Goal: Task Accomplishment & Management: Complete application form

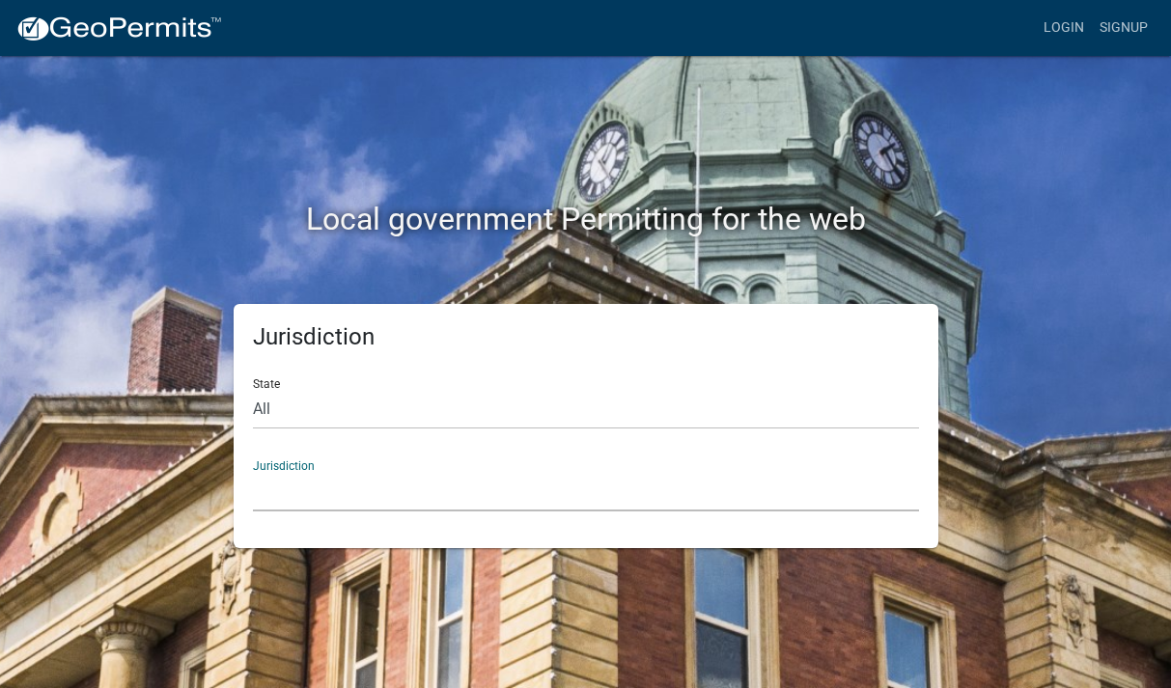
select select "[US_STATE]"
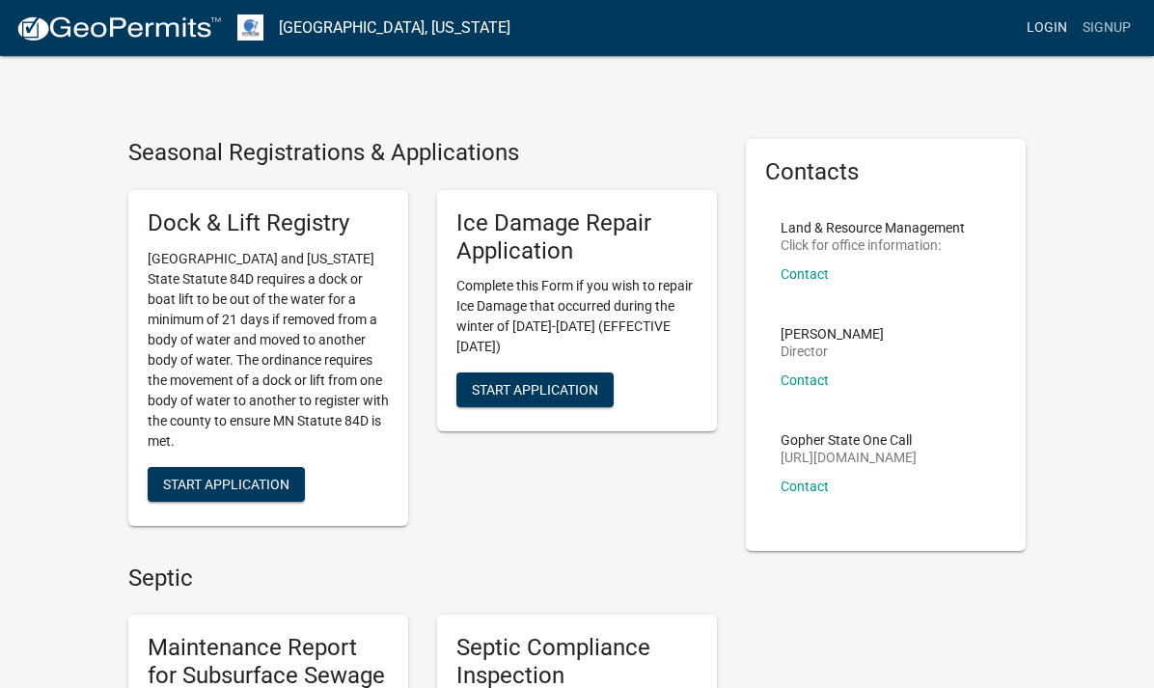
click at [1040, 38] on link "Login" at bounding box center [1047, 28] width 56 height 37
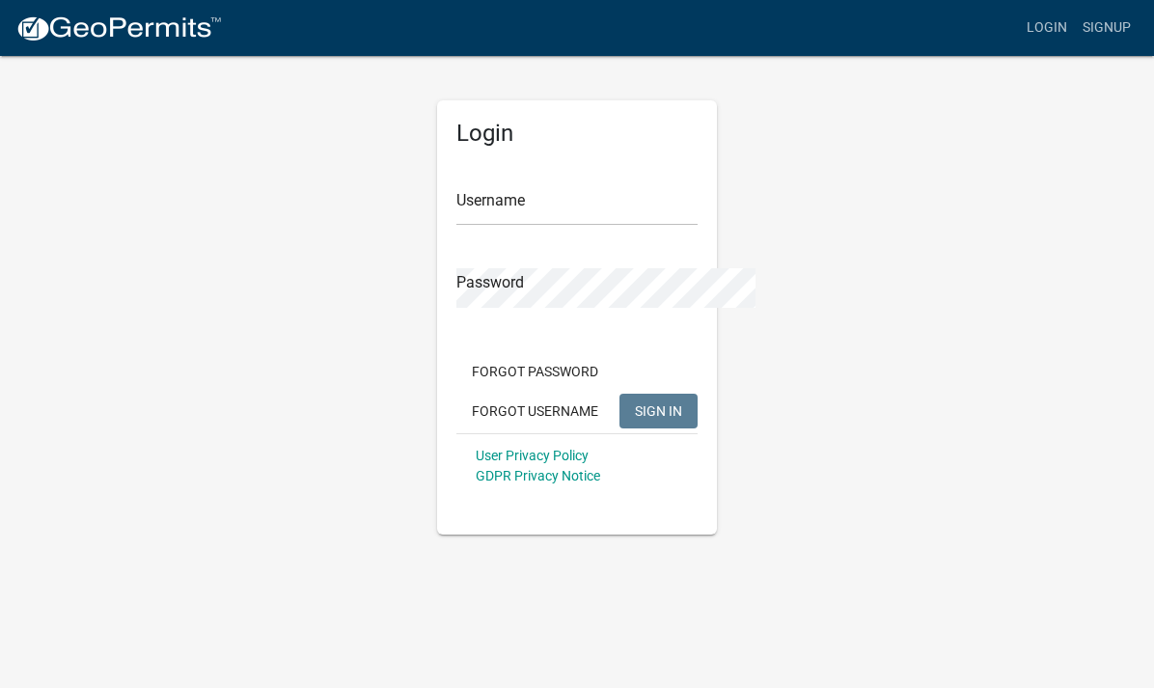
type input "Hawkstik"
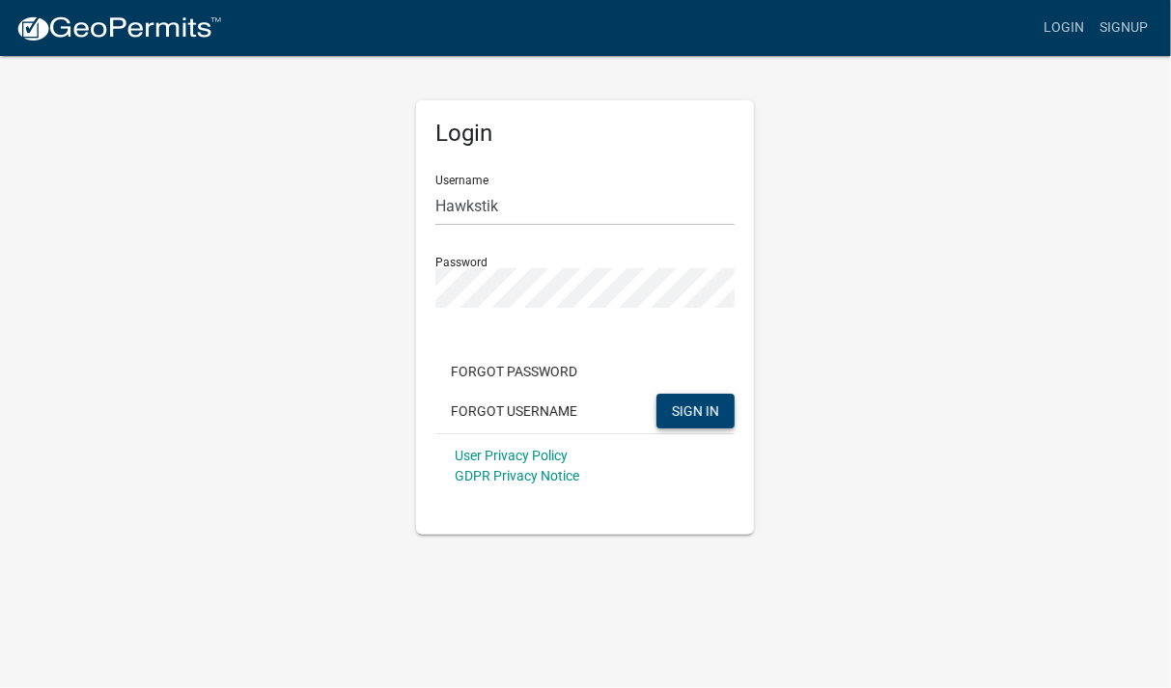
click at [721, 413] on button "SIGN IN" at bounding box center [695, 411] width 78 height 35
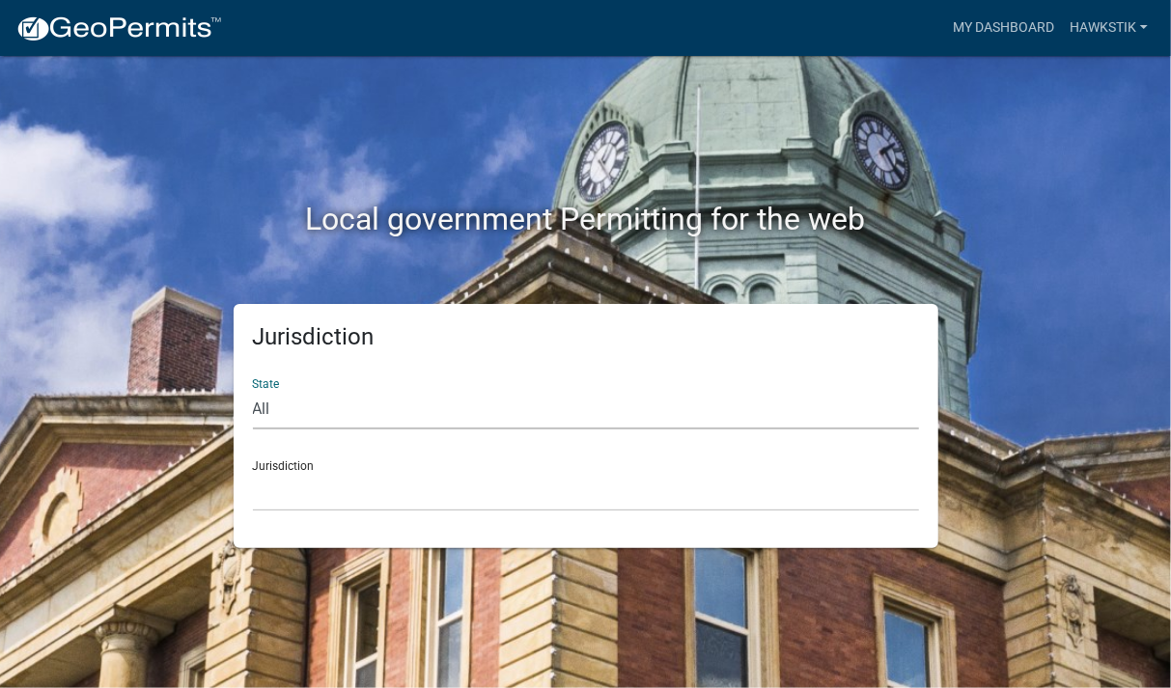
click at [253, 390] on select "All [US_STATE] [US_STATE] [US_STATE] [US_STATE] [US_STATE] [US_STATE] [US_STATE…" at bounding box center [586, 410] width 666 height 40
select select "[US_STATE]"
click option "[US_STATE]" at bounding box center [0, 0] width 0 height 0
click at [253, 472] on select "[GEOGRAPHIC_DATA], [US_STATE] [GEOGRAPHIC_DATA], [US_STATE] [GEOGRAPHIC_DATA], …" at bounding box center [586, 492] width 666 height 40
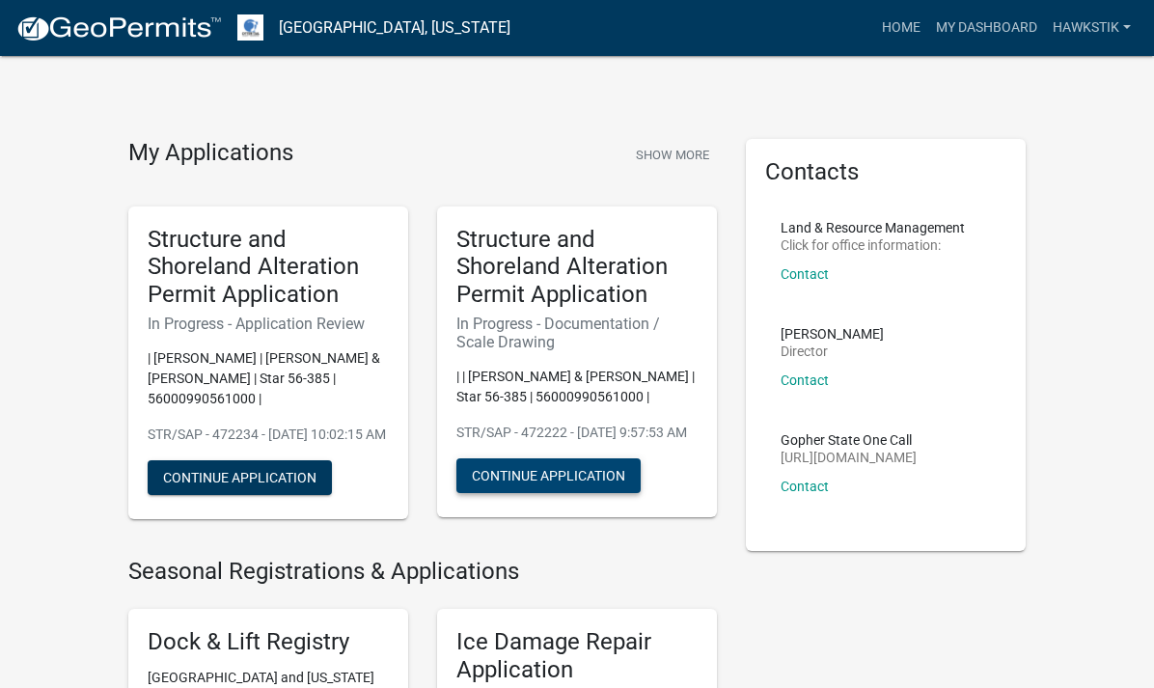
click at [534, 459] on button "Continue Application" at bounding box center [549, 476] width 184 height 35
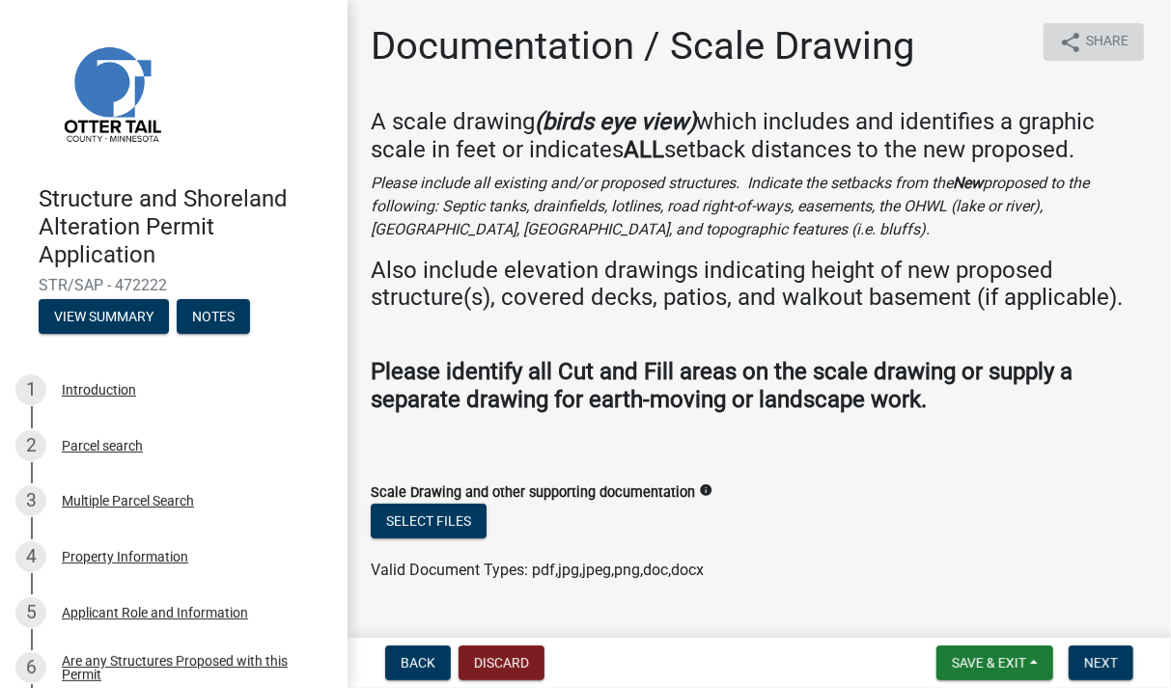
click at [1086, 42] on span "Share" at bounding box center [1107, 42] width 42 height 23
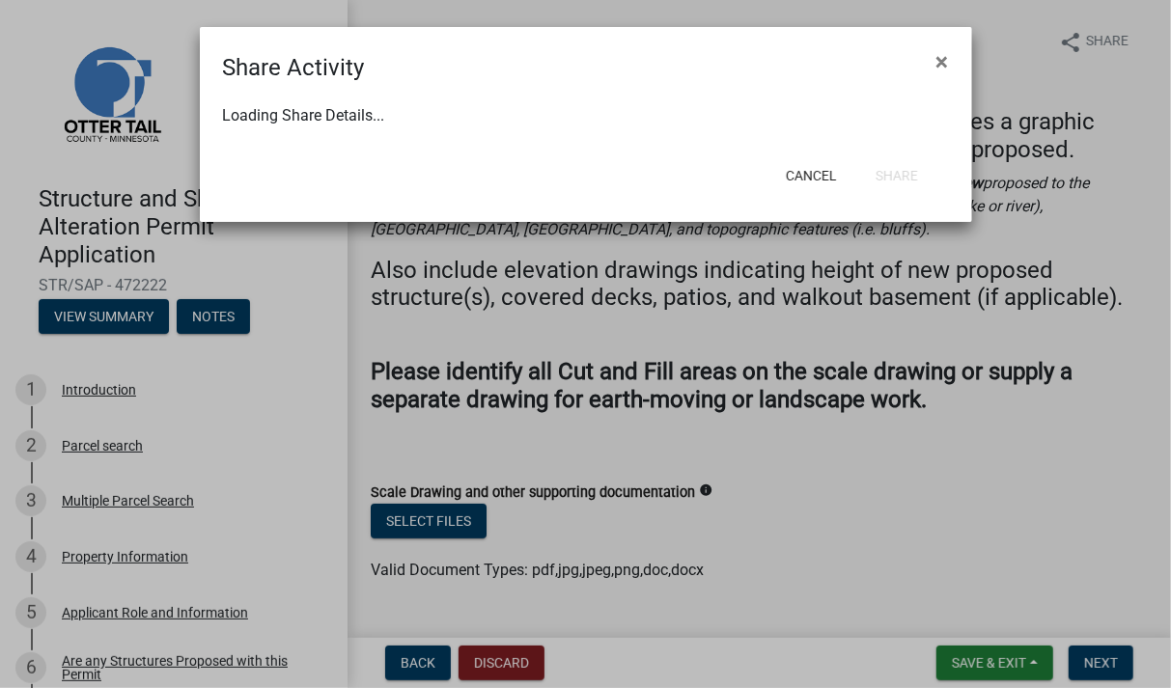
select select "1"
select select "0"
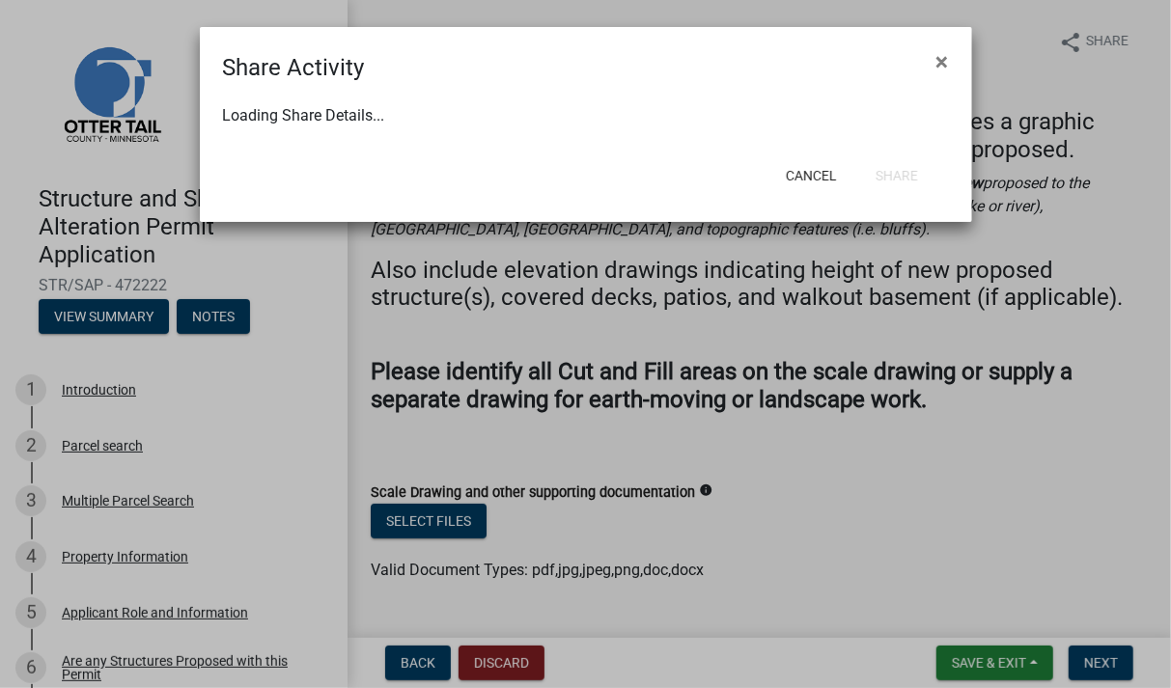
select select "0"
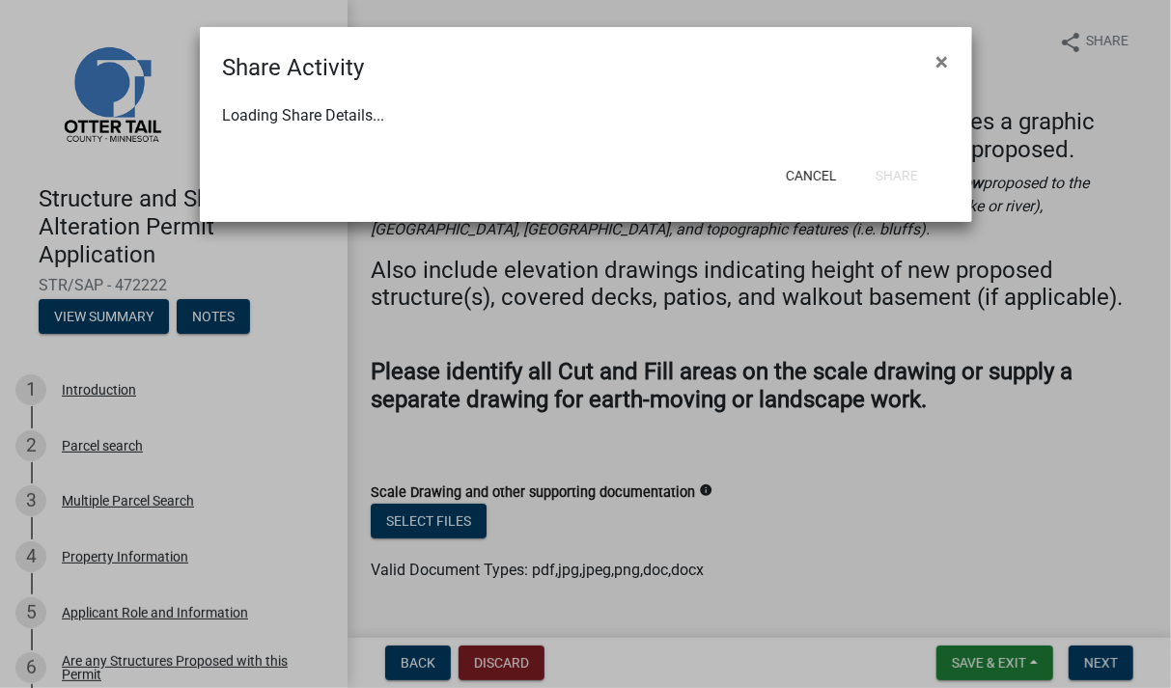
select select "0"
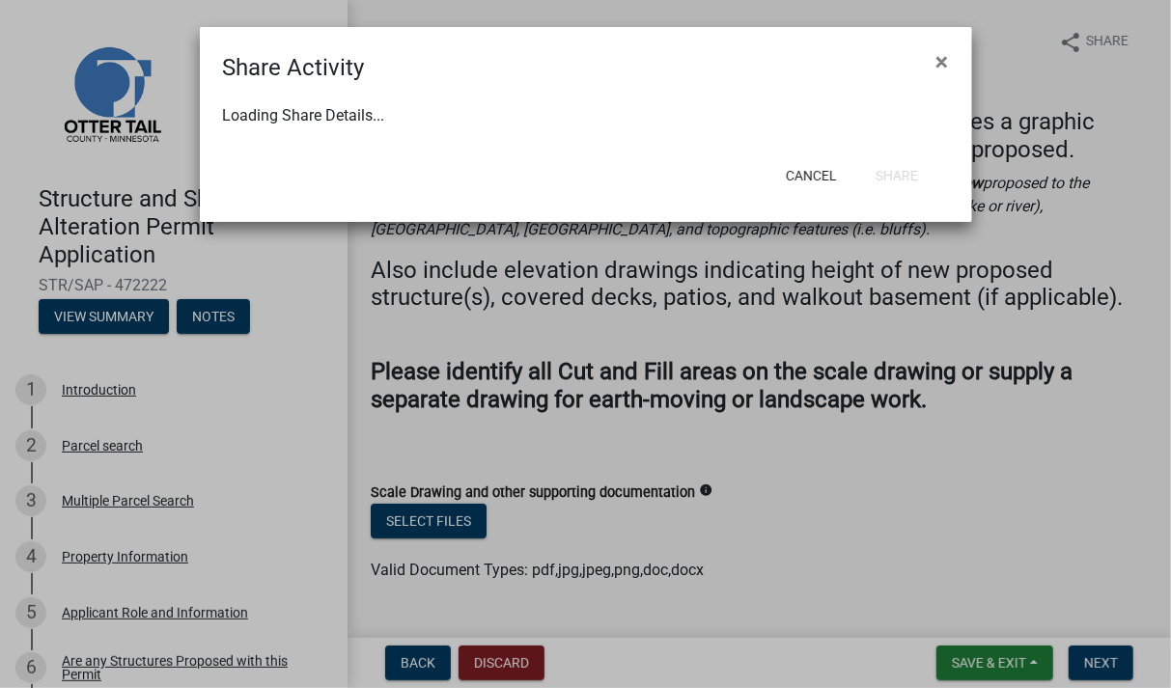
select select "0"
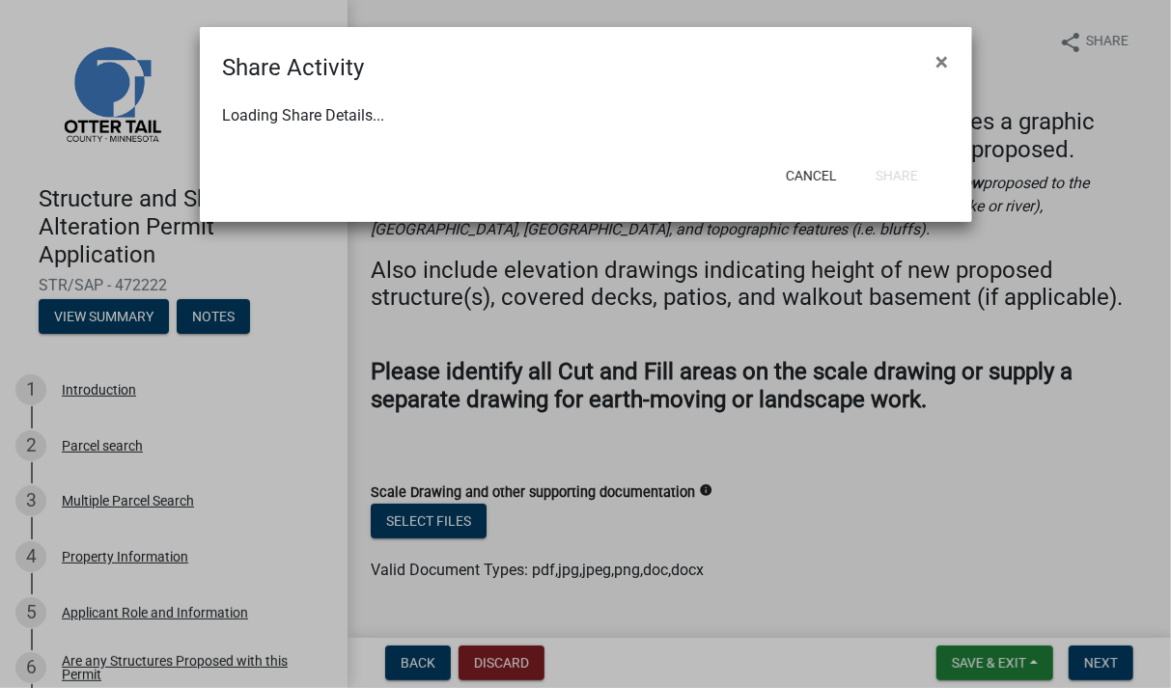
select select "0"
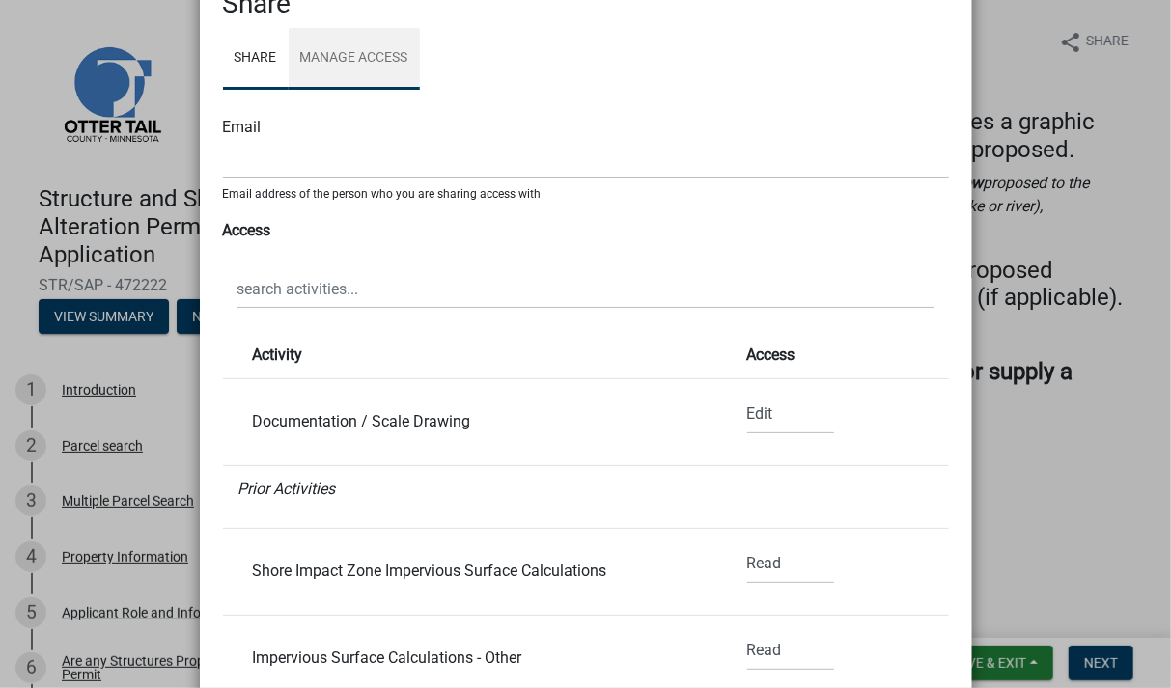
click at [363, 63] on link "Manage Access" at bounding box center [354, 59] width 131 height 62
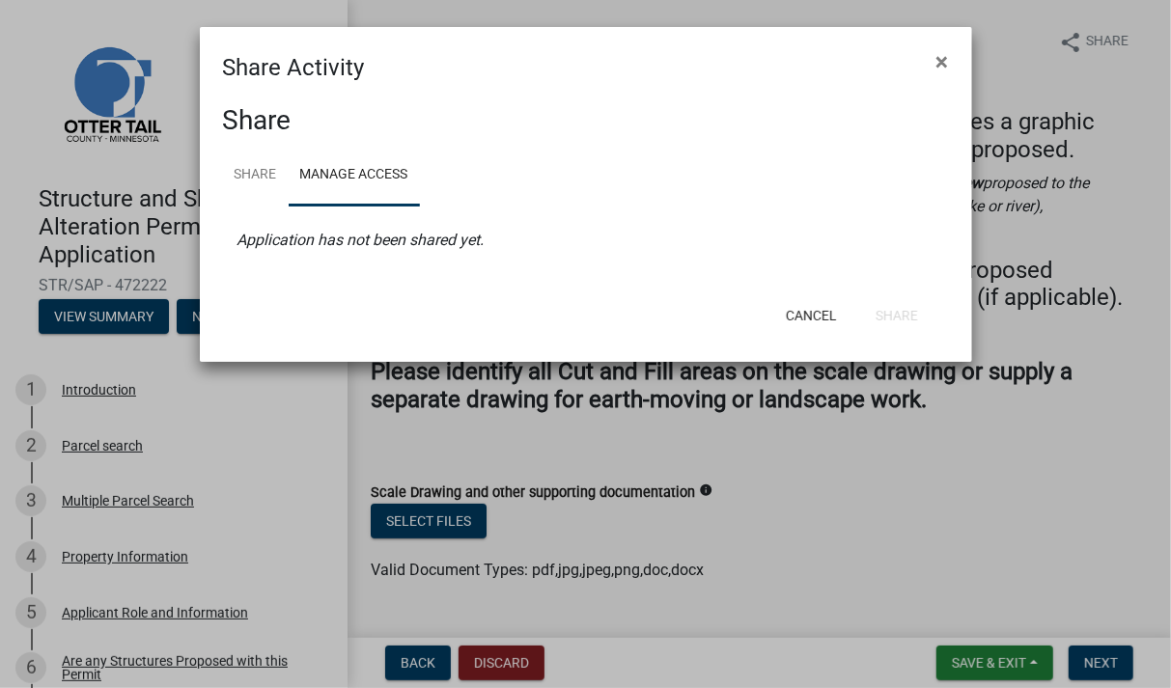
click at [372, 244] on icon "Application has not been shared yet." at bounding box center [360, 240] width 247 height 18
click at [254, 181] on link "Share" at bounding box center [256, 176] width 66 height 62
select select "1"
select select "0"
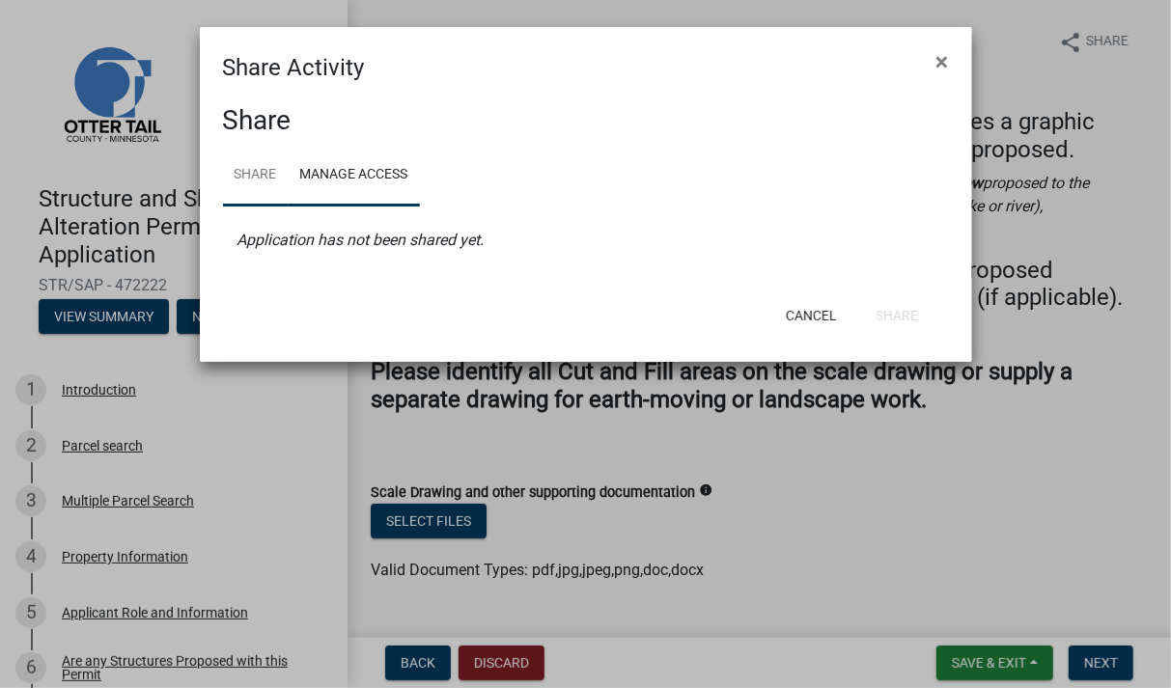
select select "0"
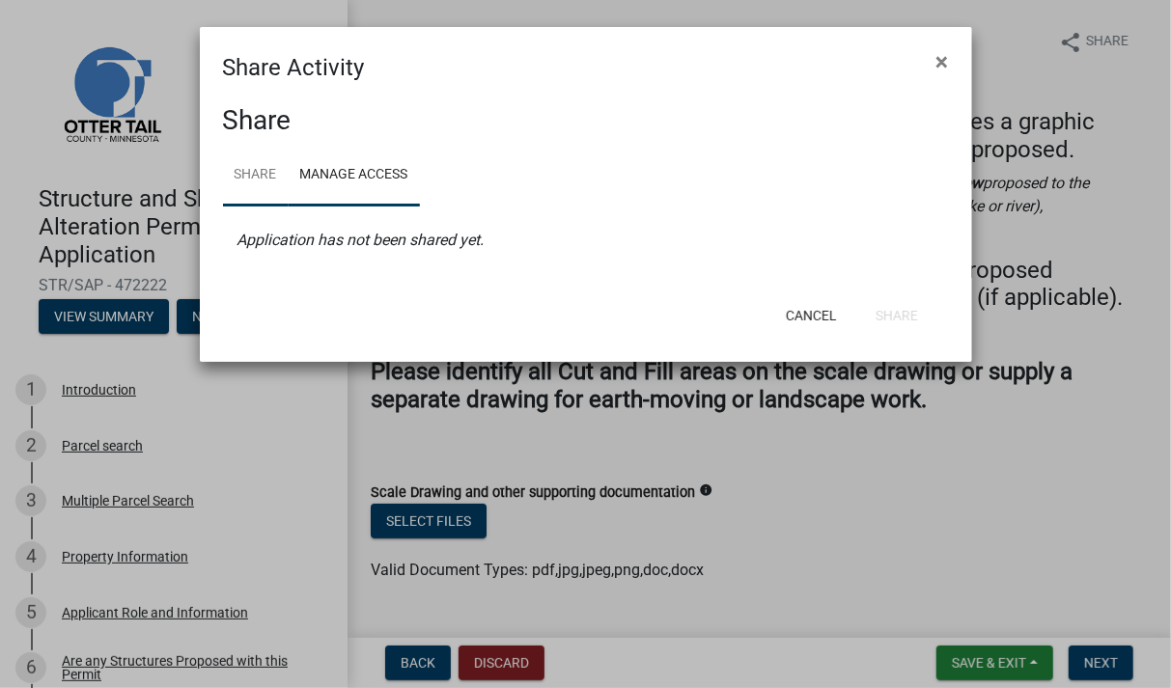
select select "0"
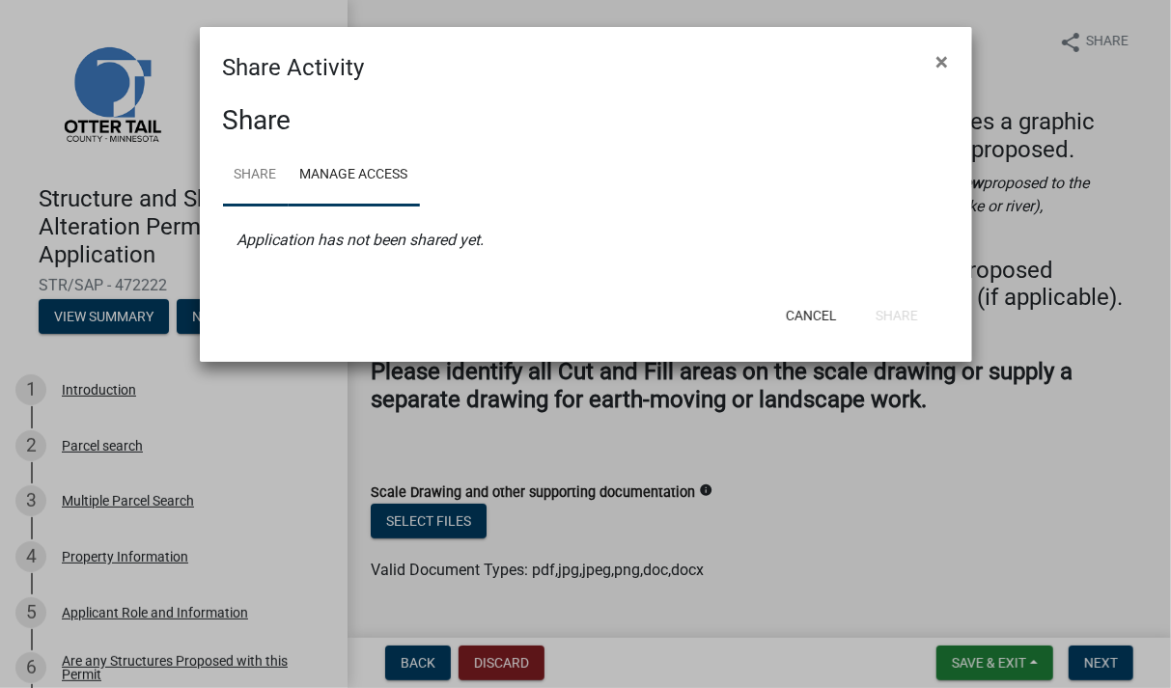
select select "0"
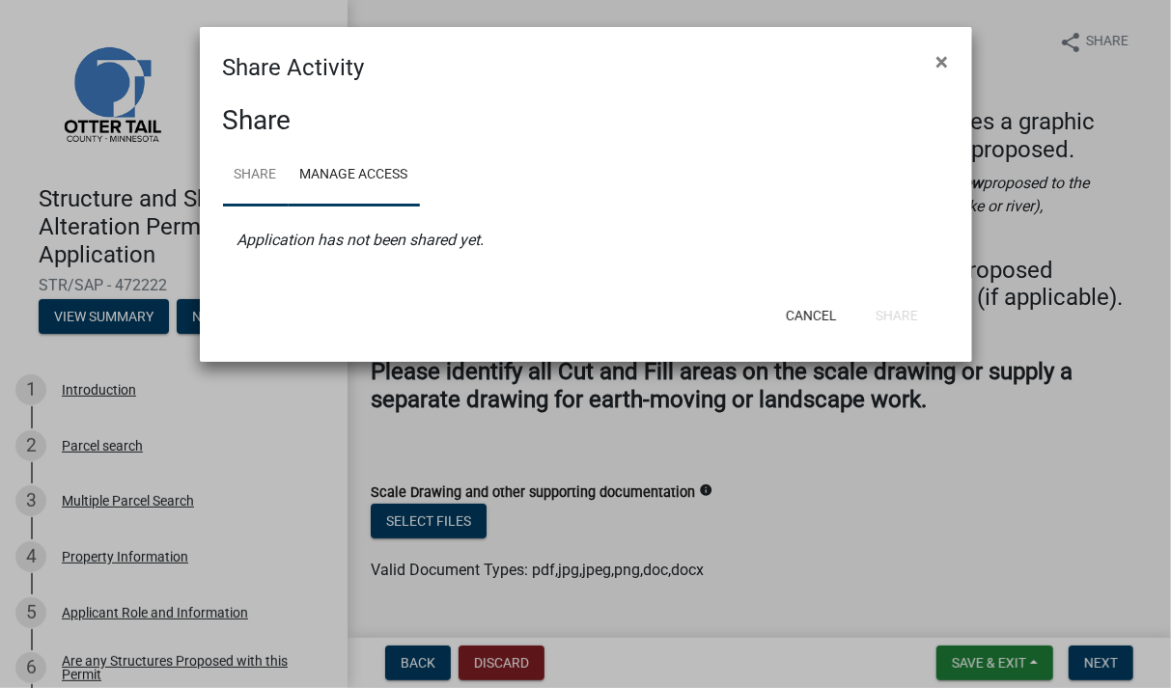
select select "0"
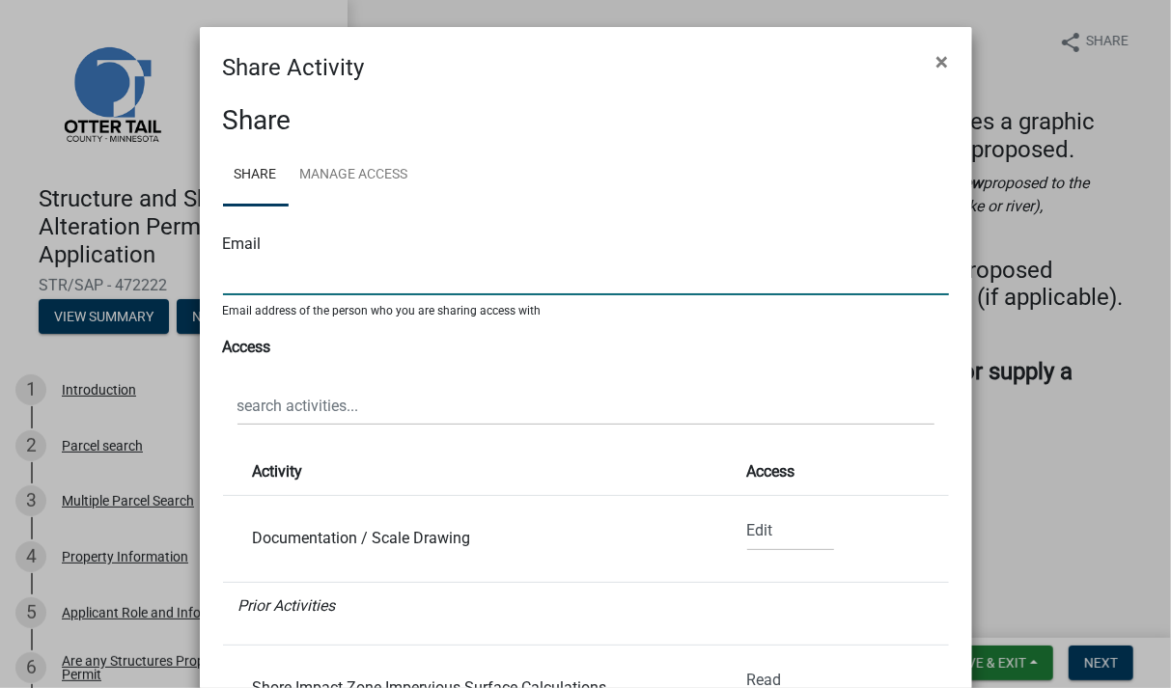
click at [401, 273] on input "text" at bounding box center [586, 276] width 726 height 40
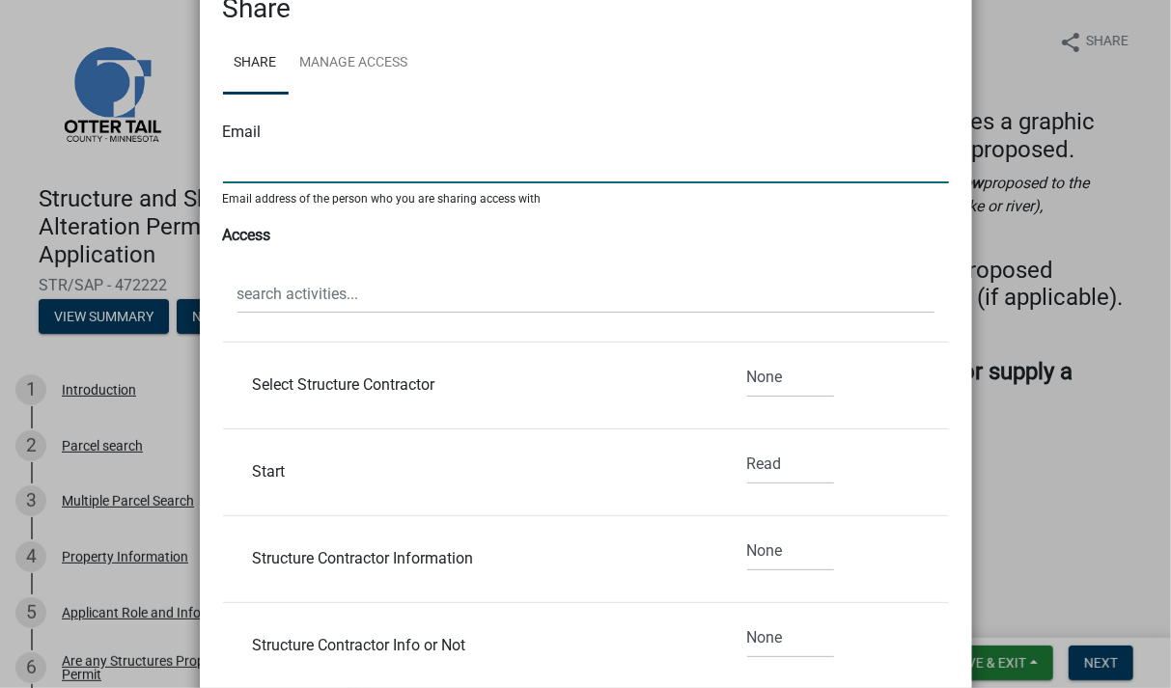
scroll to position [2127, 0]
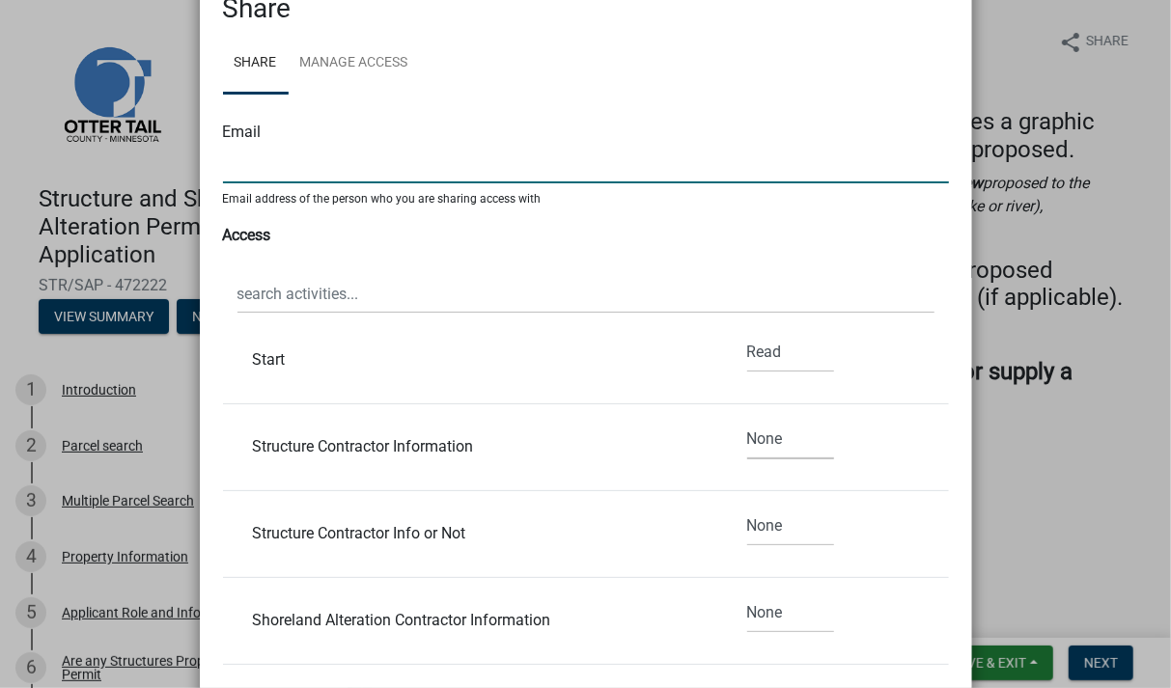
click at [747, 420] on select "None Read Edit" at bounding box center [790, 440] width 87 height 40
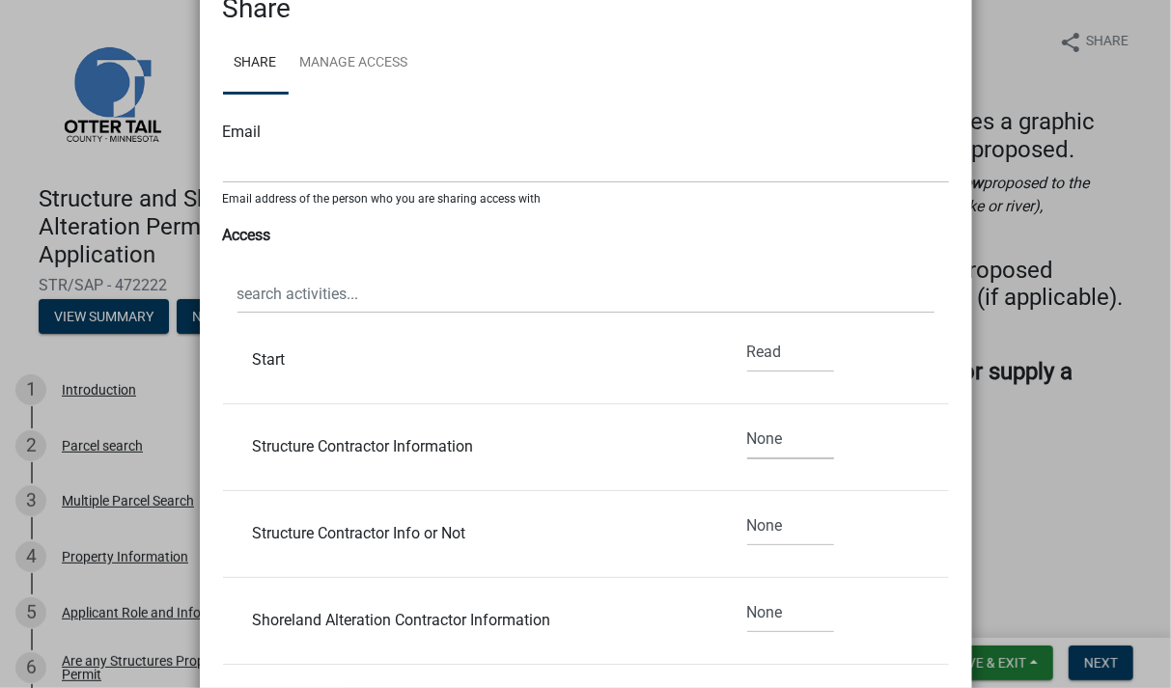
select select "1"
click option "Edit" at bounding box center [0, 0] width 0 height 0
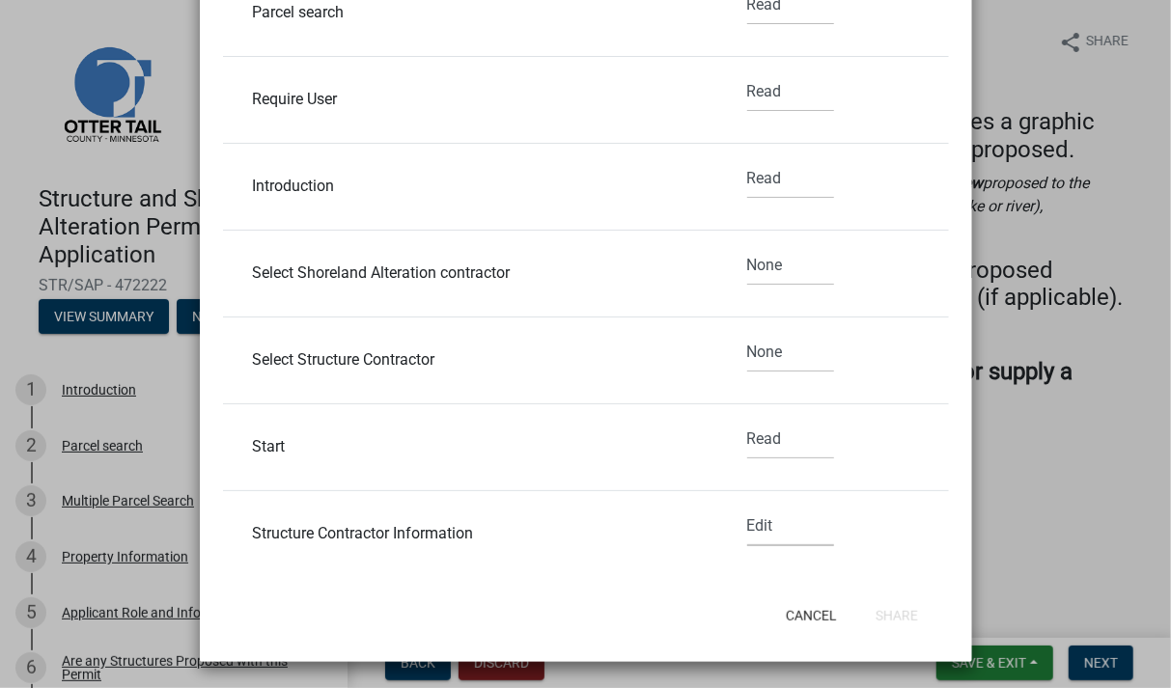
scroll to position [1680, 0]
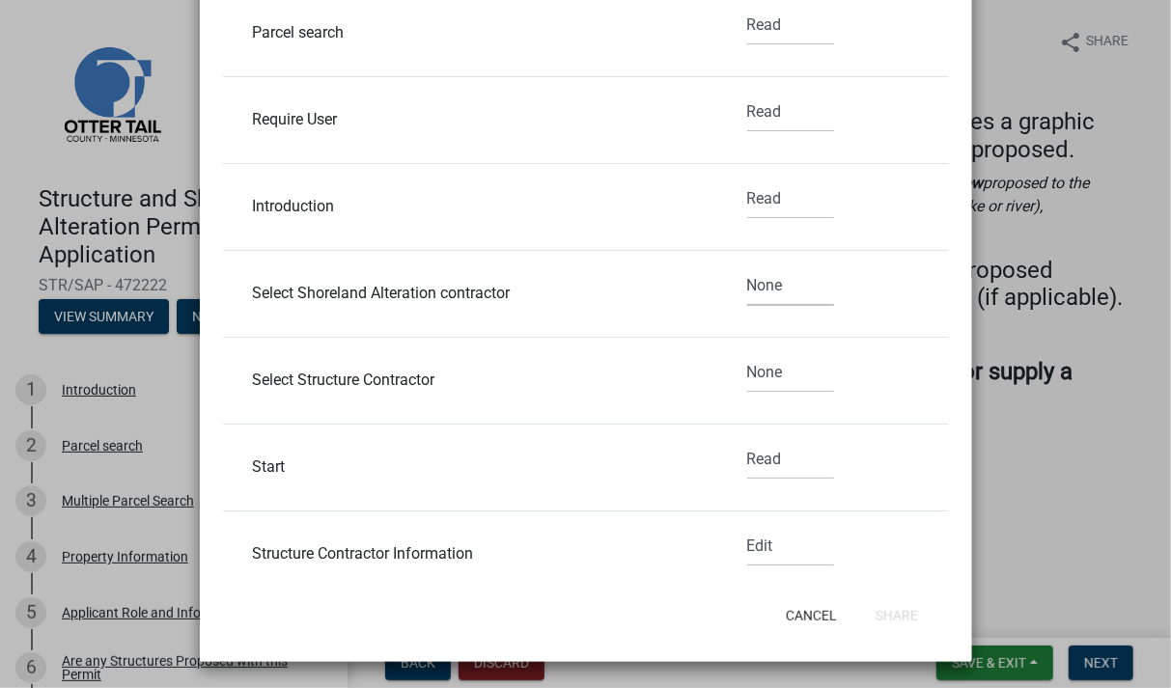
click at [747, 266] on select "None Read Edit" at bounding box center [790, 286] width 87 height 40
click option "Edit" at bounding box center [0, 0] width 0 height 0
click at [476, 288] on div "Select Shoreland Alteration contractor" at bounding box center [469, 293] width 463 height 15
click at [566, 275] on li "Select Shoreland Alteration contractor None Read Edit" at bounding box center [586, 294] width 726 height 87
click at [747, 266] on select "None Read Edit" at bounding box center [790, 286] width 87 height 40
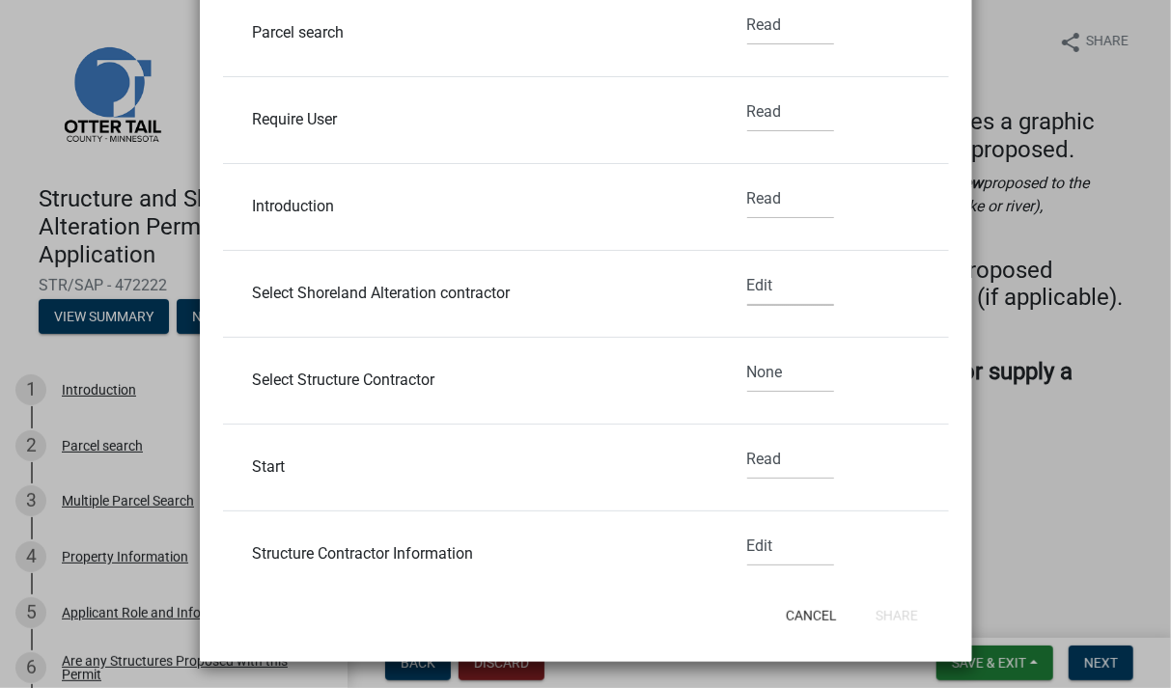
select select "2"
click option "None" at bounding box center [0, 0] width 0 height 0
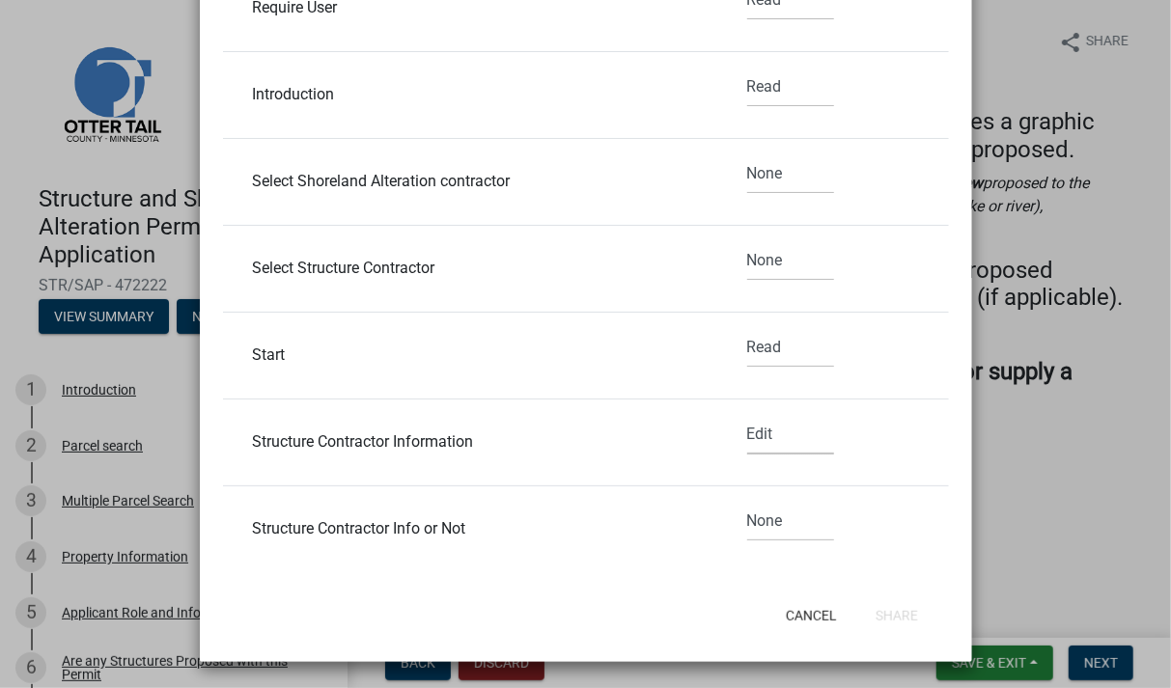
click at [747, 415] on select "None Read Edit" at bounding box center [790, 435] width 87 height 40
click at [747, 428] on select "None Read Edit" at bounding box center [790, 435] width 87 height 40
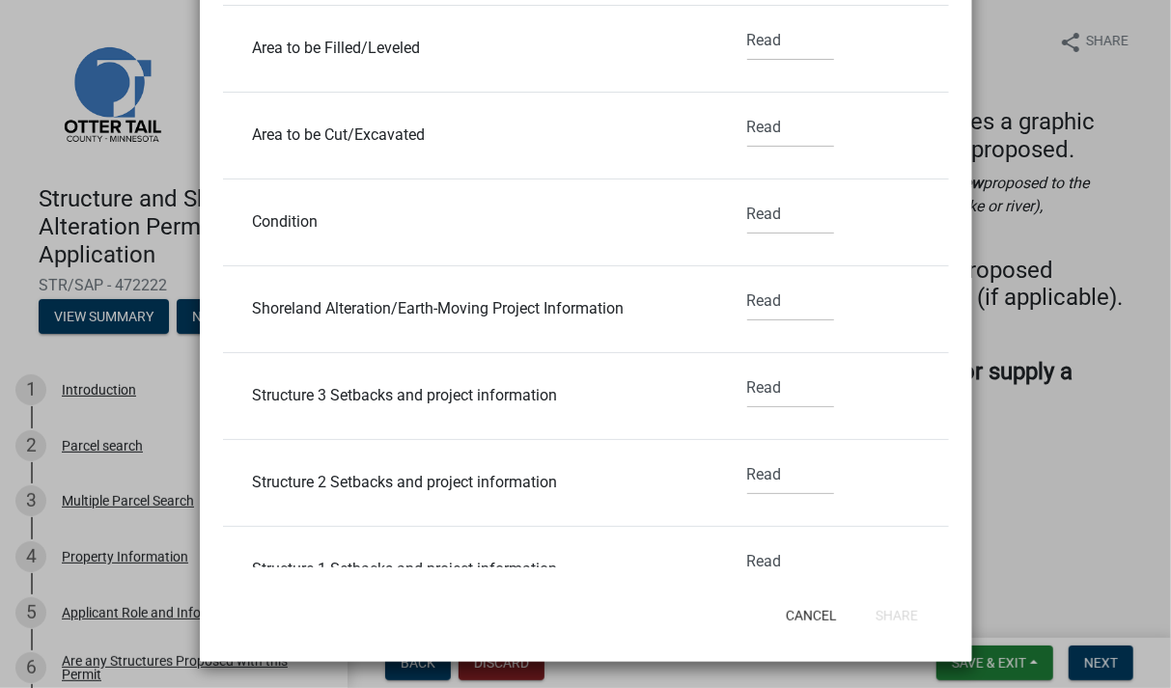
scroll to position [0, 0]
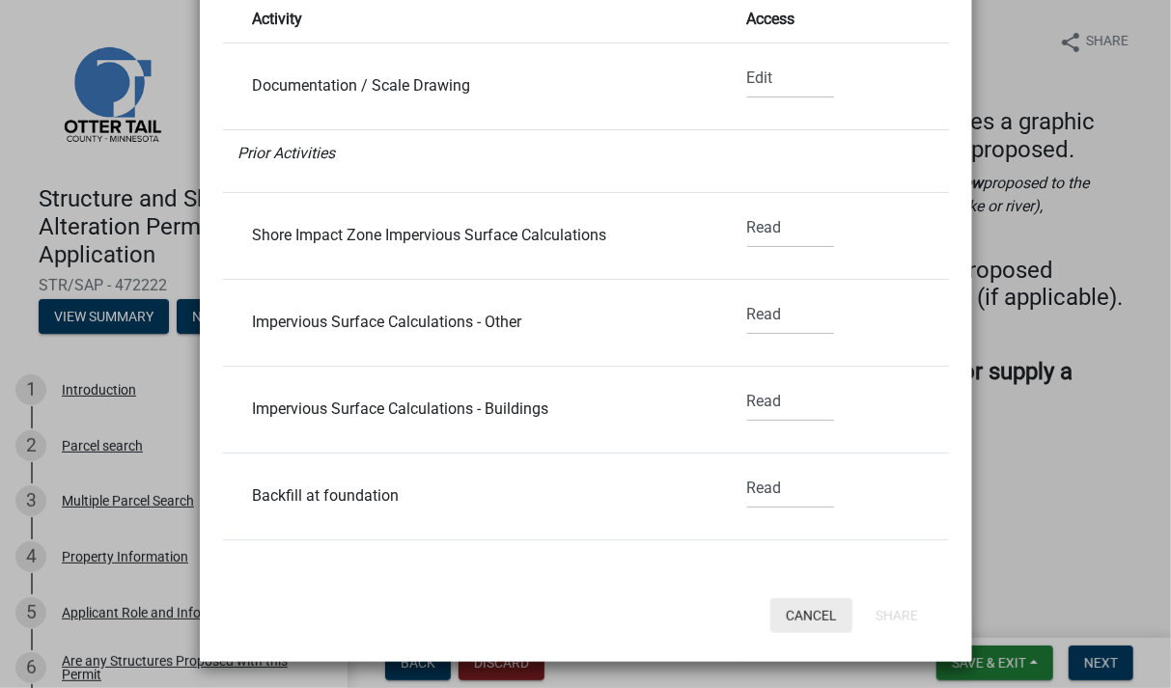
click at [792, 609] on button "Cancel" at bounding box center [811, 615] width 82 height 35
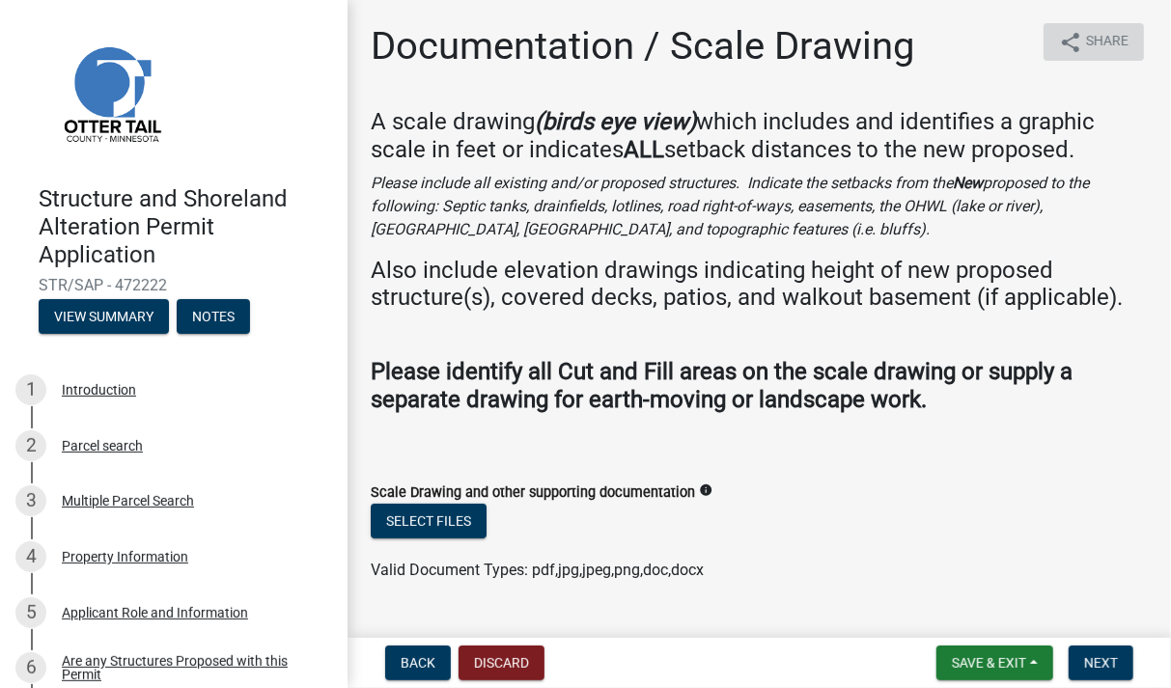
click at [1086, 46] on span "Share" at bounding box center [1107, 42] width 42 height 23
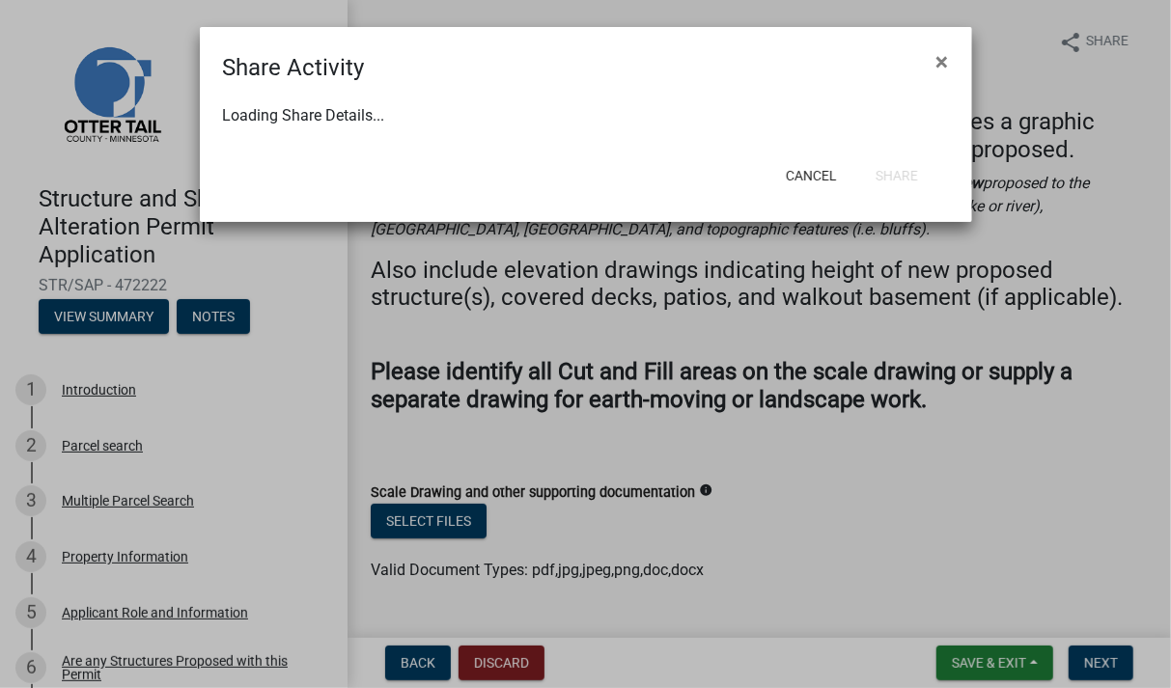
select select "1"
select select "0"
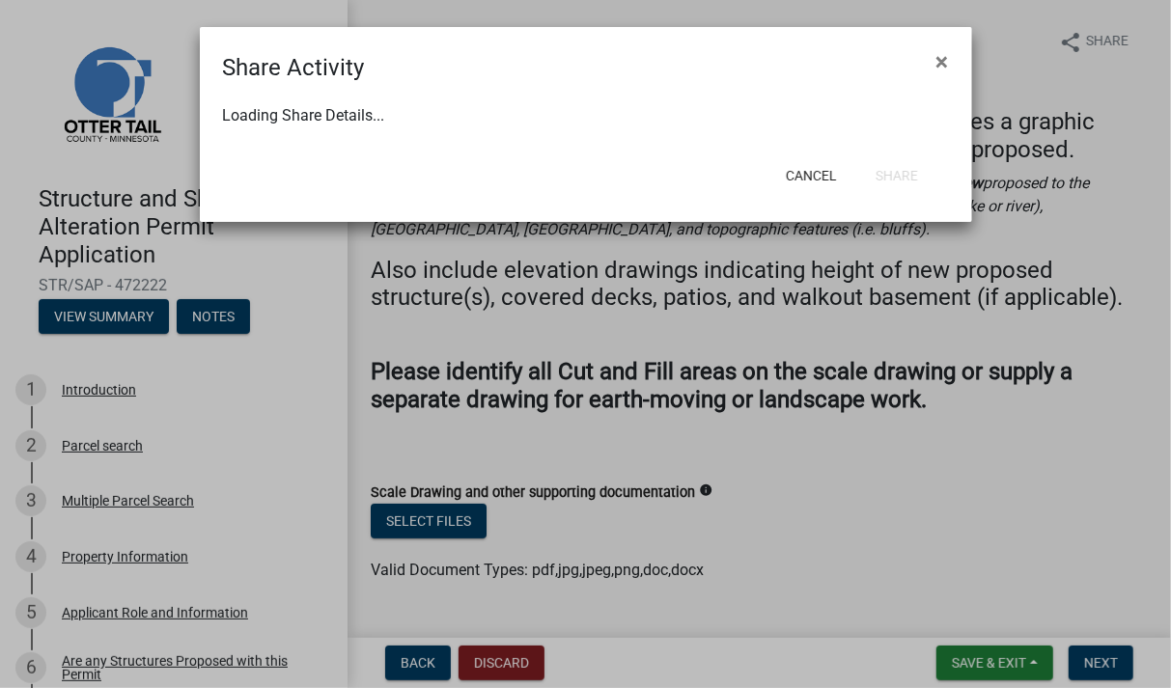
select select "0"
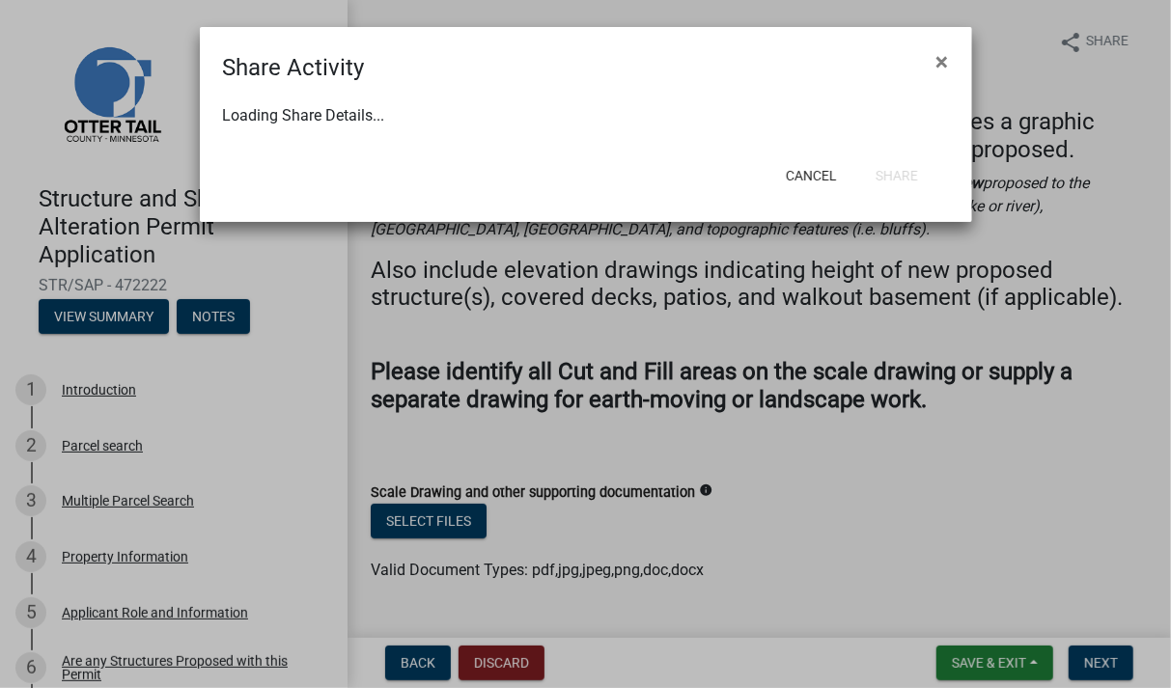
select select "0"
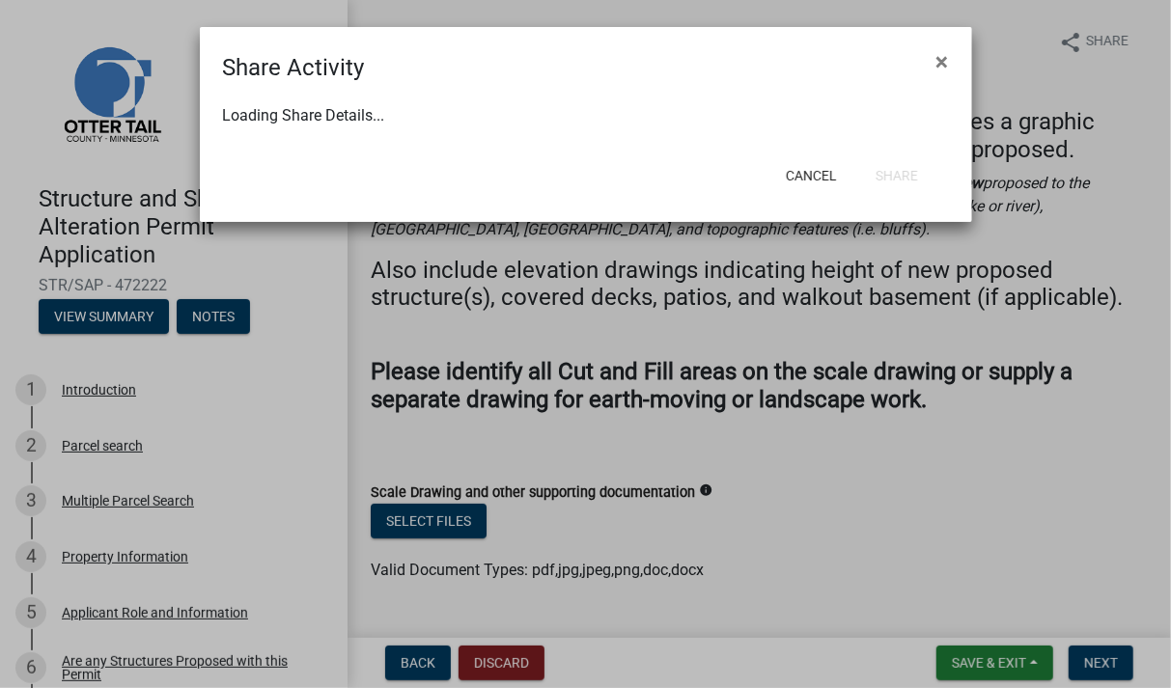
select select "0"
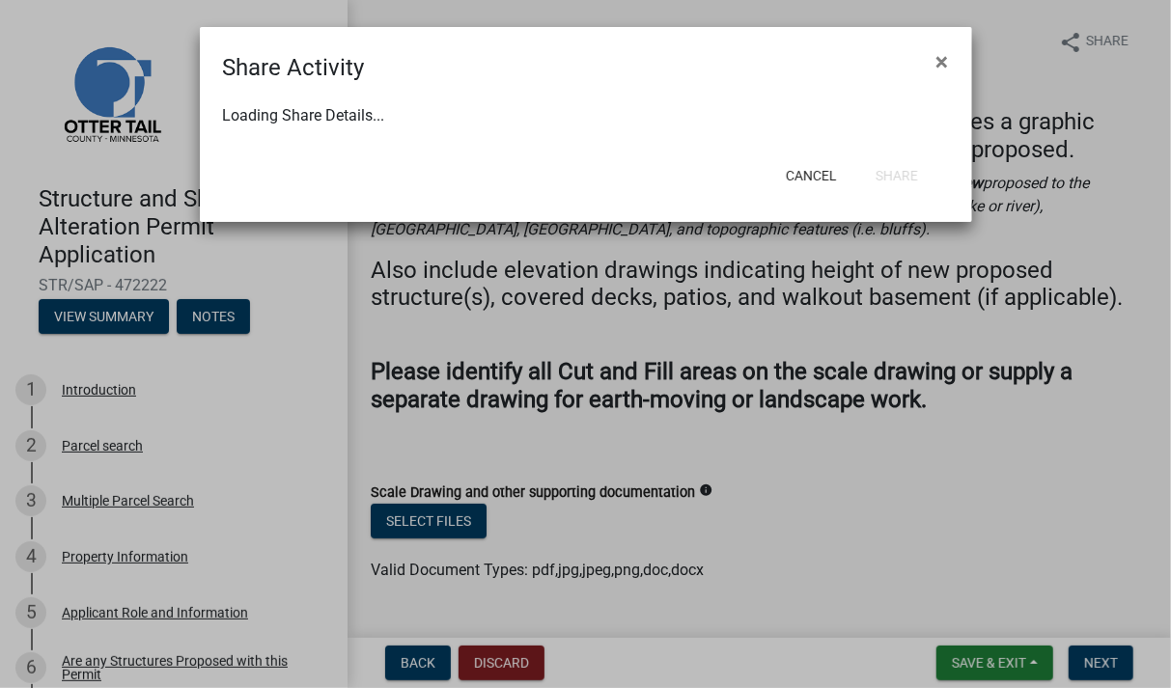
select select "0"
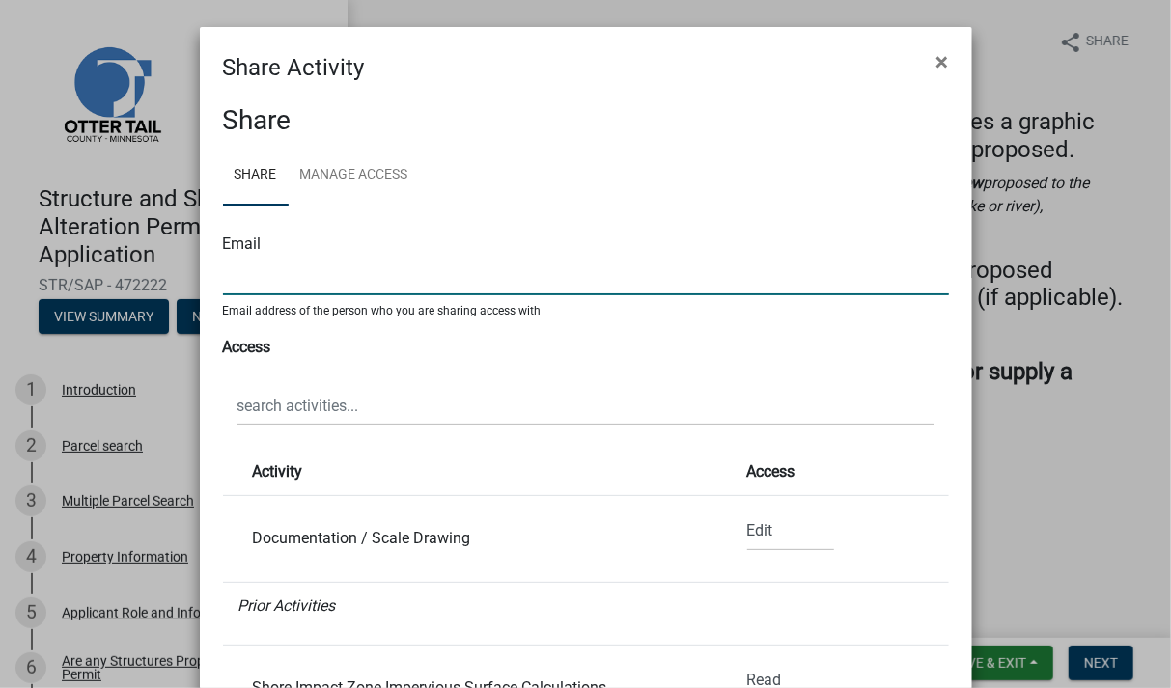
click at [600, 276] on input "text" at bounding box center [586, 276] width 726 height 40
paste input "[PERSON_NAME][EMAIL_ADDRESS][PERSON_NAME][DOMAIN_NAME]"
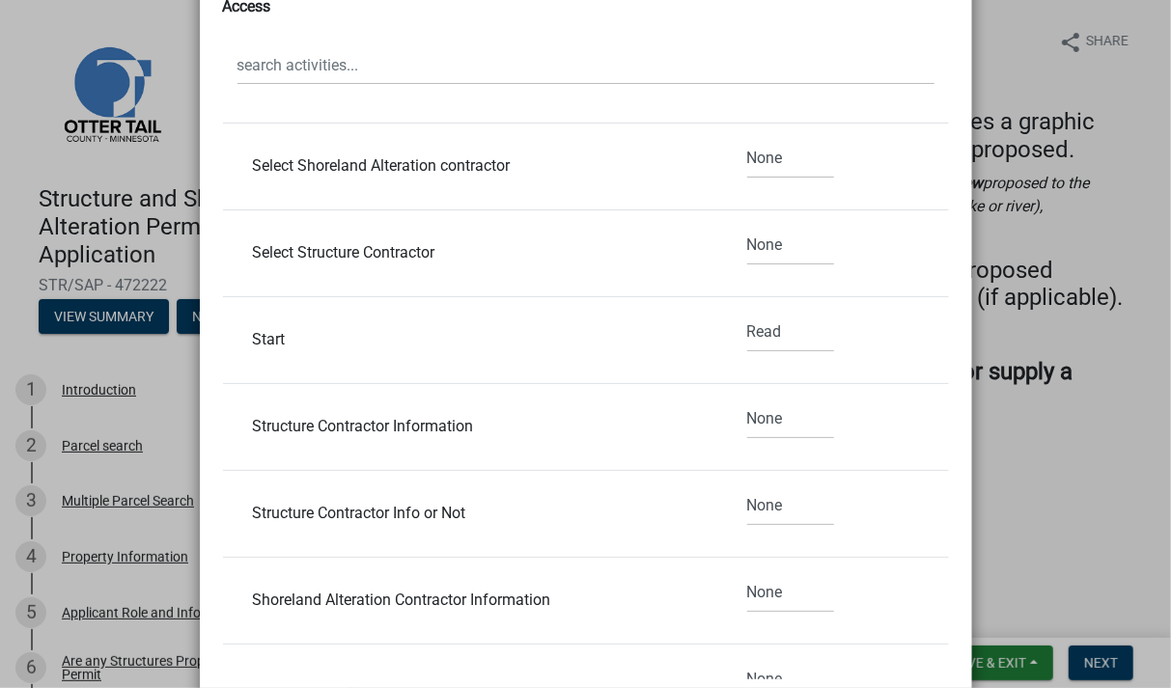
scroll to position [1878, 0]
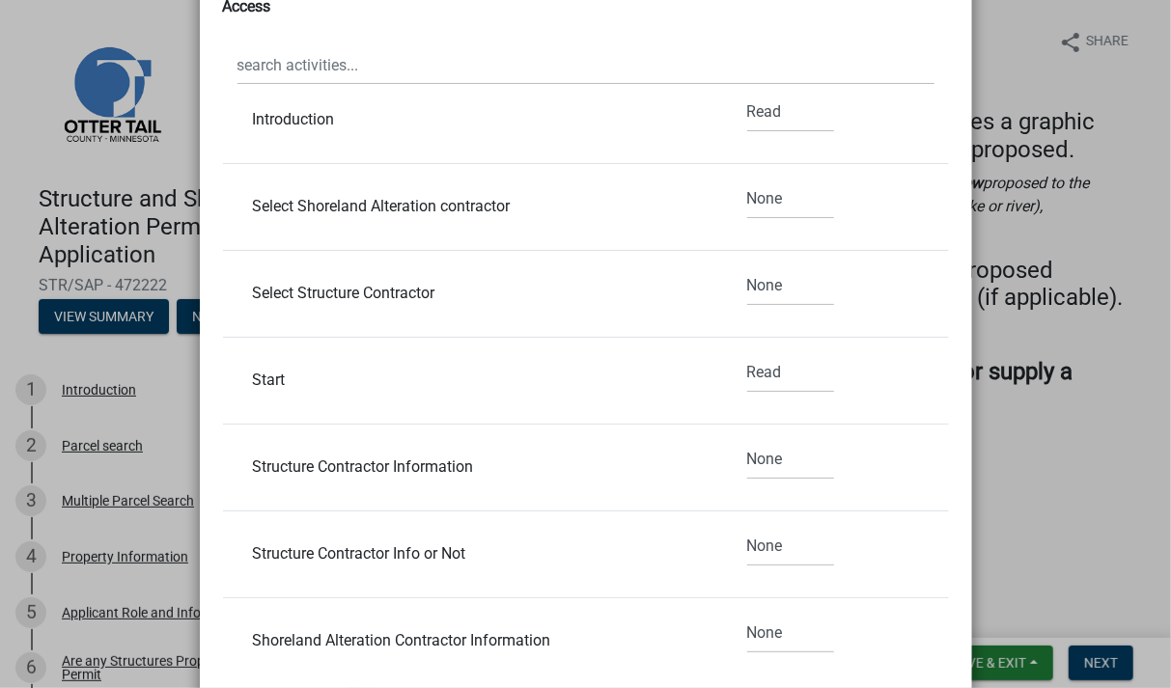
type input "[PERSON_NAME][EMAIL_ADDRESS][PERSON_NAME][DOMAIN_NAME]"
click at [747, 180] on select "None Read Edit" at bounding box center [790, 200] width 87 height 40
select select "1"
click option "Edit" at bounding box center [0, 0] width 0 height 0
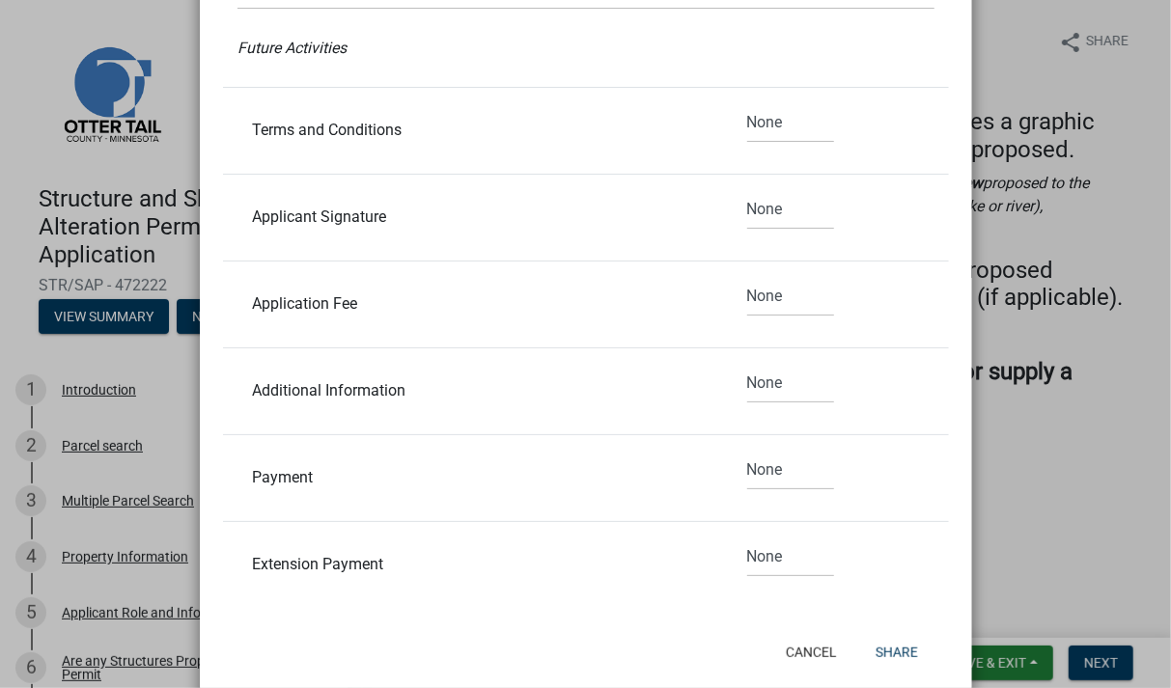
scroll to position [453, 0]
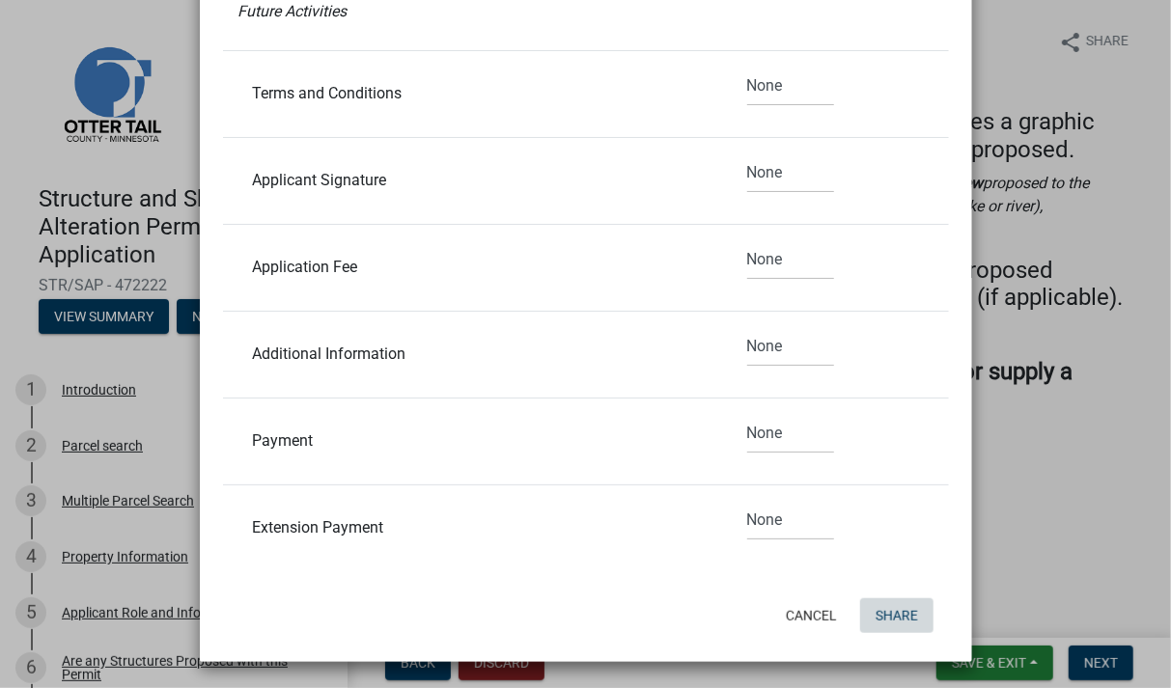
click at [879, 610] on button "Share" at bounding box center [896, 615] width 73 height 35
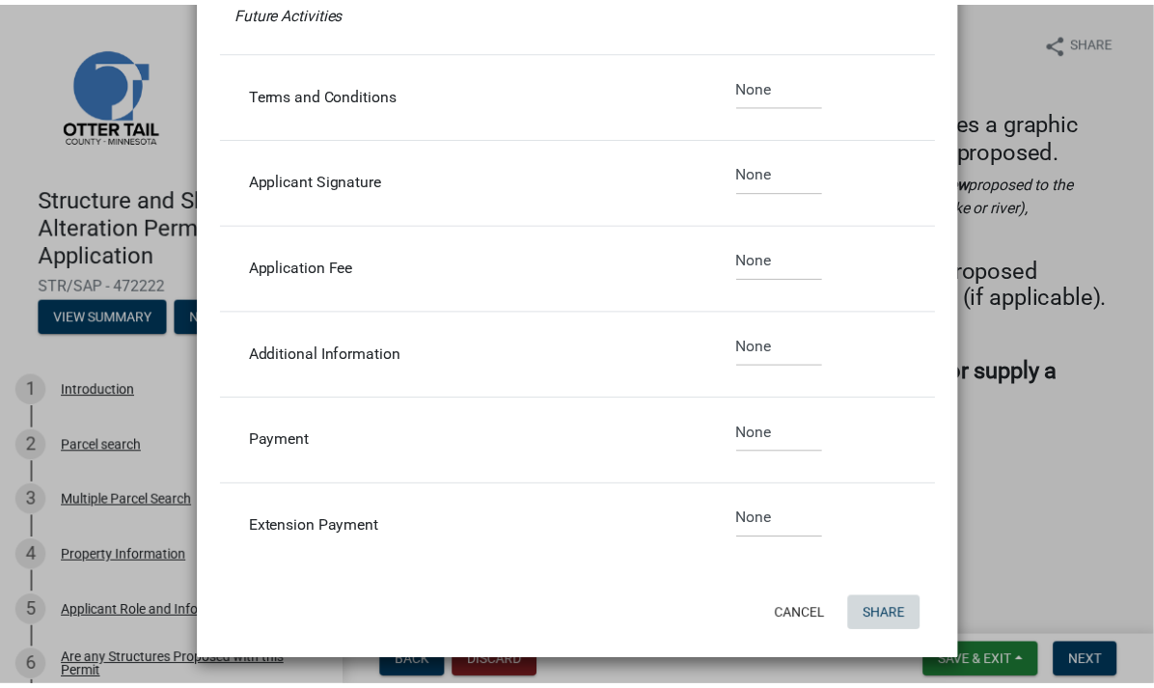
scroll to position [0, 0]
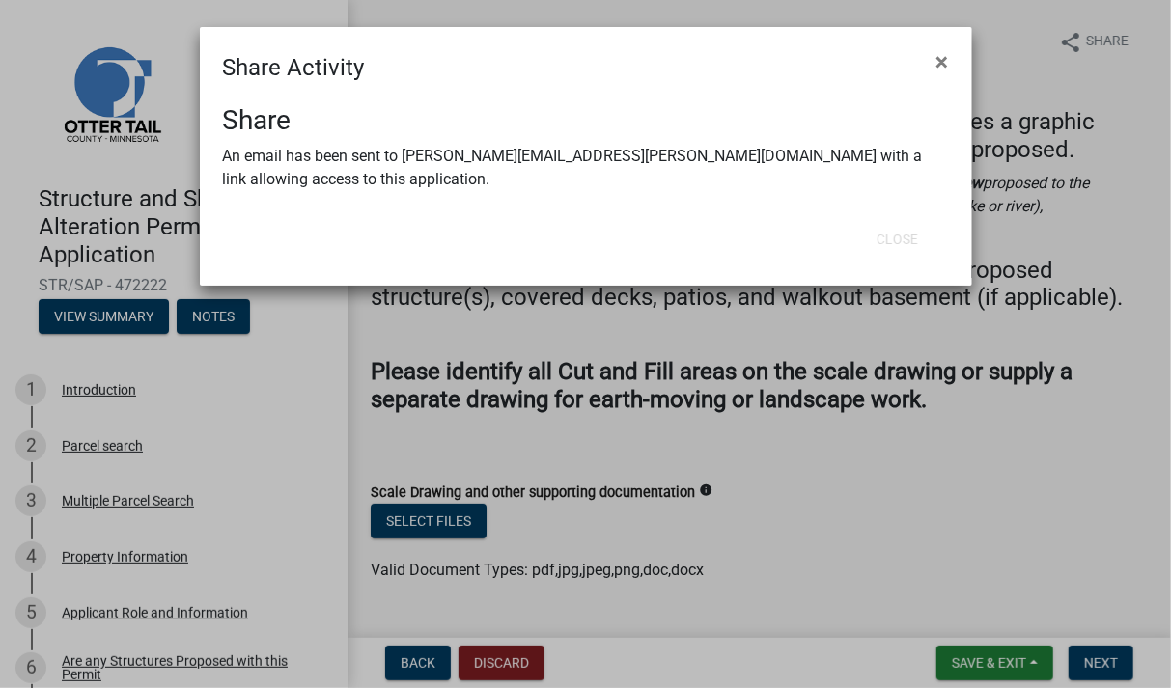
click at [928, 293] on ngb-modal-window "Share Activity × Share An email has been sent to [PERSON_NAME][EMAIL_ADDRESS][P…" at bounding box center [585, 344] width 1171 height 688
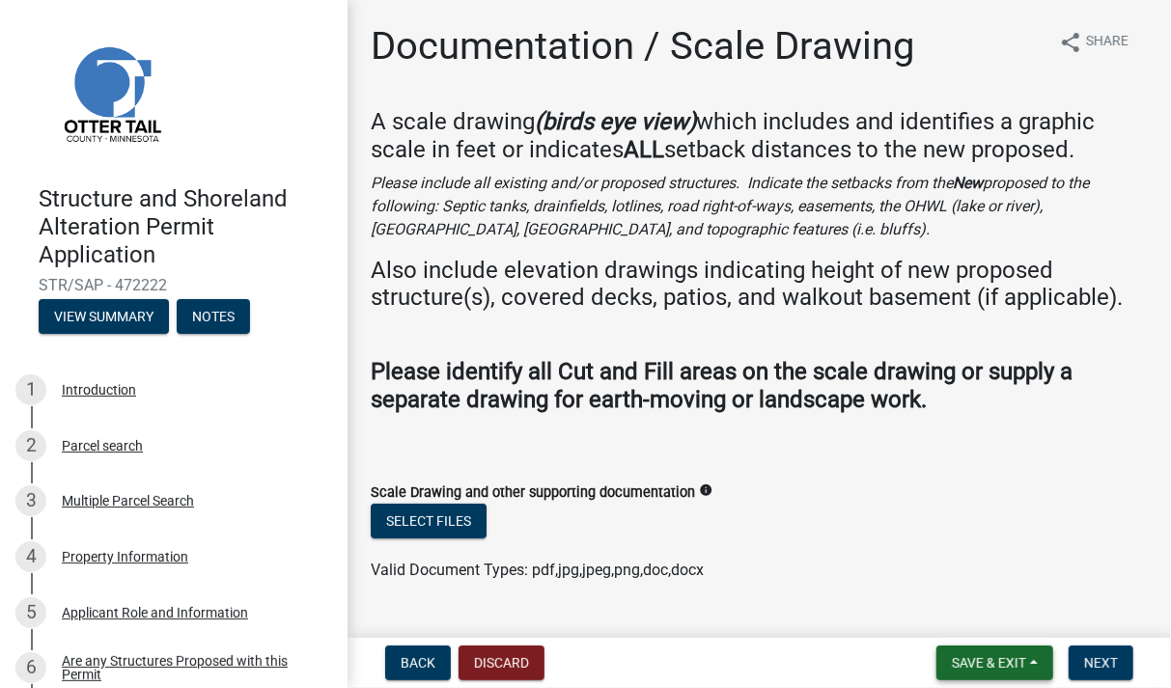
click at [984, 655] on span "Save & Exit" at bounding box center [989, 662] width 74 height 15
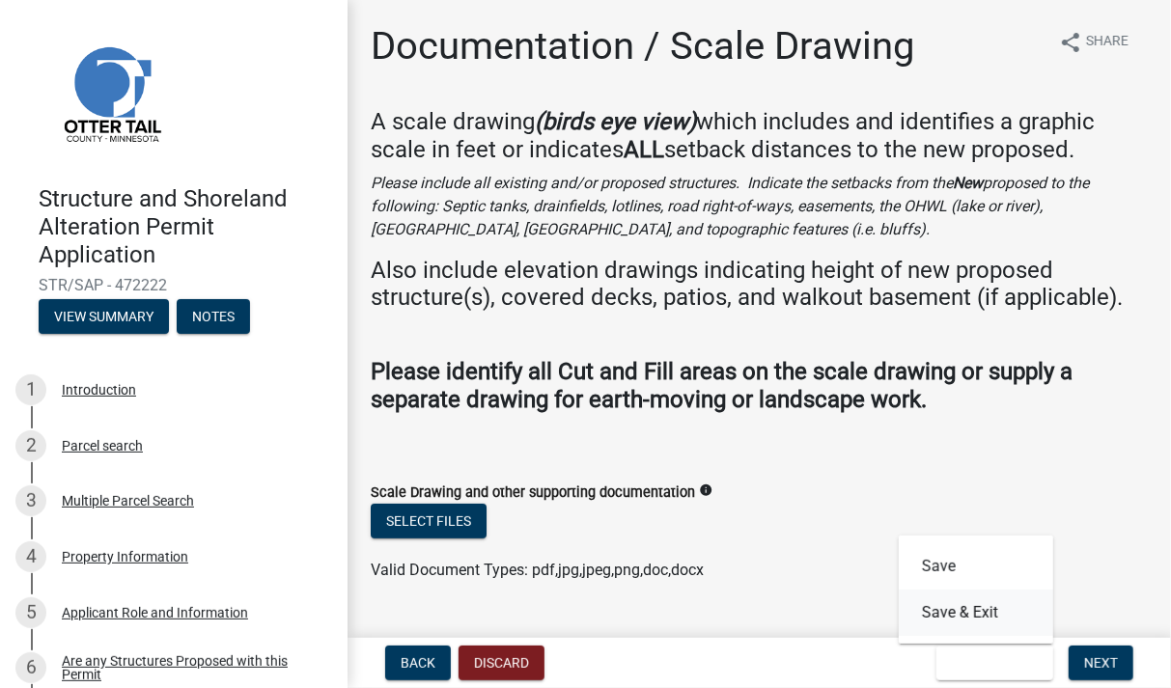
click at [966, 609] on button "Save & Exit" at bounding box center [976, 613] width 154 height 46
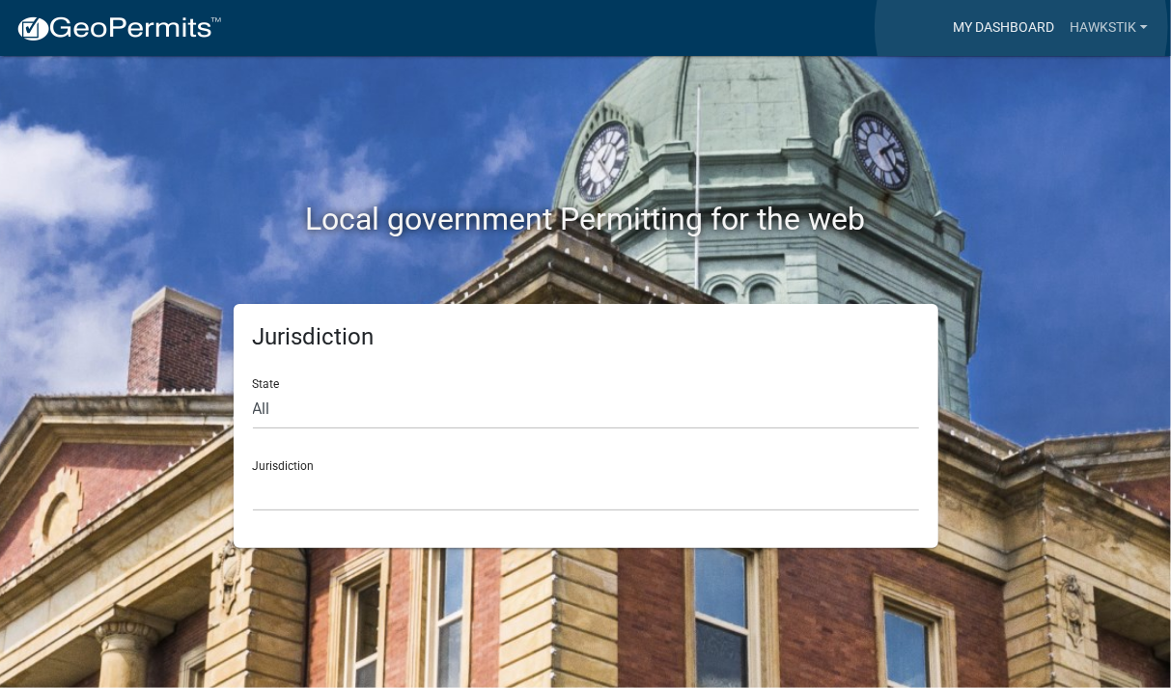
click at [1021, 27] on link "My Dashboard" at bounding box center [1003, 28] width 117 height 37
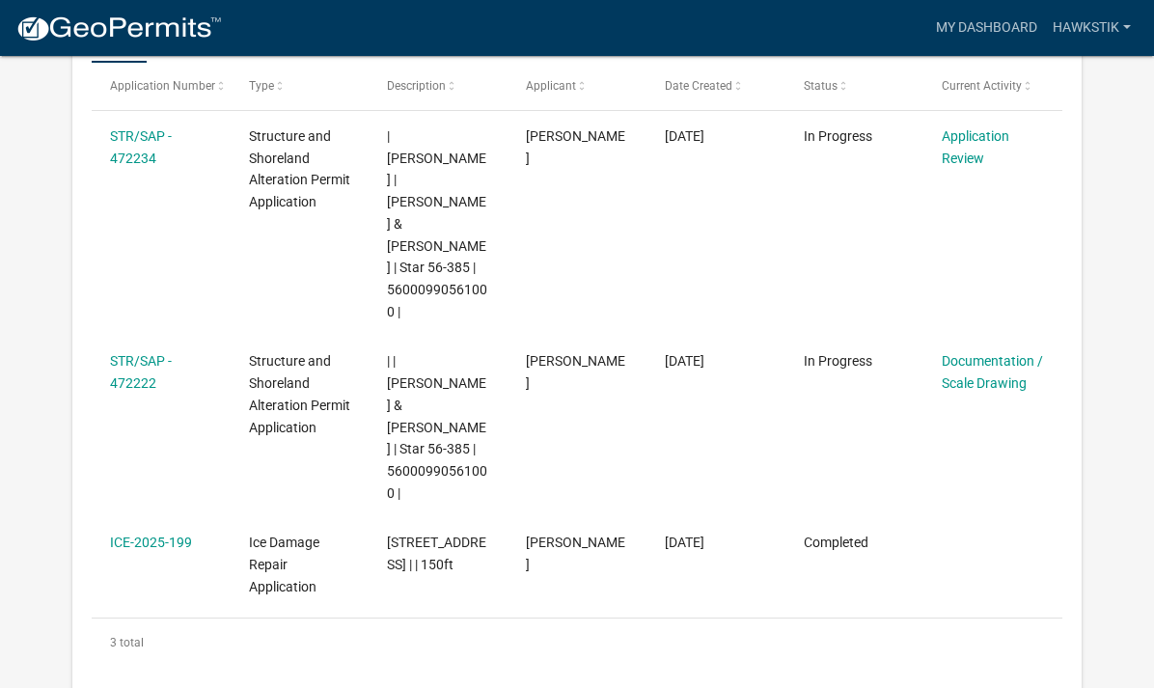
scroll to position [368, 0]
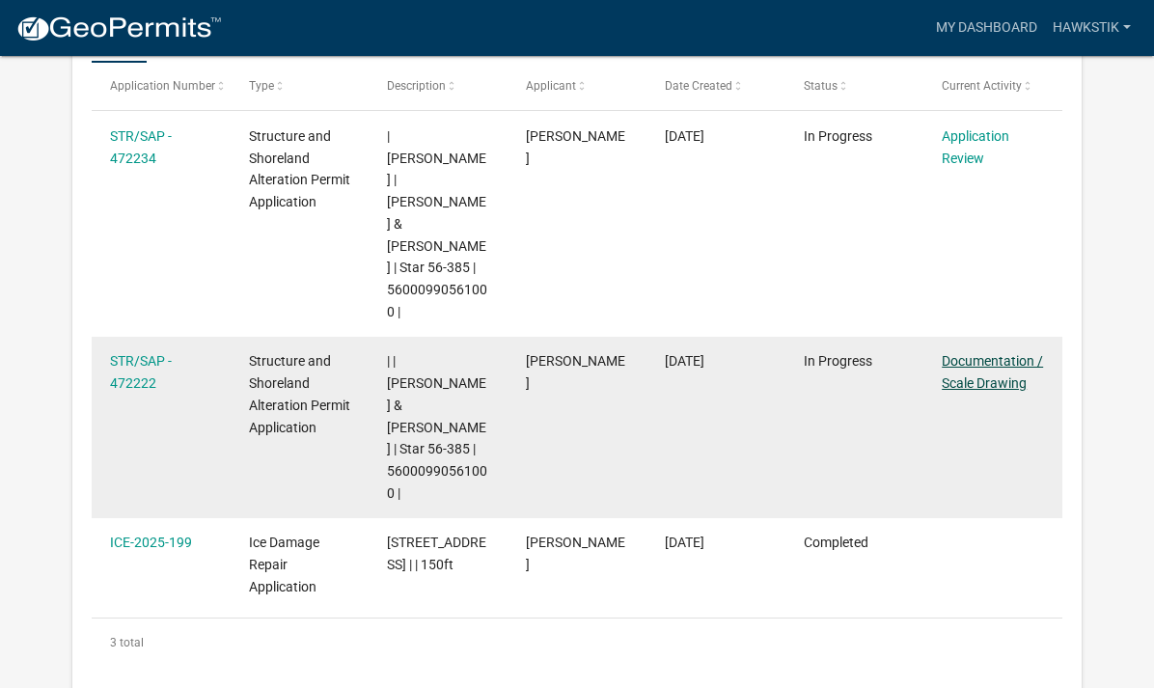
click at [1010, 353] on link "Documentation / Scale Drawing" at bounding box center [992, 372] width 101 height 38
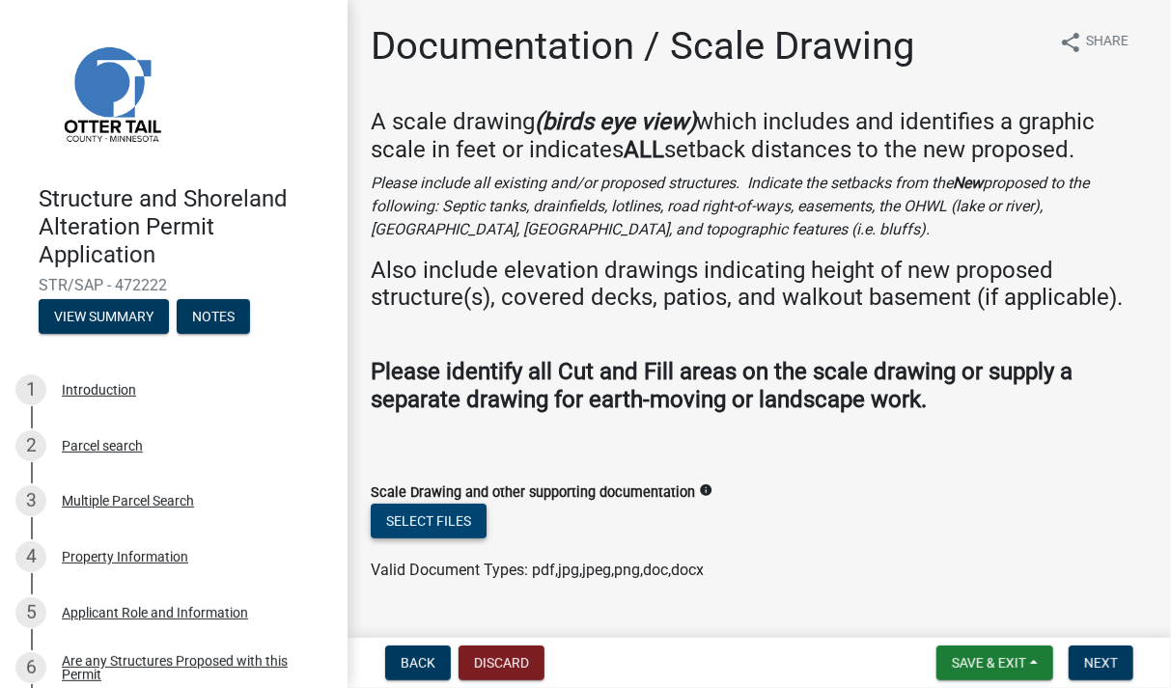
click at [467, 516] on button "Select files" at bounding box center [429, 521] width 116 height 35
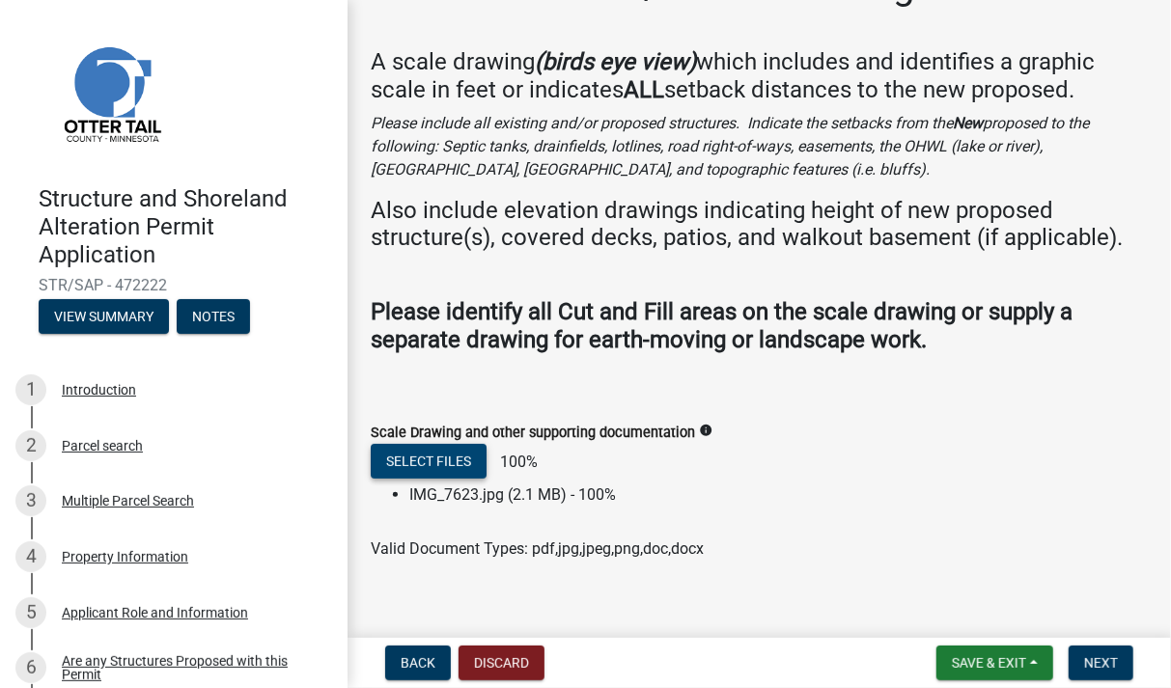
scroll to position [82, 0]
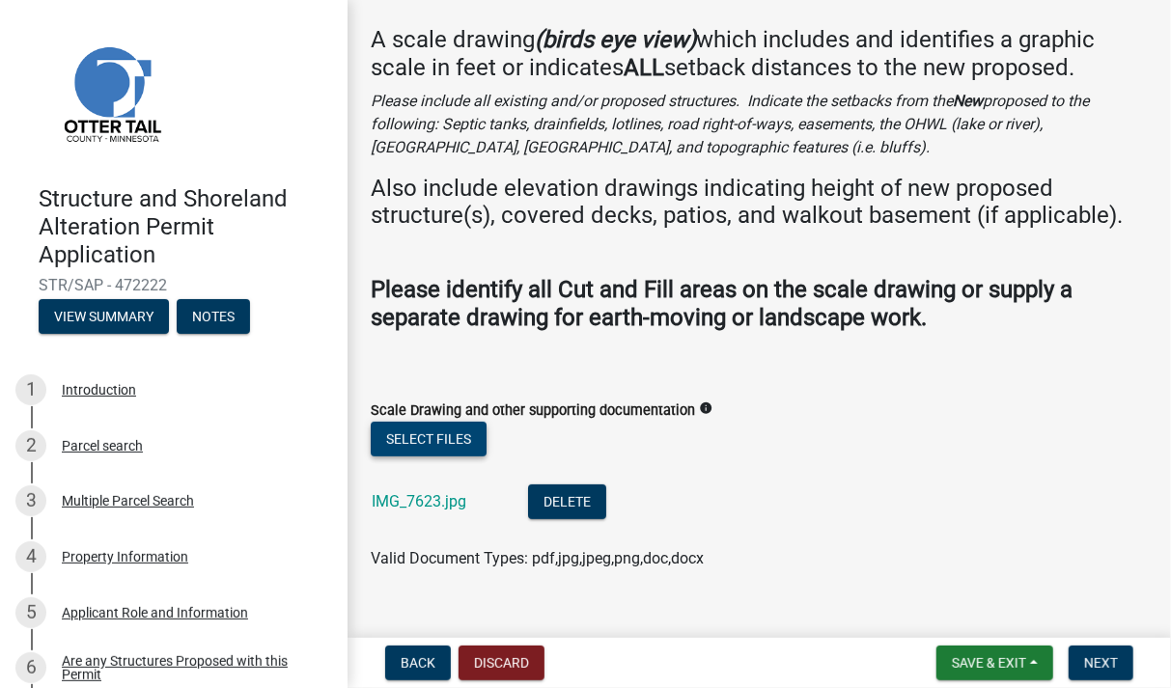
click at [448, 431] on button "Select files" at bounding box center [429, 439] width 116 height 35
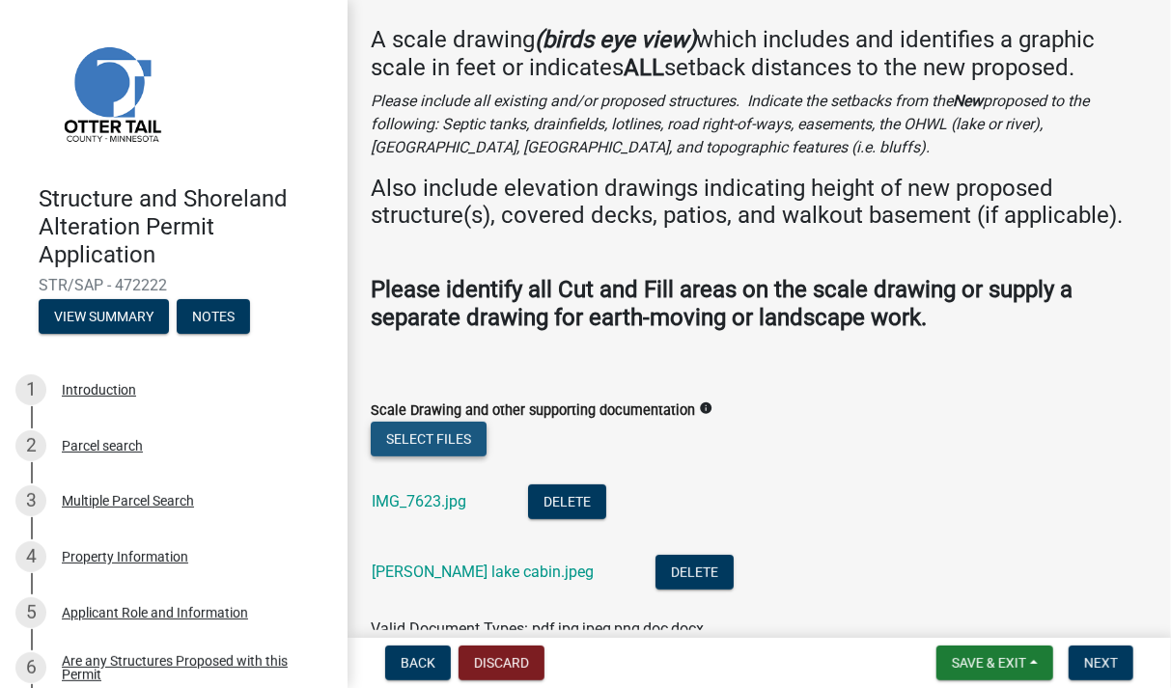
click at [443, 425] on button "Select files" at bounding box center [429, 439] width 116 height 35
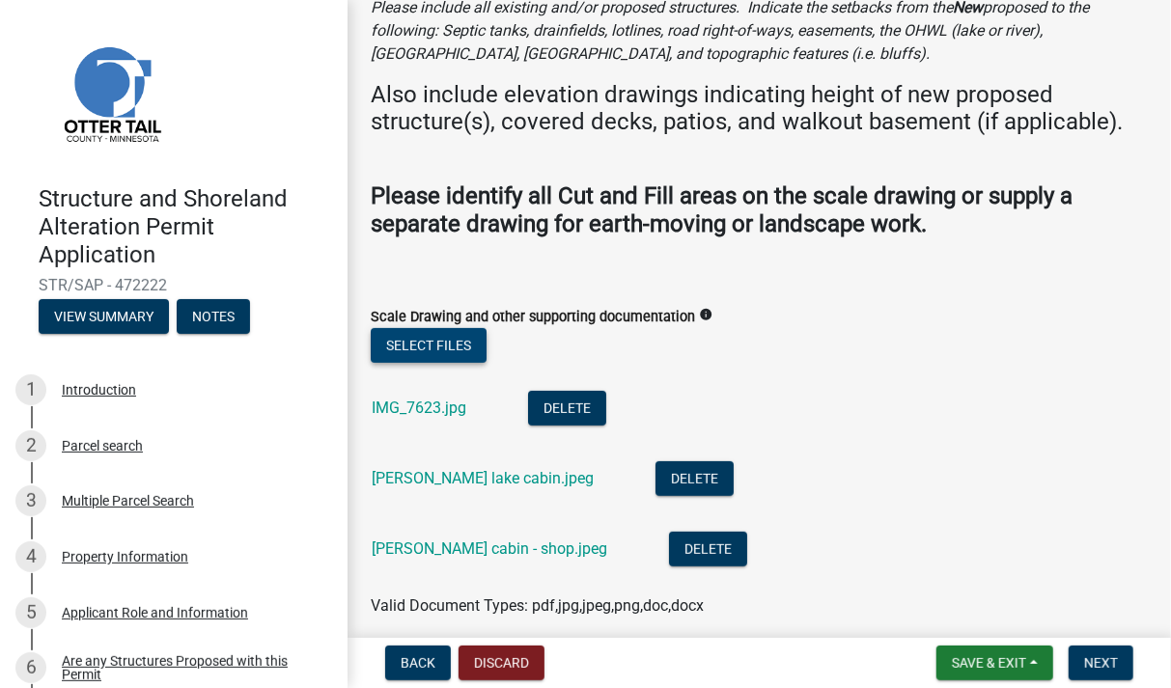
scroll to position [255, 0]
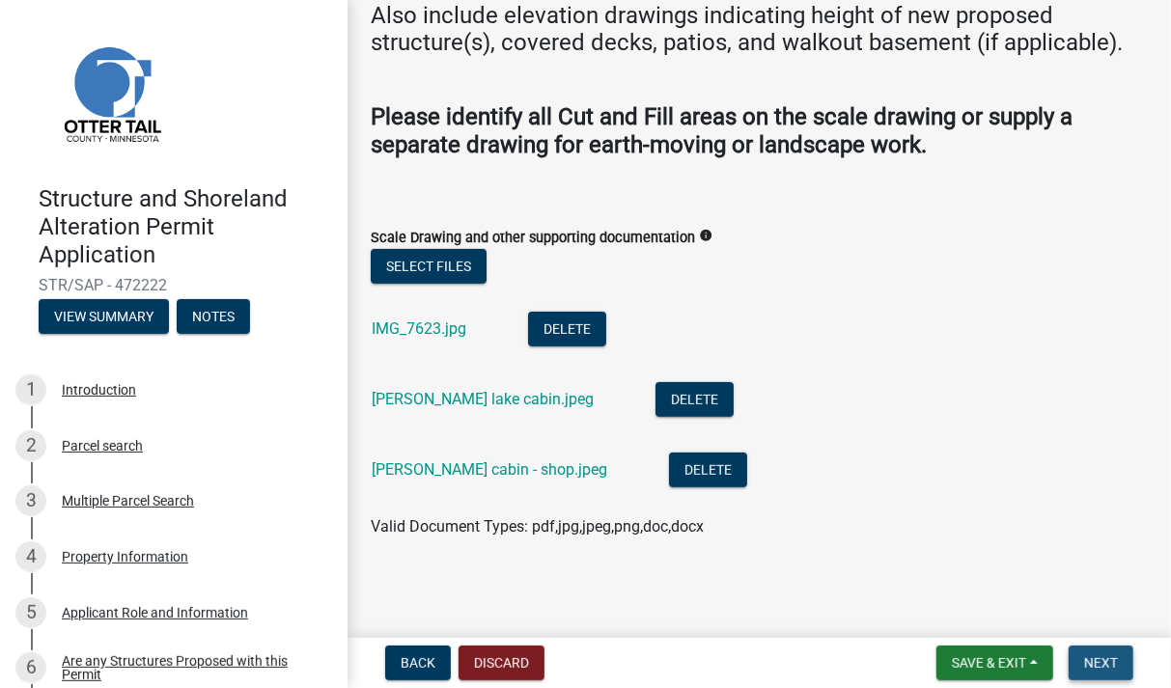
click at [1097, 662] on span "Next" at bounding box center [1101, 662] width 34 height 15
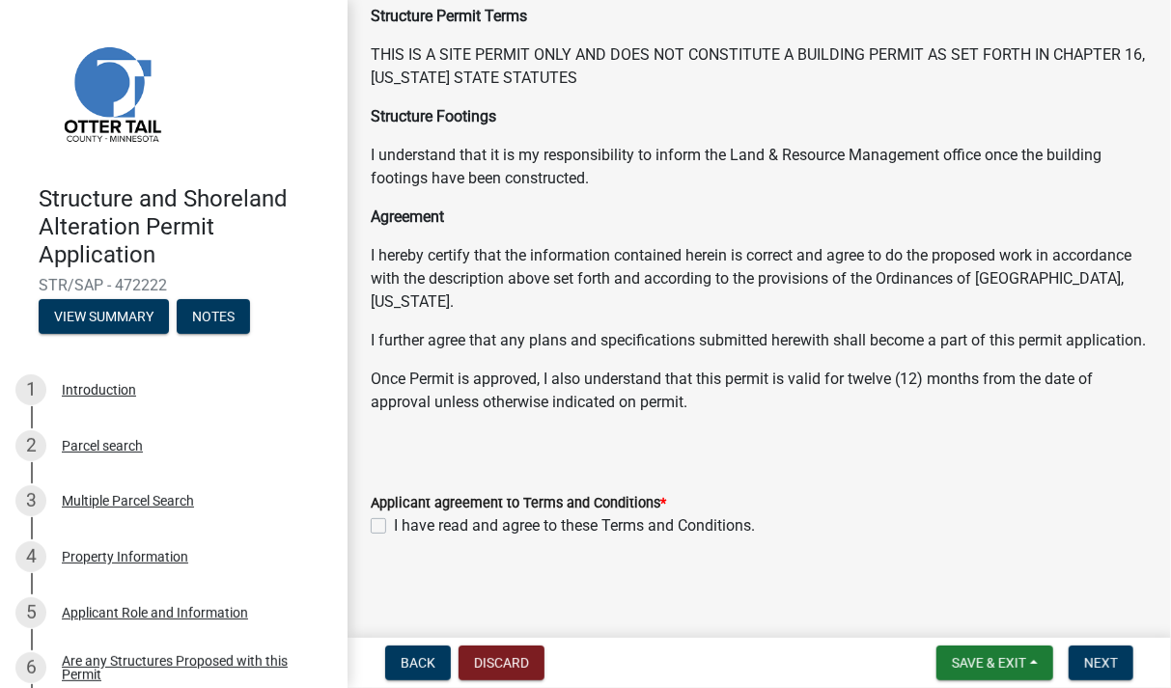
scroll to position [339, 0]
click at [394, 525] on label "I have read and agree to these Terms and Conditions." at bounding box center [574, 525] width 361 height 23
click at [394, 525] on input "I have read and agree to these Terms and Conditions." at bounding box center [400, 520] width 13 height 13
checkbox input "true"
click at [1086, 660] on span "Next" at bounding box center [1101, 662] width 34 height 15
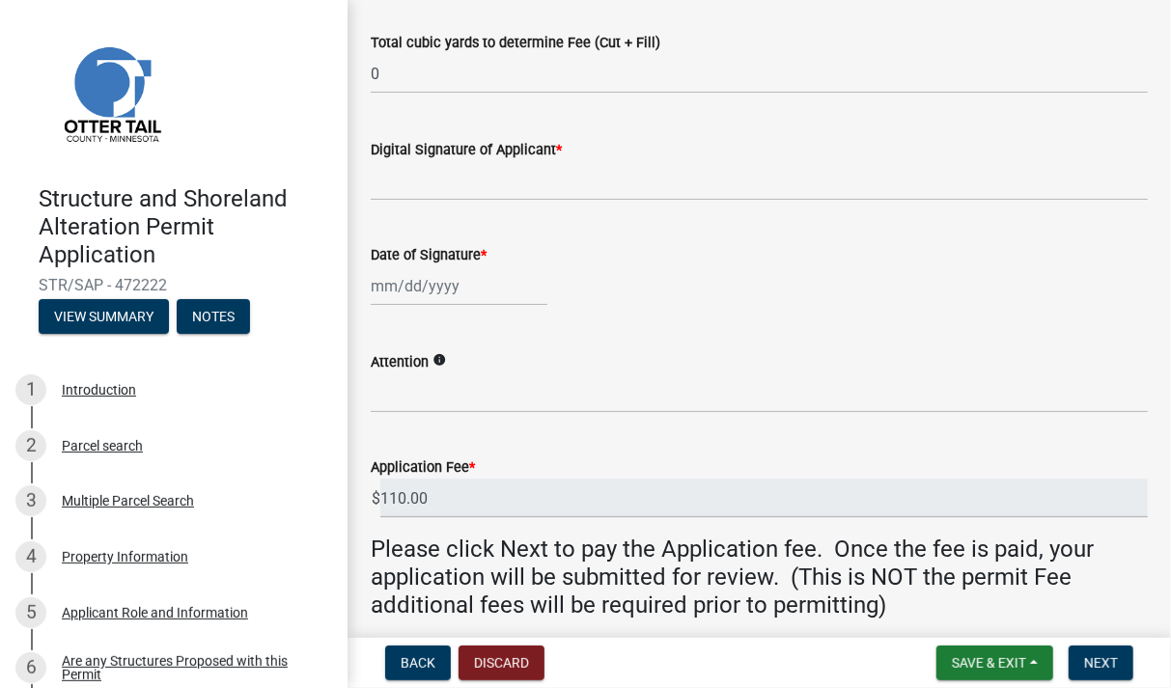
scroll to position [536, 0]
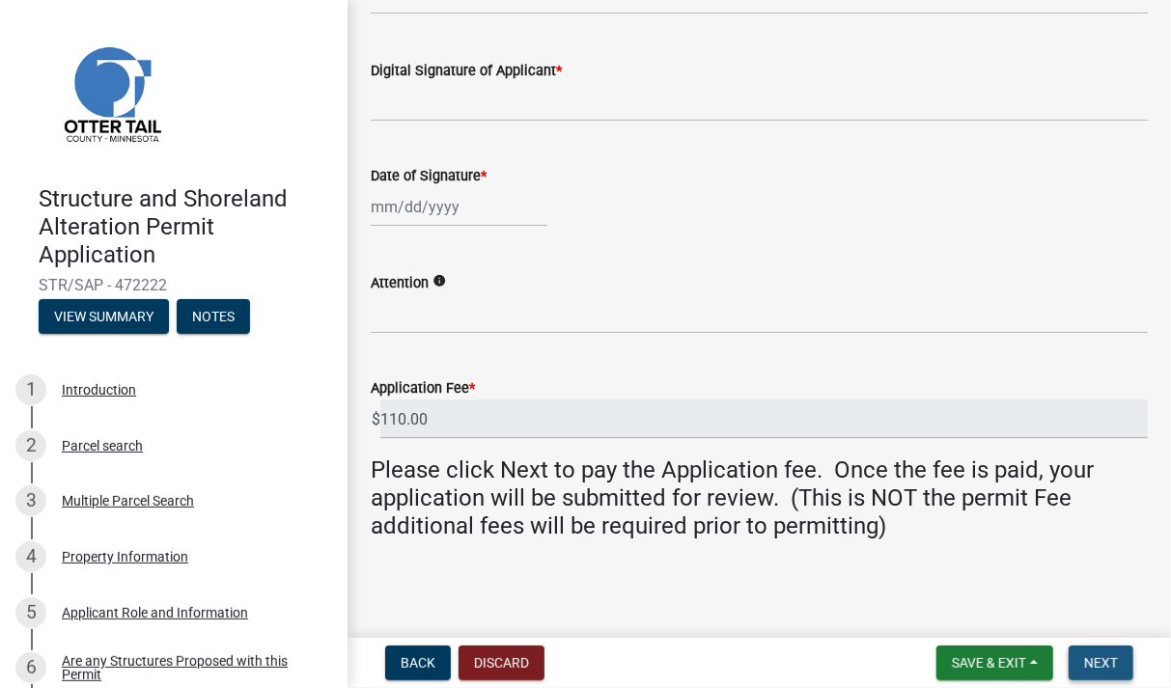
click at [1108, 659] on span "Next" at bounding box center [1101, 662] width 34 height 15
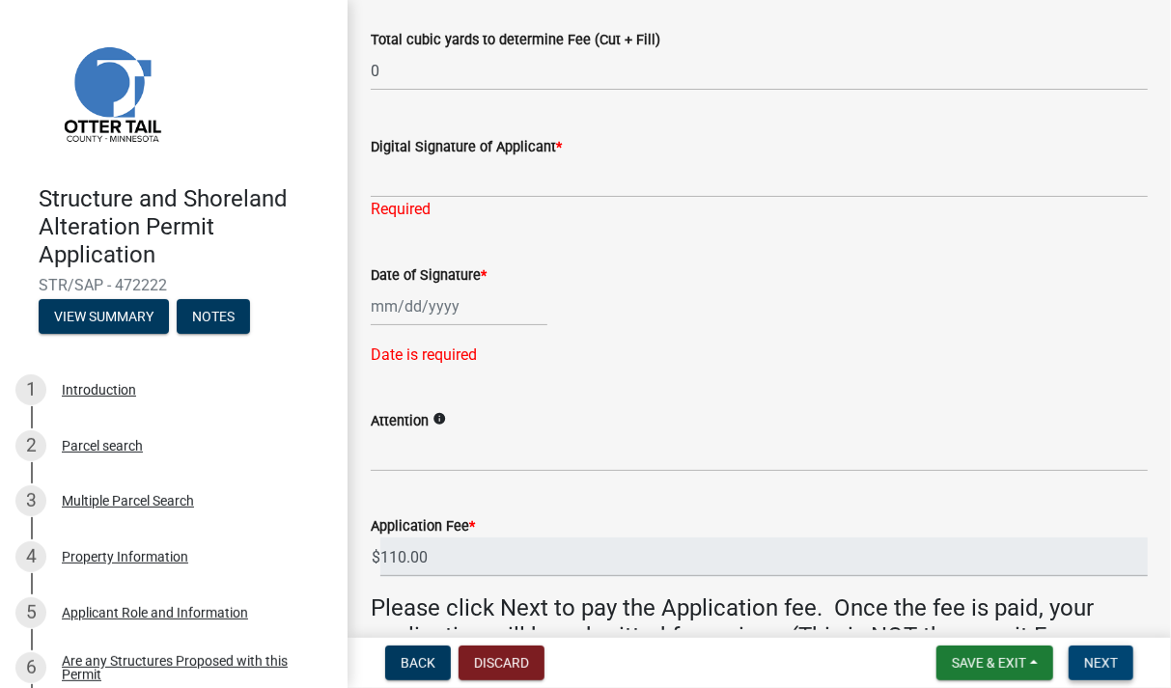
scroll to position [424, 0]
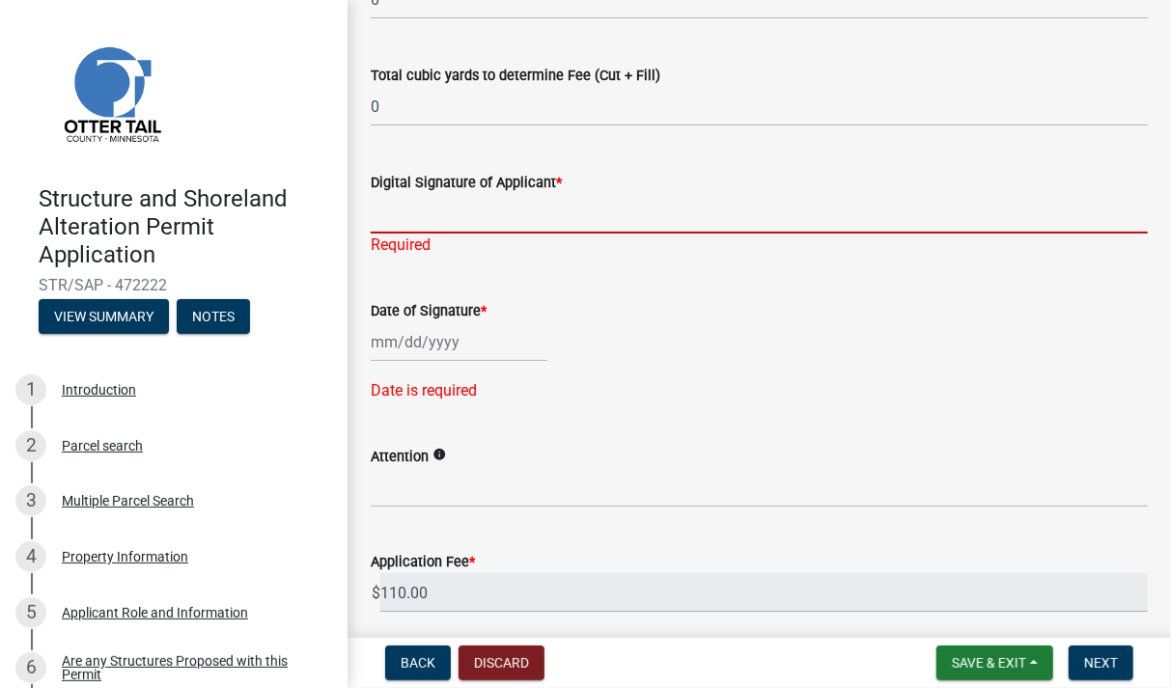
click at [630, 233] on input "Digital Signature of Applicant *" at bounding box center [759, 214] width 777 height 40
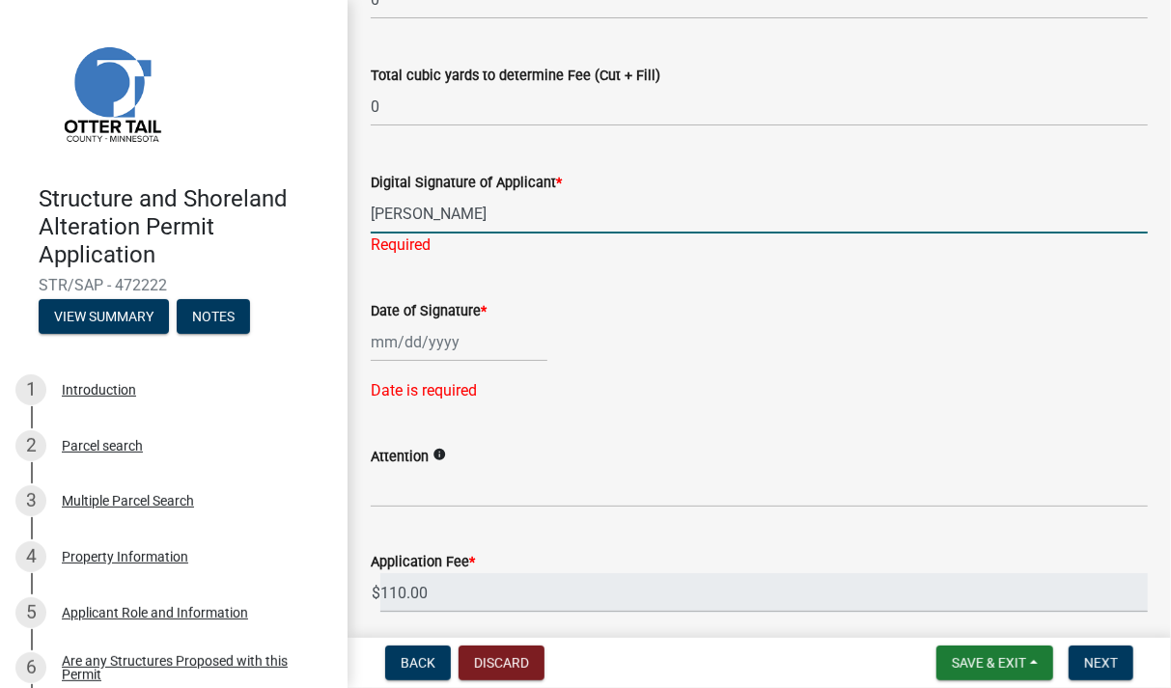
type input "[PERSON_NAME]"
click at [391, 343] on input "Date of Signature *" at bounding box center [459, 342] width 177 height 40
select select "9"
select select "2025"
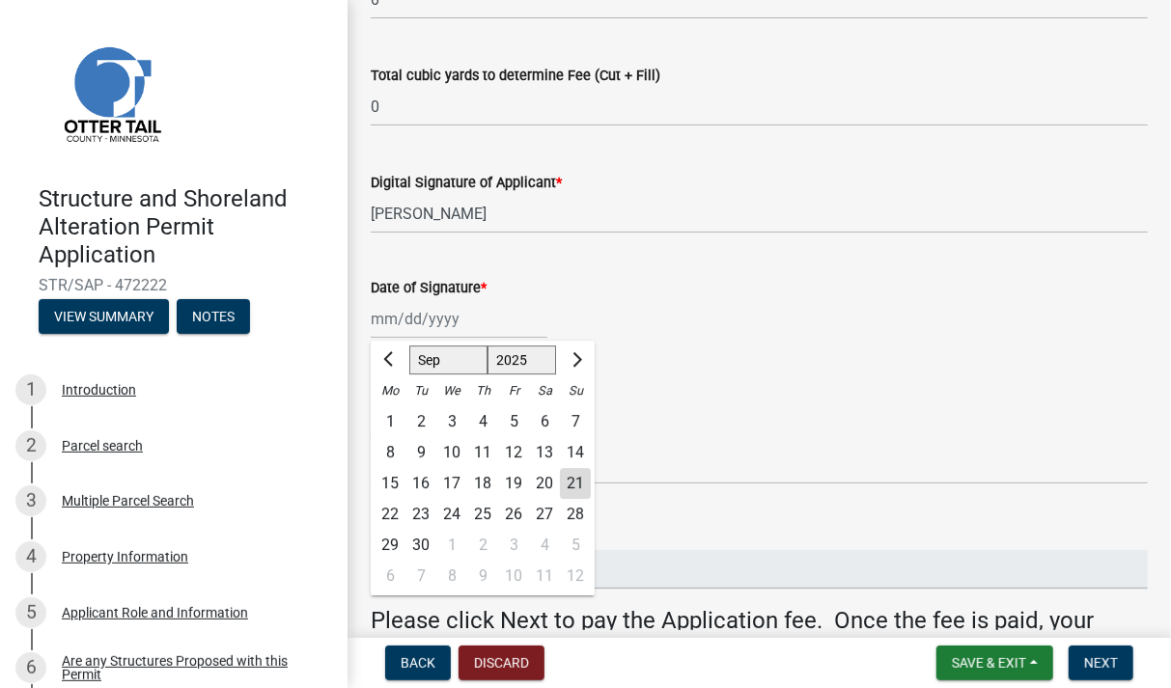
drag, startPoint x: 574, startPoint y: 483, endPoint x: 626, endPoint y: 433, distance: 71.7
click at [574, 483] on div "21" at bounding box center [575, 483] width 31 height 31
type input "[DATE]"
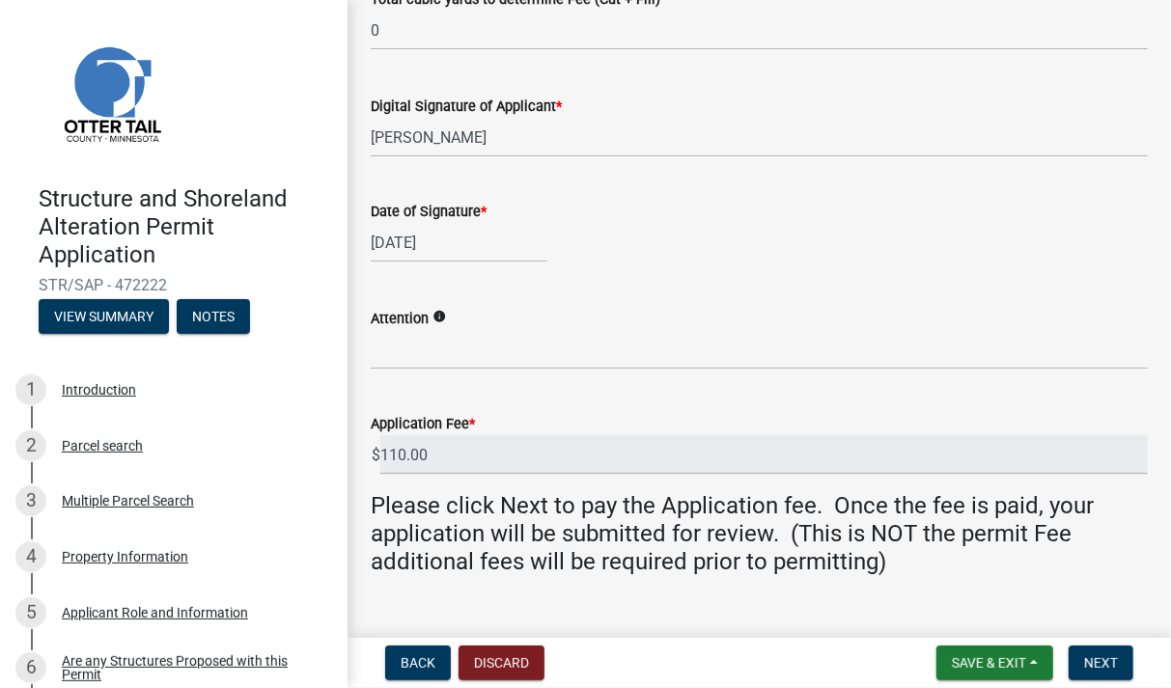
scroll to position [536, 0]
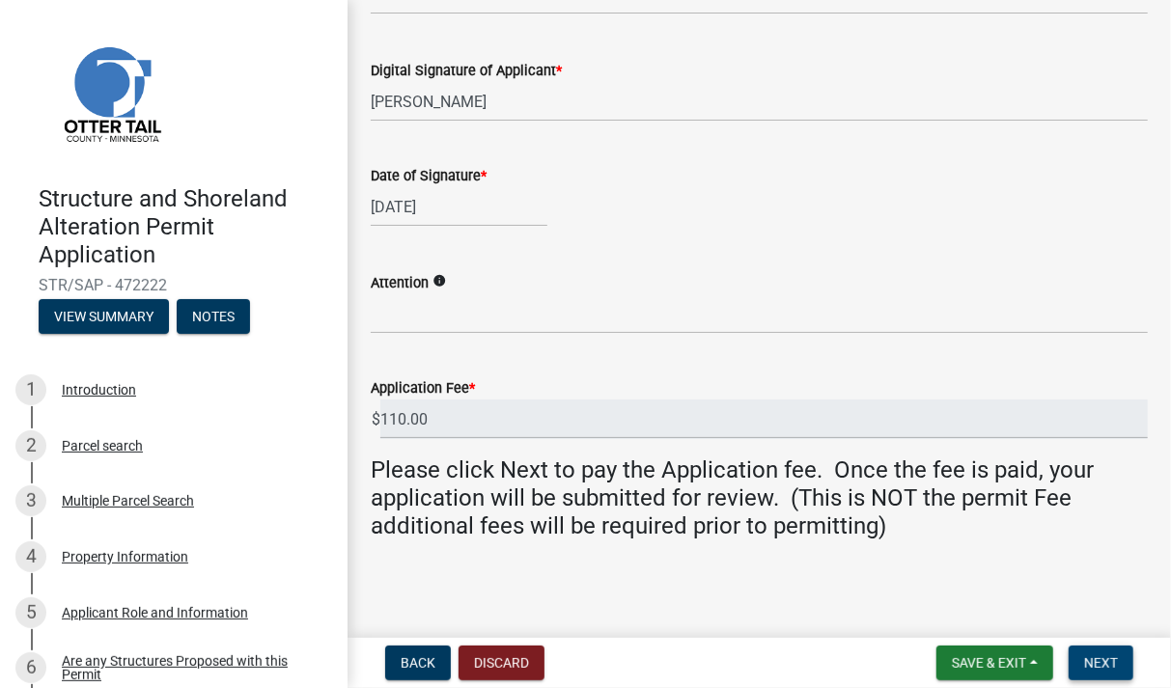
click at [1098, 665] on span "Next" at bounding box center [1101, 662] width 34 height 15
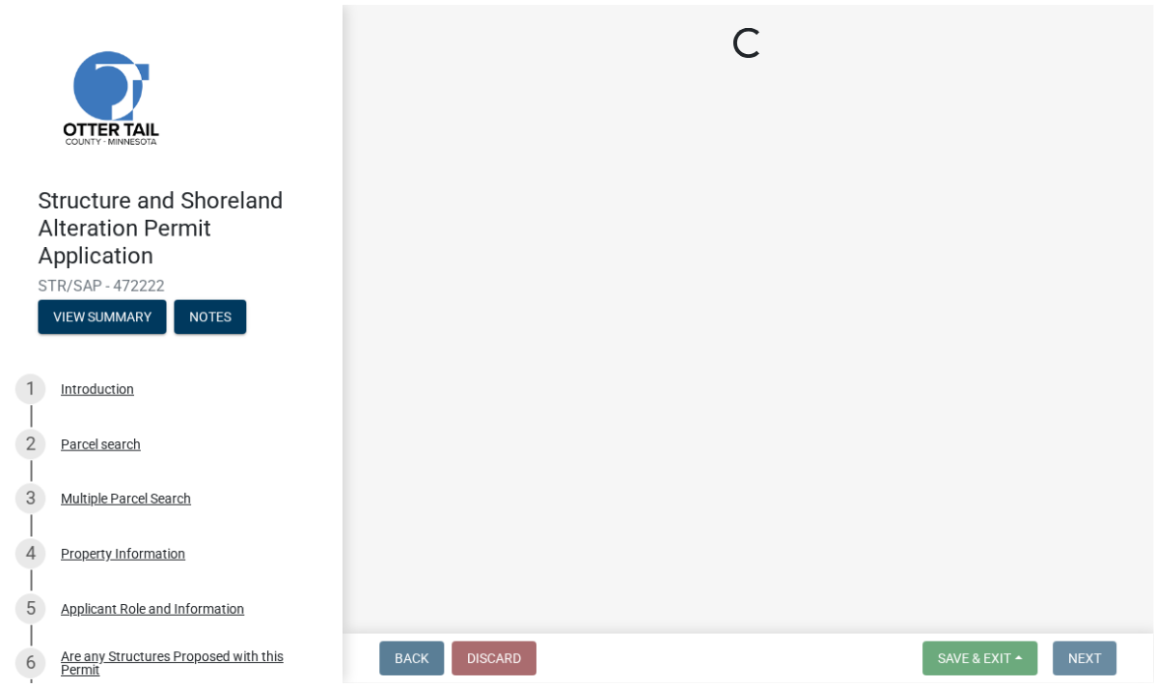
scroll to position [0, 0]
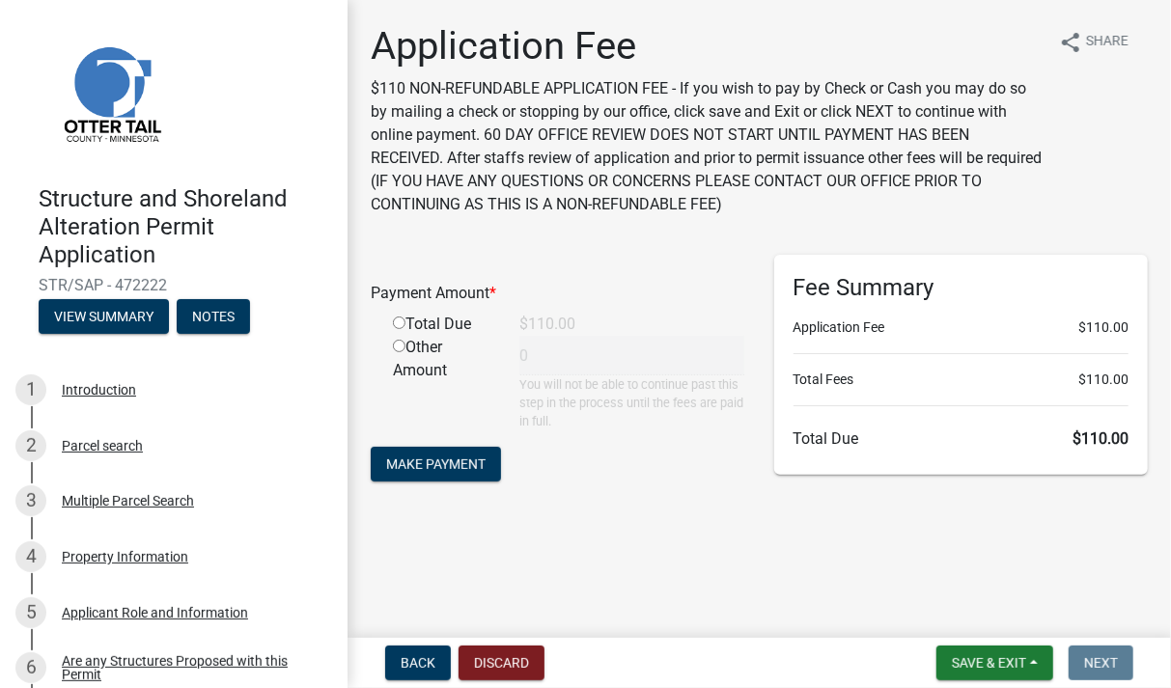
click at [398, 348] on input "radio" at bounding box center [399, 346] width 13 height 13
radio input "true"
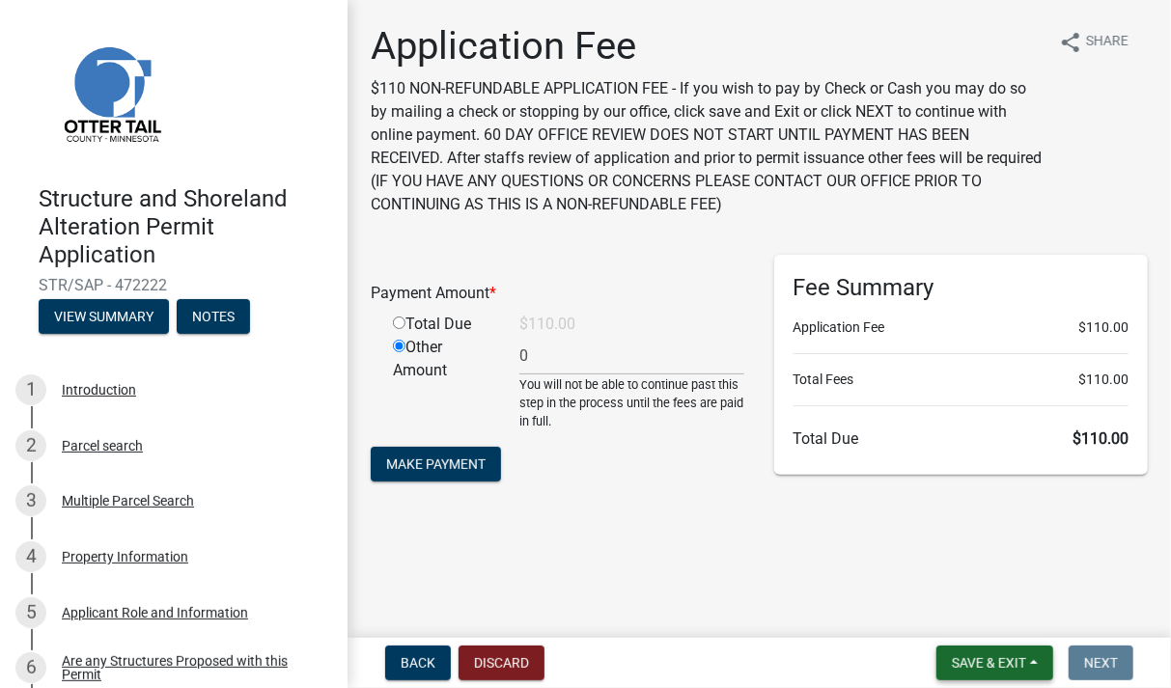
click at [961, 655] on button "Save & Exit" at bounding box center [994, 663] width 117 height 35
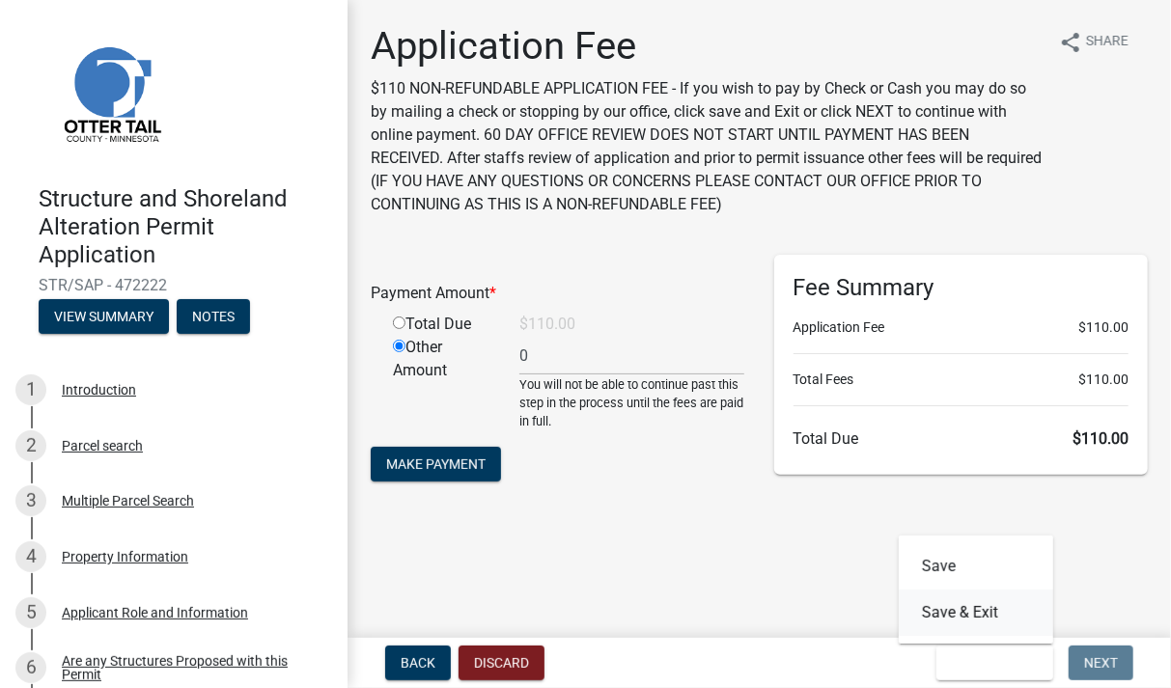
click at [945, 610] on button "Save & Exit" at bounding box center [976, 613] width 154 height 46
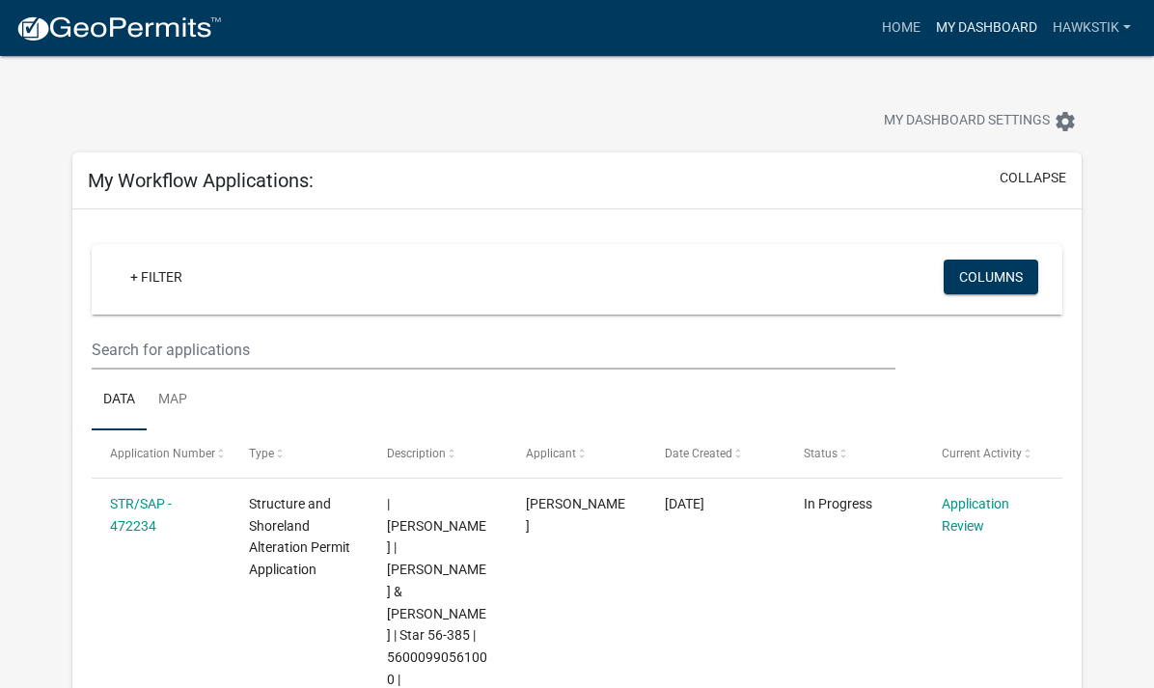
click at [959, 31] on link "My Dashboard" at bounding box center [987, 28] width 117 height 37
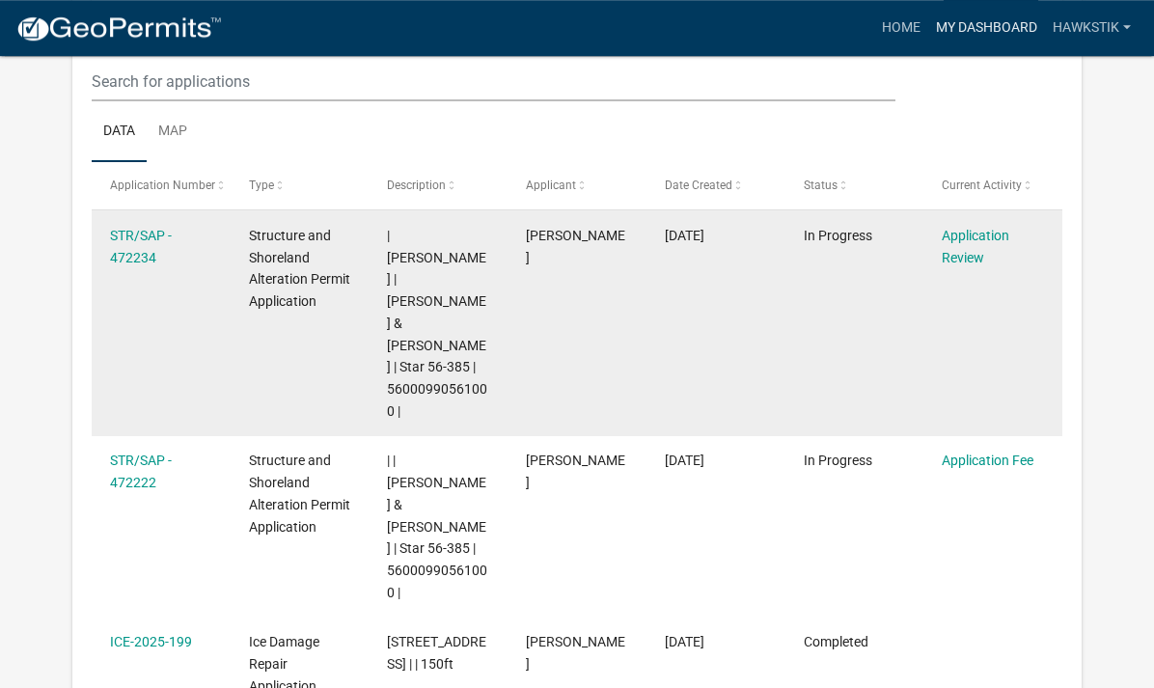
scroll to position [301, 0]
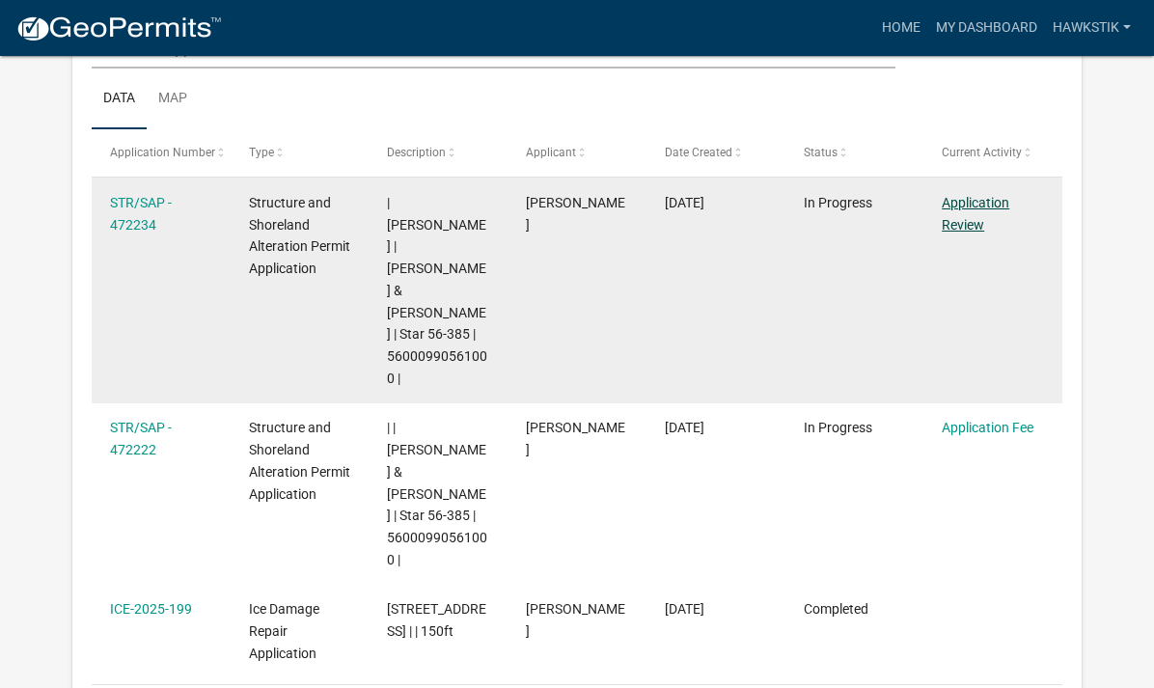
click at [1000, 206] on link "Application Review" at bounding box center [976, 214] width 68 height 38
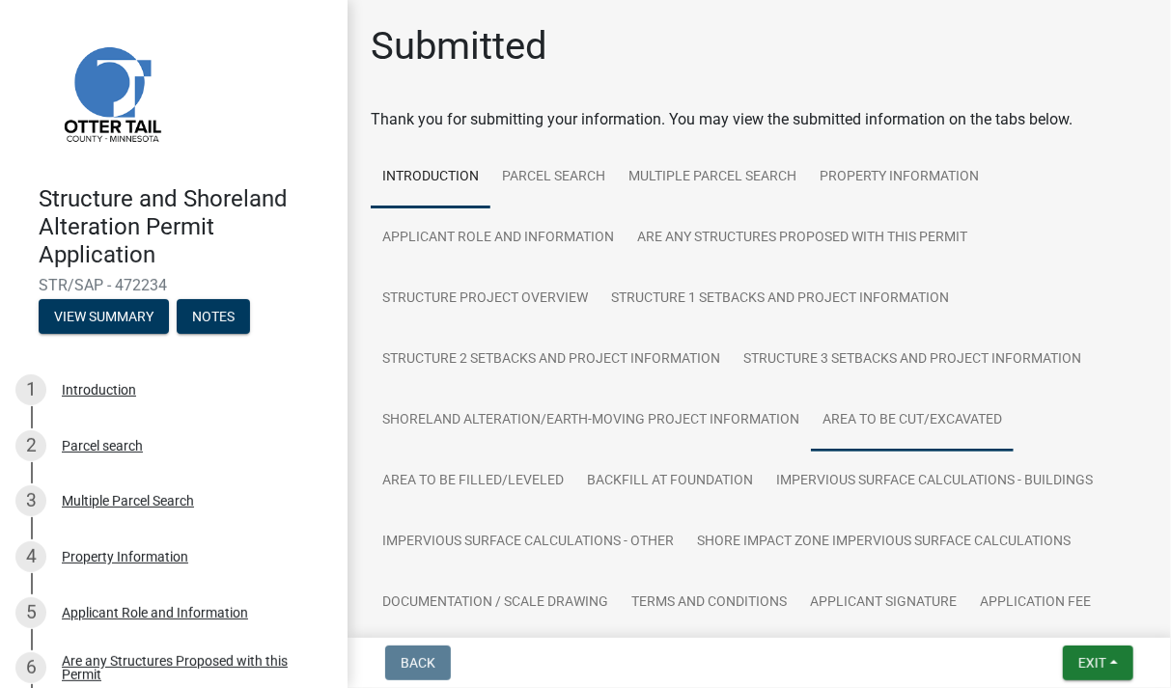
click at [947, 421] on link "Area to be Cut/Excavated" at bounding box center [912, 421] width 203 height 62
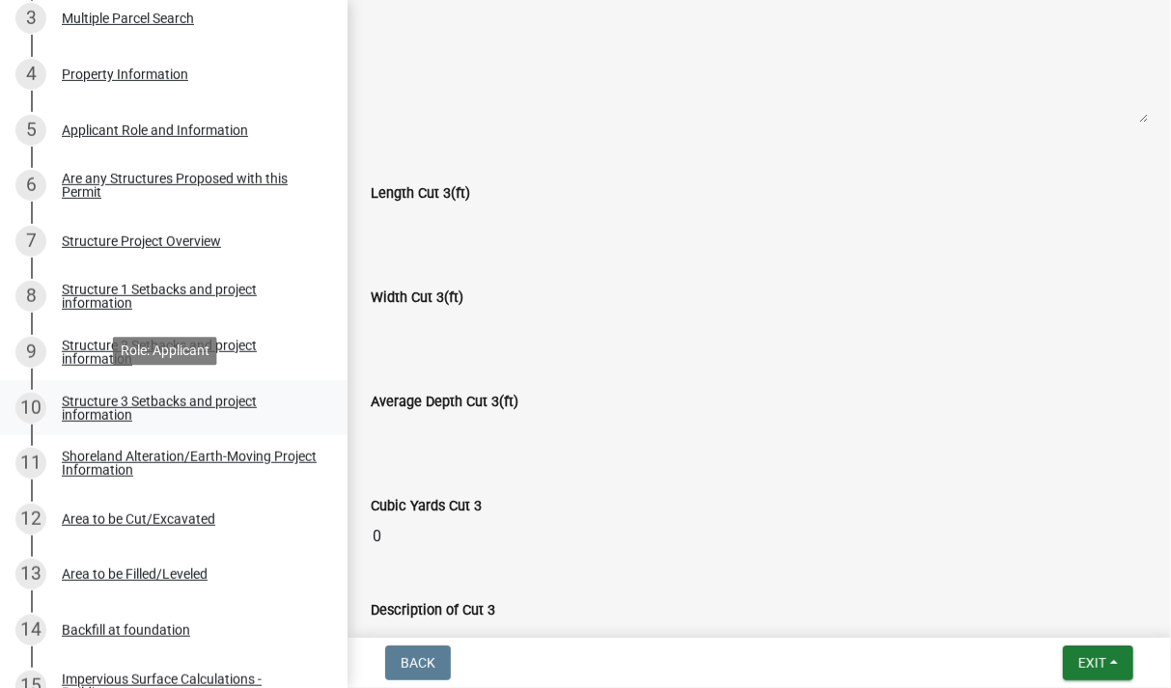
scroll to position [579, 0]
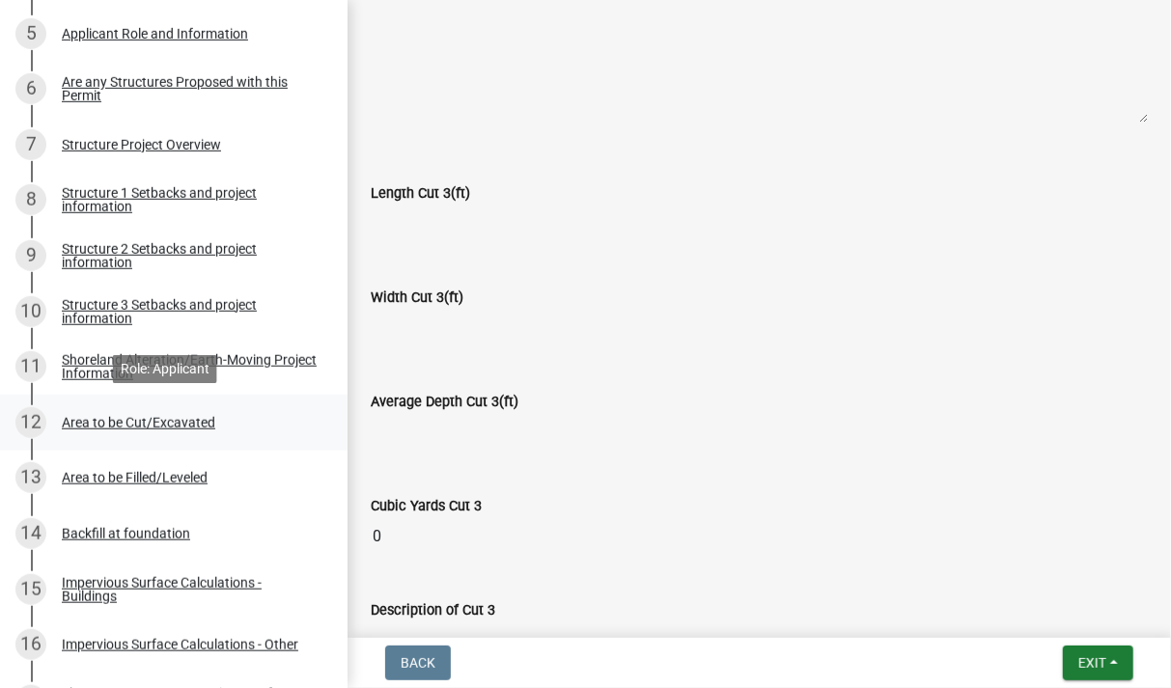
click at [177, 422] on div "Area to be Cut/Excavated" at bounding box center [138, 423] width 153 height 14
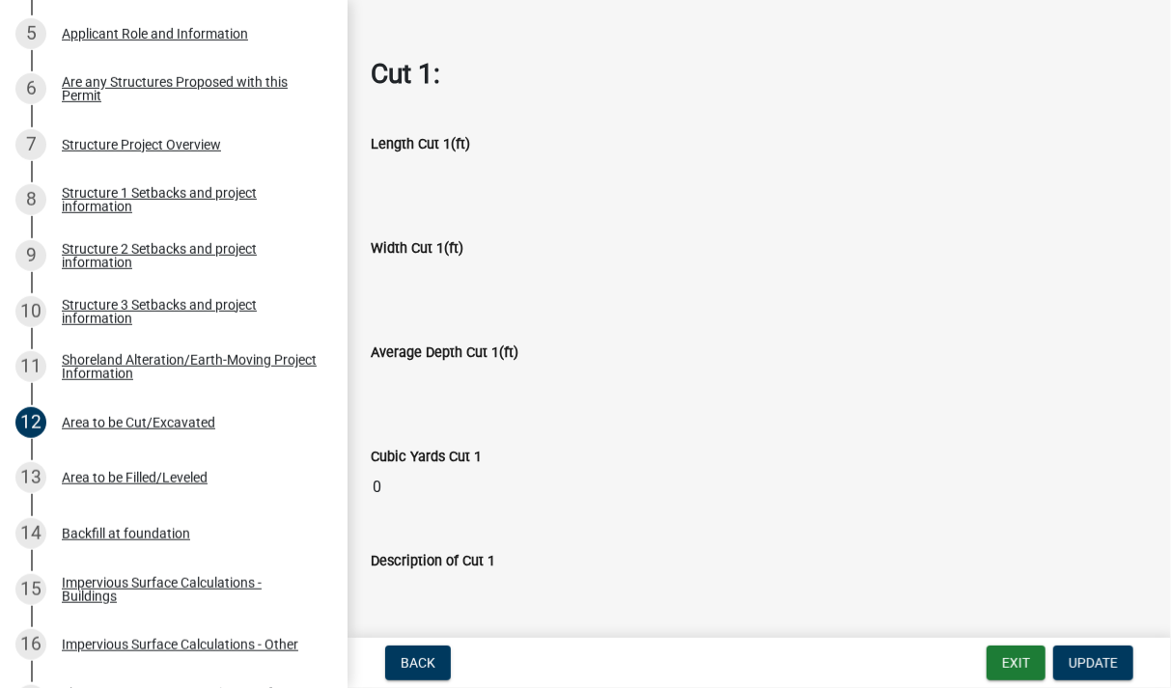
scroll to position [784, 0]
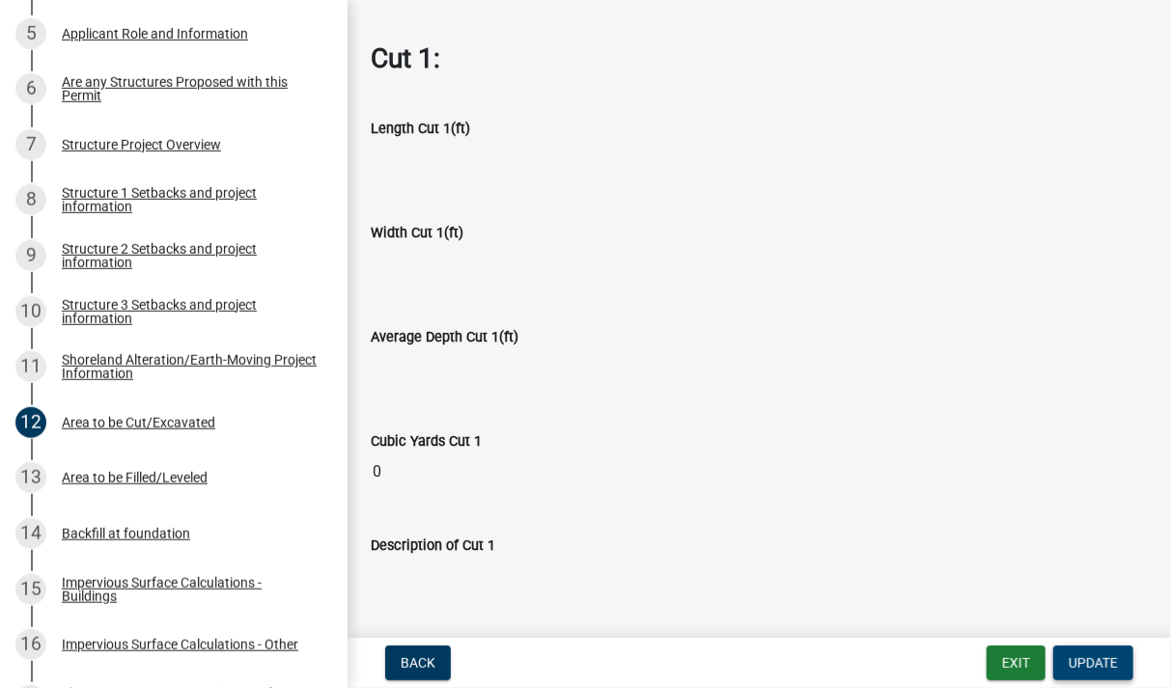
click at [1109, 675] on button "Update" at bounding box center [1093, 663] width 80 height 35
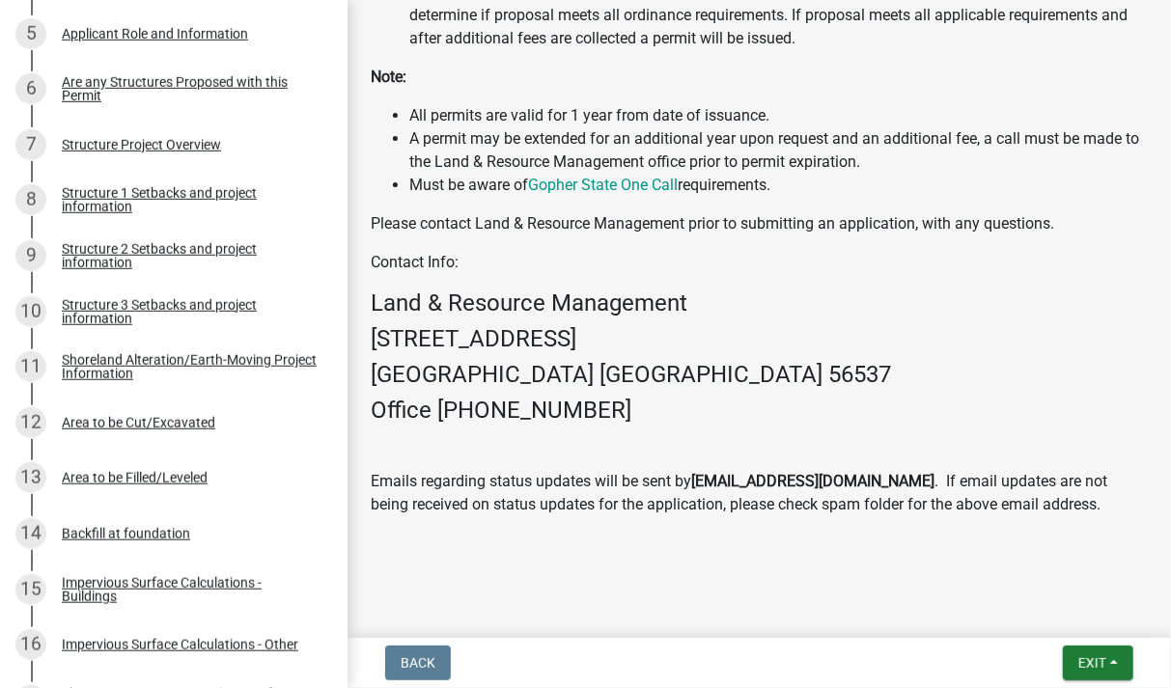
scroll to position [568, 0]
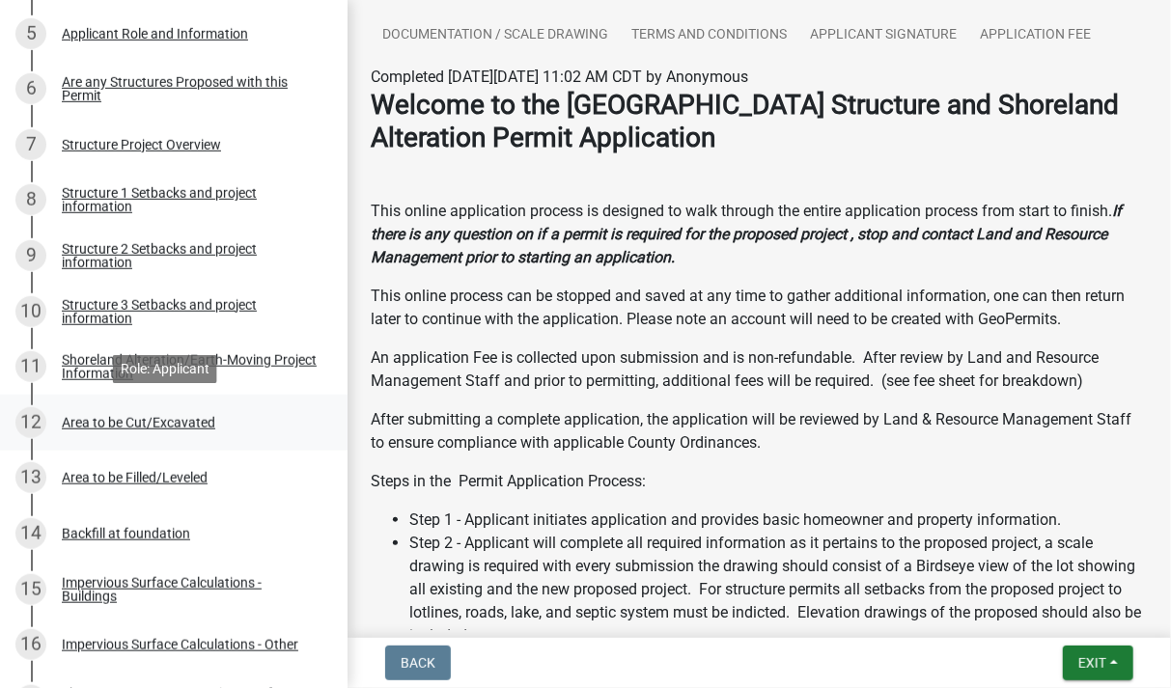
click at [188, 420] on div "Area to be Cut/Excavated" at bounding box center [138, 423] width 153 height 14
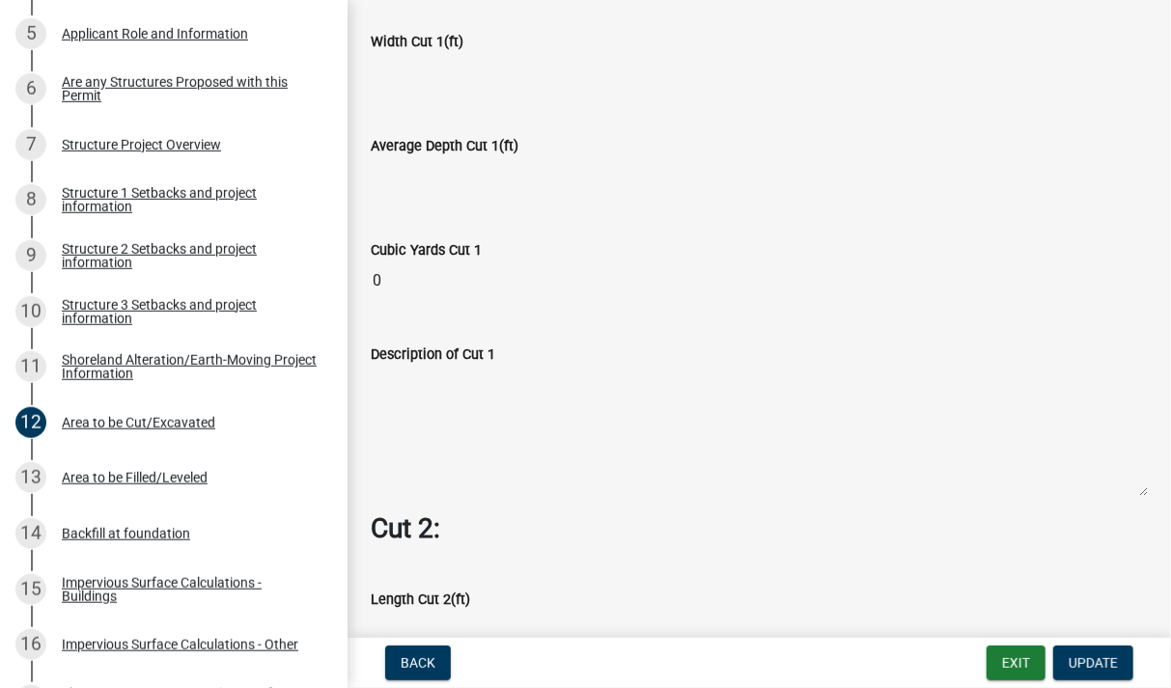
scroll to position [1008, 0]
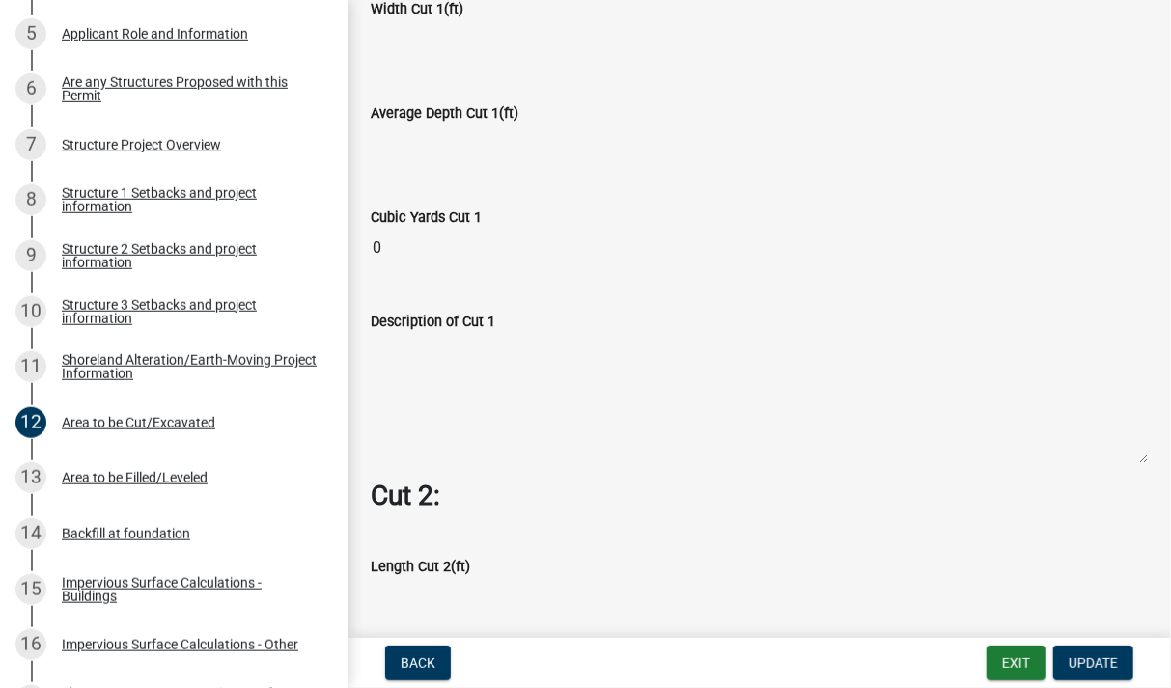
click at [383, 236] on input "0" at bounding box center [759, 248] width 777 height 39
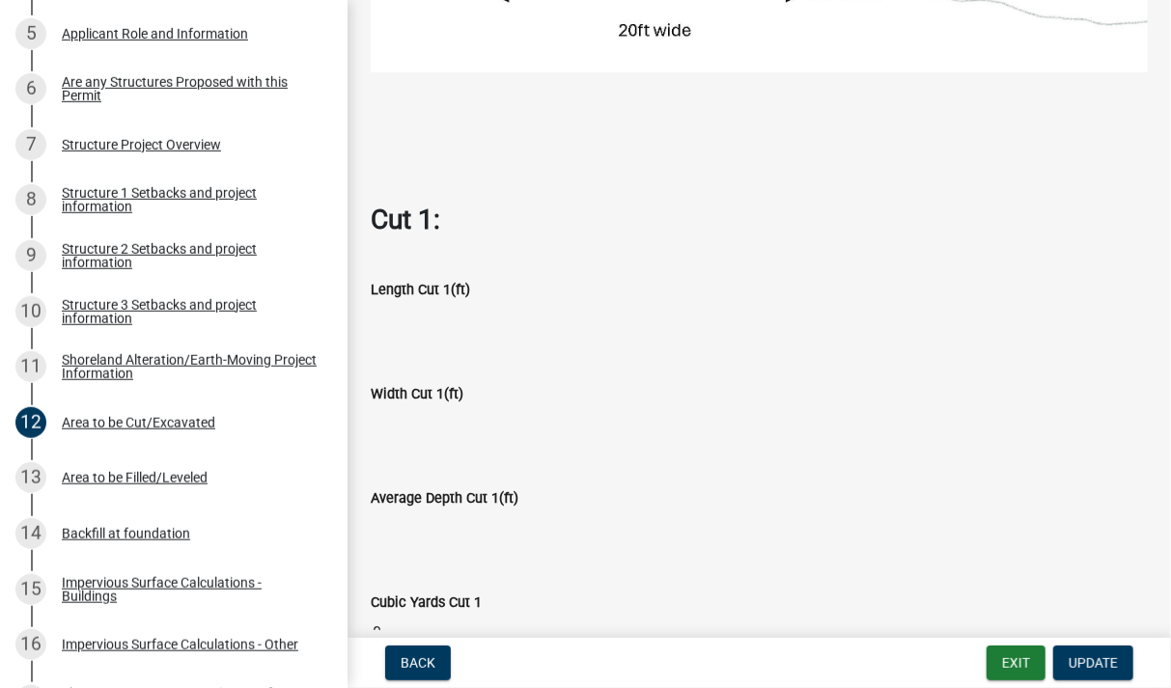
scroll to position [672, 0]
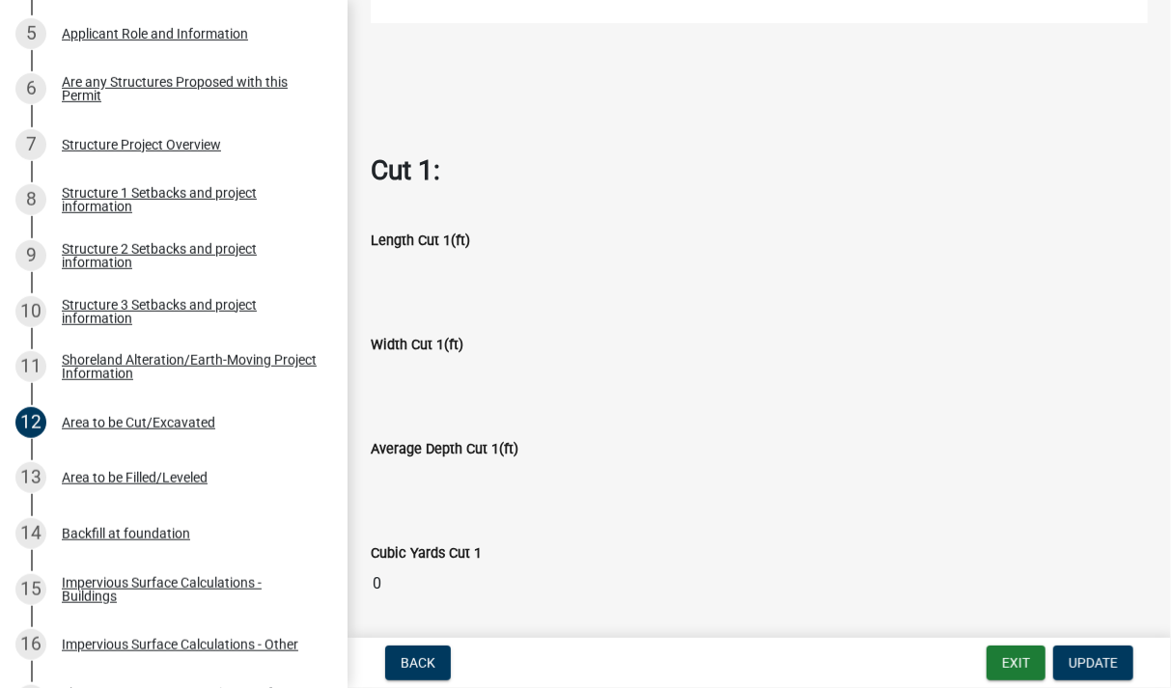
click at [466, 252] on input "Length Cut 1(ft)" at bounding box center [759, 271] width 777 height 39
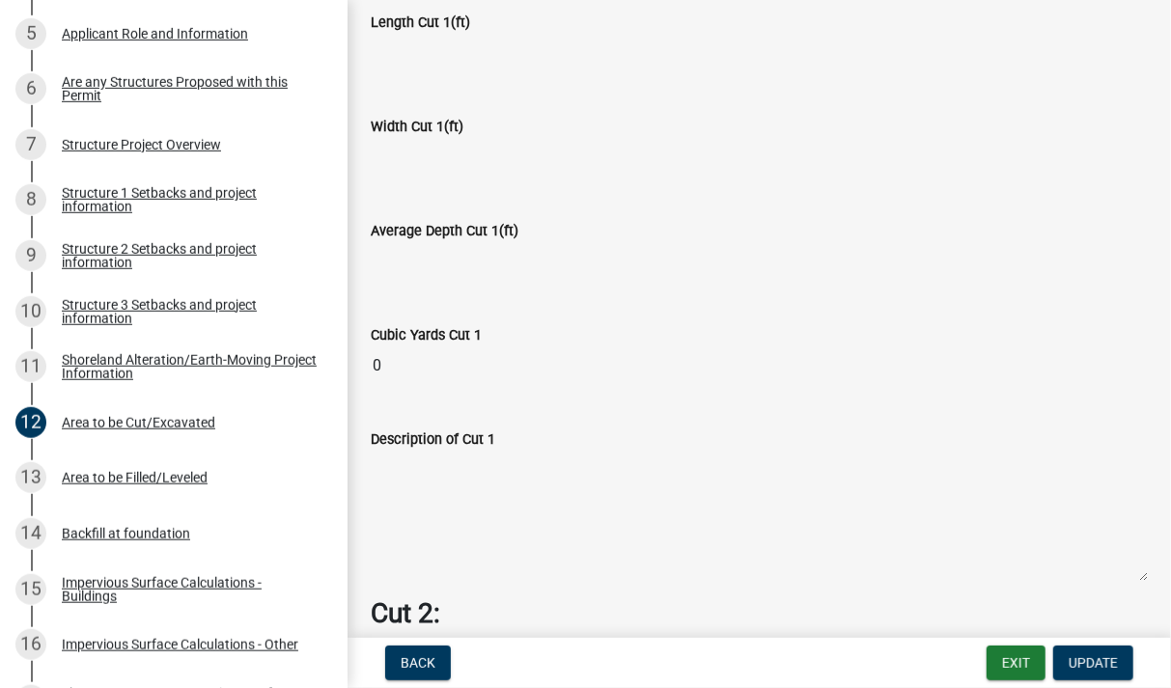
scroll to position [896, 0]
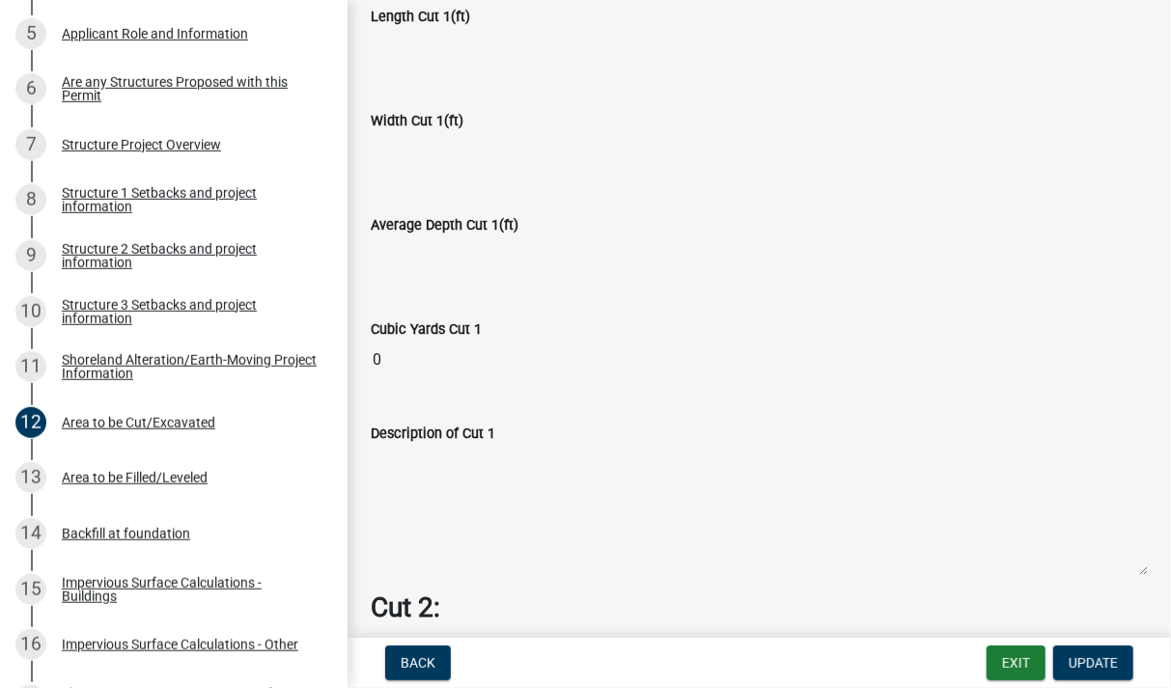
click at [543, 341] on input "0" at bounding box center [759, 360] width 777 height 39
click at [1096, 651] on button "Update" at bounding box center [1093, 663] width 80 height 35
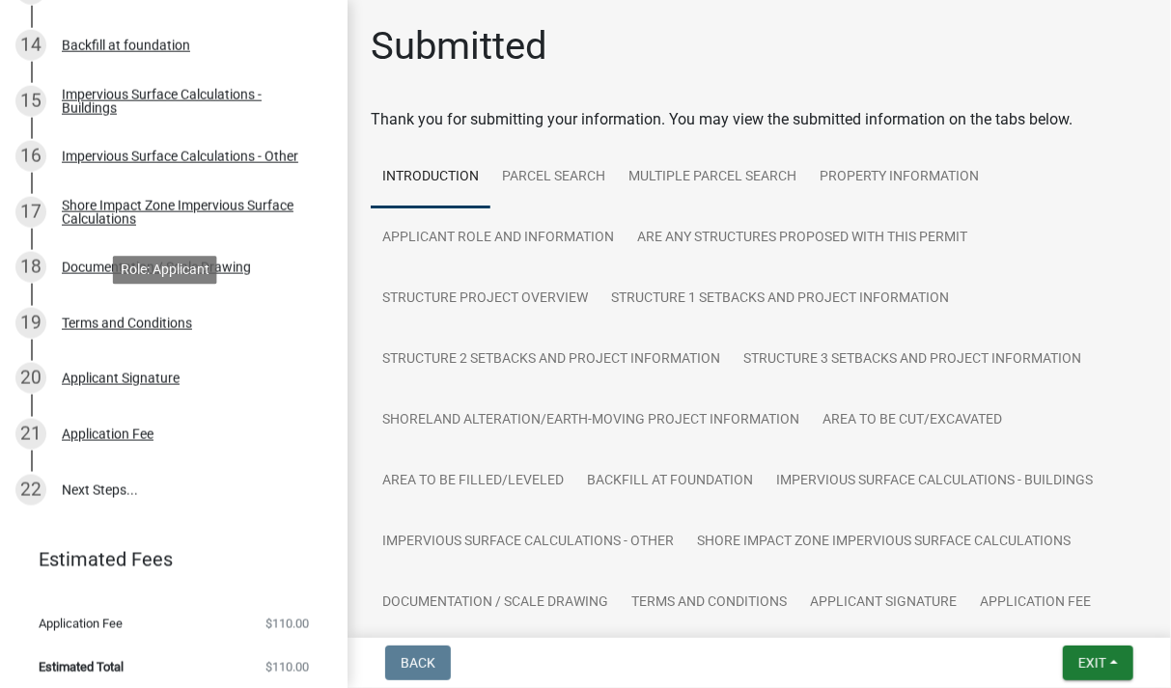
scroll to position [1076, 0]
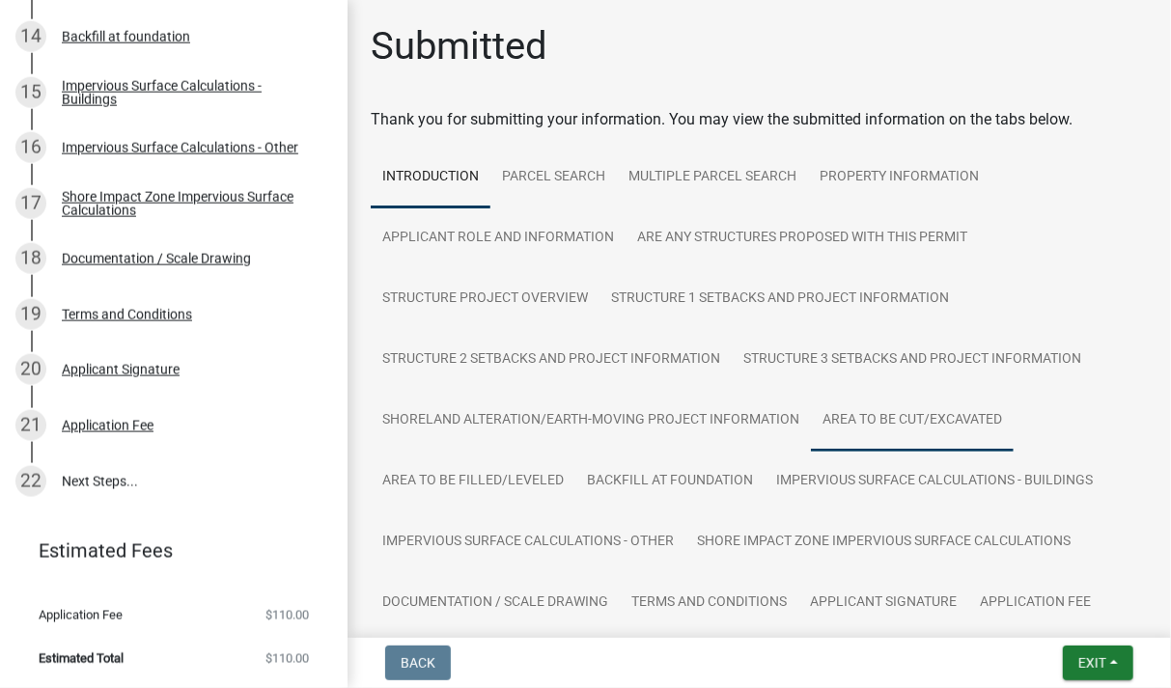
click at [909, 417] on link "Area to be Cut/Excavated" at bounding box center [912, 421] width 203 height 62
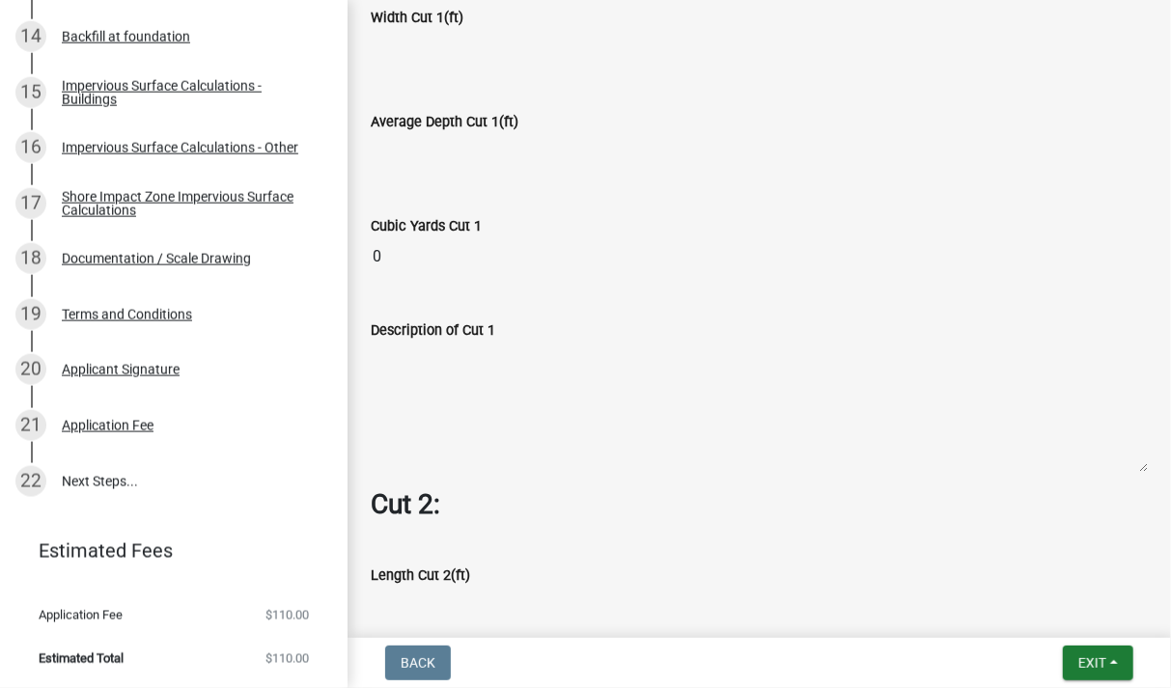
scroll to position [1344, 0]
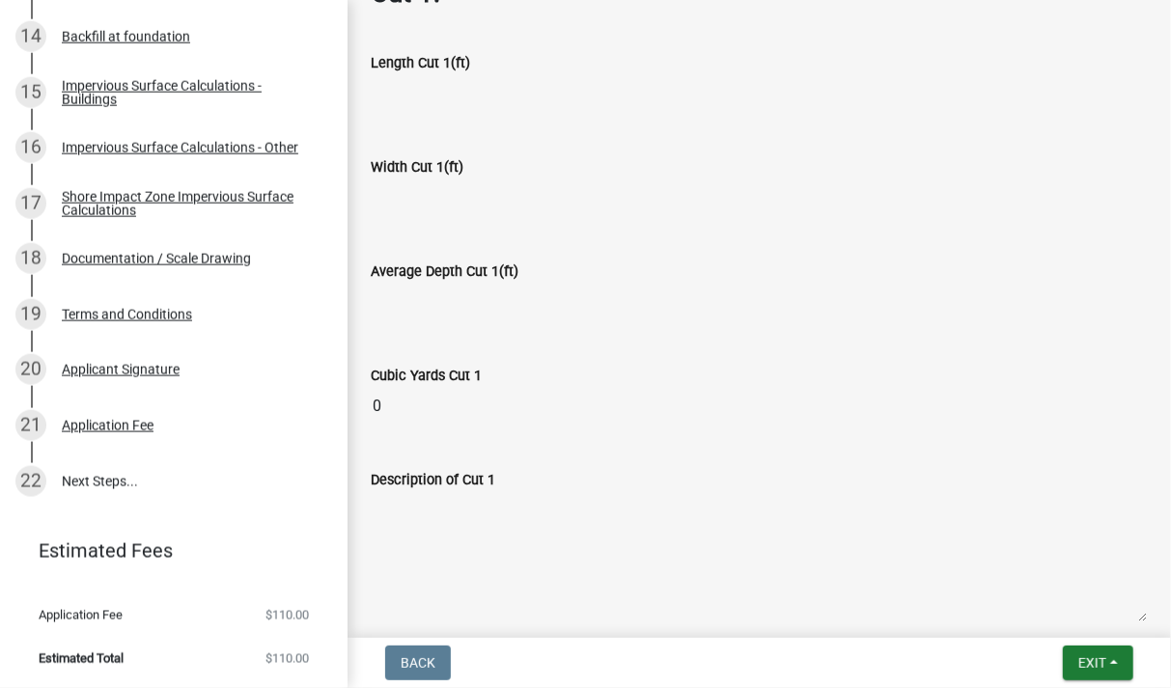
click at [403, 405] on input "0" at bounding box center [759, 406] width 777 height 39
click at [576, 518] on textarea "Description of Cut 1" at bounding box center [759, 556] width 777 height 131
click at [549, 403] on input "0" at bounding box center [759, 406] width 777 height 39
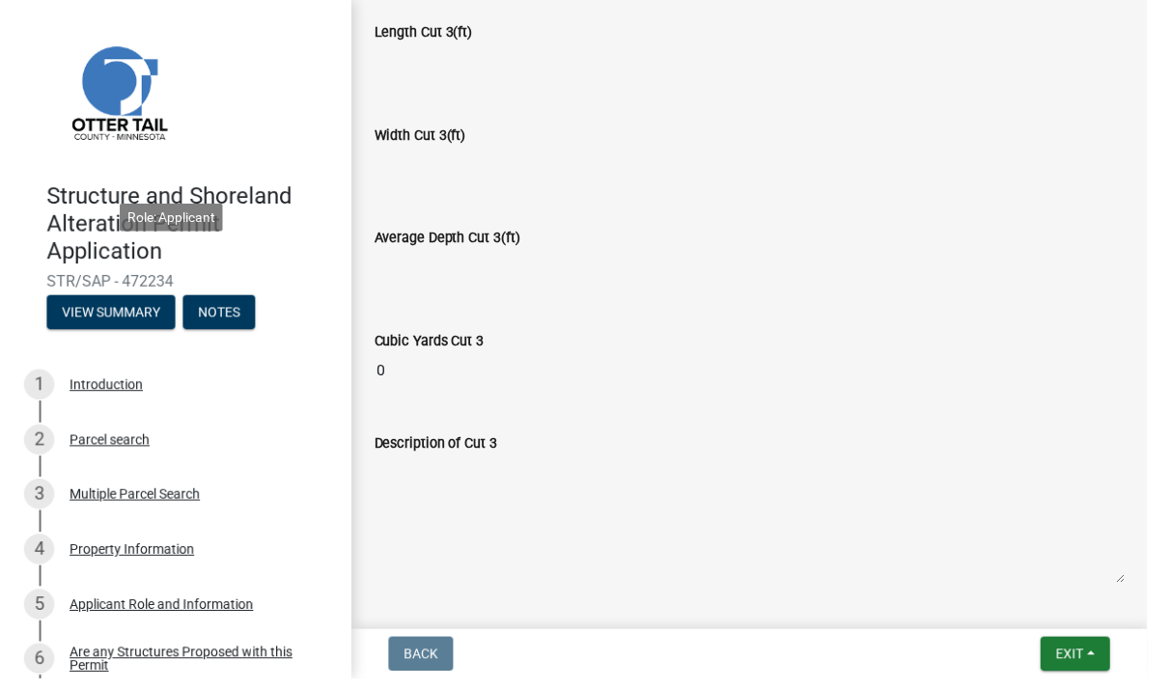
scroll to position [2687, 0]
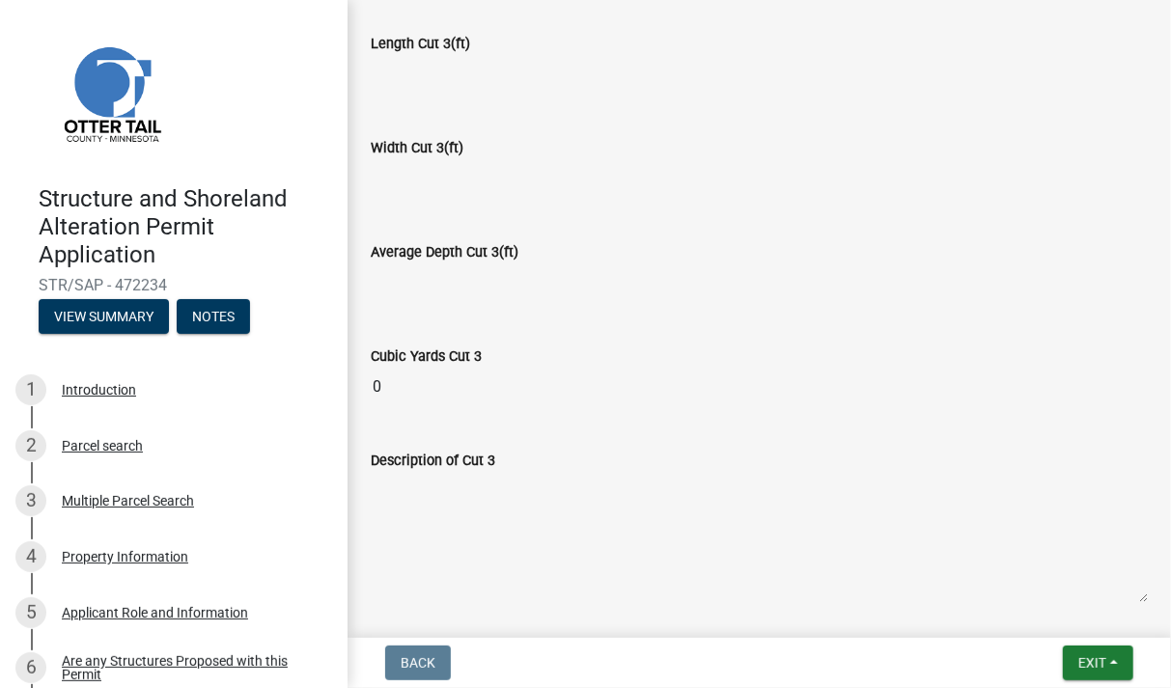
click at [109, 118] on img at bounding box center [111, 92] width 145 height 145
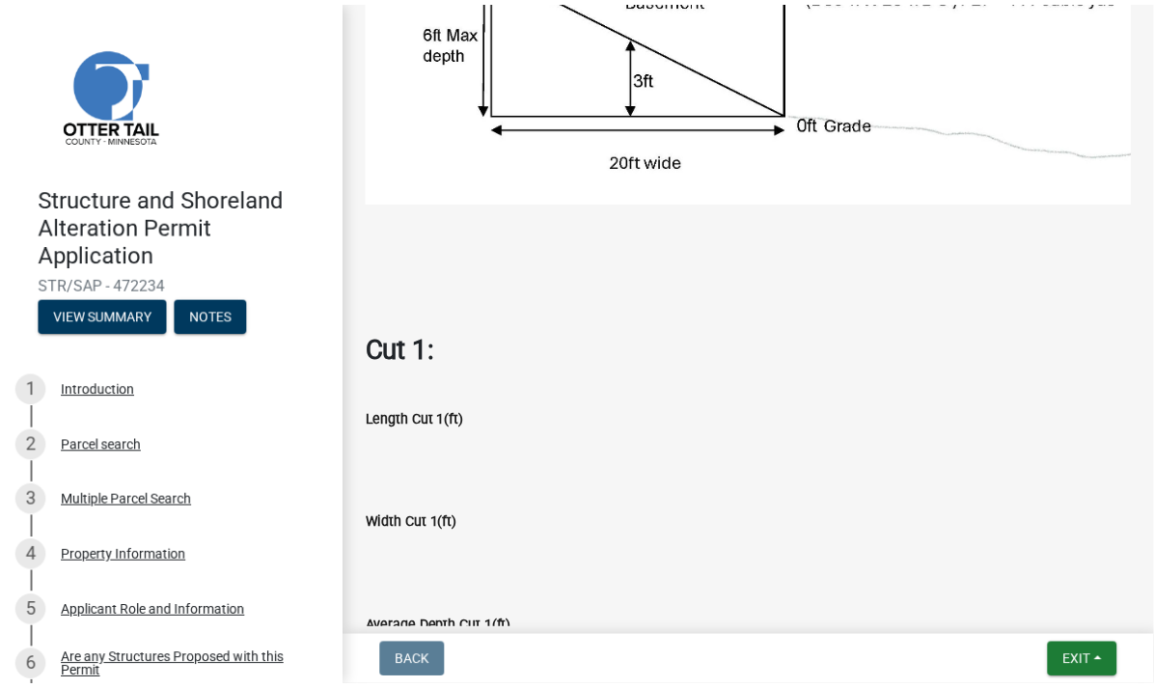
scroll to position [896, 0]
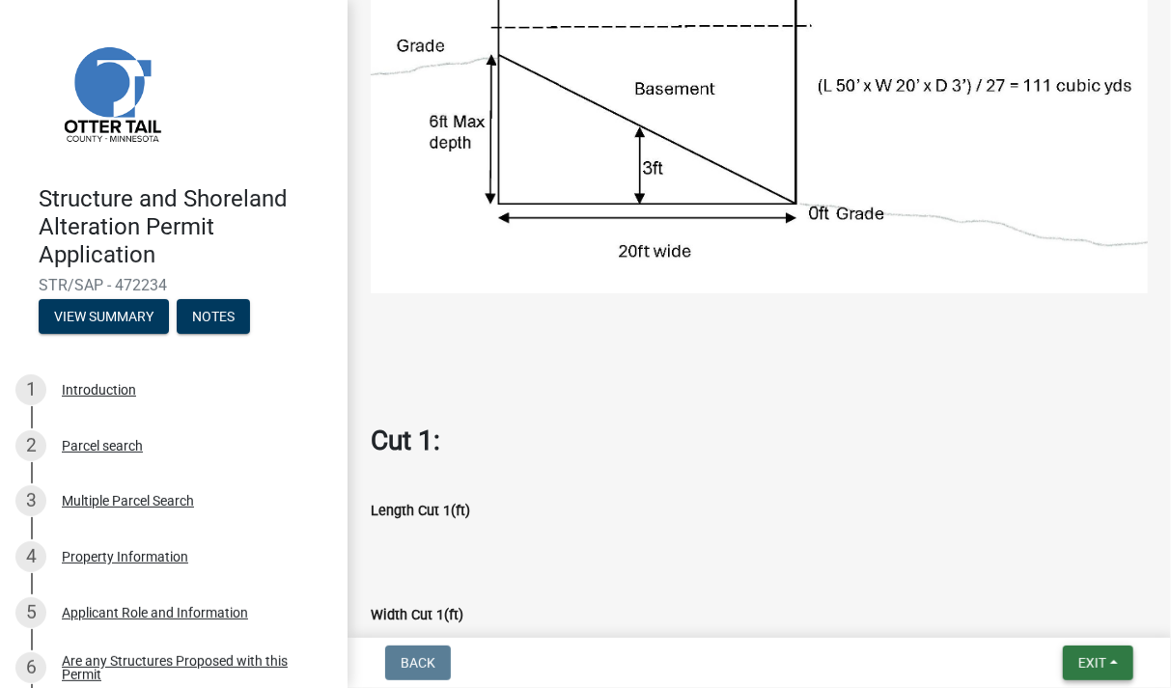
click at [1089, 661] on span "Exit" at bounding box center [1092, 662] width 28 height 15
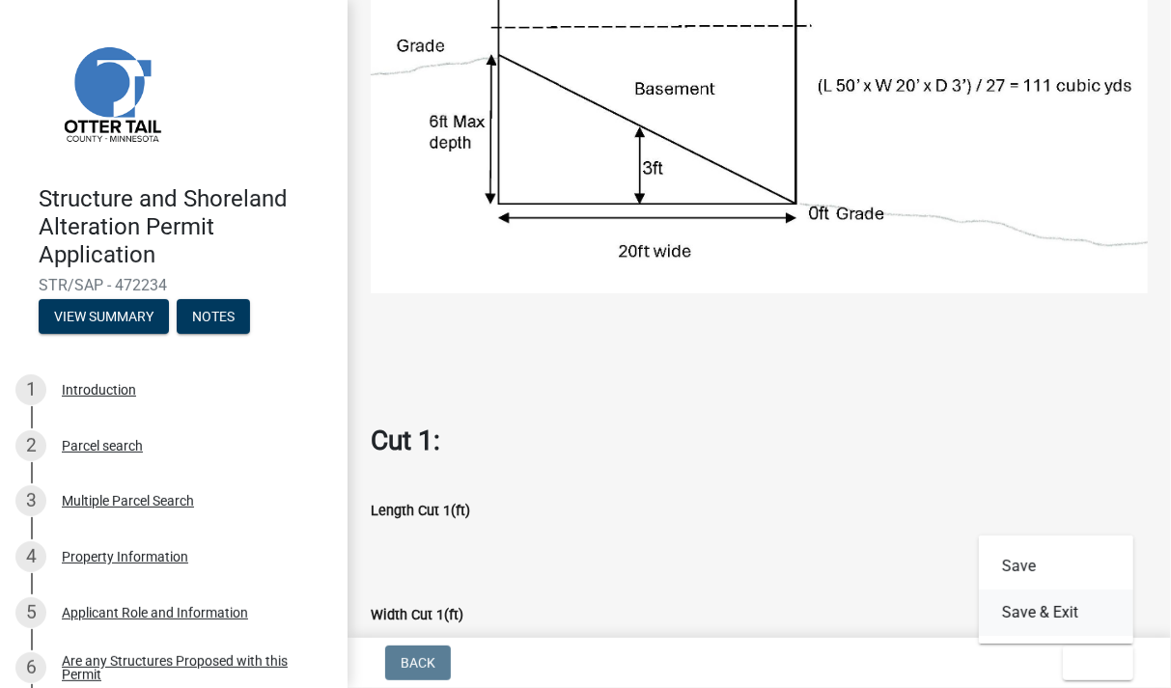
click at [1052, 624] on button "Save & Exit" at bounding box center [1056, 613] width 154 height 46
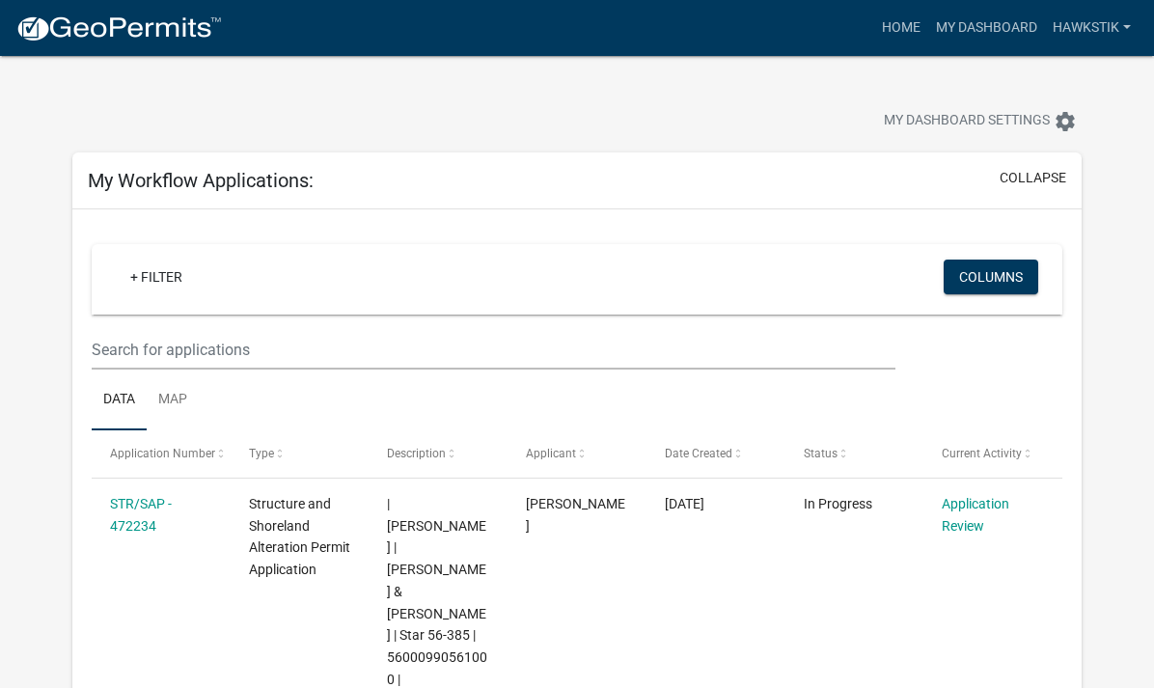
click at [269, 291] on div "+ Filter" at bounding box center [418, 280] width 636 height 40
click at [161, 275] on link "+ Filter" at bounding box center [156, 277] width 83 height 35
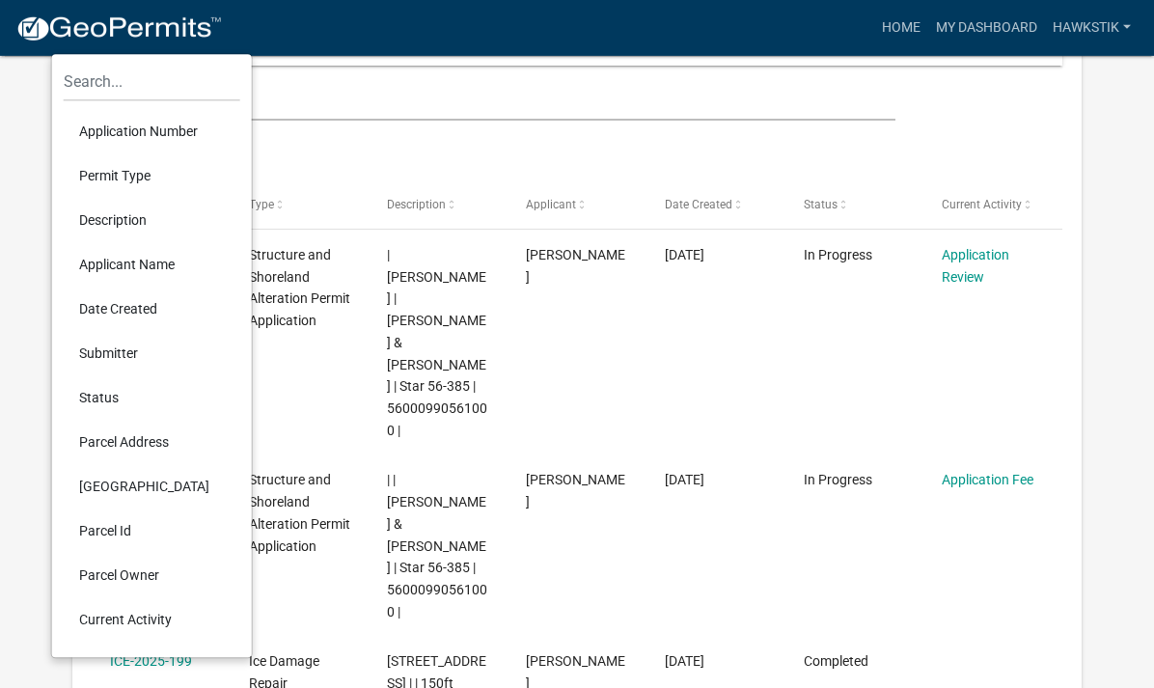
scroll to position [301, 0]
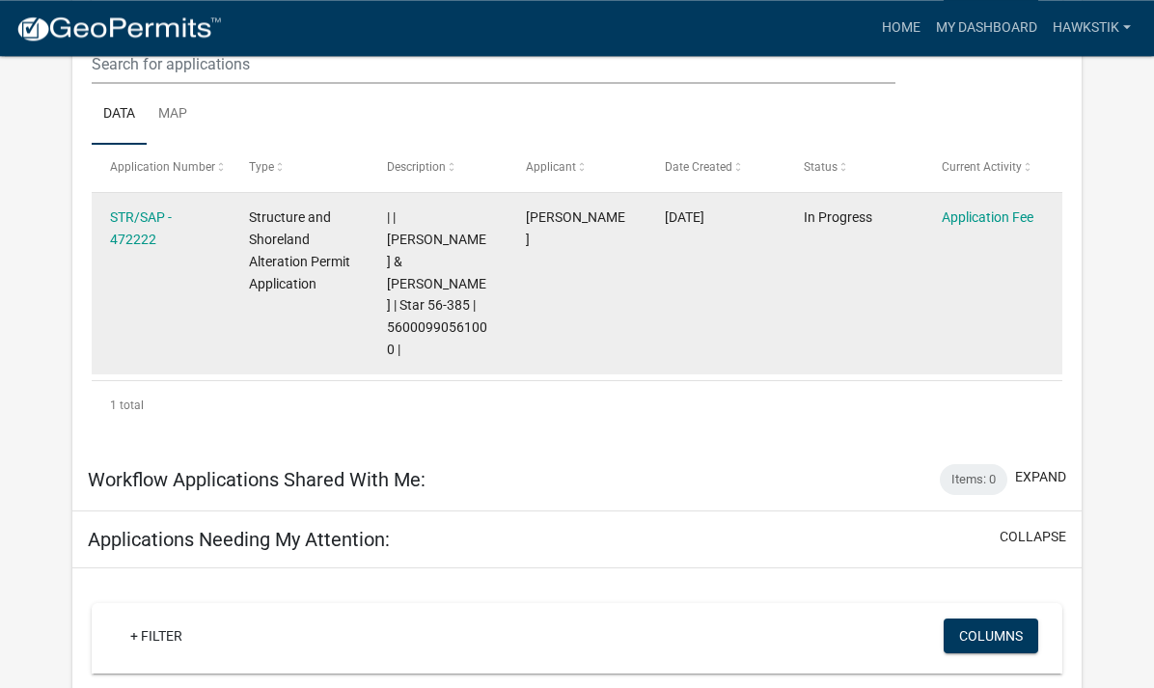
scroll to position [1104, 0]
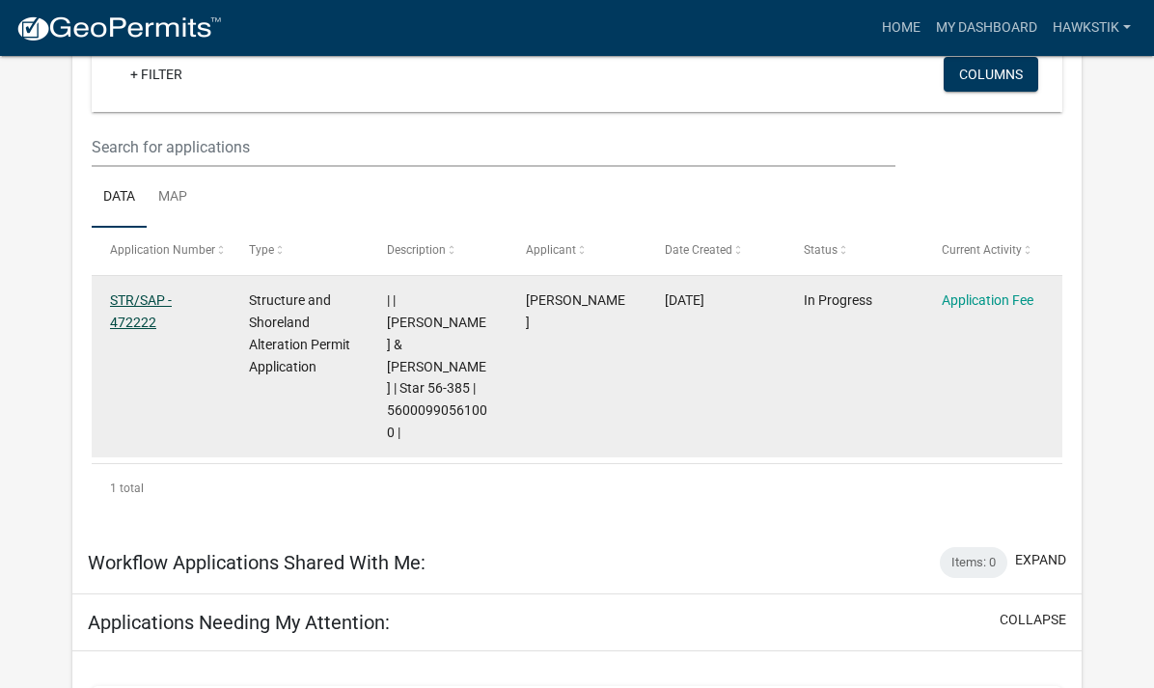
click at [139, 292] on link "STR/SAP - 472222" at bounding box center [141, 311] width 62 height 38
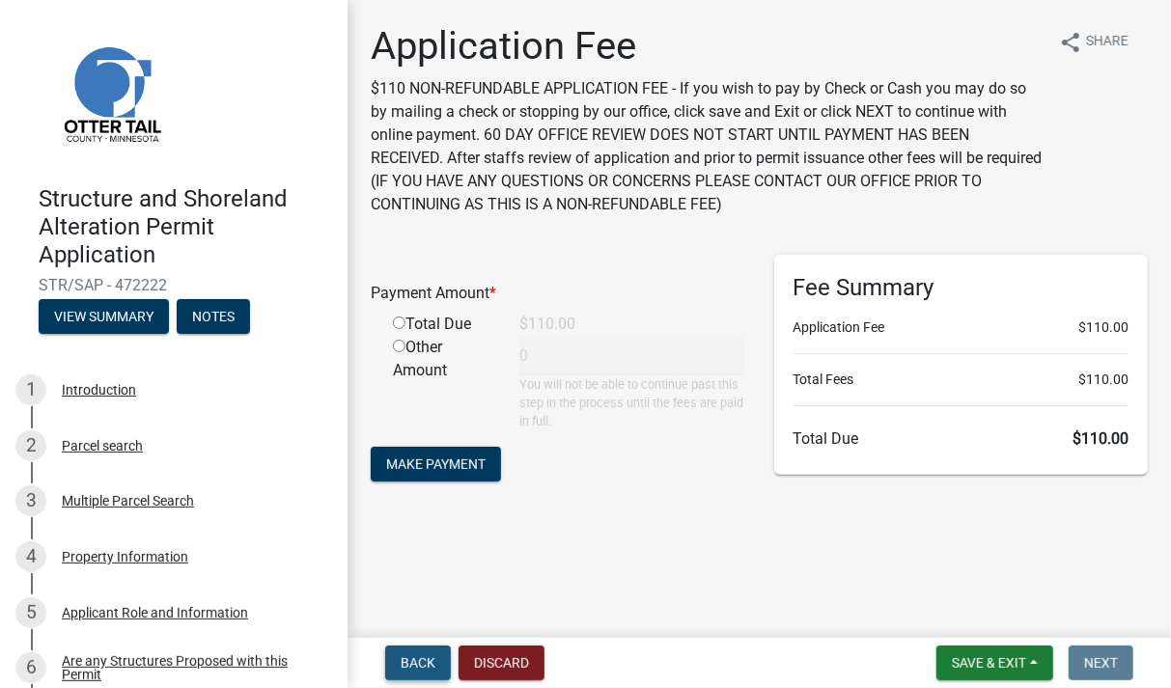
click at [405, 653] on button "Back" at bounding box center [418, 663] width 66 height 35
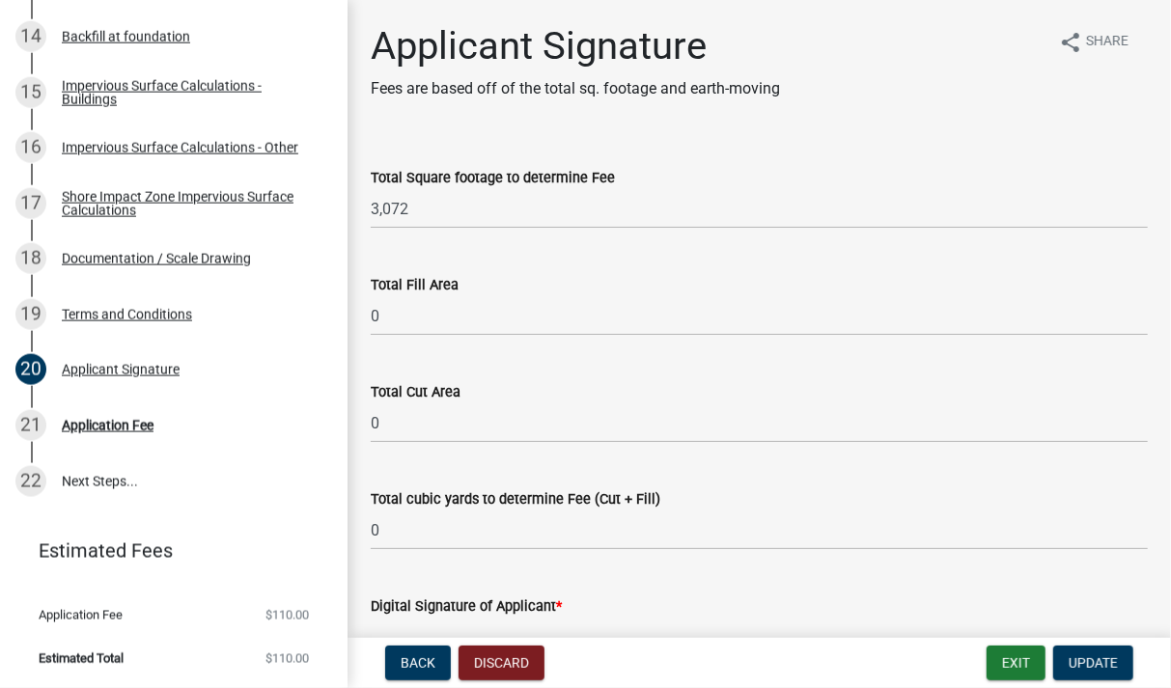
scroll to position [112, 0]
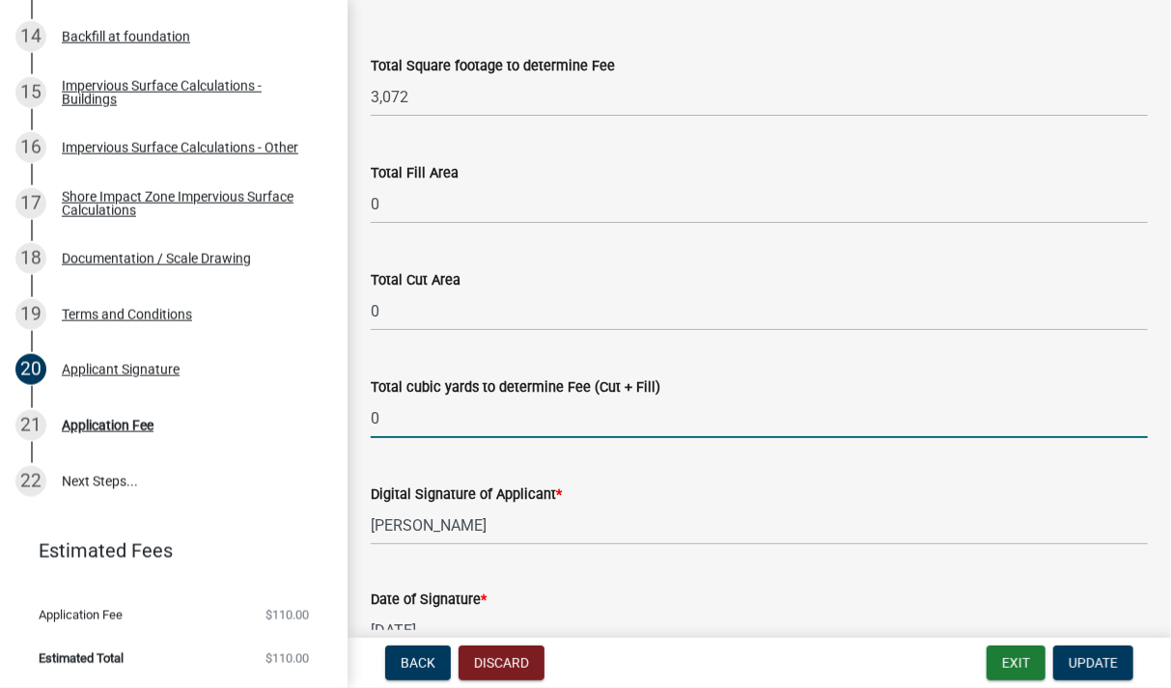
click at [437, 429] on input "0" at bounding box center [759, 419] width 777 height 40
type input "100 yards cut; 150 yards fill"
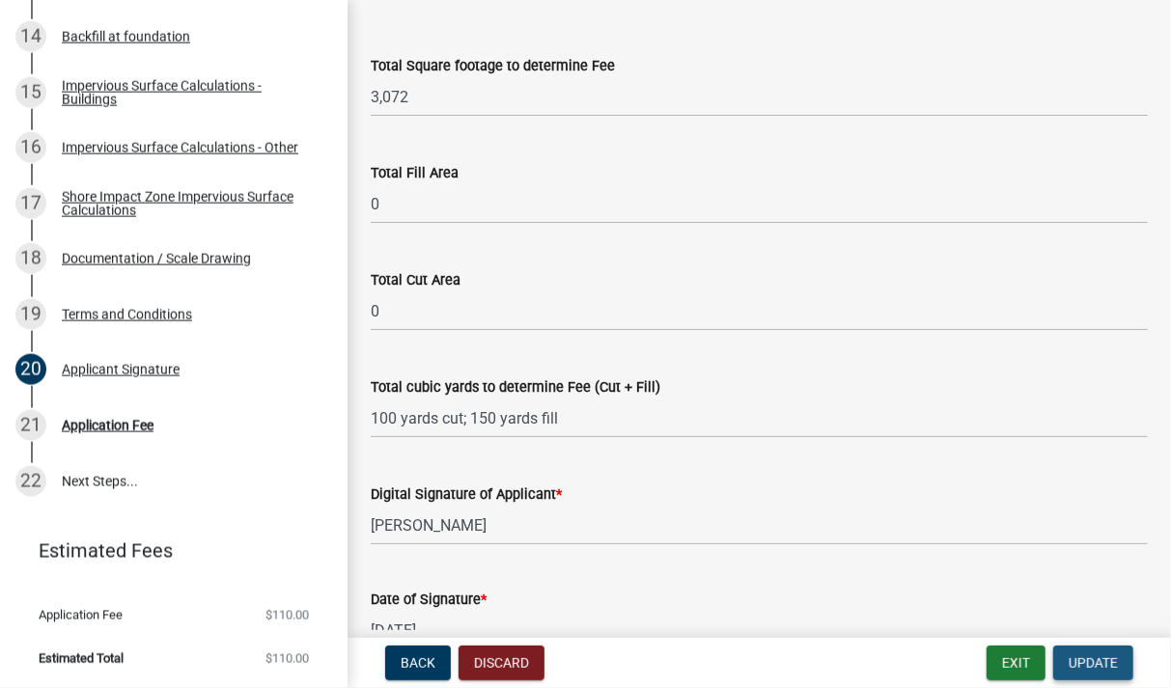
click at [1099, 653] on button "Update" at bounding box center [1093, 663] width 80 height 35
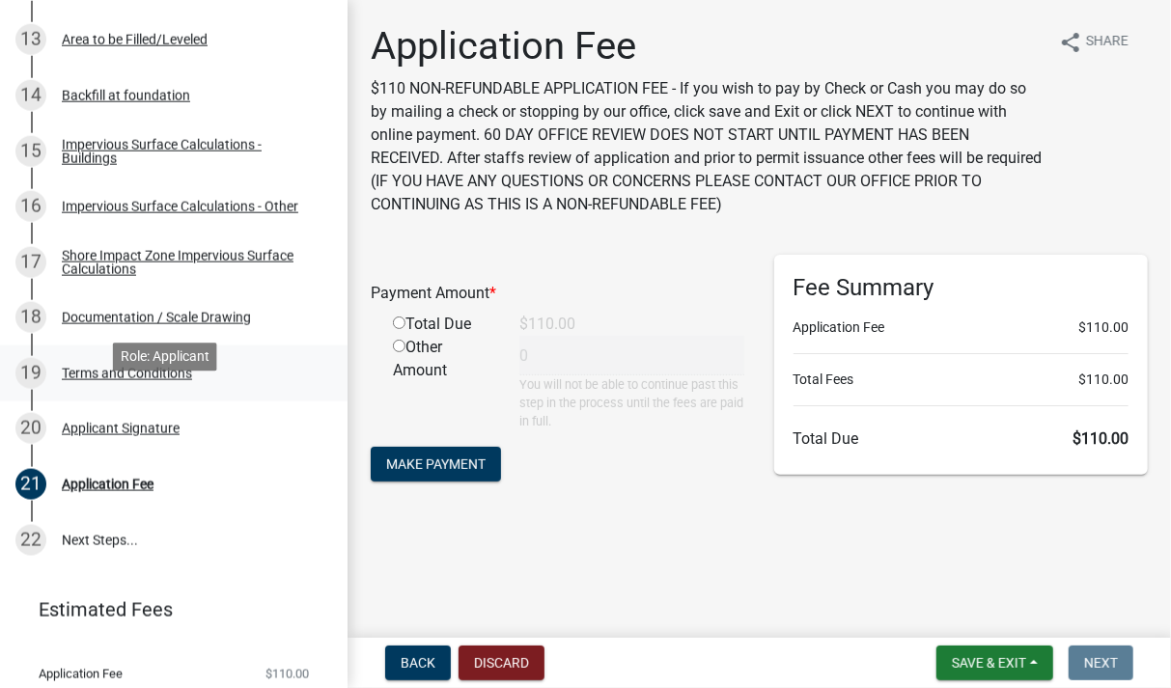
scroll to position [980, 0]
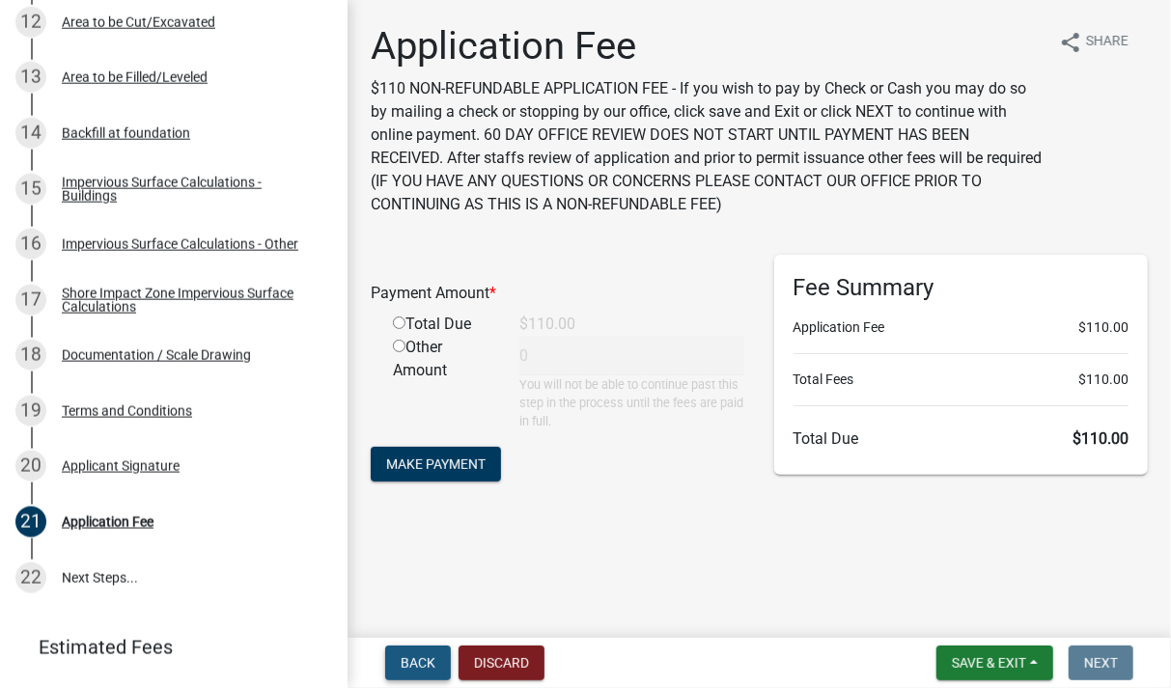
click at [412, 663] on span "Back" at bounding box center [418, 662] width 35 height 15
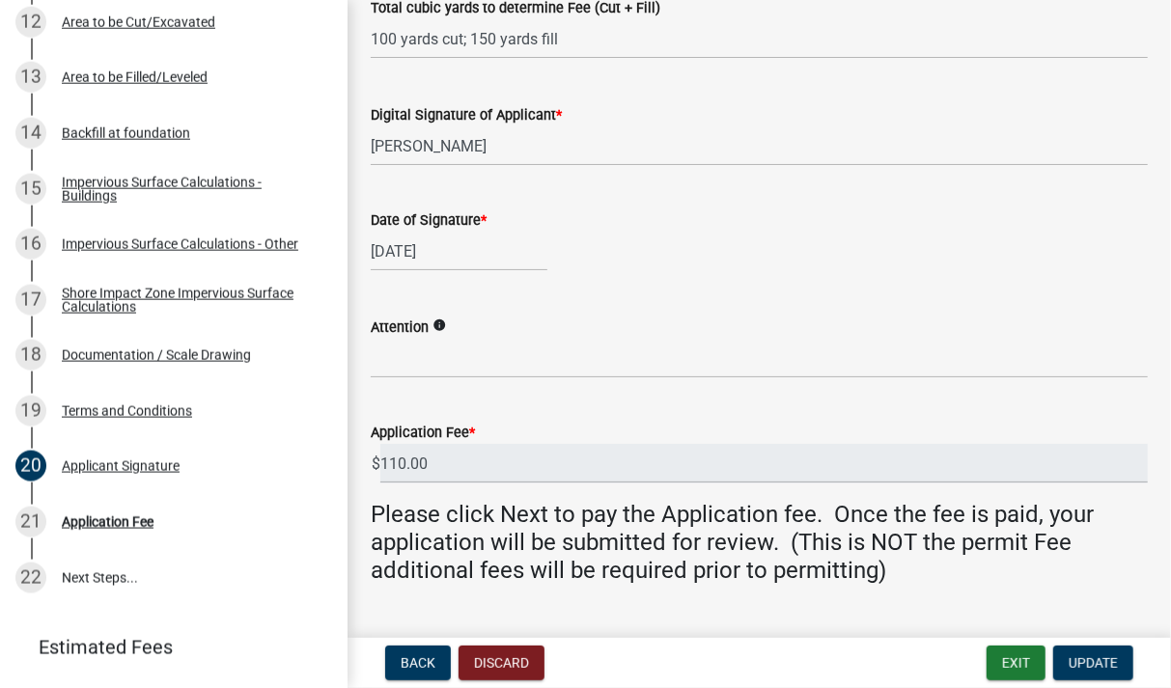
scroll to position [536, 0]
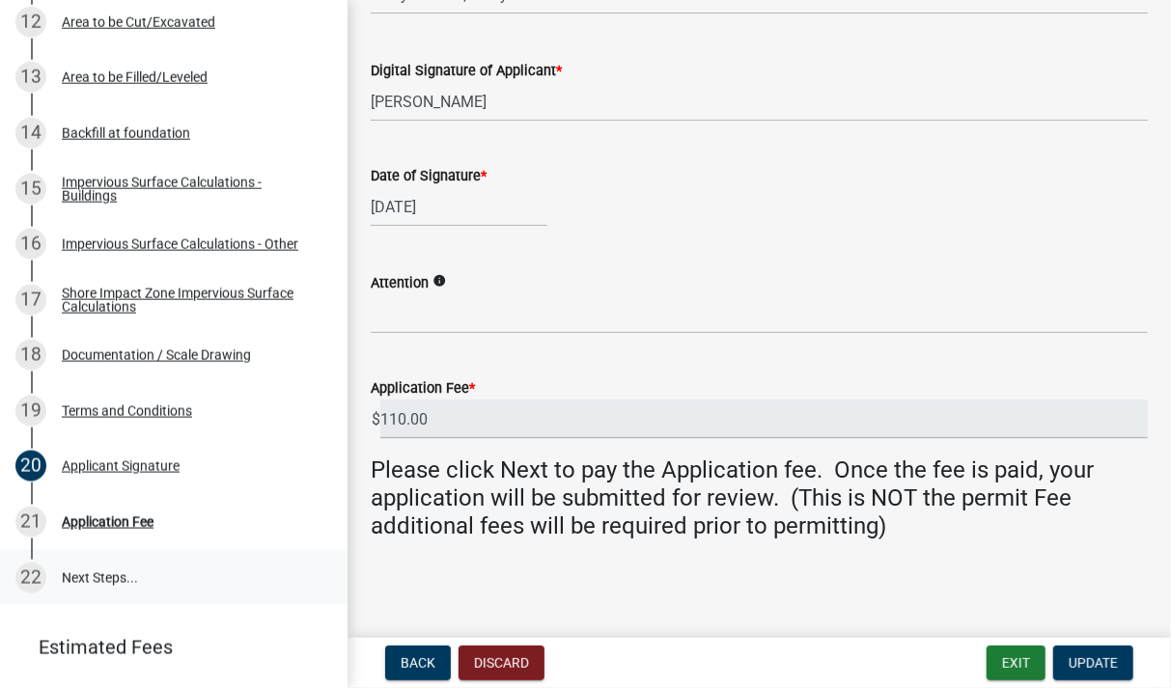
click at [123, 571] on link "22 Next Steps..." at bounding box center [173, 578] width 347 height 56
click at [1018, 663] on button "Exit" at bounding box center [1016, 663] width 59 height 35
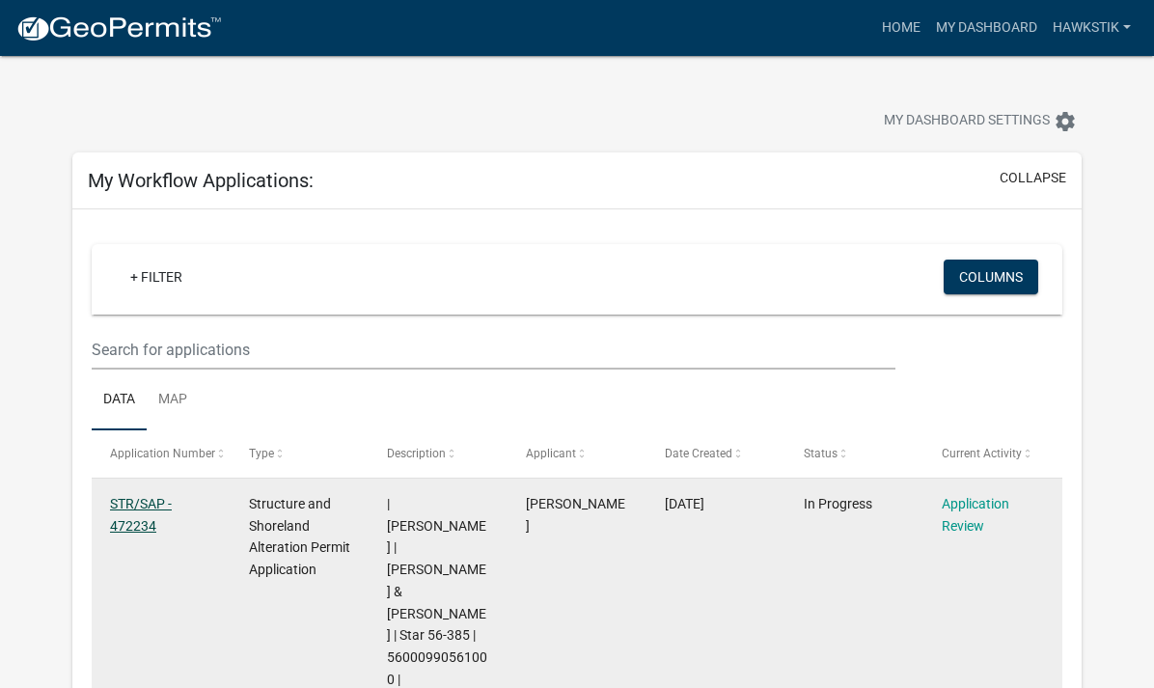
click at [130, 502] on link "STR/SAP - 472234" at bounding box center [141, 515] width 62 height 38
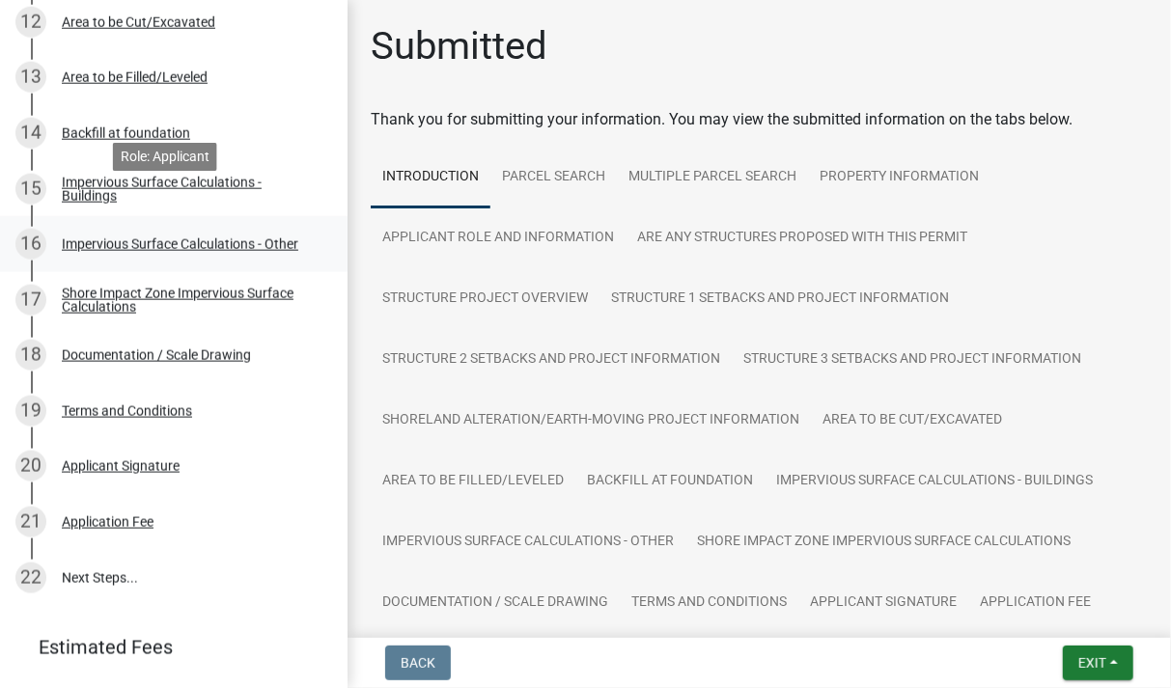
scroll to position [883, 0]
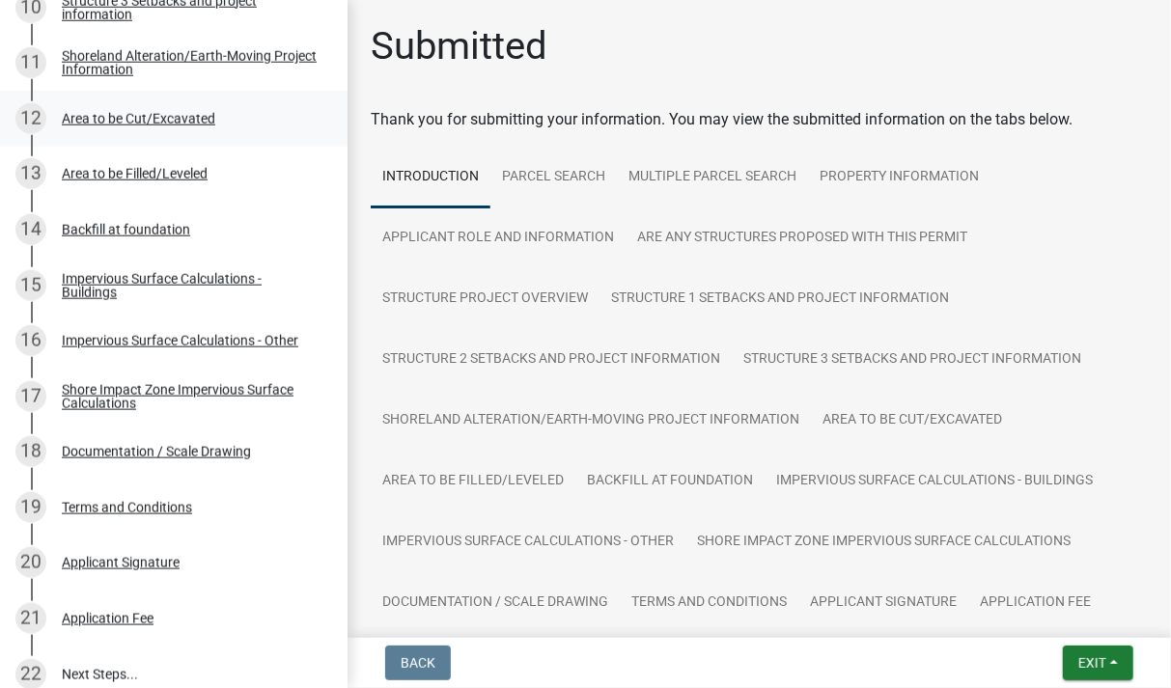
click at [129, 116] on div "Area to be Cut/Excavated" at bounding box center [138, 119] width 153 height 14
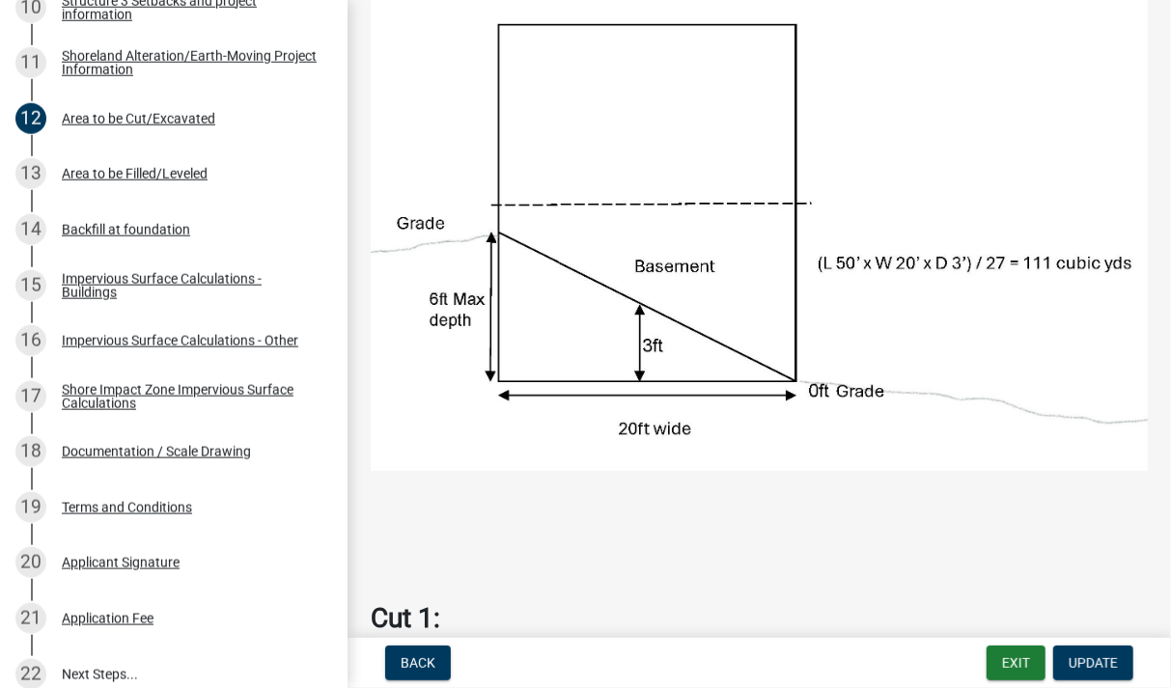
scroll to position [336, 0]
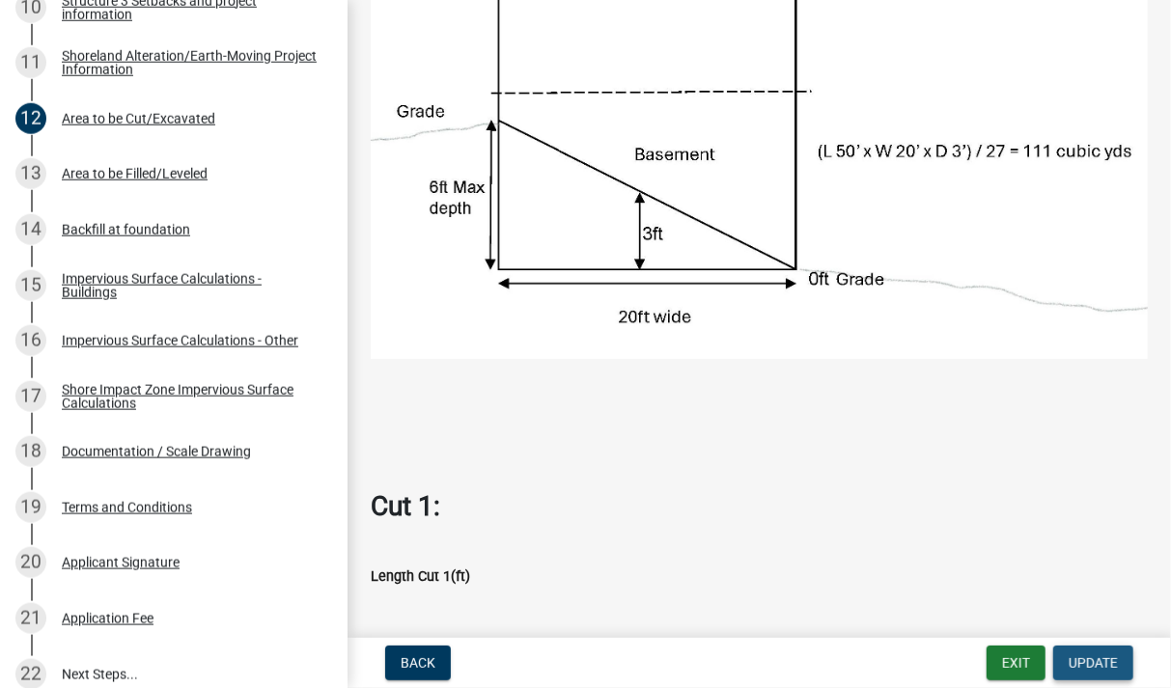
click at [1103, 657] on span "Update" at bounding box center [1093, 662] width 49 height 15
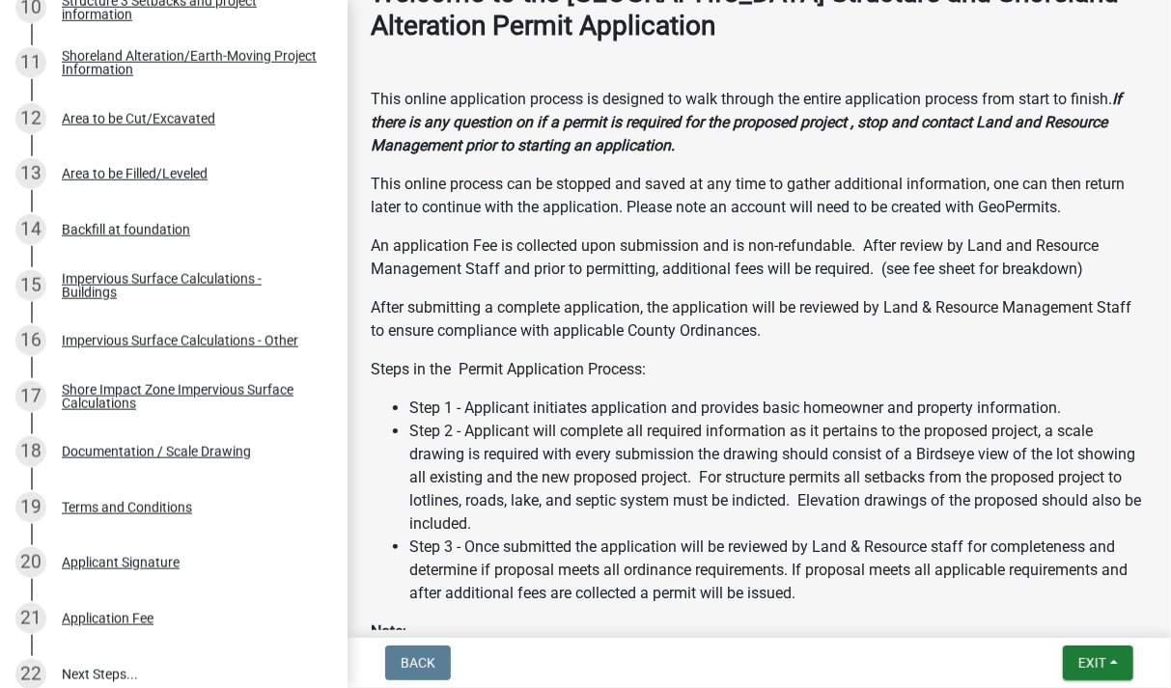
scroll to position [0, 0]
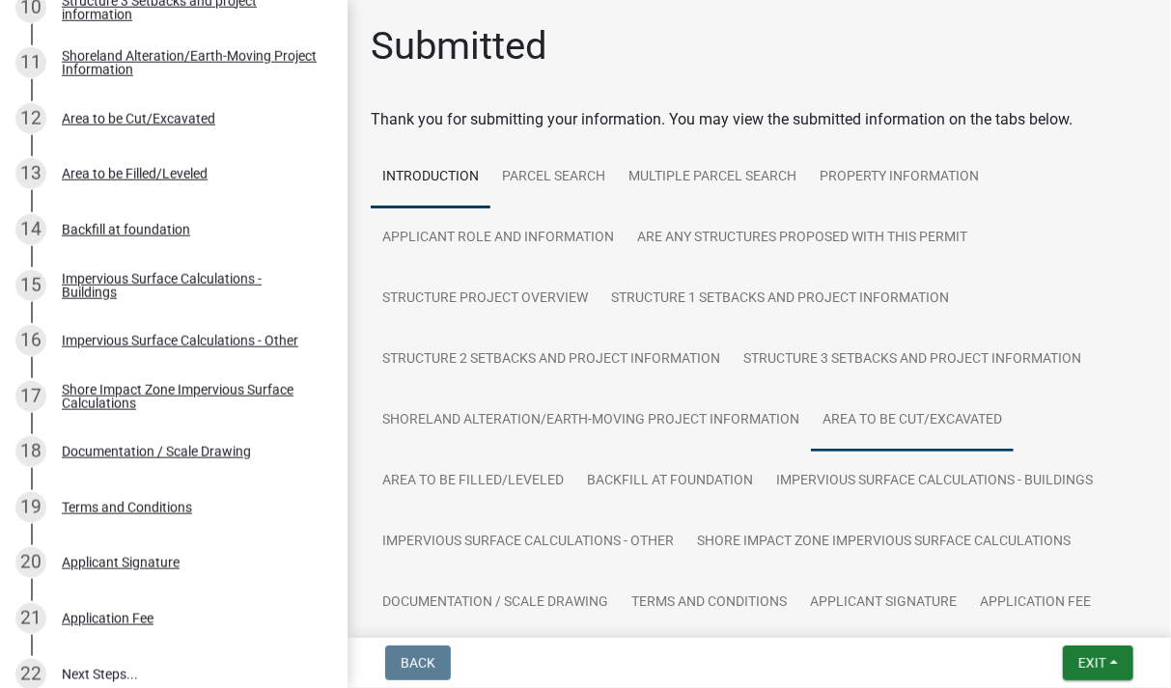
click at [890, 416] on link "Area to be Cut/Excavated" at bounding box center [912, 421] width 203 height 62
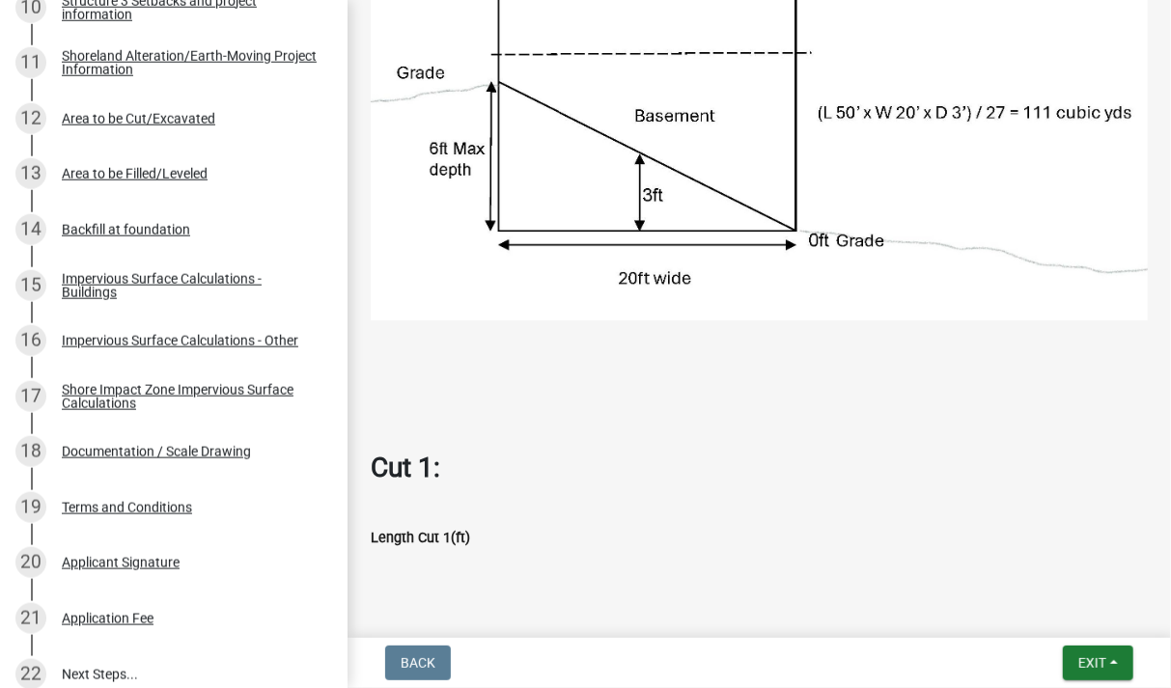
scroll to position [1232, 0]
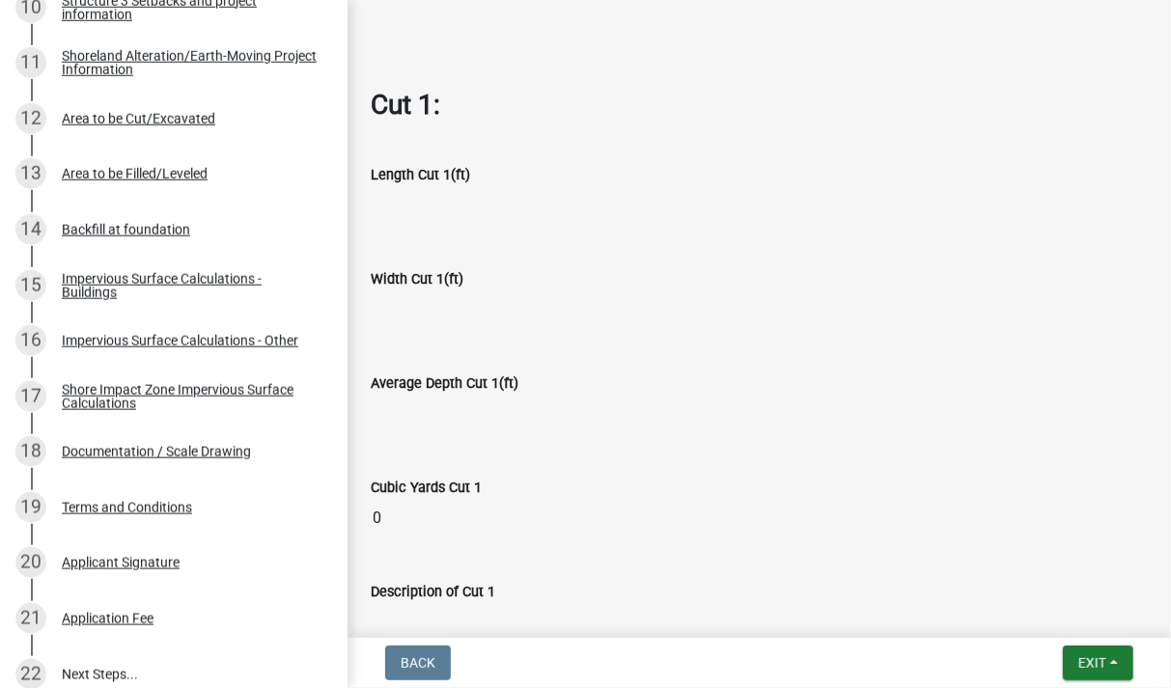
click at [417, 516] on input "0" at bounding box center [759, 518] width 777 height 39
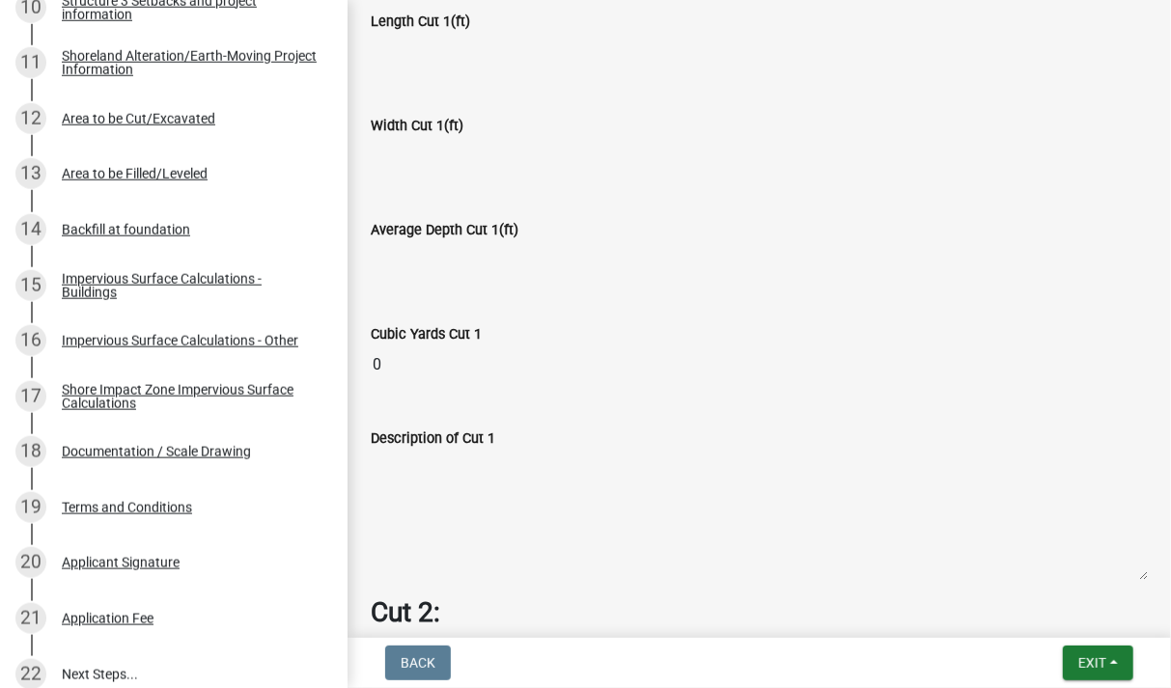
scroll to position [1568, 0]
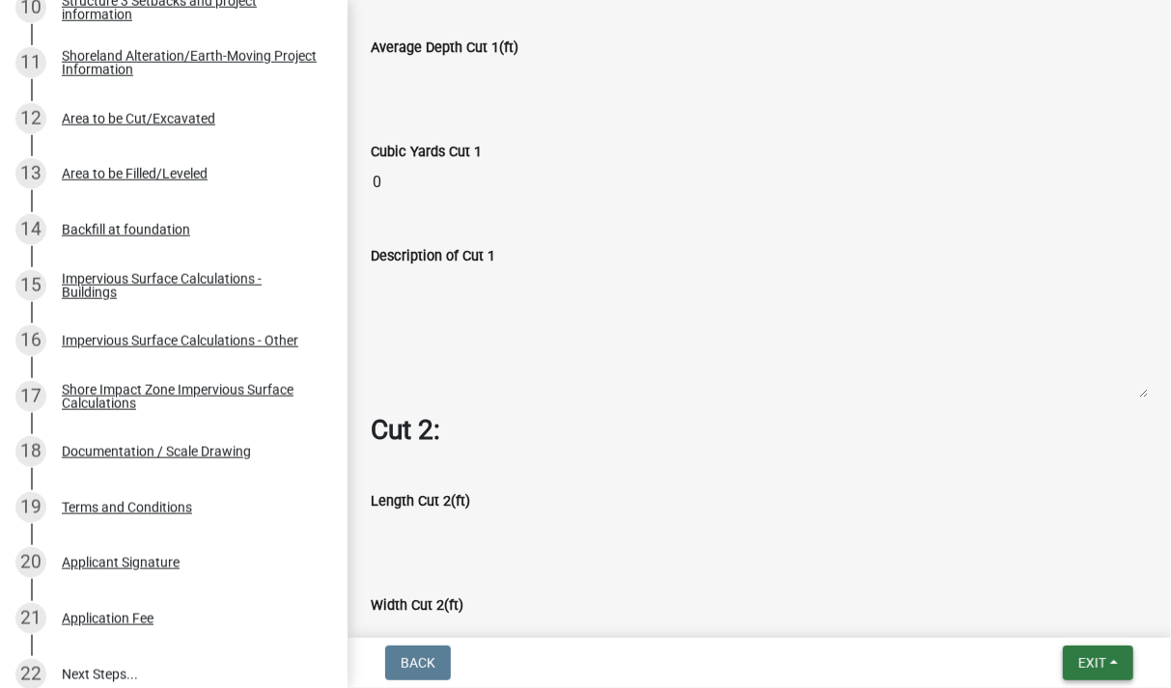
click at [1125, 667] on button "Exit" at bounding box center [1098, 663] width 70 height 35
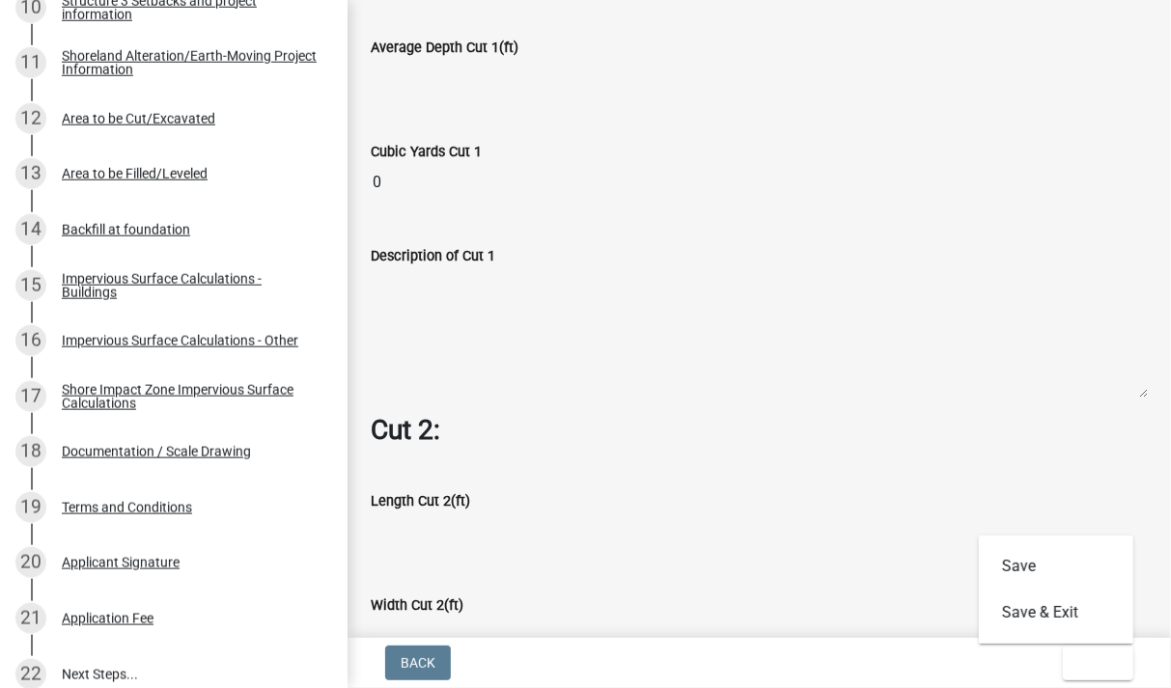
click at [807, 575] on div "Width Cut 2(ft)" at bounding box center [759, 611] width 777 height 89
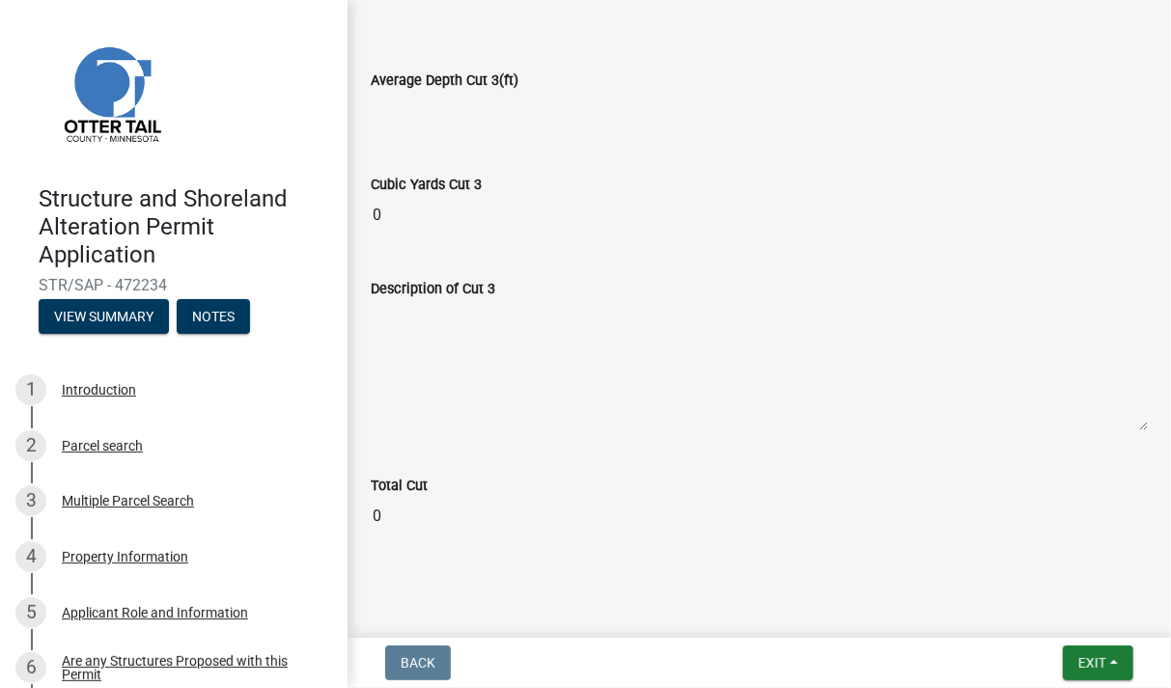
scroll to position [2859, 0]
click at [1123, 411] on textarea "Description of Cut 3" at bounding box center [759, 365] width 777 height 131
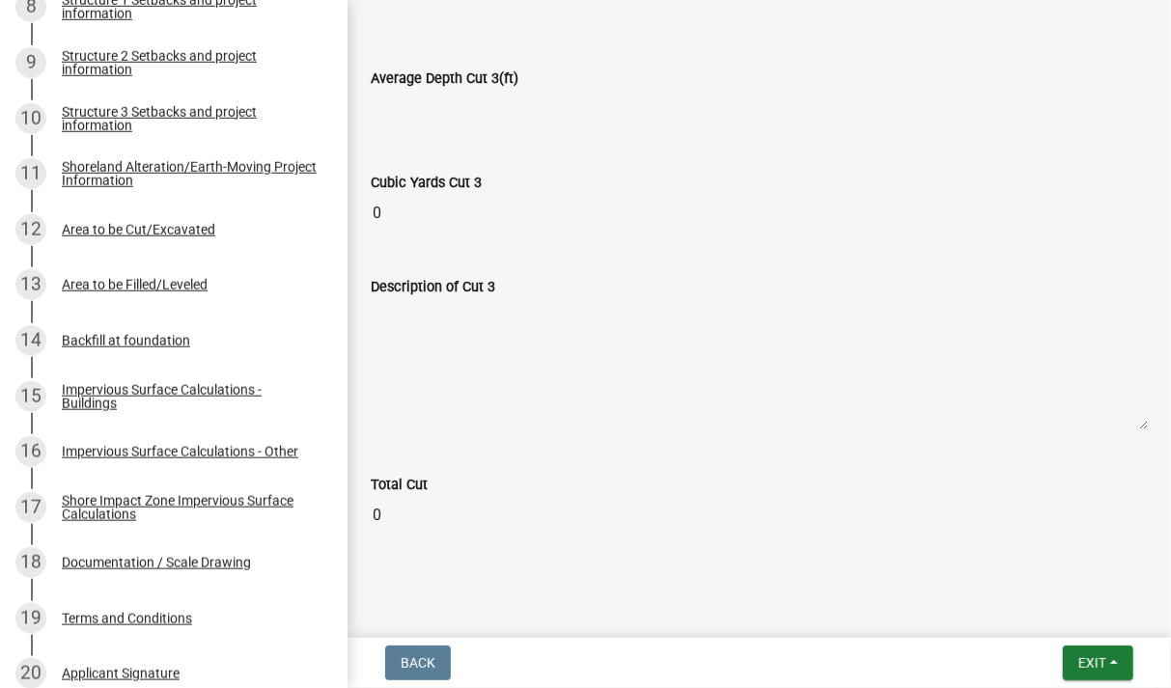
scroll to position [1076, 0]
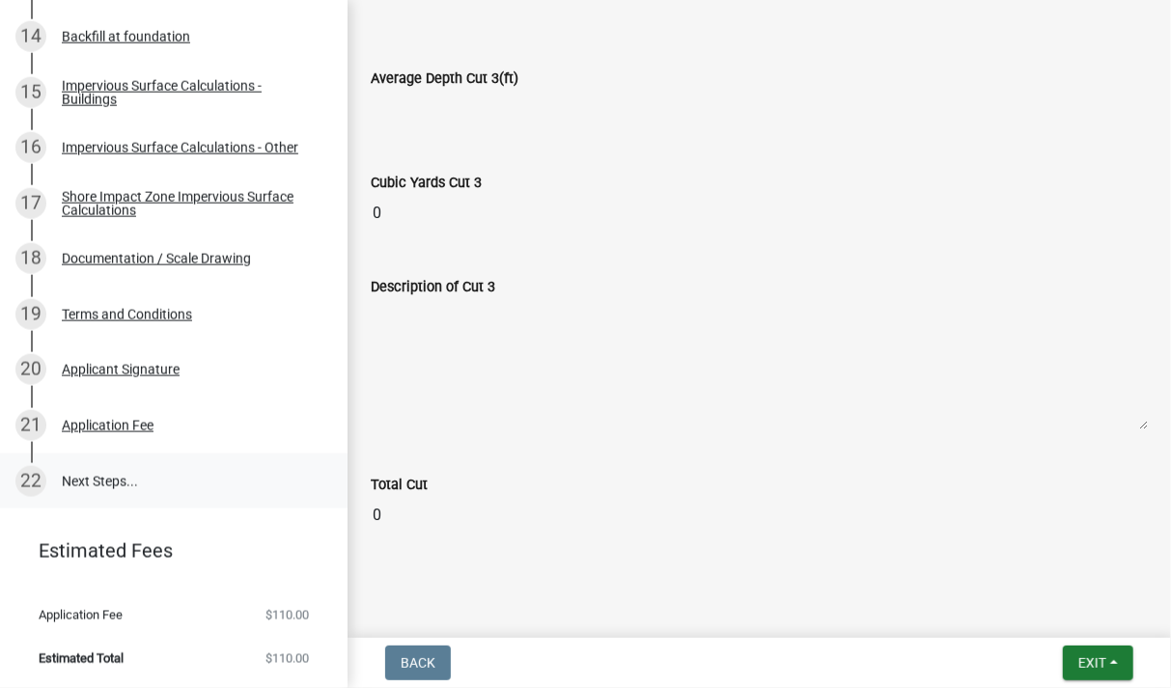
click at [130, 480] on link "22 Next Steps..." at bounding box center [173, 482] width 347 height 56
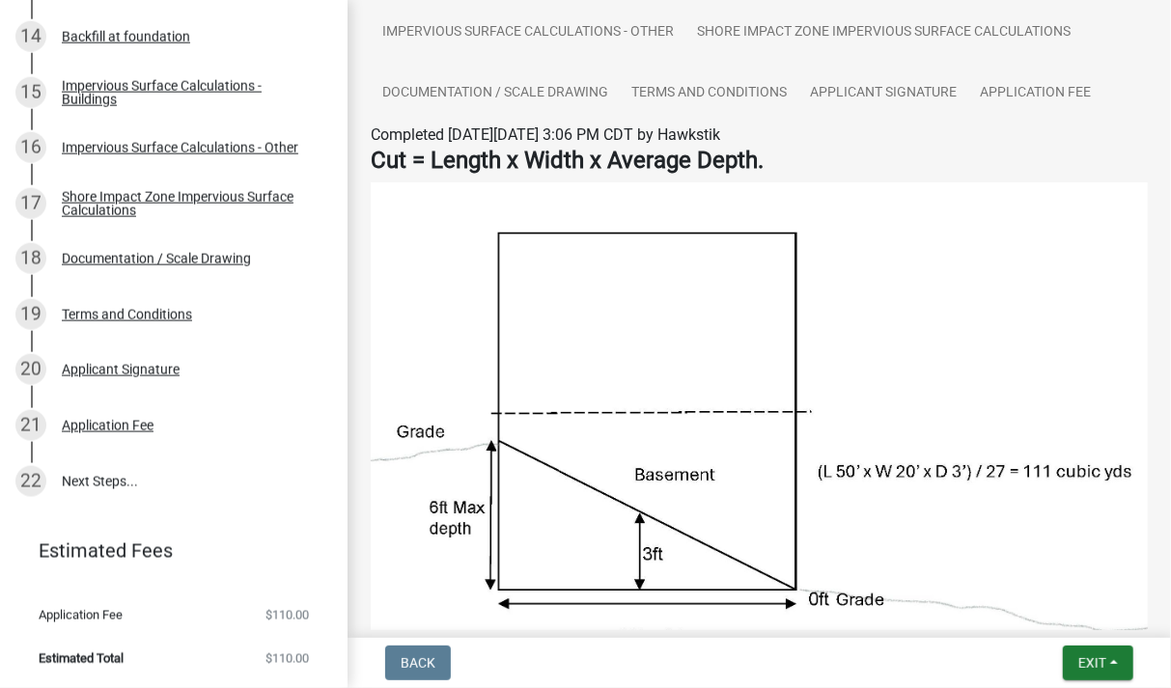
scroll to position [0, 0]
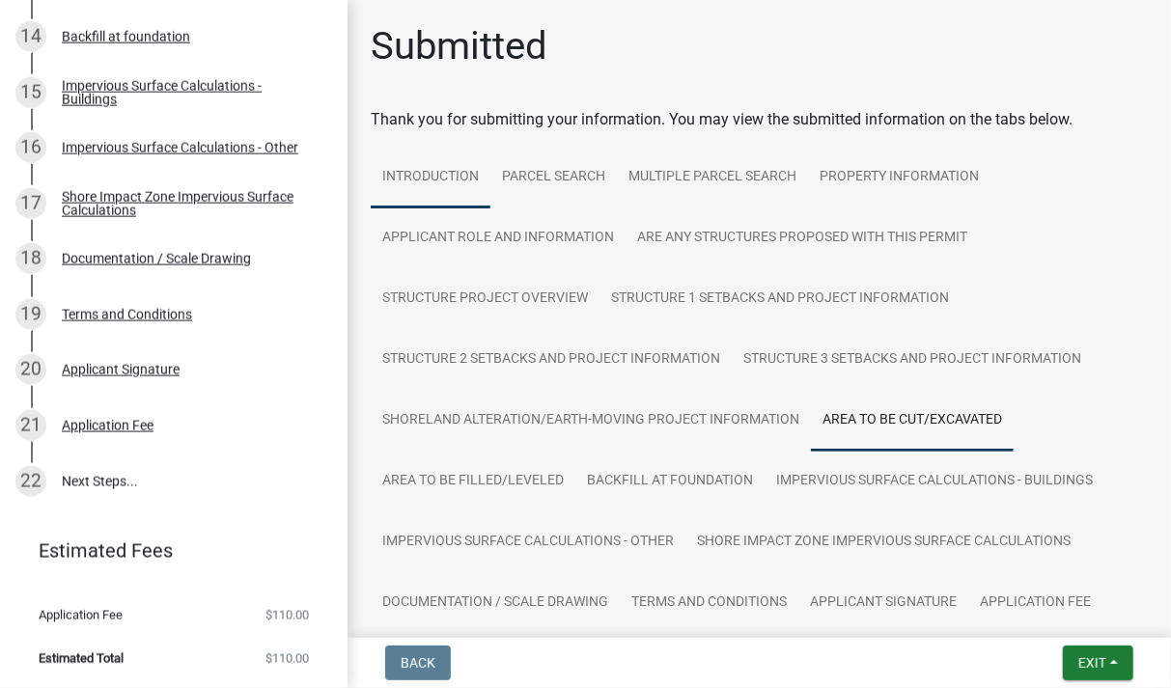
click at [457, 170] on link "Introduction" at bounding box center [431, 178] width 120 height 62
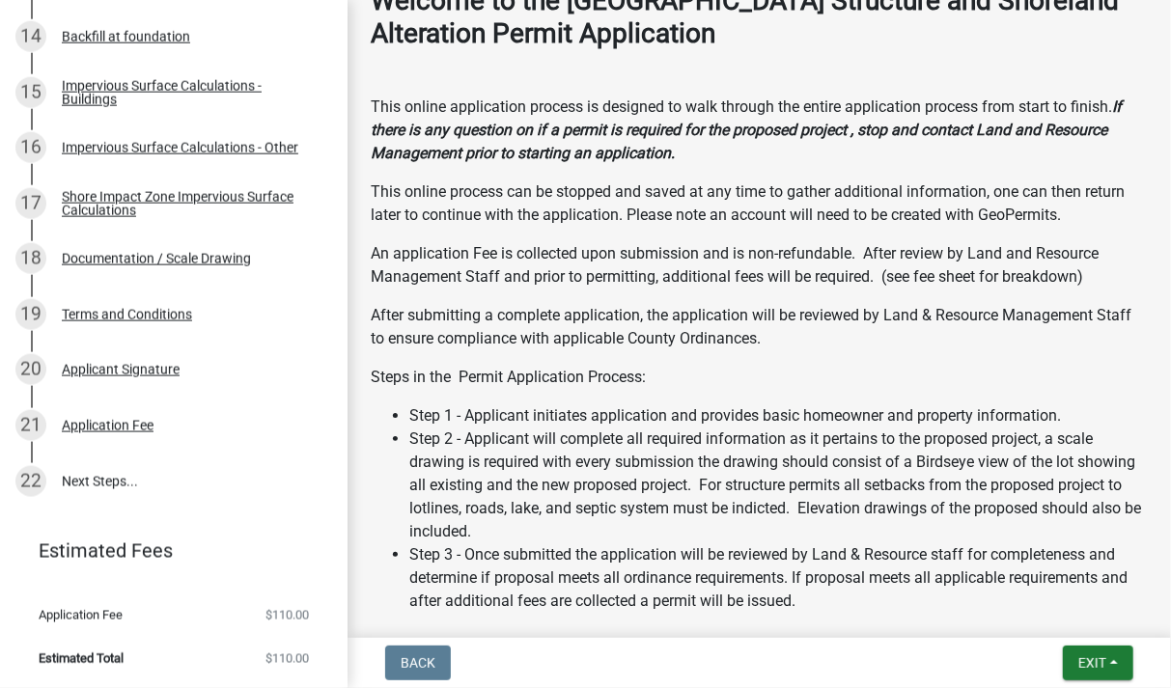
scroll to position [1239, 0]
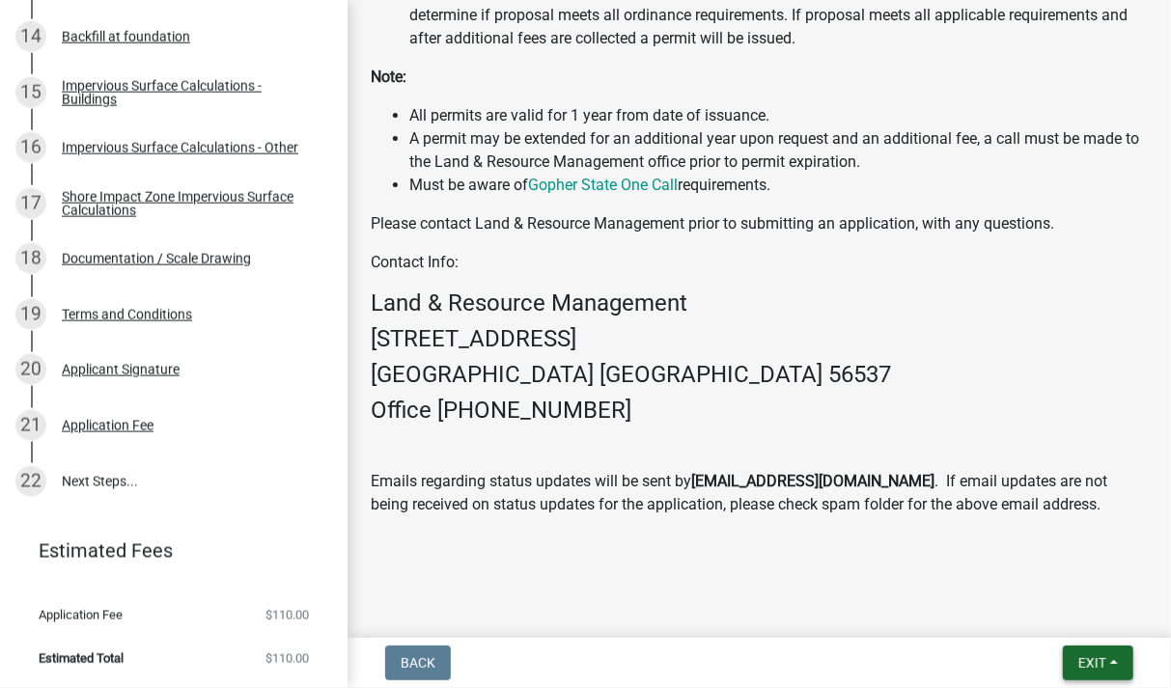
click at [1091, 671] on span "Exit" at bounding box center [1092, 662] width 28 height 15
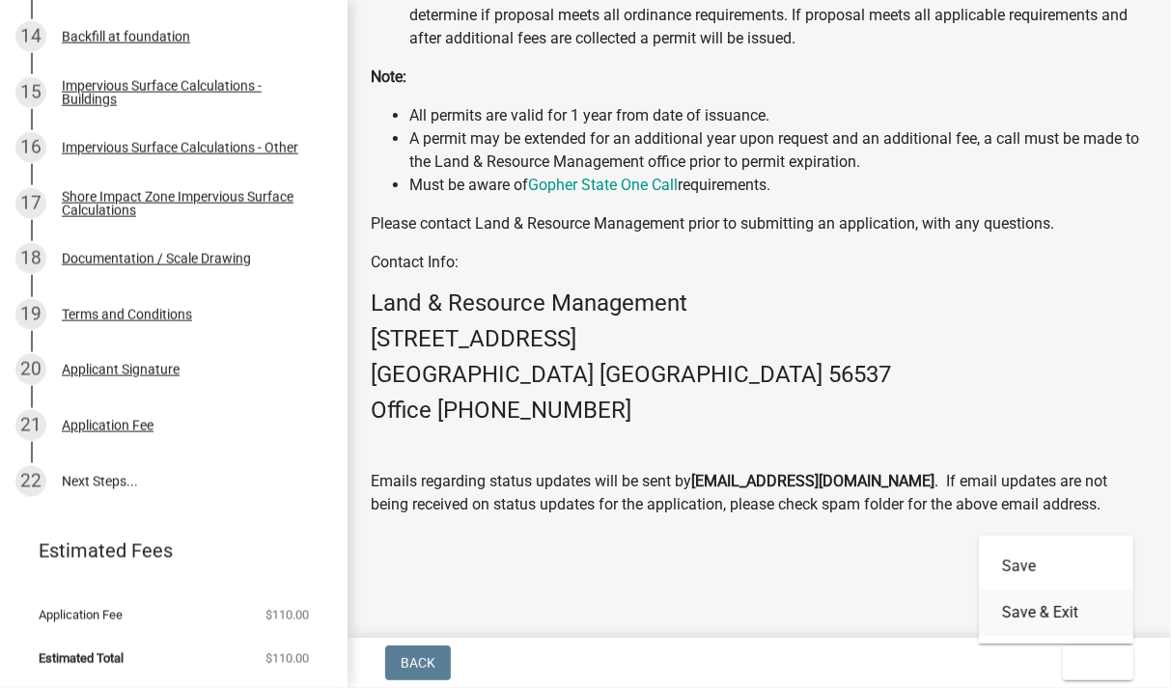
click at [1038, 614] on button "Save & Exit" at bounding box center [1056, 613] width 154 height 46
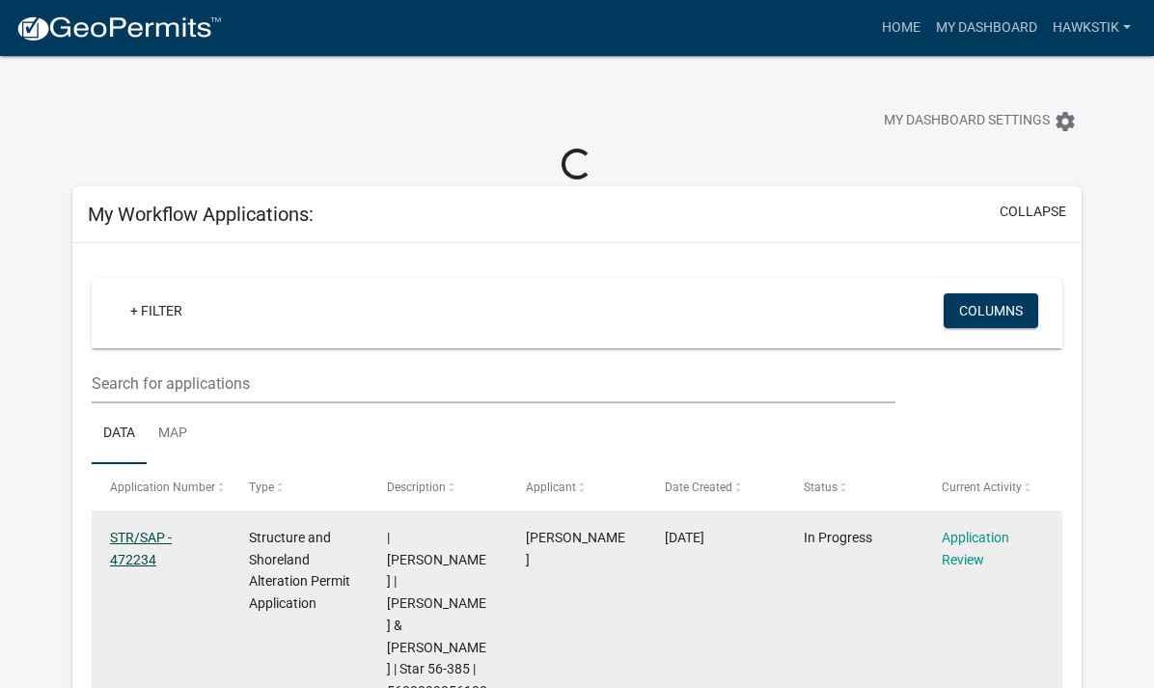
click at [133, 538] on link "STR/SAP - 472234" at bounding box center [141, 549] width 62 height 38
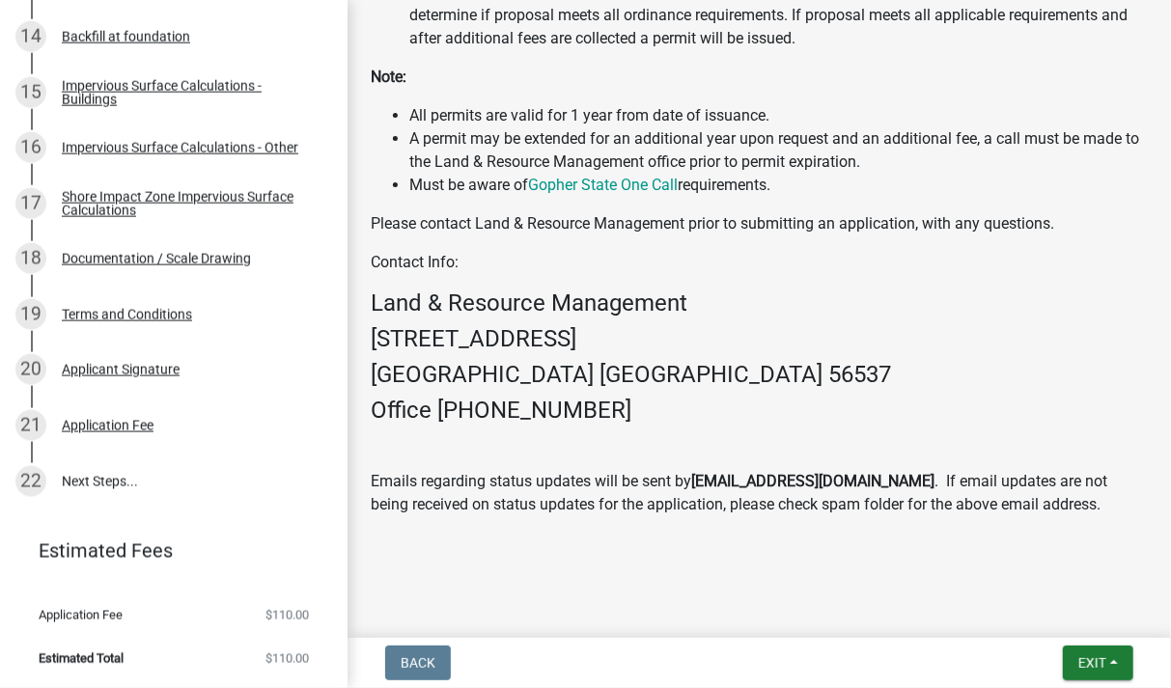
scroll to position [344, 0]
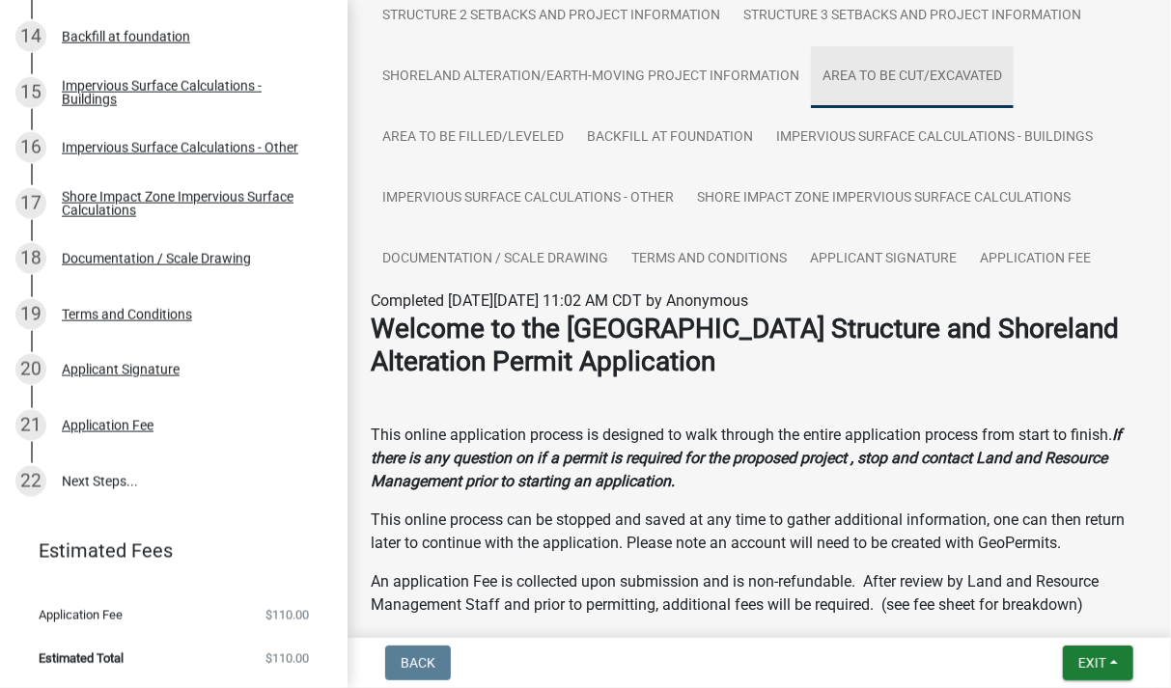
click at [932, 80] on link "Area to be Cut/Excavated" at bounding box center [912, 77] width 203 height 62
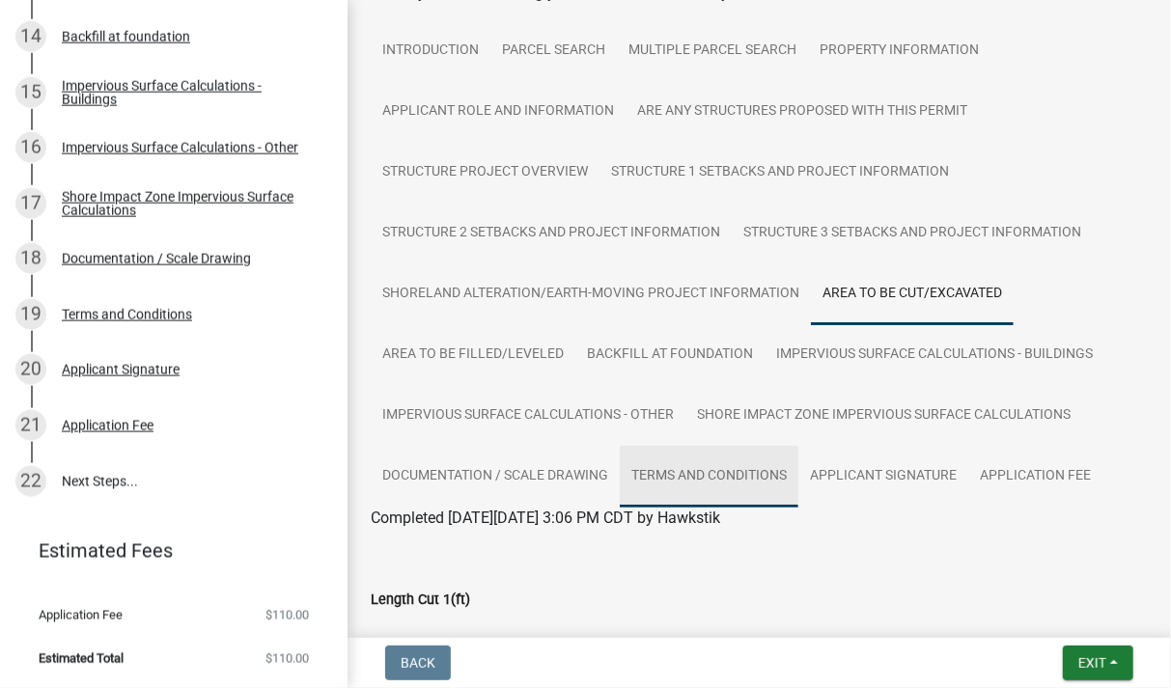
click at [737, 472] on link "Terms and Conditions" at bounding box center [709, 477] width 179 height 62
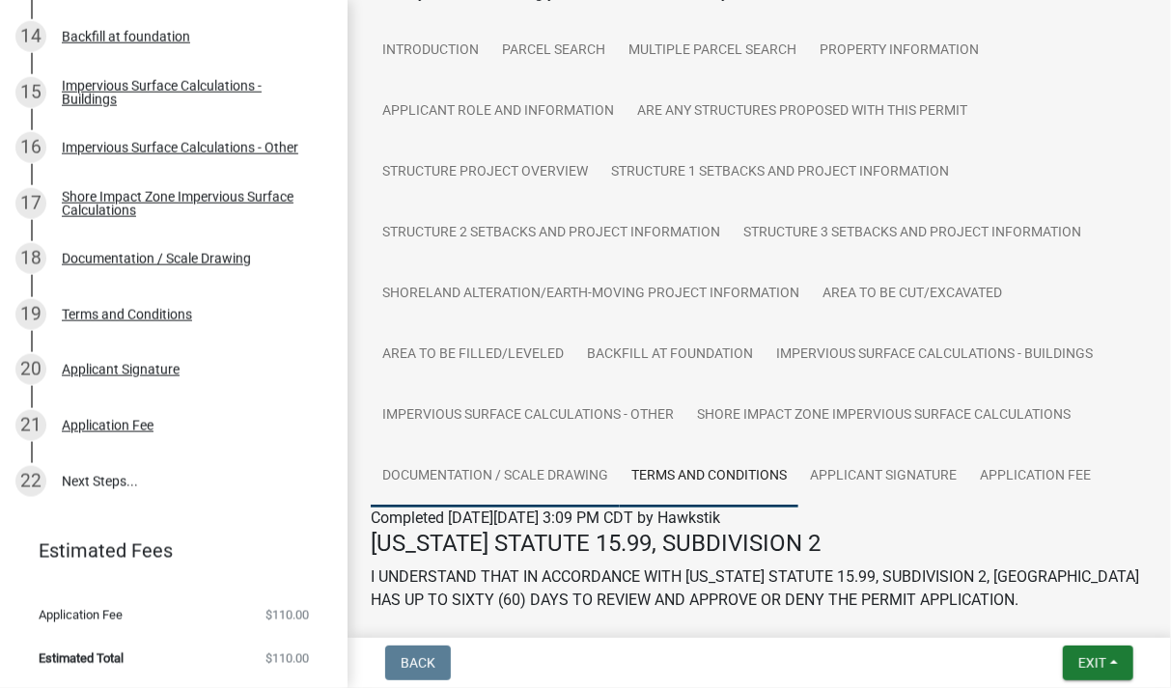
click at [534, 478] on link "Documentation / Scale Drawing" at bounding box center [495, 477] width 249 height 62
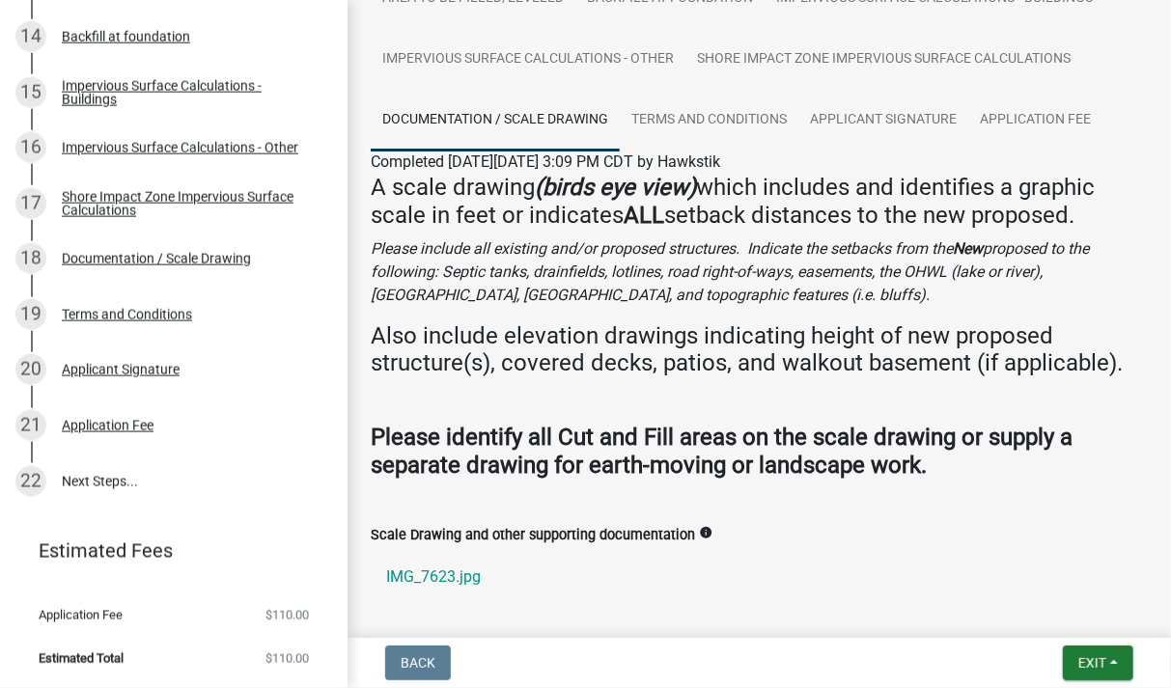
scroll to position [351, 0]
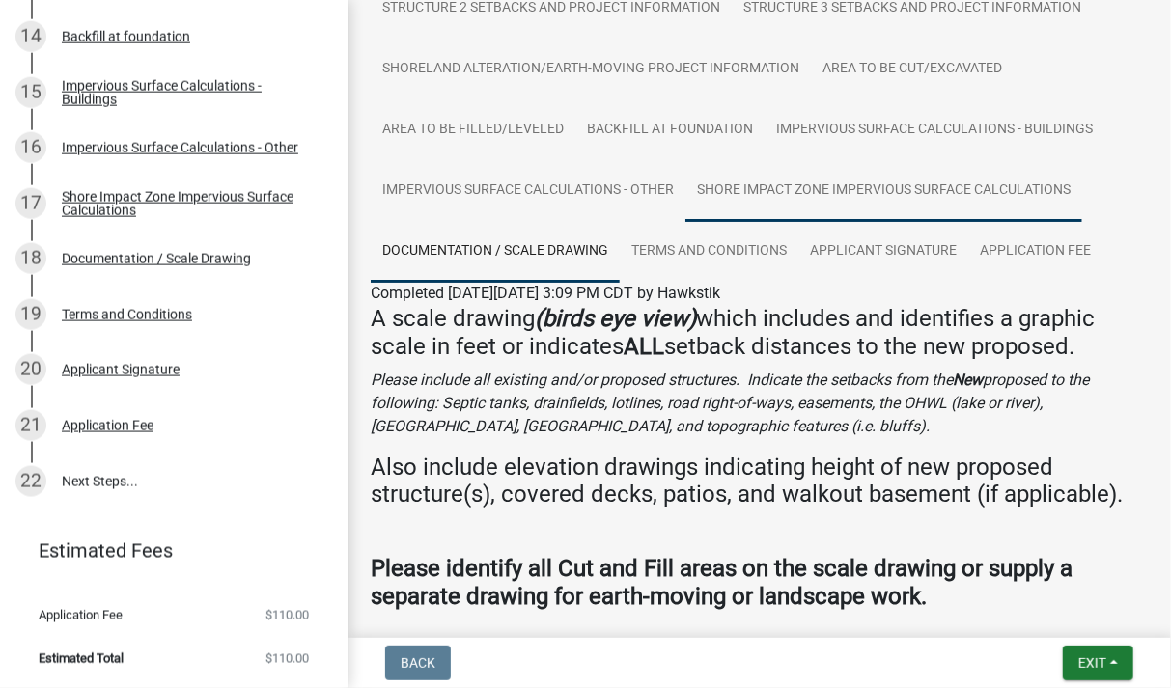
click at [1055, 199] on link "Shore Impact Zone Impervious Surface Calculations" at bounding box center [883, 191] width 397 height 62
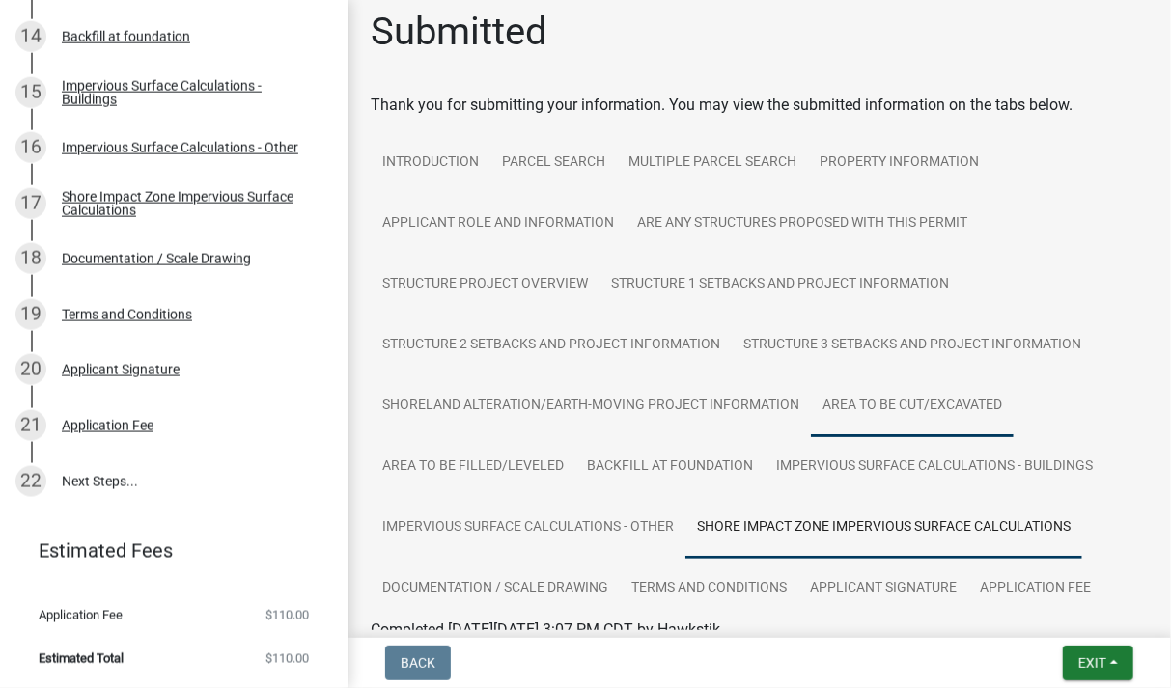
scroll to position [0, 0]
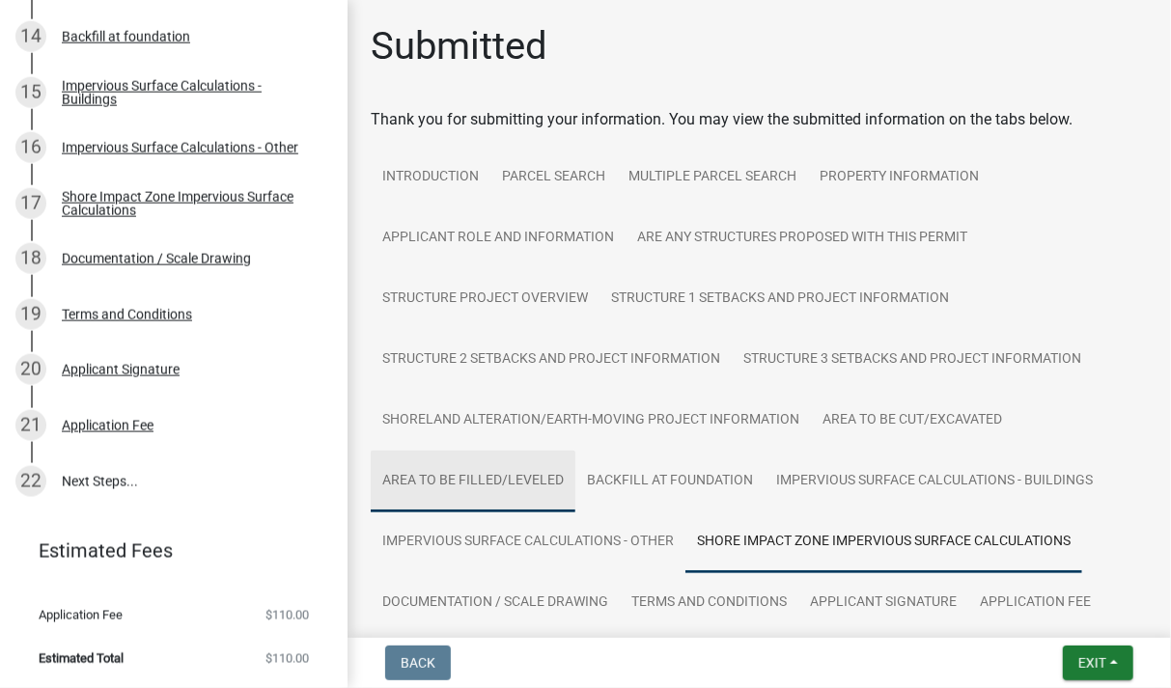
click at [530, 472] on link "Area to be Filled/Leveled" at bounding box center [473, 482] width 205 height 62
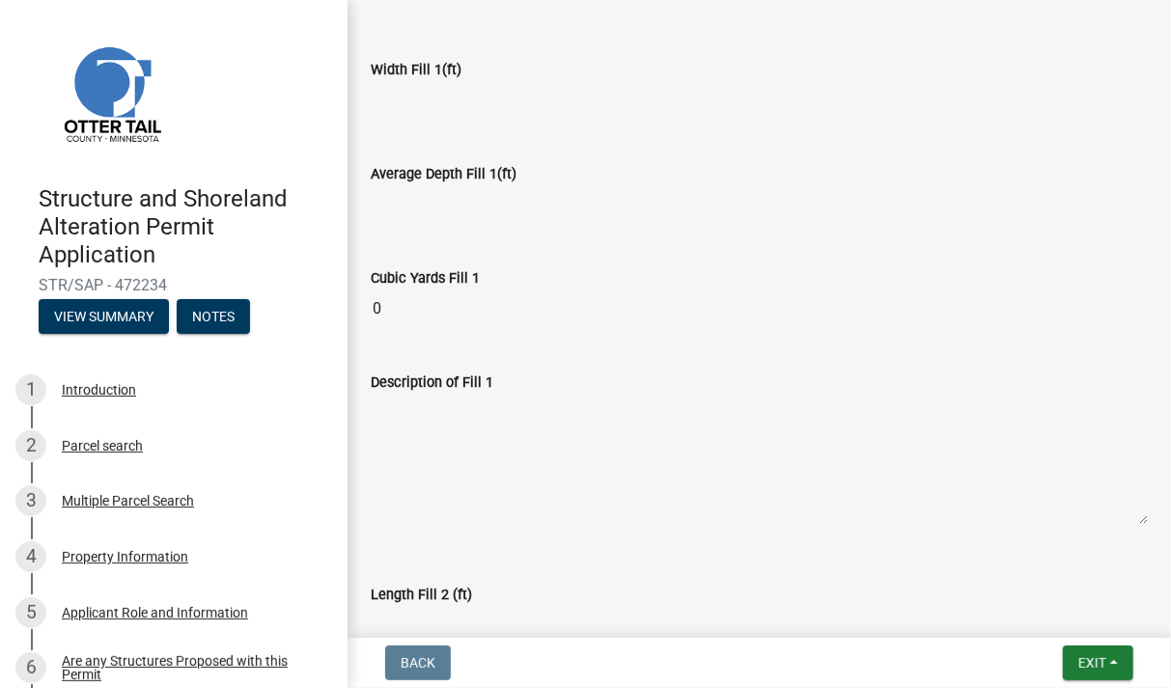
scroll to position [653, 0]
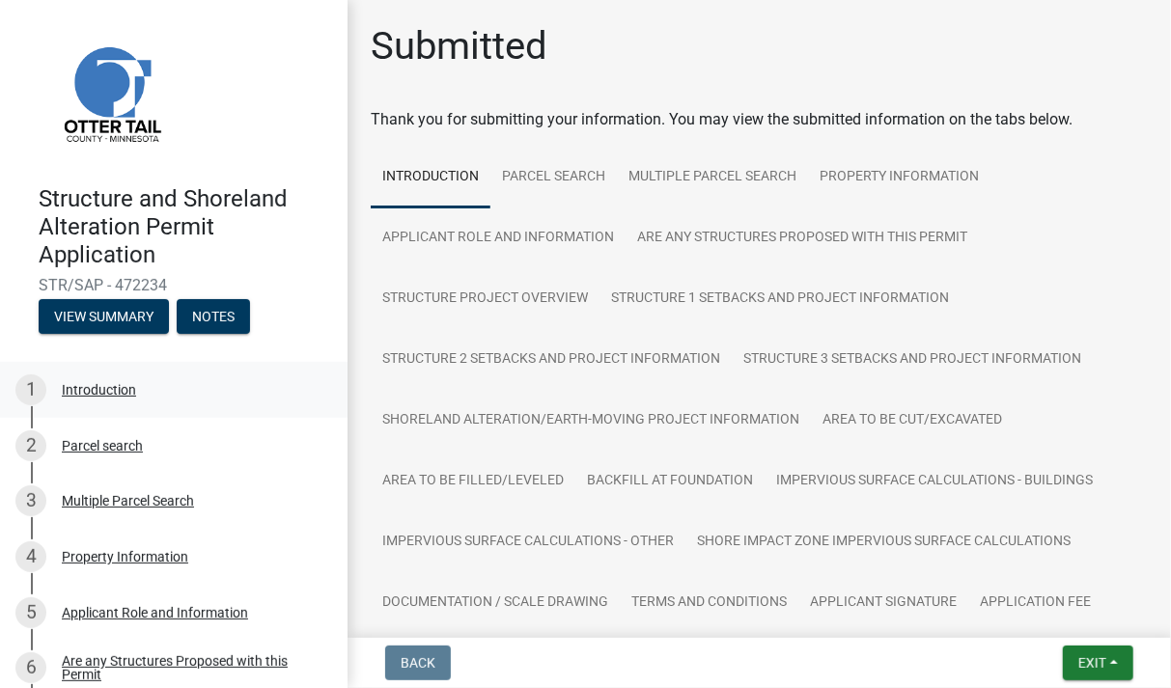
click at [72, 383] on div "Introduction" at bounding box center [99, 390] width 74 height 14
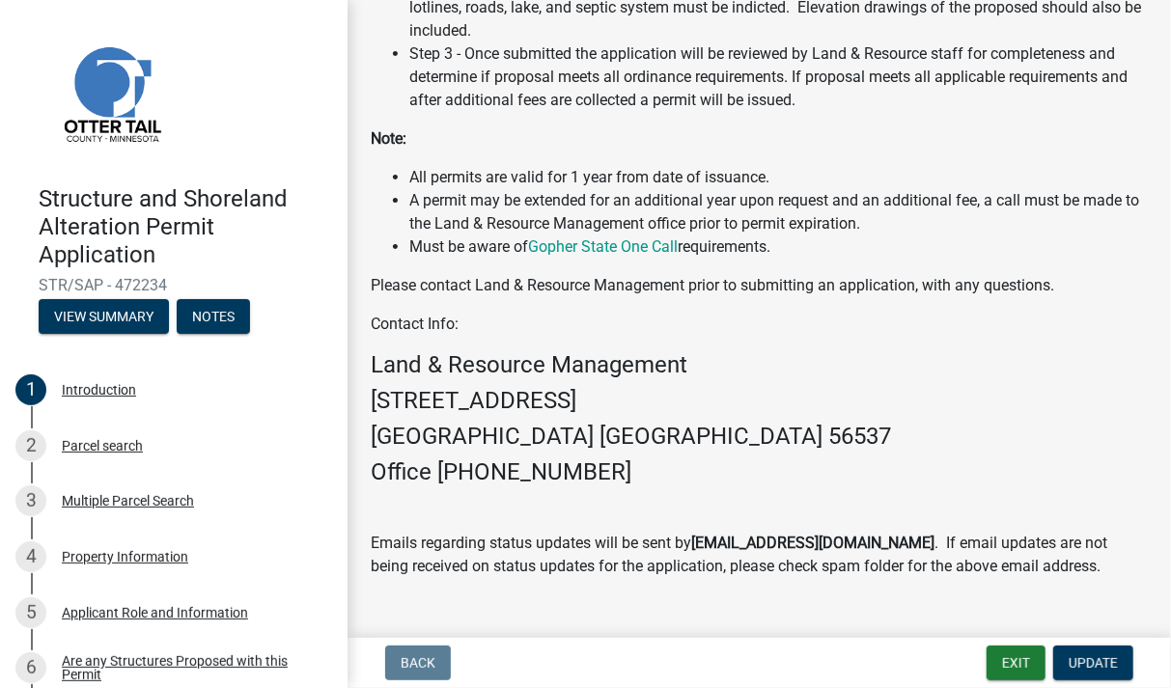
scroll to position [665, 0]
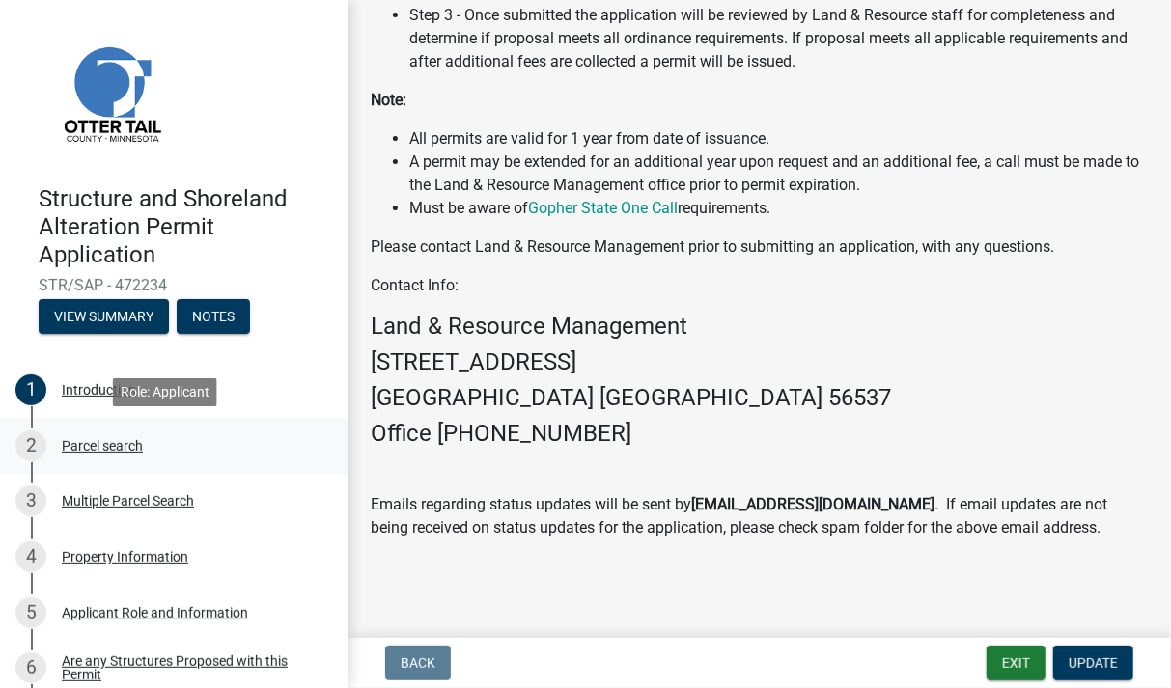
click at [101, 443] on div "Parcel search" at bounding box center [102, 446] width 81 height 14
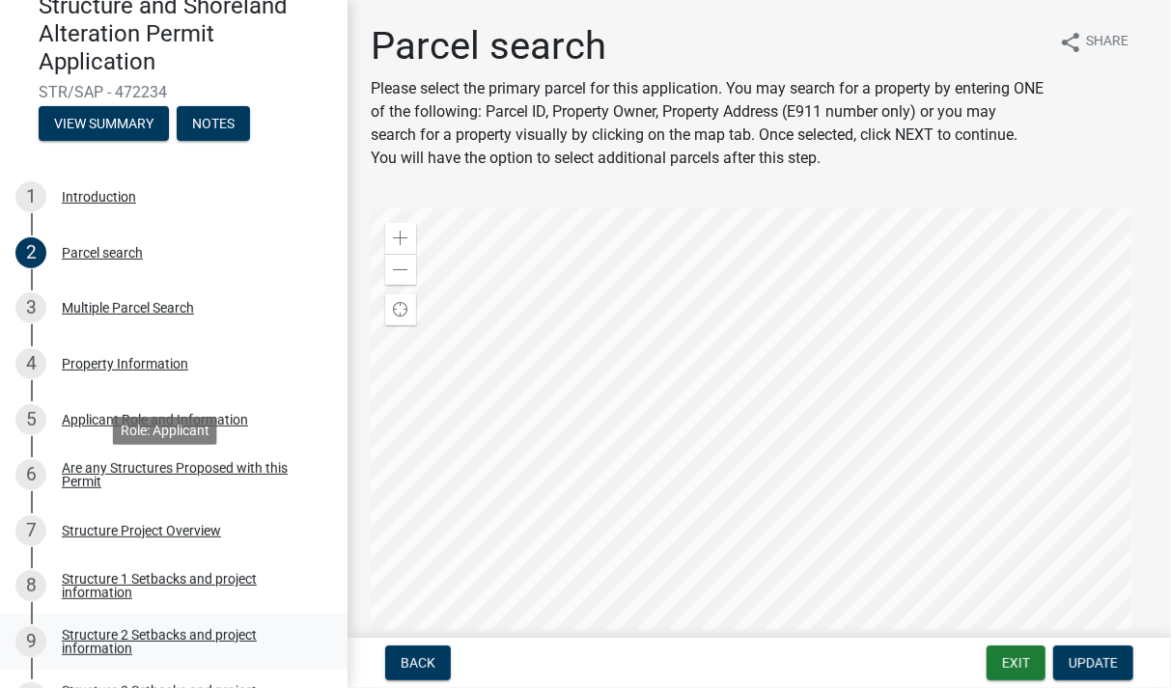
scroll to position [290, 0]
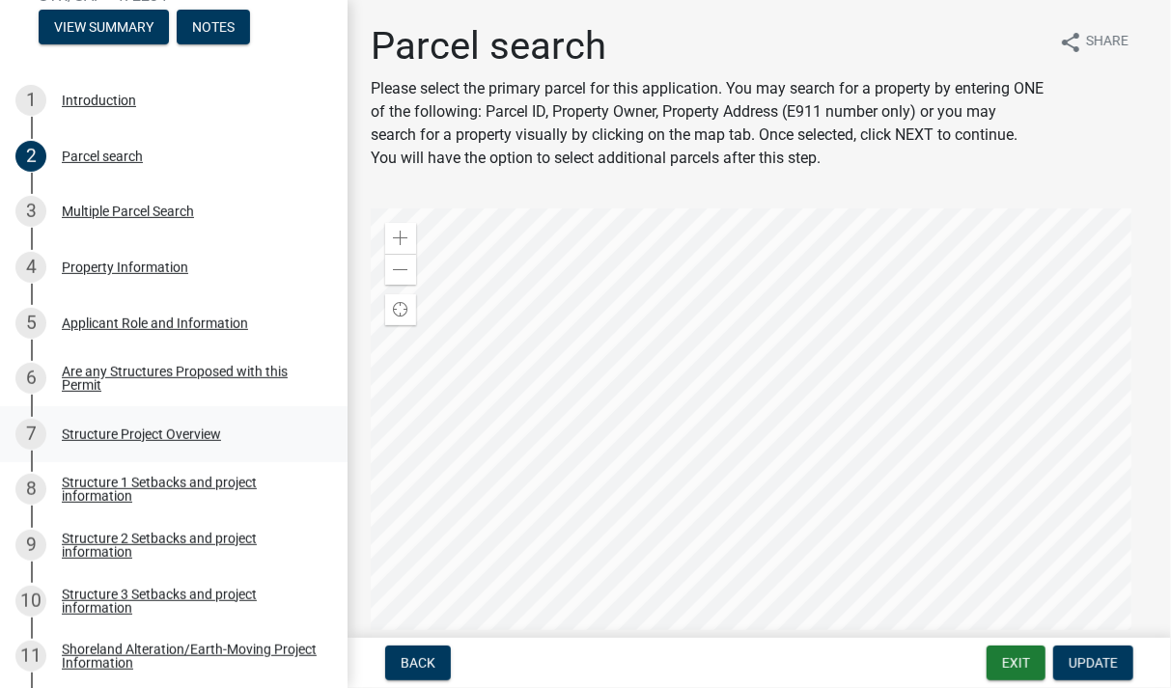
click at [112, 433] on div "Structure Project Overview" at bounding box center [141, 435] width 159 height 14
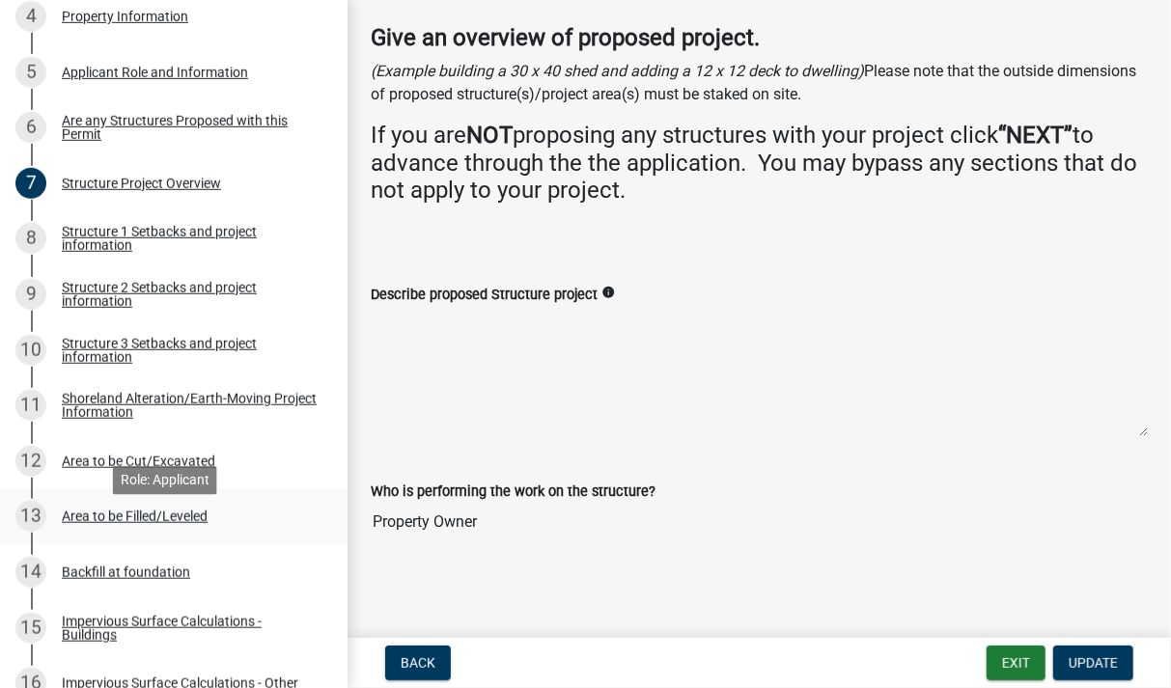
scroll to position [579, 0]
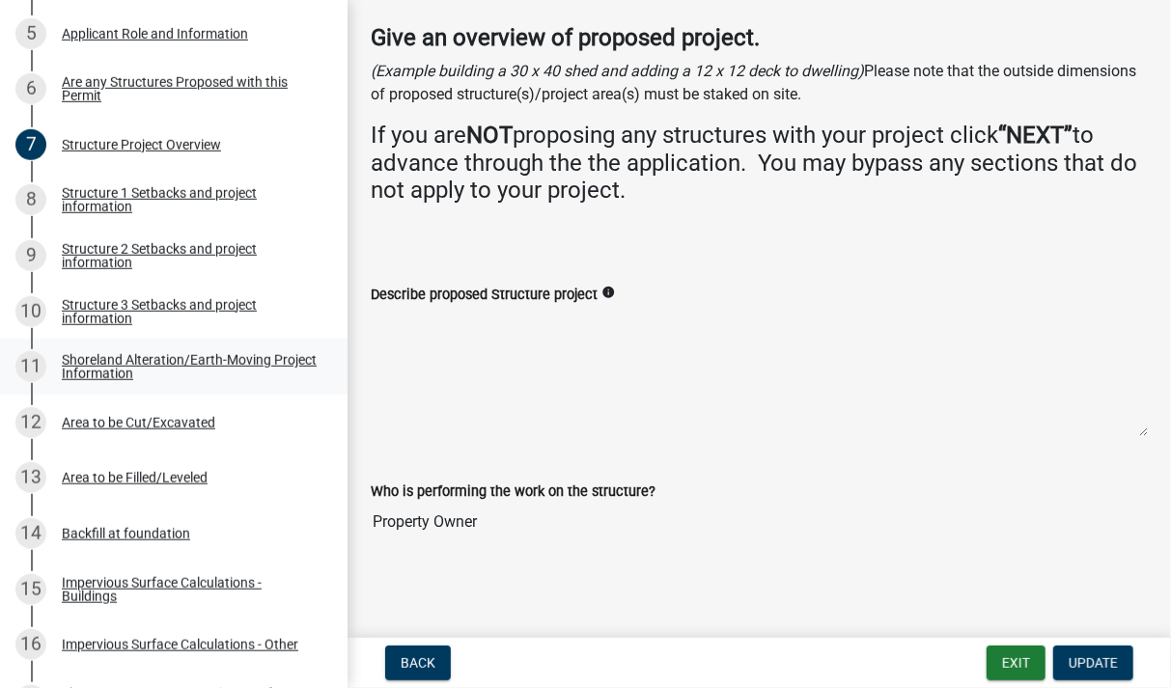
click at [116, 366] on div "Shoreland Alteration/Earth-Moving Project Information" at bounding box center [189, 366] width 255 height 27
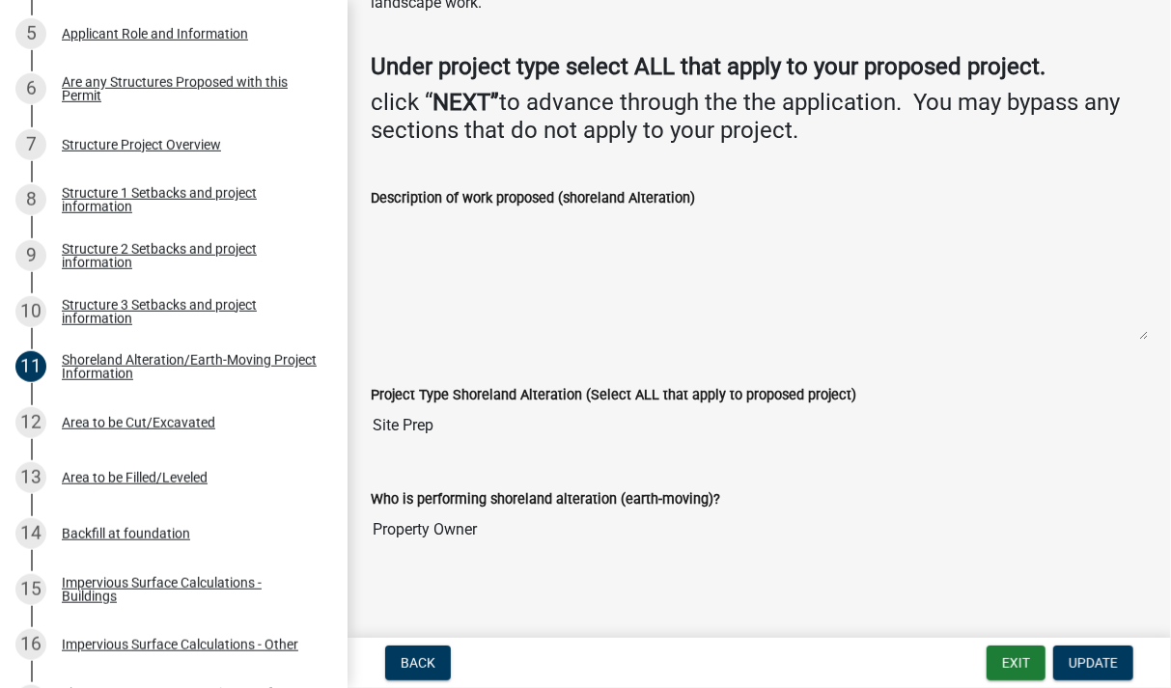
scroll to position [209, 0]
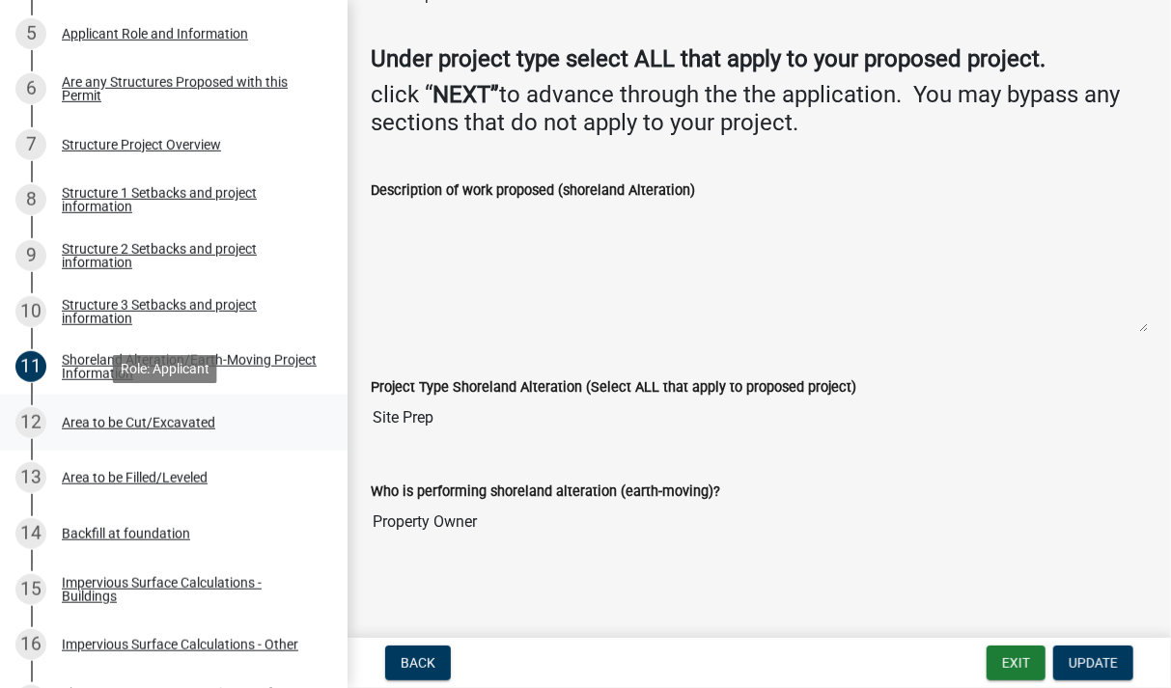
click at [114, 425] on div "Area to be Cut/Excavated" at bounding box center [138, 423] width 153 height 14
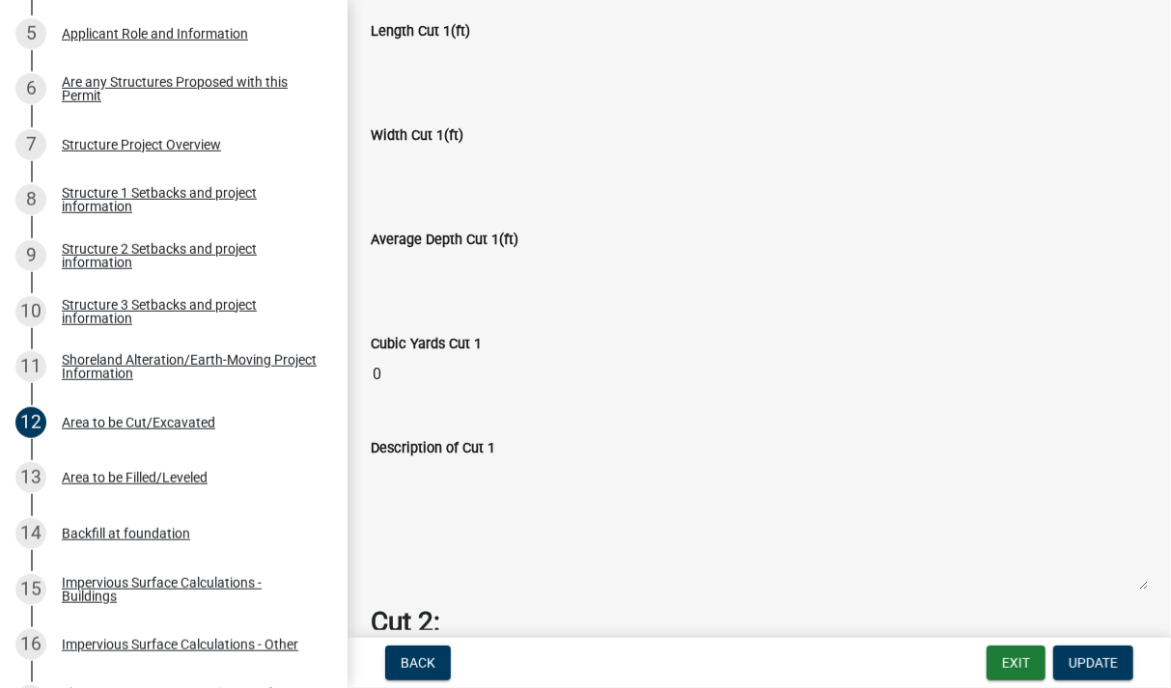
scroll to position [896, 0]
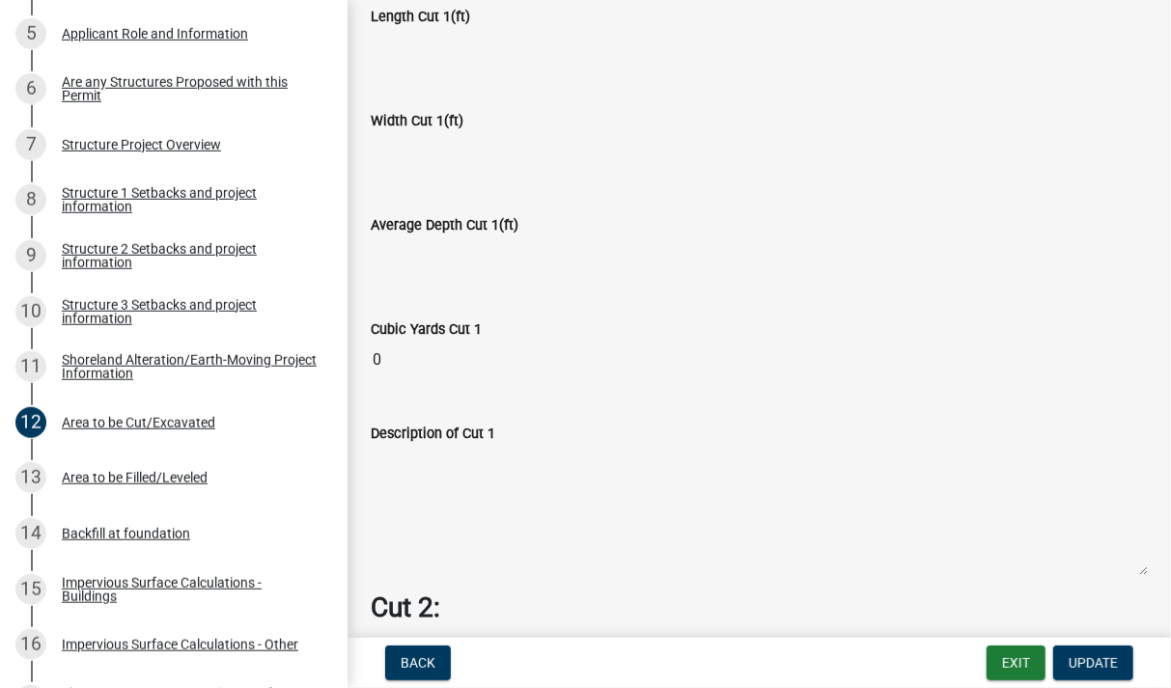
click at [589, 341] on input "0" at bounding box center [759, 360] width 777 height 39
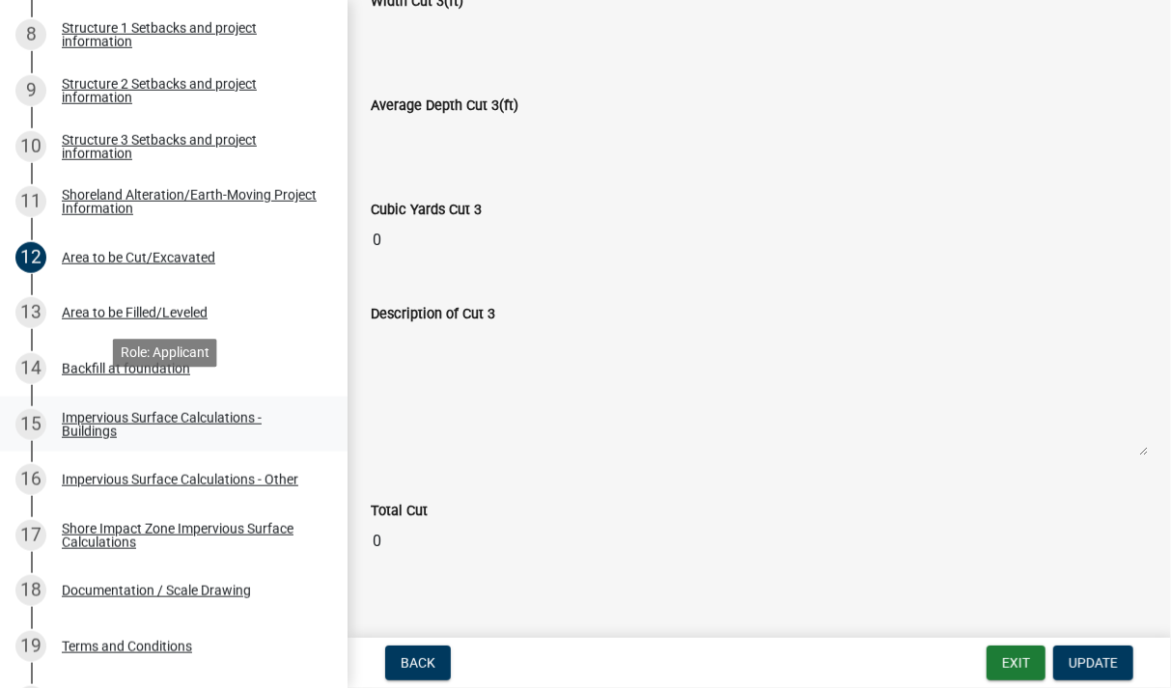
scroll to position [772, 0]
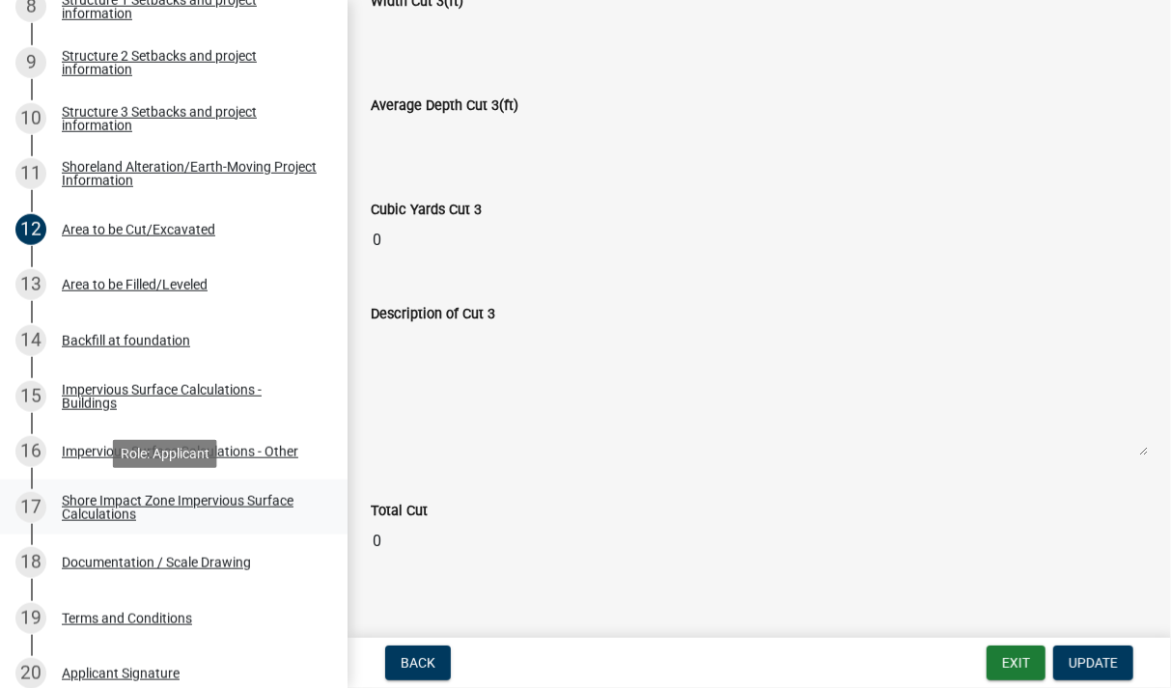
click at [206, 495] on div "Shore Impact Zone Impervious Surface Calculations" at bounding box center [189, 507] width 255 height 27
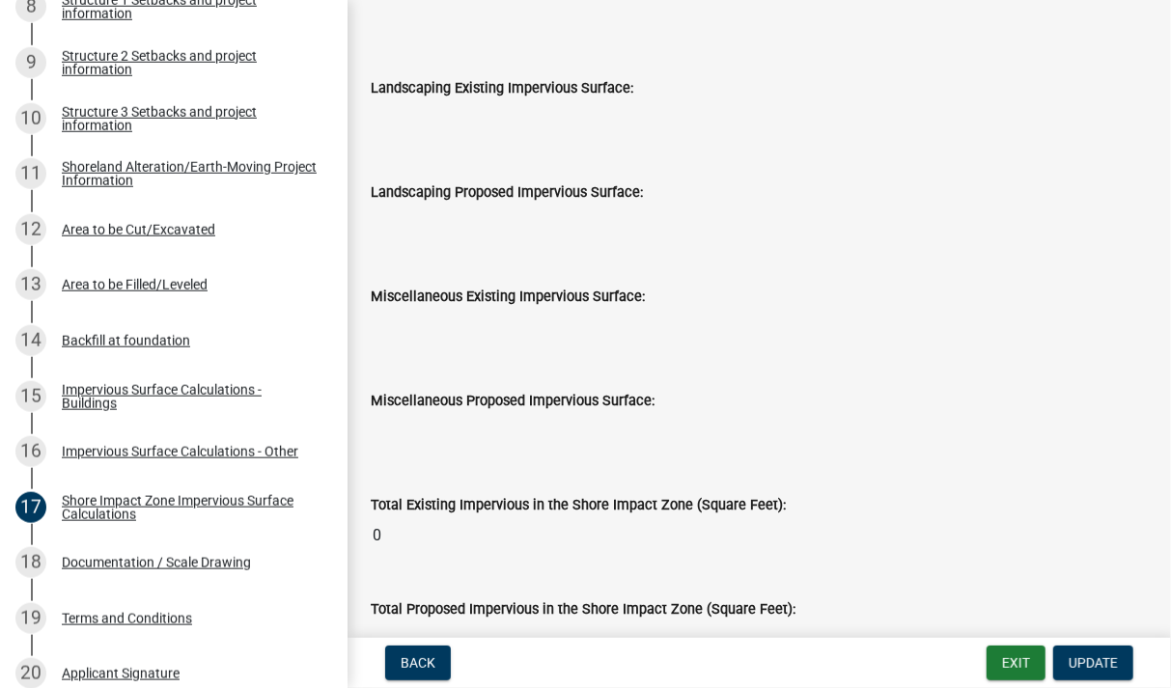
scroll to position [2127, 0]
drag, startPoint x: 175, startPoint y: 566, endPoint x: 221, endPoint y: 557, distance: 47.1
click at [175, 566] on div "Documentation / Scale Drawing" at bounding box center [156, 563] width 189 height 14
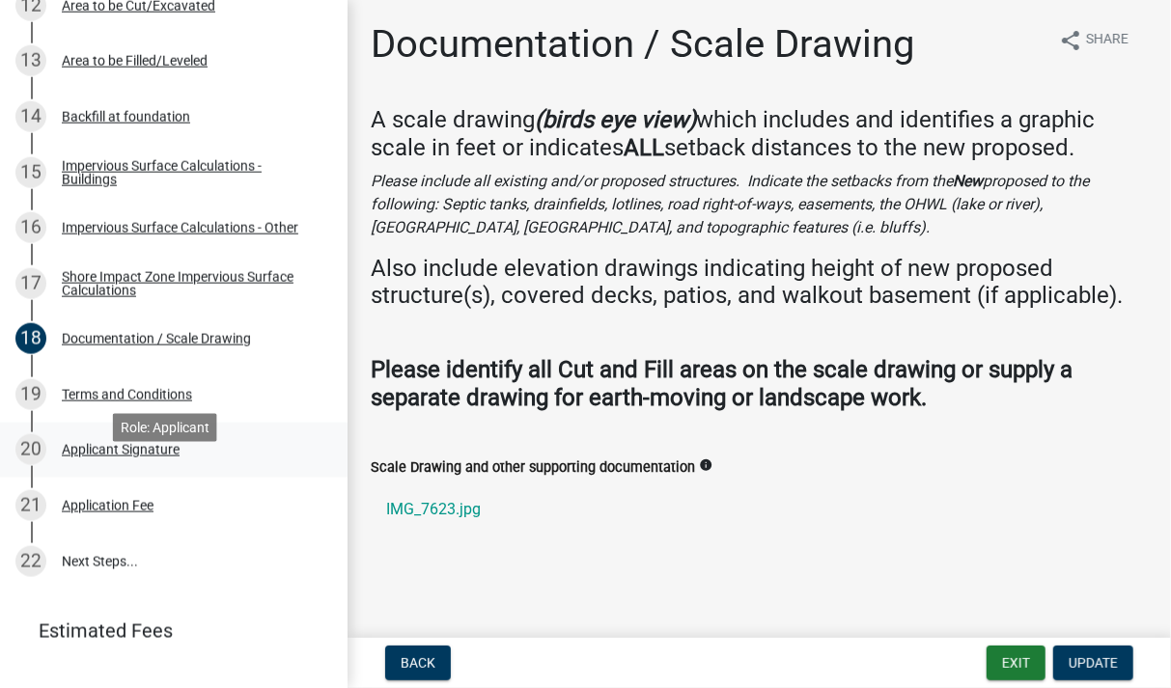
scroll to position [965, 0]
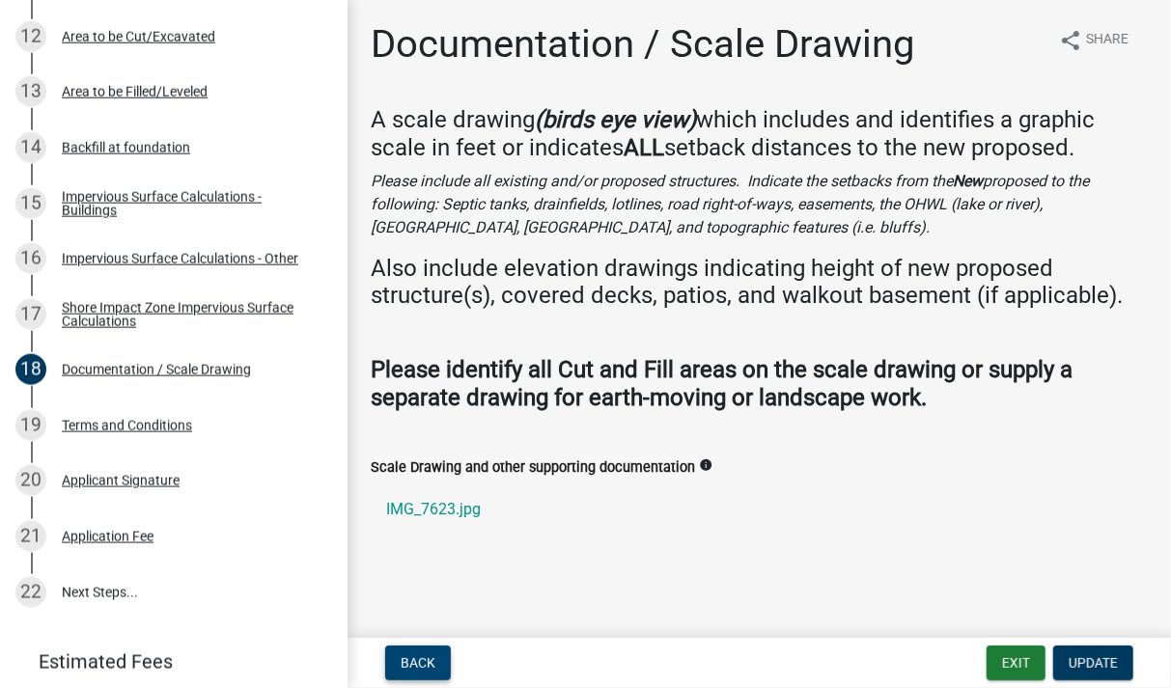
click at [410, 660] on span "Back" at bounding box center [418, 662] width 35 height 15
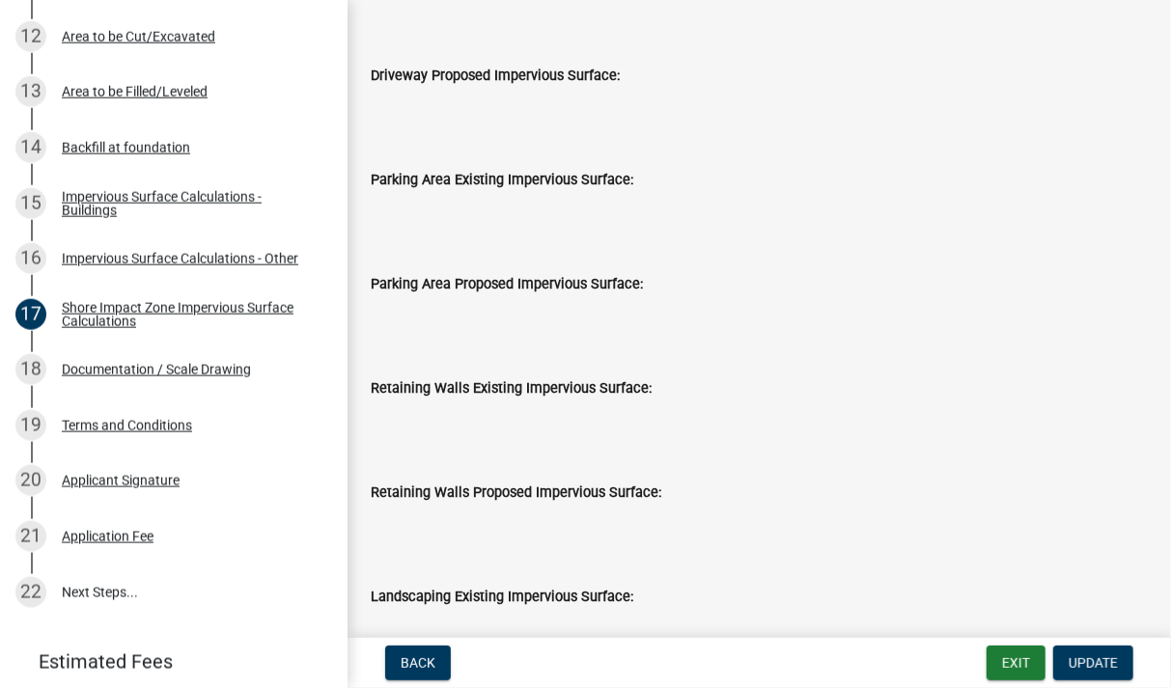
scroll to position [1535, 0]
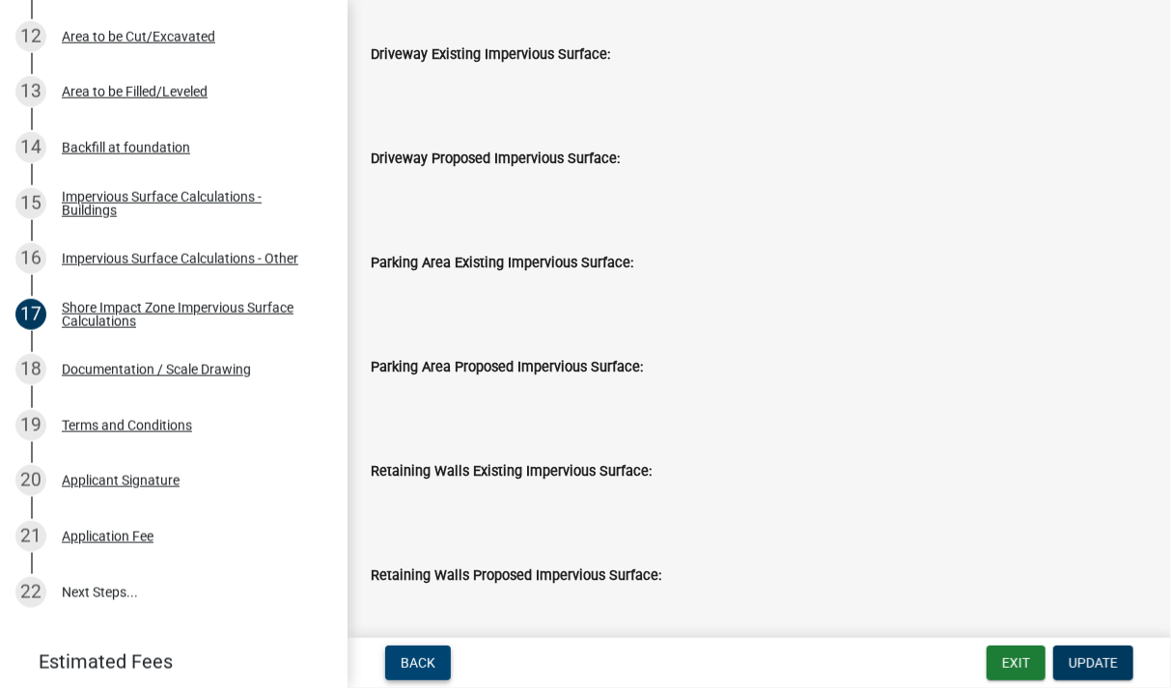
click at [420, 665] on span "Back" at bounding box center [418, 662] width 35 height 15
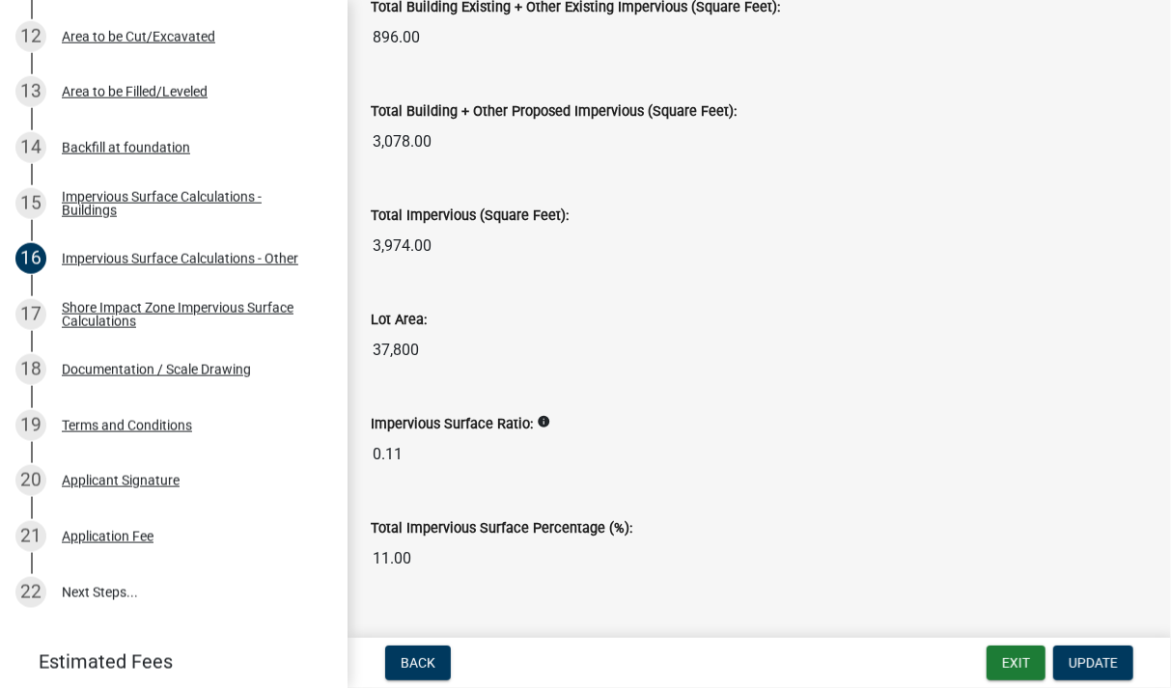
scroll to position [2314, 0]
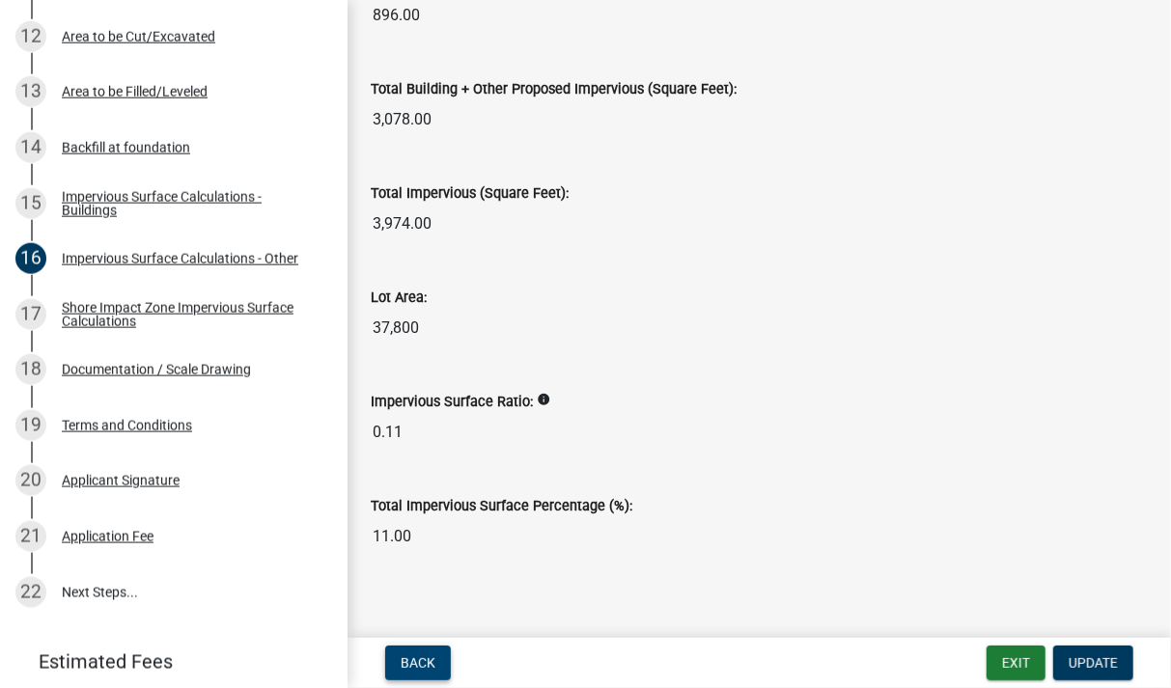
click at [416, 656] on span "Back" at bounding box center [418, 662] width 35 height 15
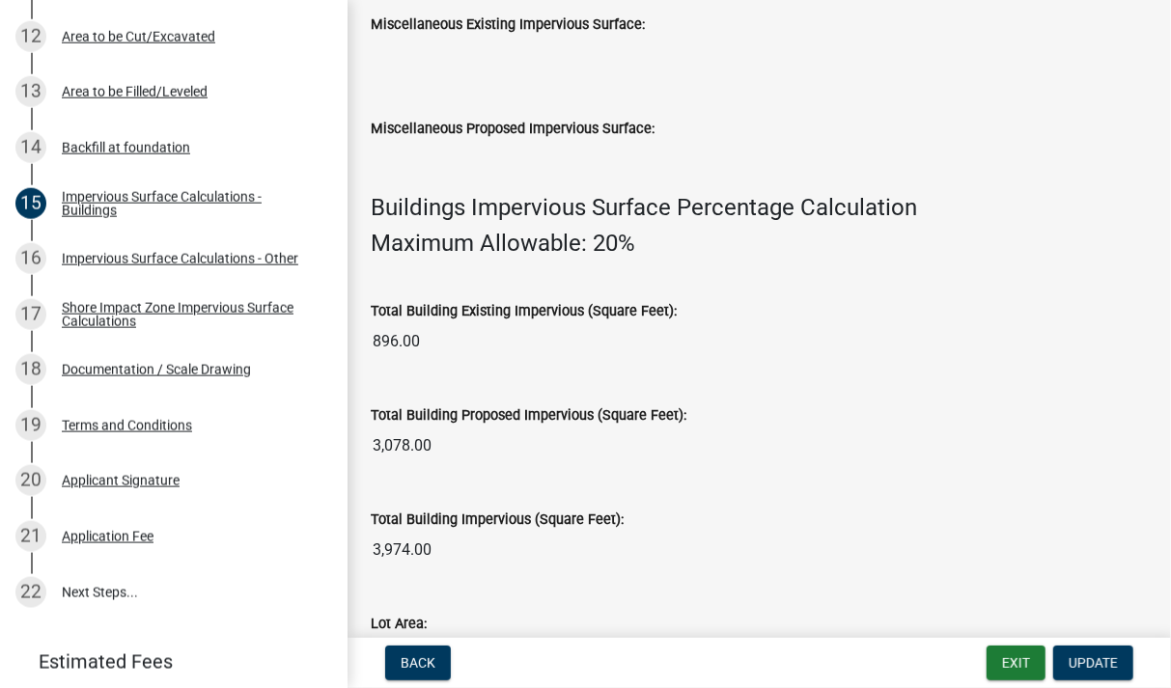
scroll to position [1564, 0]
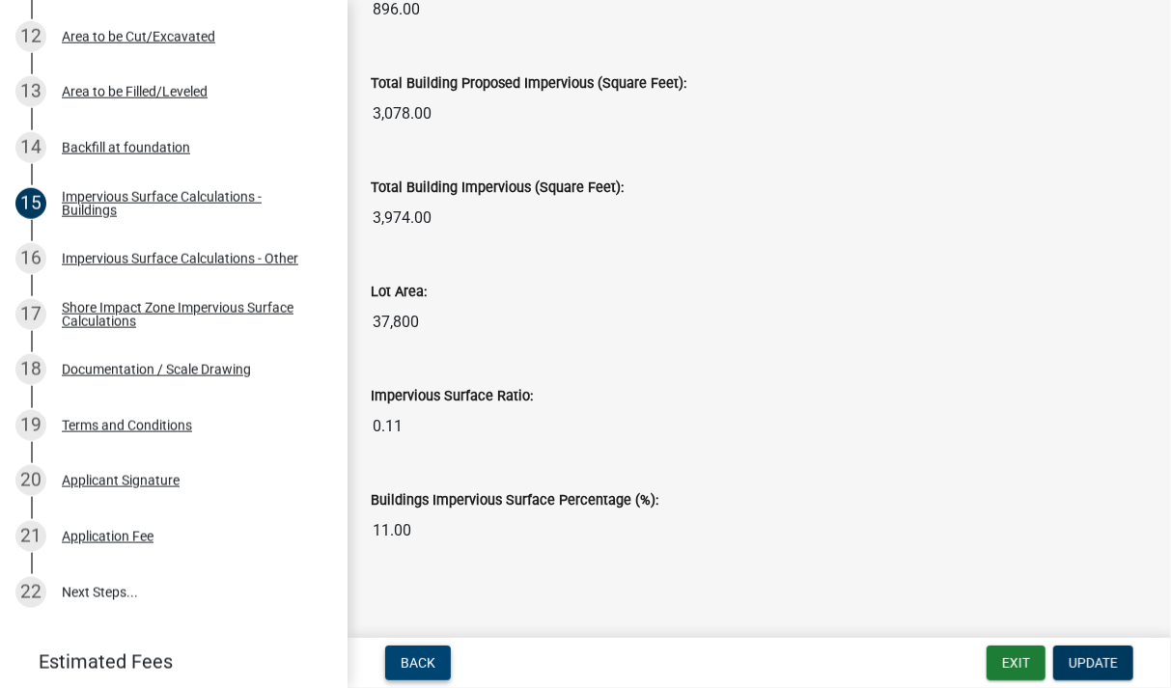
drag, startPoint x: 435, startPoint y: 658, endPoint x: 430, endPoint y: 635, distance: 23.9
click at [435, 658] on button "Back" at bounding box center [418, 663] width 66 height 35
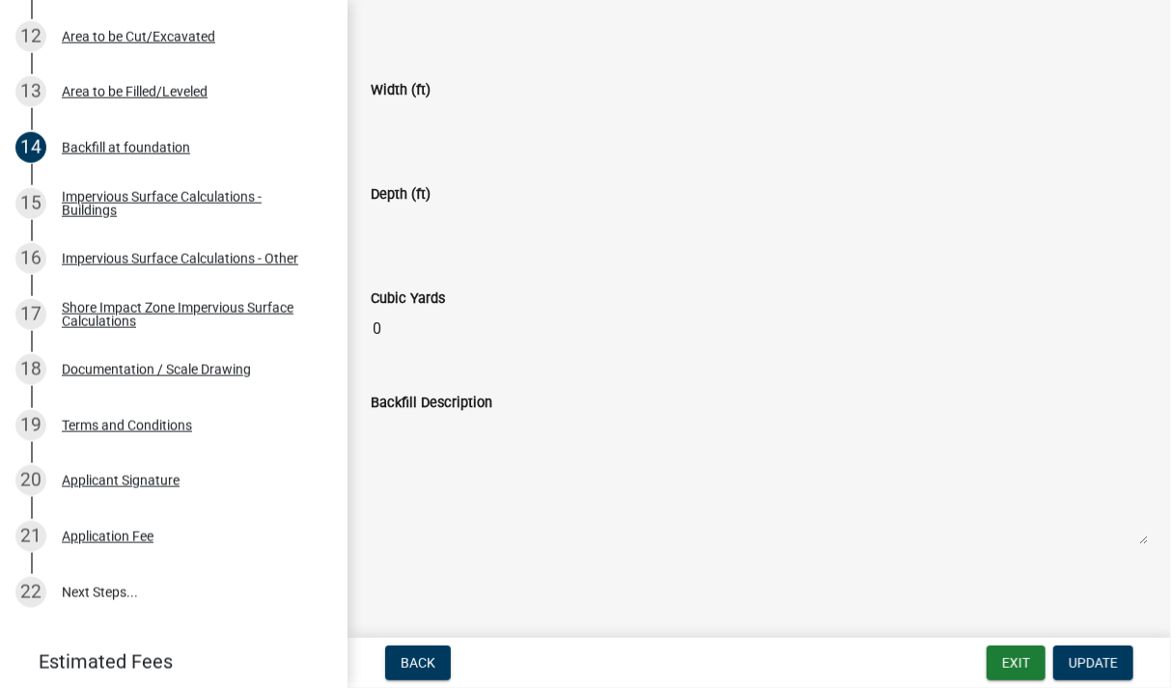
scroll to position [376, 0]
click at [507, 323] on input "0" at bounding box center [759, 327] width 777 height 39
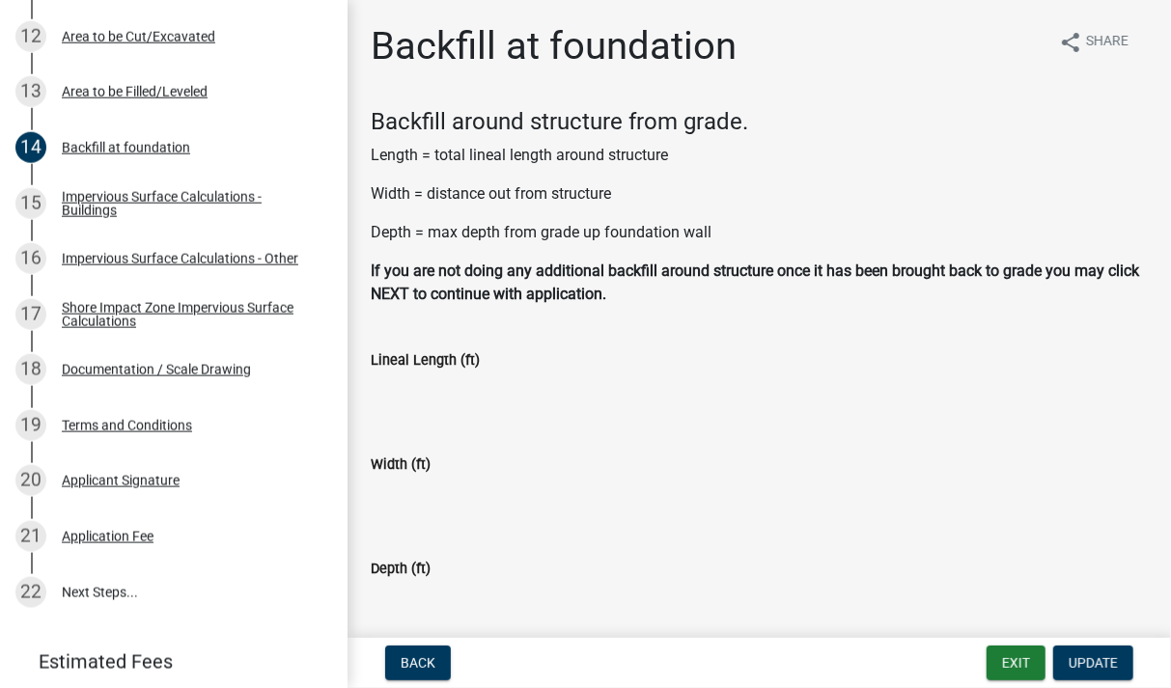
click at [406, 391] on input "Lineal Length (ft)" at bounding box center [759, 391] width 777 height 39
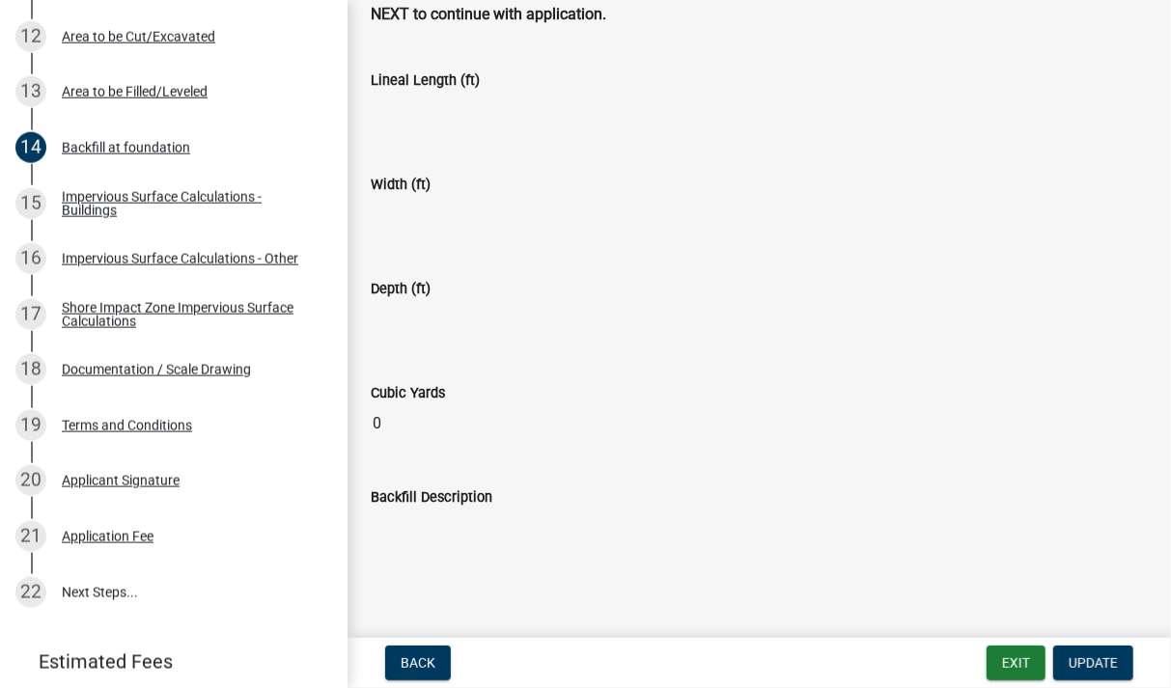
scroll to position [336, 0]
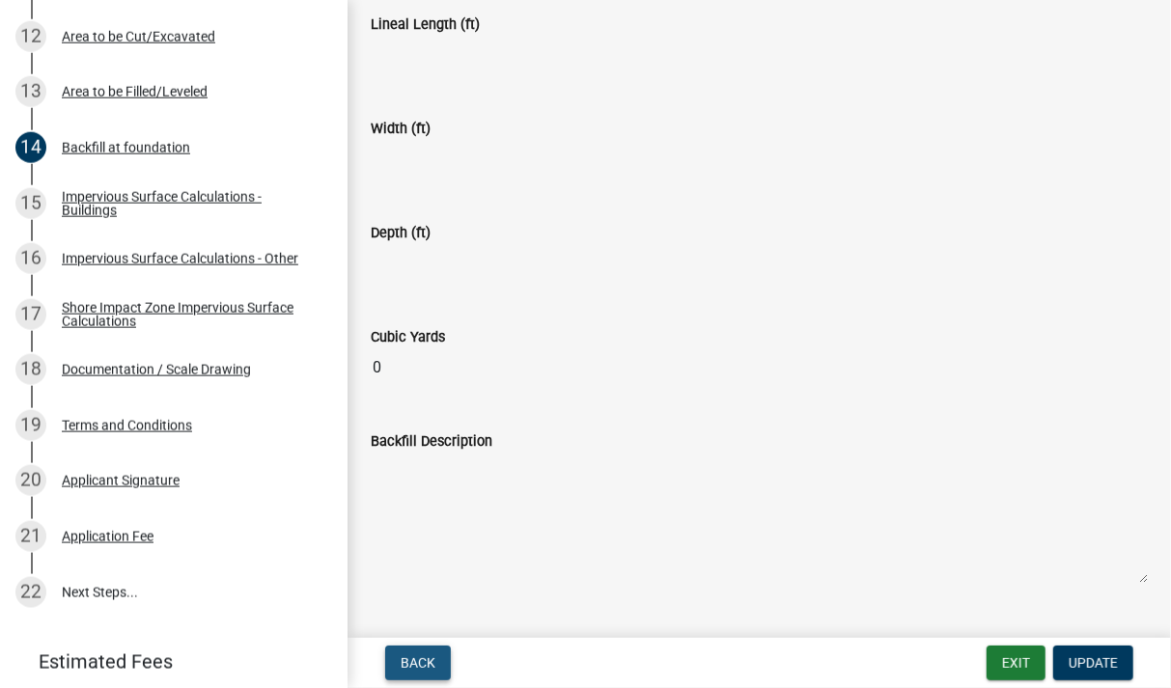
click at [419, 653] on button "Back" at bounding box center [418, 663] width 66 height 35
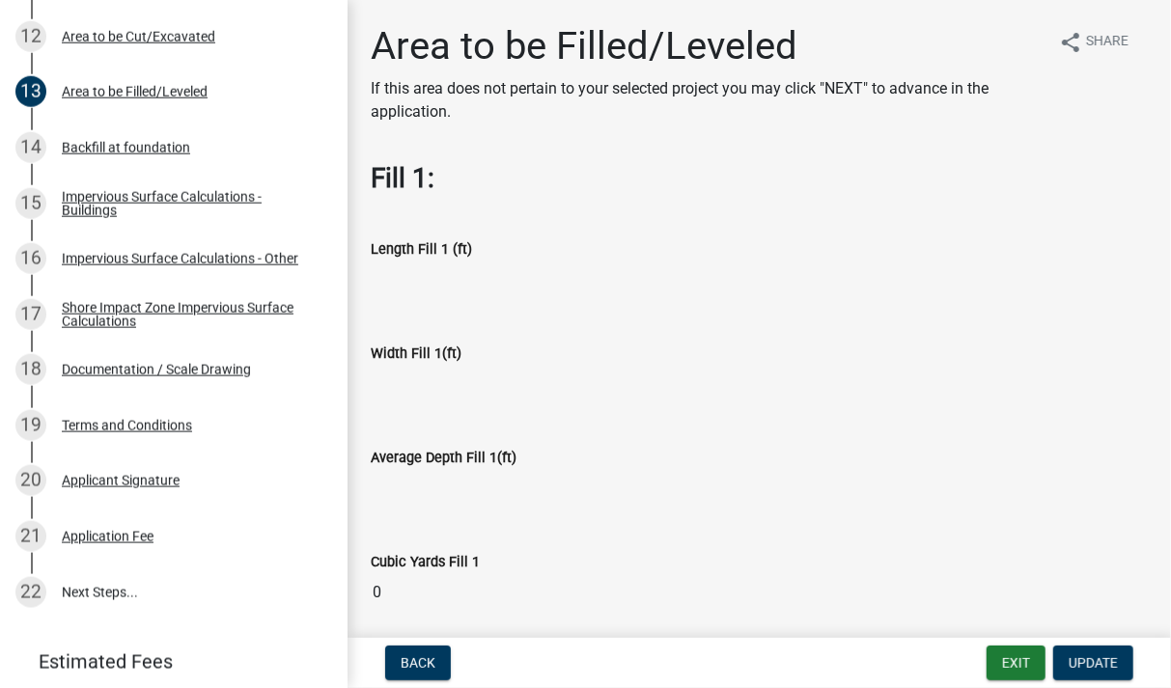
scroll to position [112, 0]
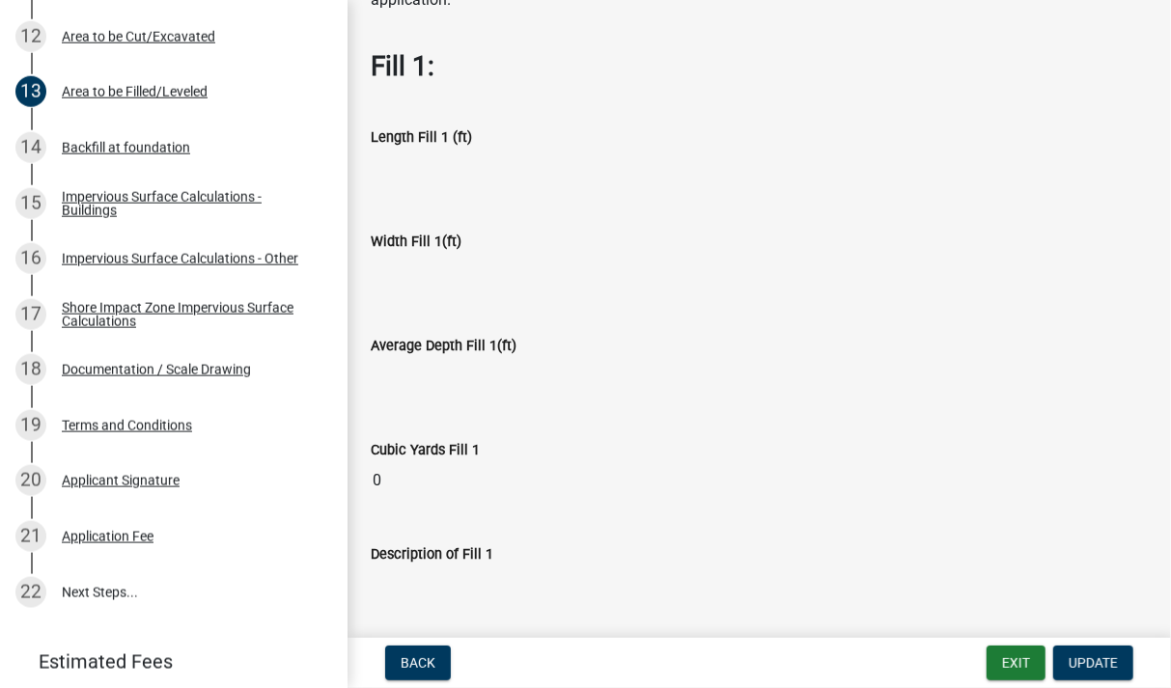
click at [475, 465] on input "0" at bounding box center [759, 480] width 777 height 39
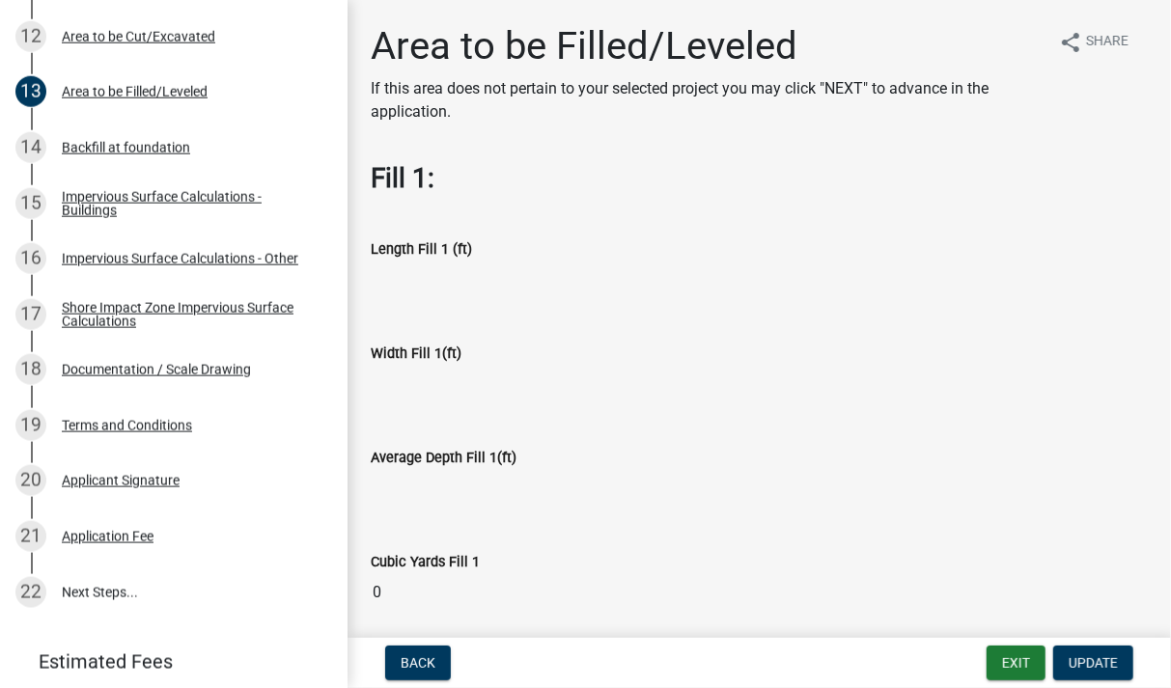
click at [465, 287] on input "Length Fill 1 (ft)" at bounding box center [759, 280] width 777 height 39
click at [435, 668] on button "Back" at bounding box center [418, 663] width 66 height 35
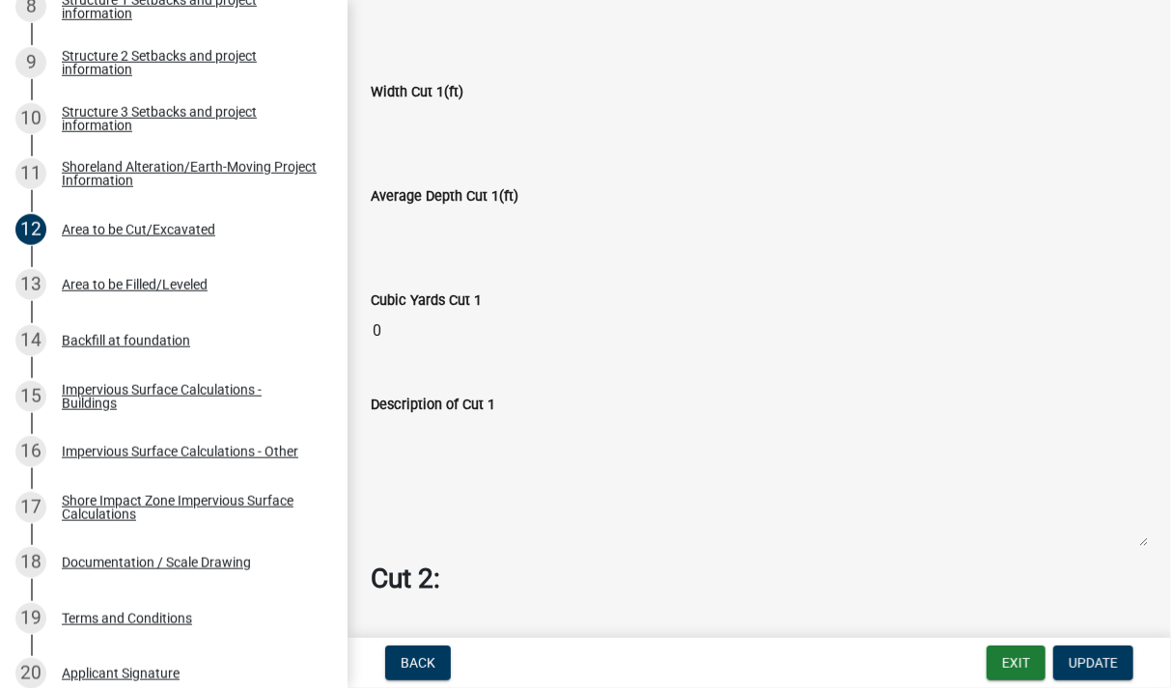
scroll to position [1008, 0]
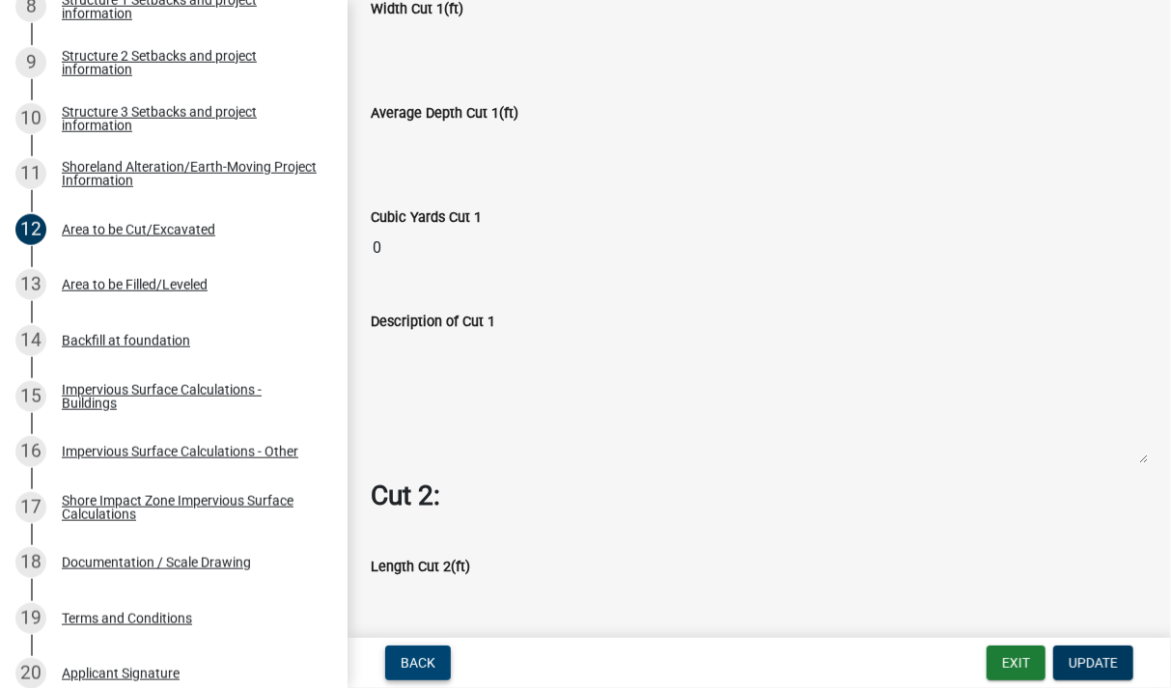
click at [432, 659] on span "Back" at bounding box center [418, 662] width 35 height 15
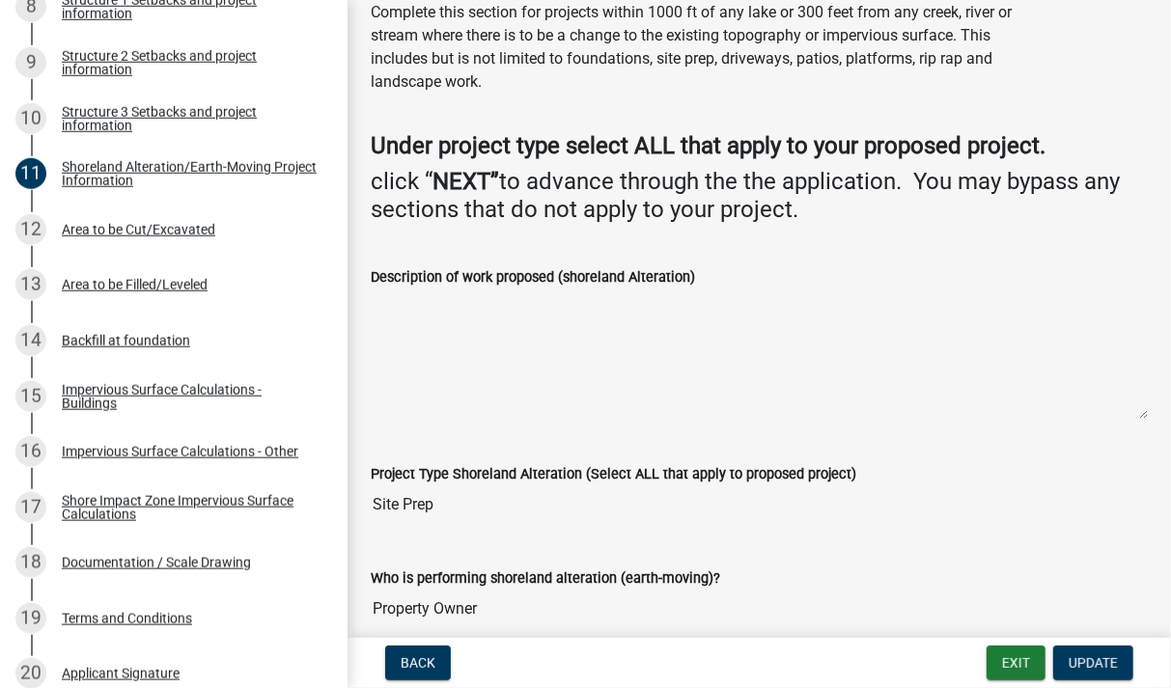
scroll to position [209, 0]
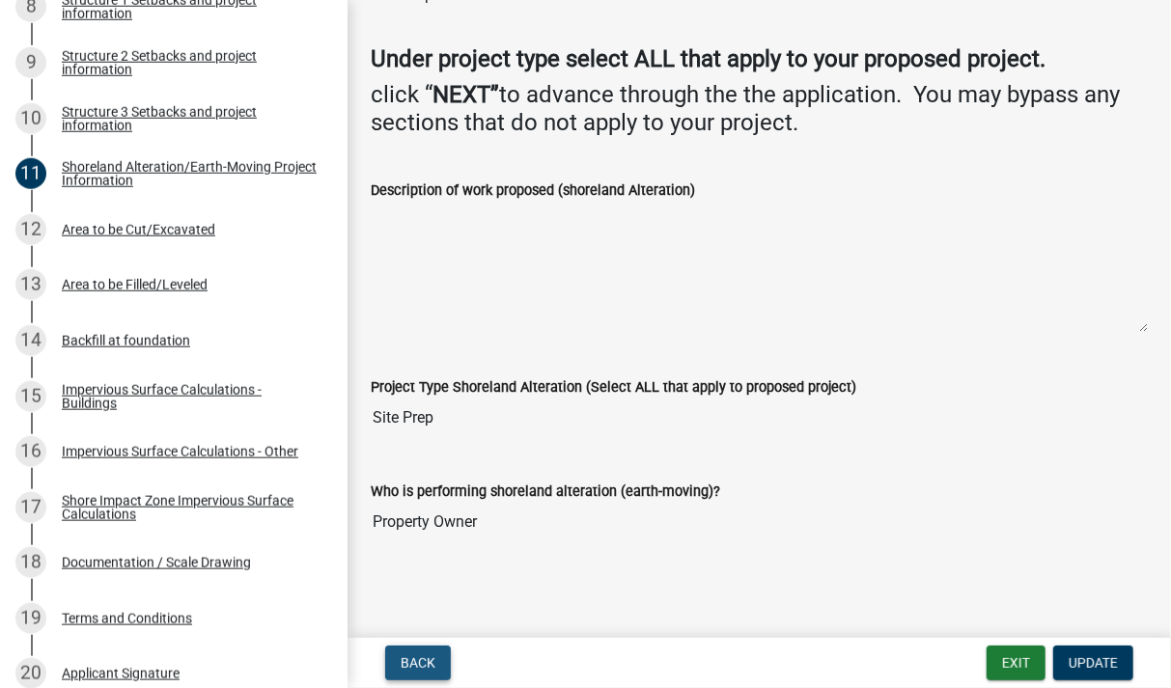
click at [421, 655] on button "Back" at bounding box center [418, 663] width 66 height 35
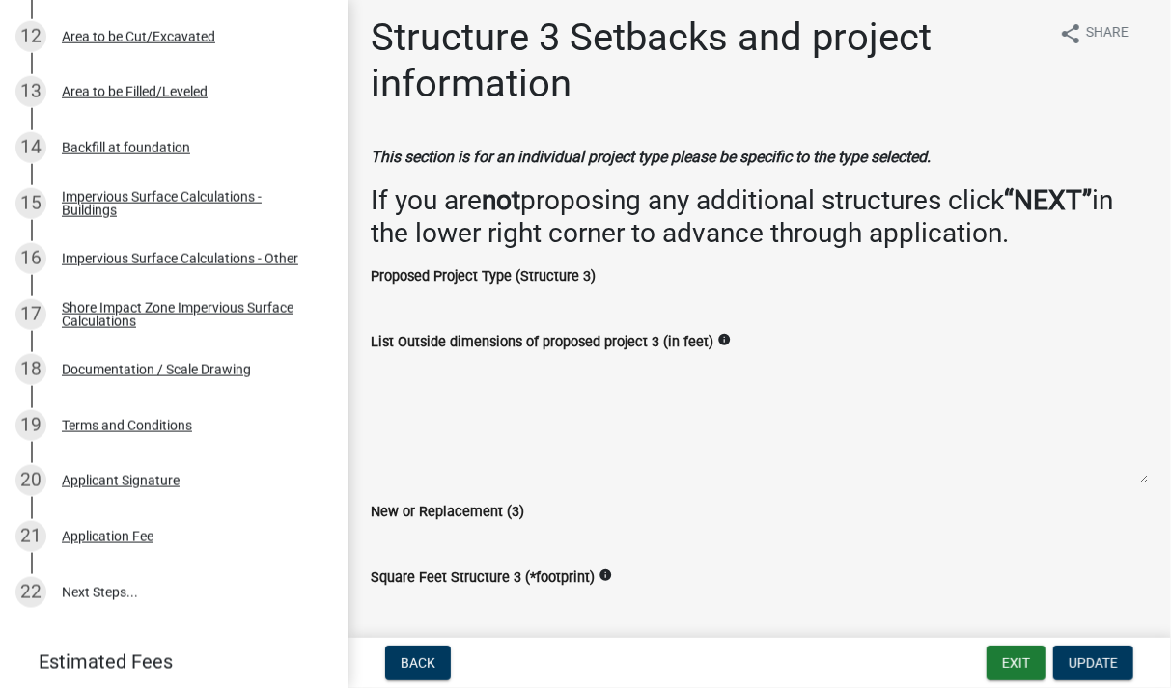
scroll to position [0, 0]
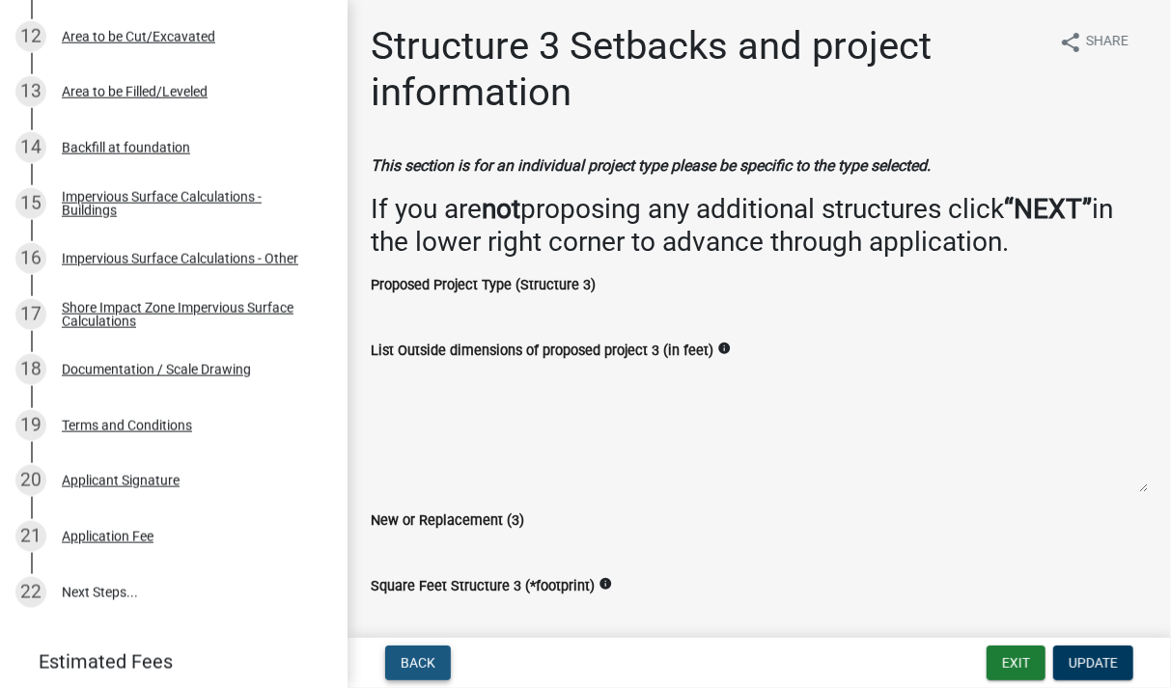
click at [424, 664] on span "Back" at bounding box center [418, 662] width 35 height 15
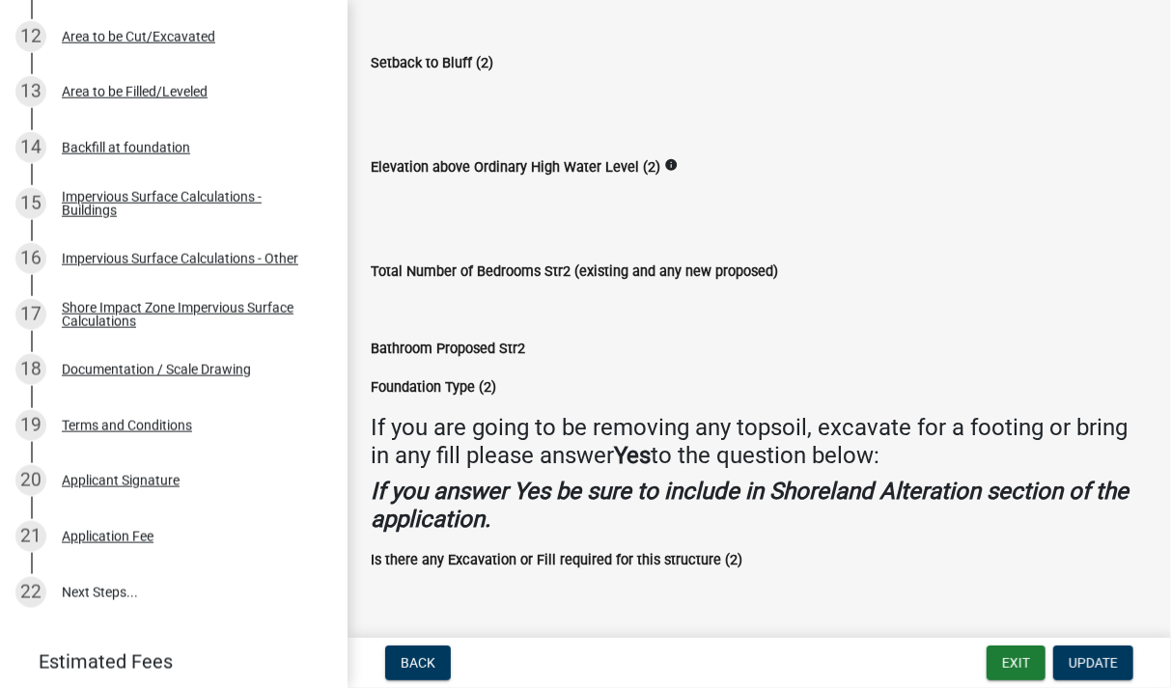
scroll to position [1301, 0]
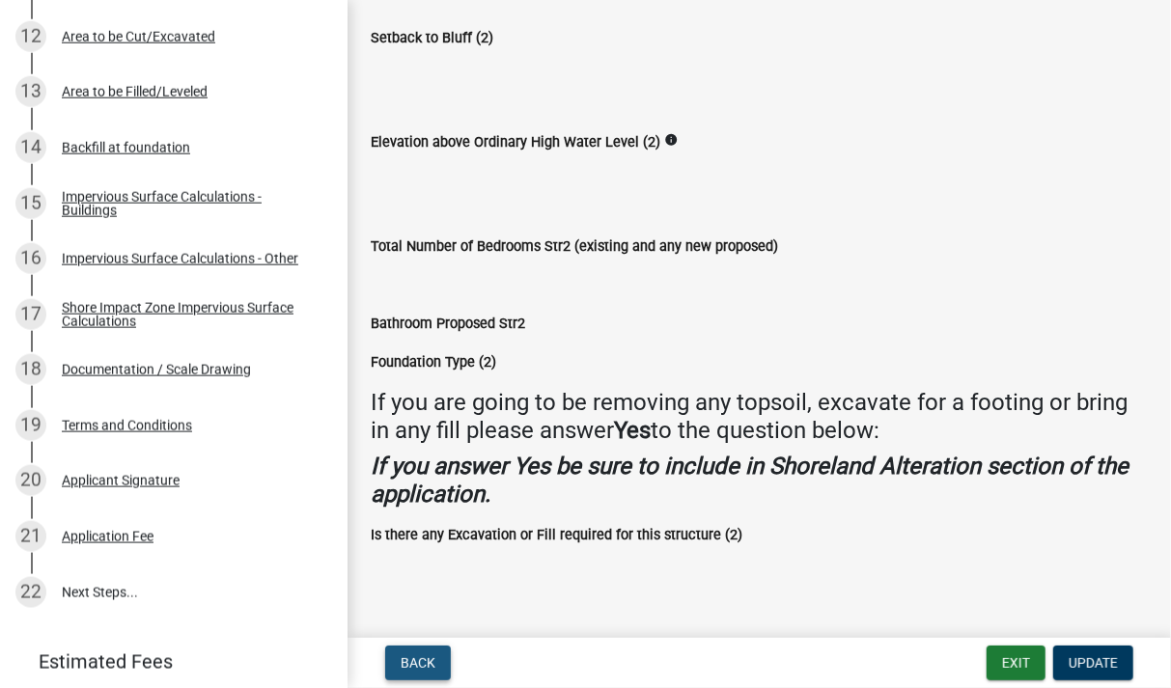
click at [420, 663] on span "Back" at bounding box center [418, 662] width 35 height 15
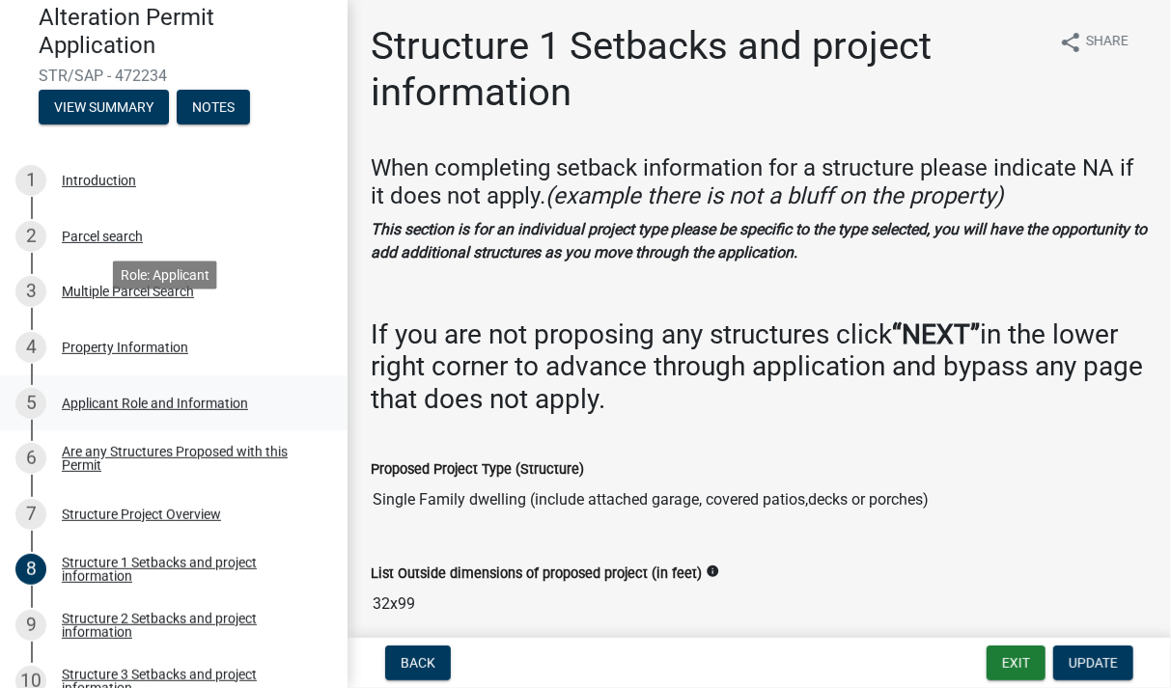
scroll to position [290, 0]
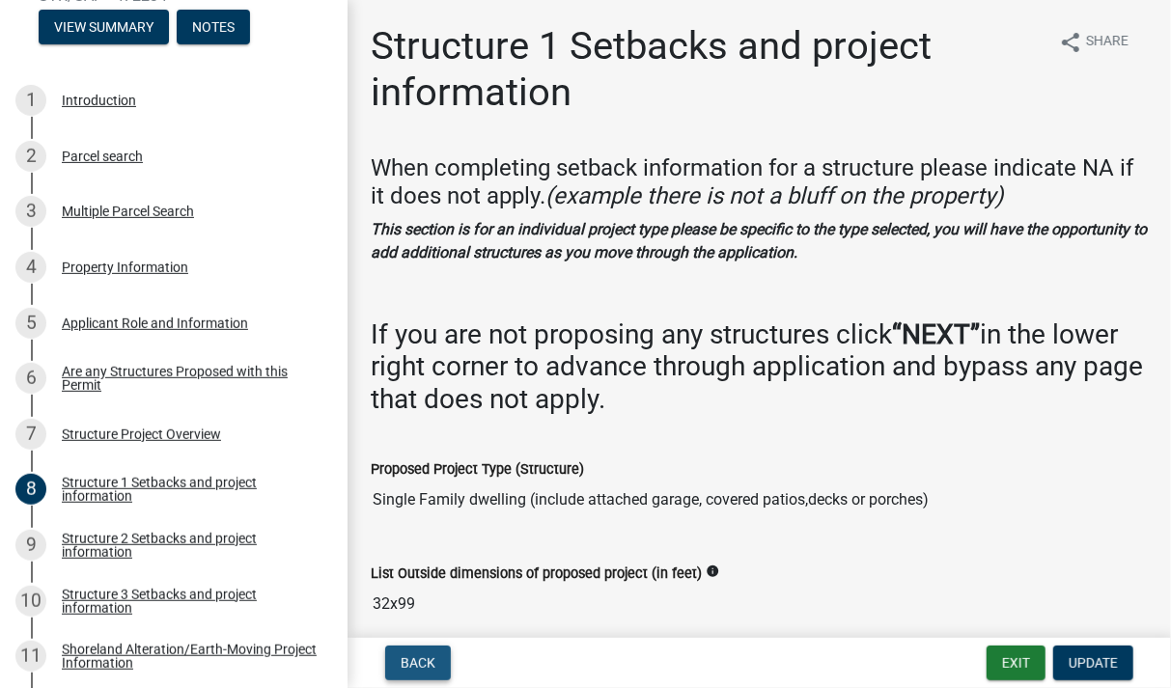
click at [422, 666] on span "Back" at bounding box center [418, 662] width 35 height 15
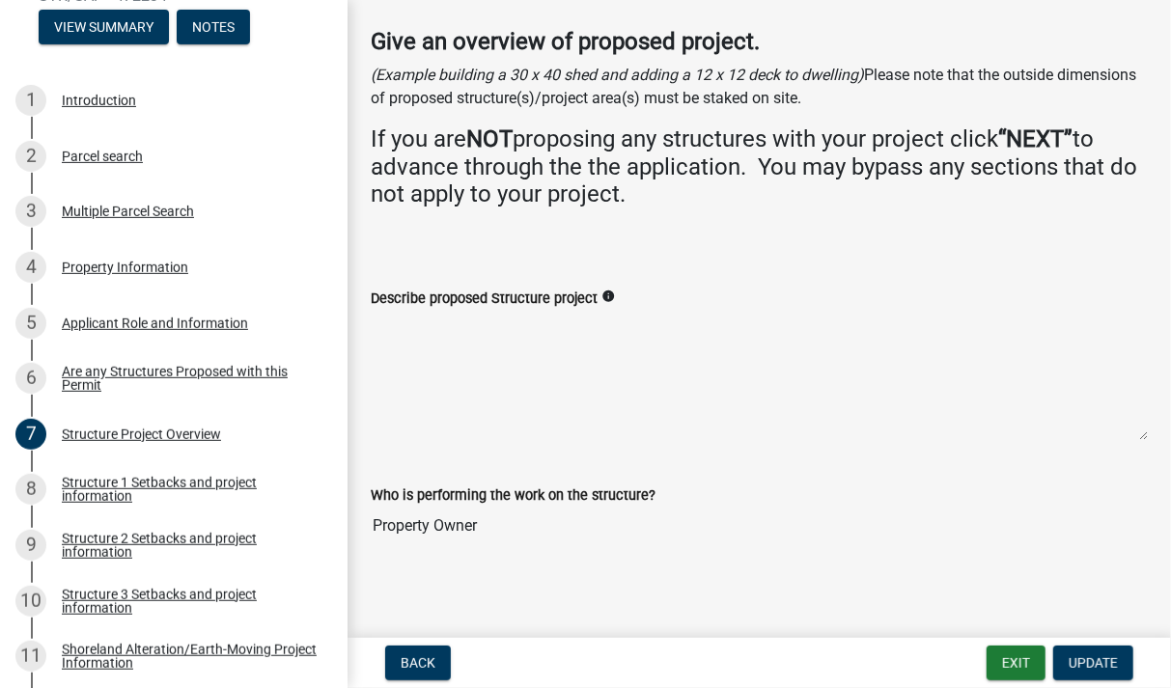
scroll to position [115, 0]
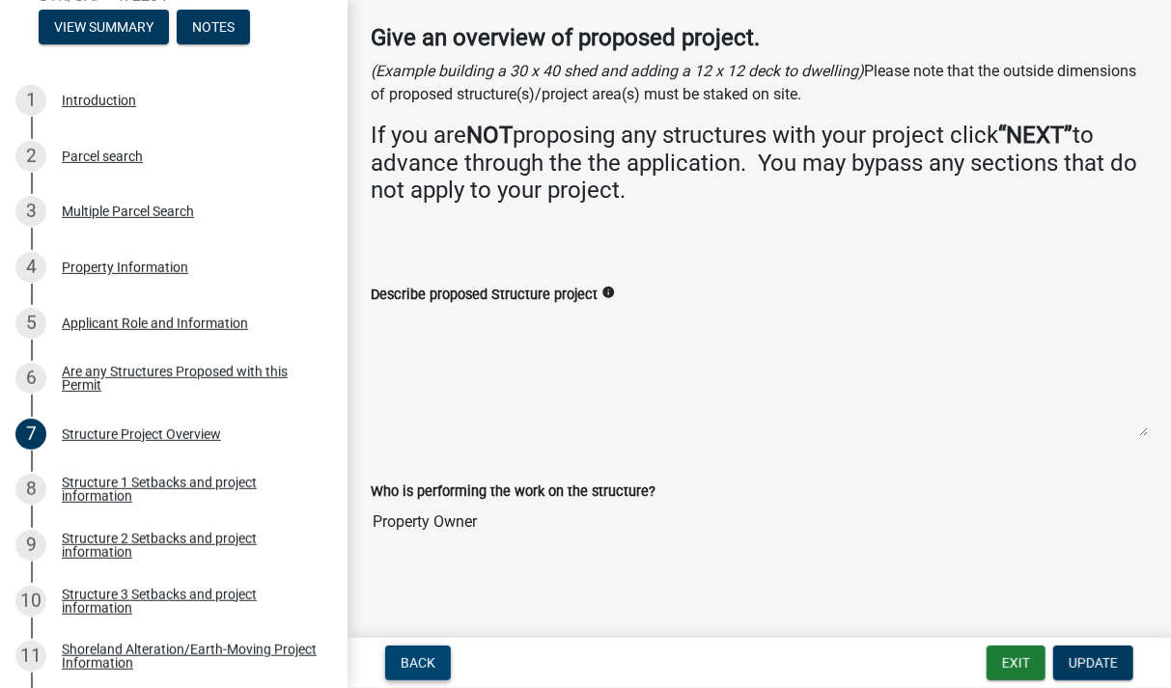
click at [412, 669] on span "Back" at bounding box center [418, 662] width 35 height 15
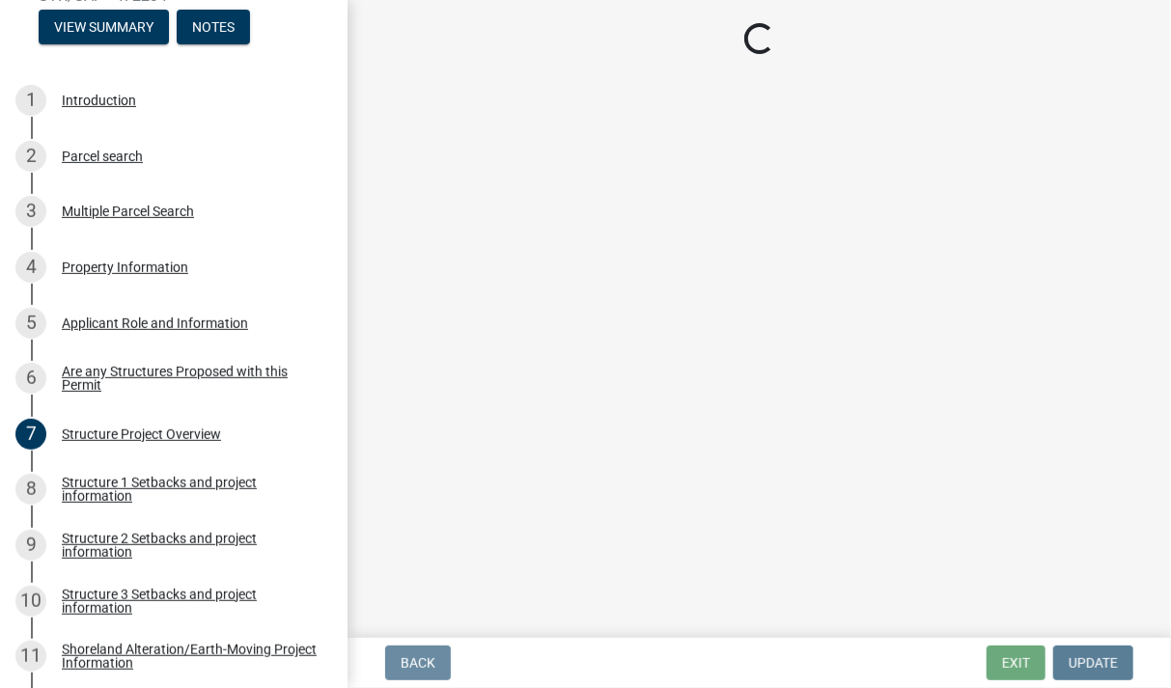
scroll to position [0, 0]
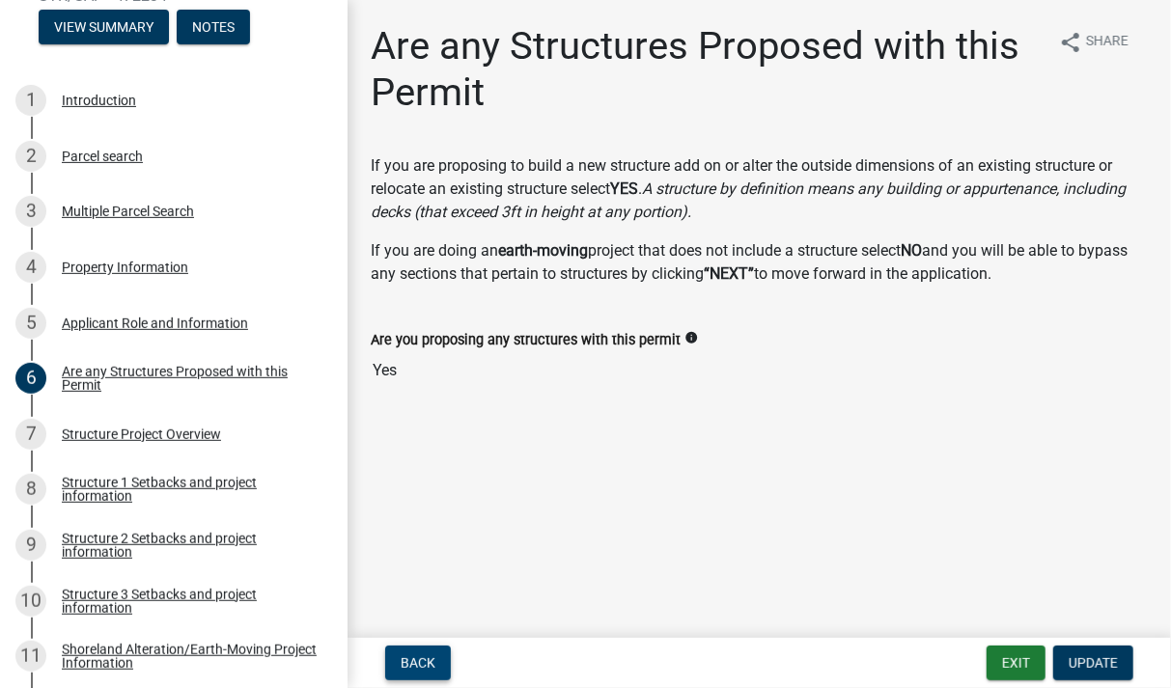
click at [427, 667] on span "Back" at bounding box center [418, 662] width 35 height 15
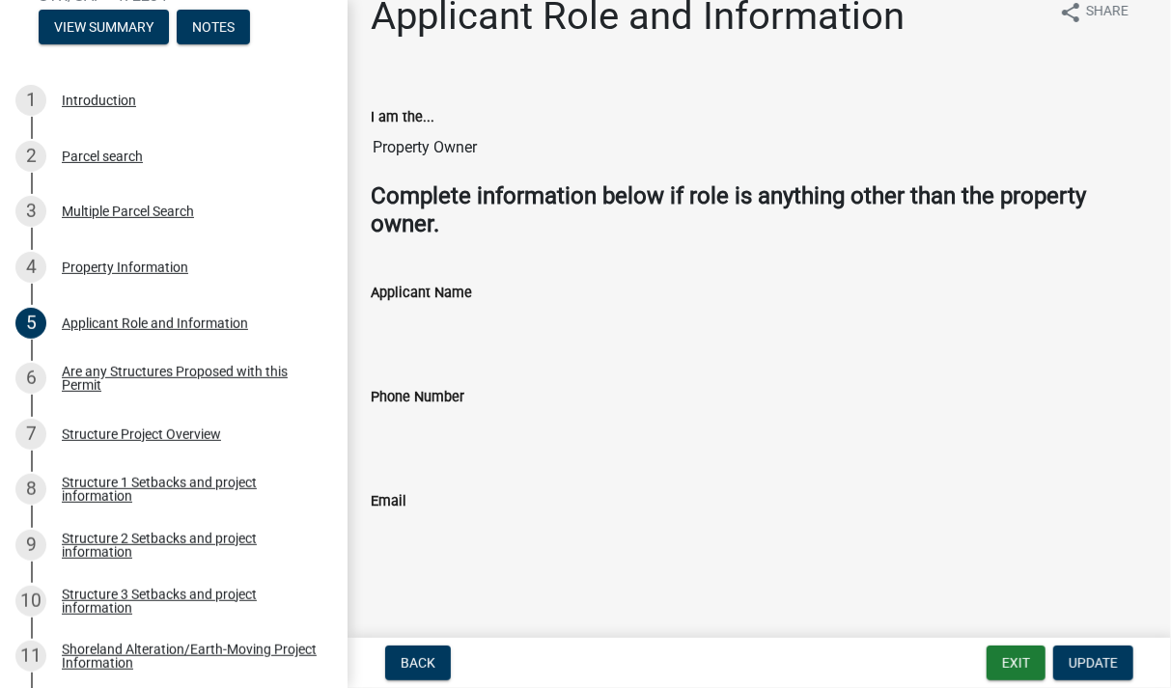
scroll to position [38, 0]
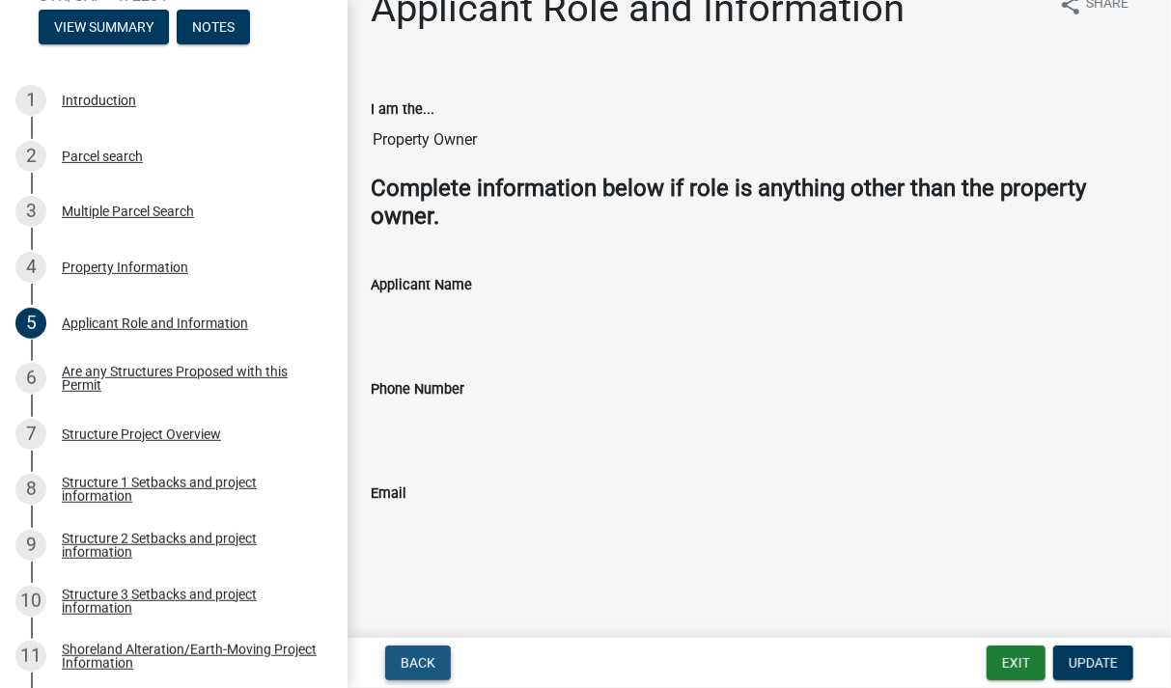
click at [420, 659] on span "Back" at bounding box center [418, 662] width 35 height 15
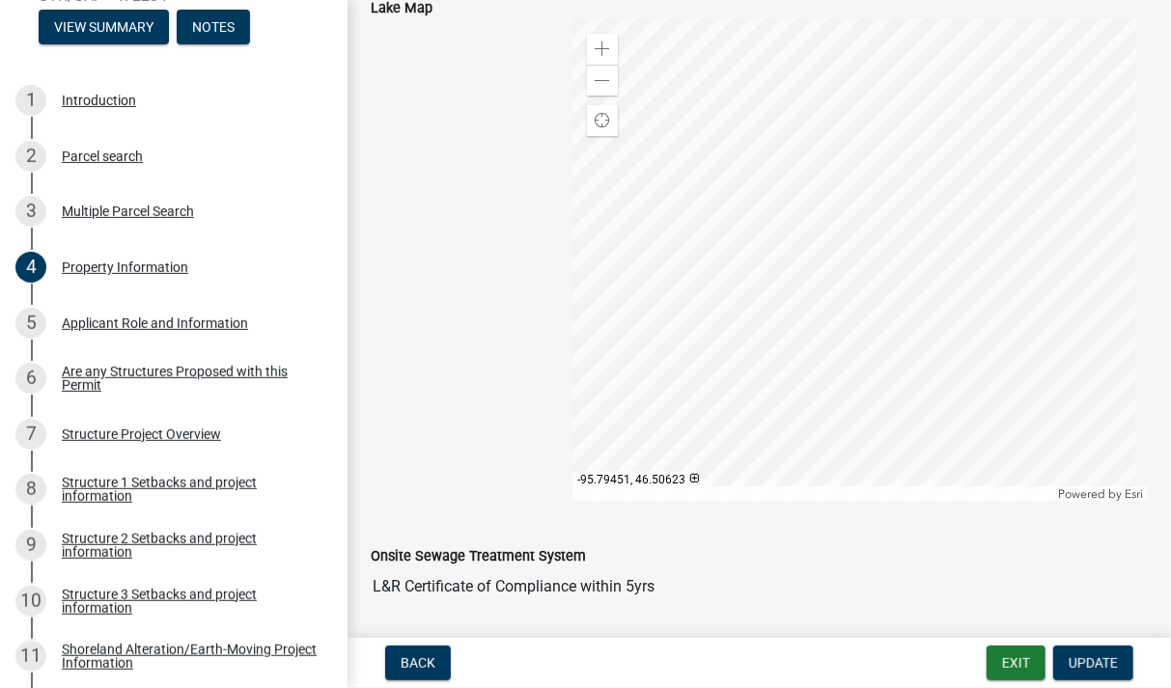
scroll to position [1110, 0]
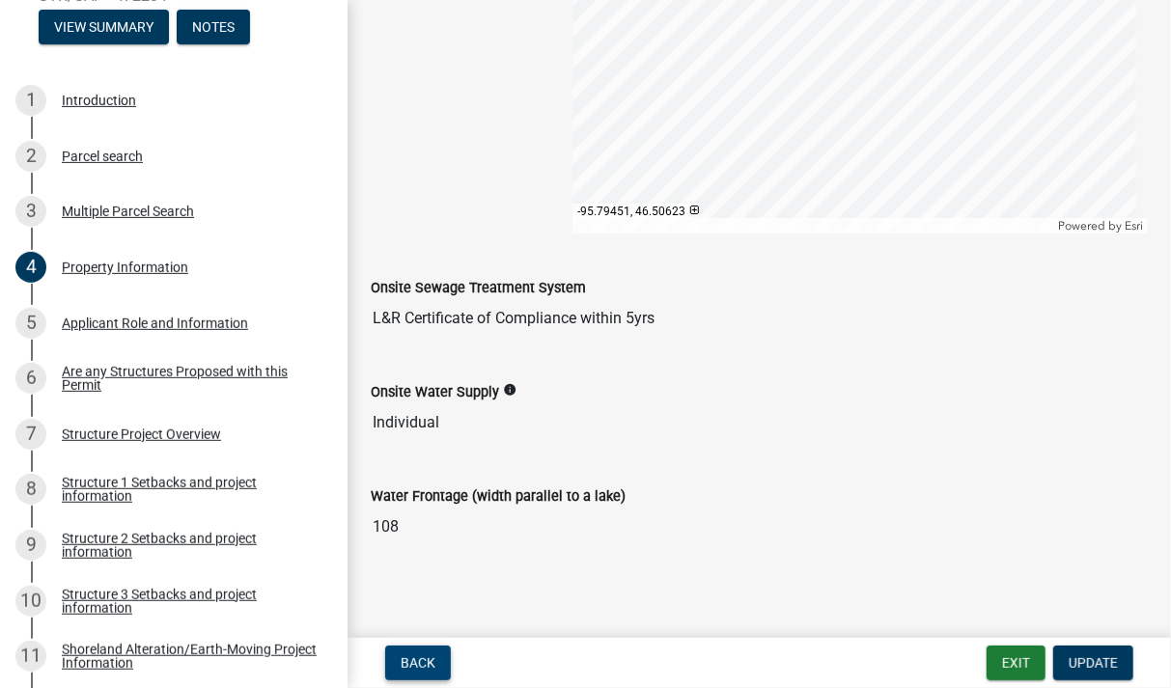
click at [419, 661] on span "Back" at bounding box center [418, 662] width 35 height 15
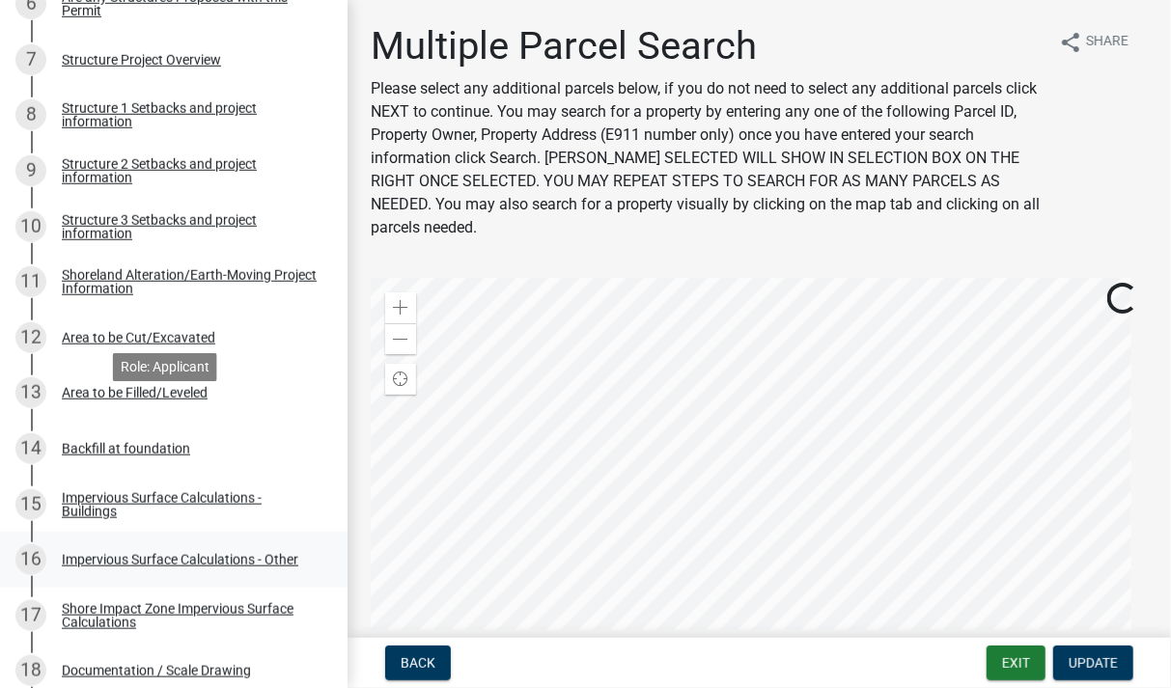
scroll to position [772, 0]
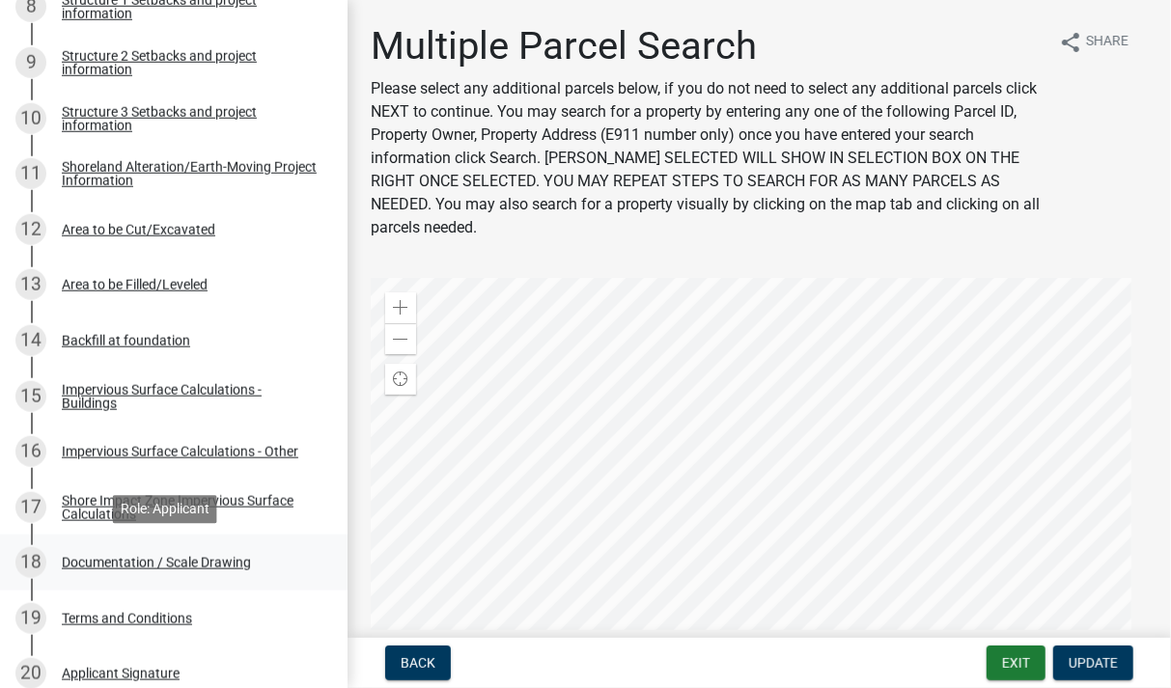
click at [94, 563] on div "Documentation / Scale Drawing" at bounding box center [156, 563] width 189 height 14
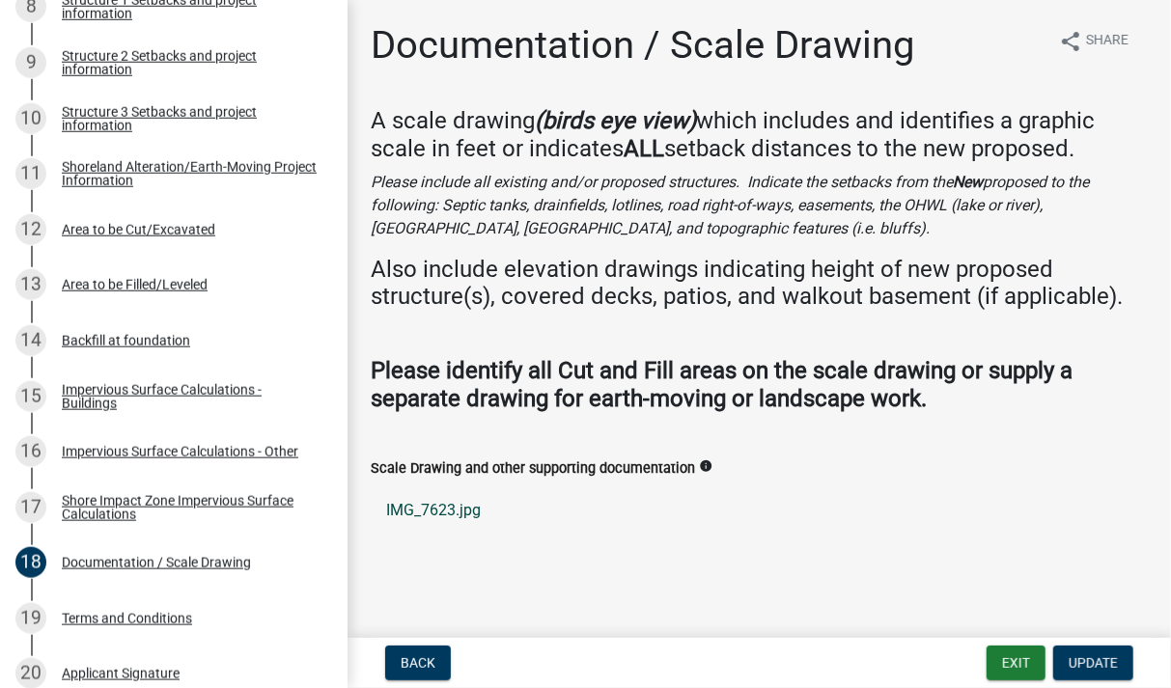
scroll to position [2, 0]
click at [420, 659] on span "Back" at bounding box center [418, 662] width 35 height 15
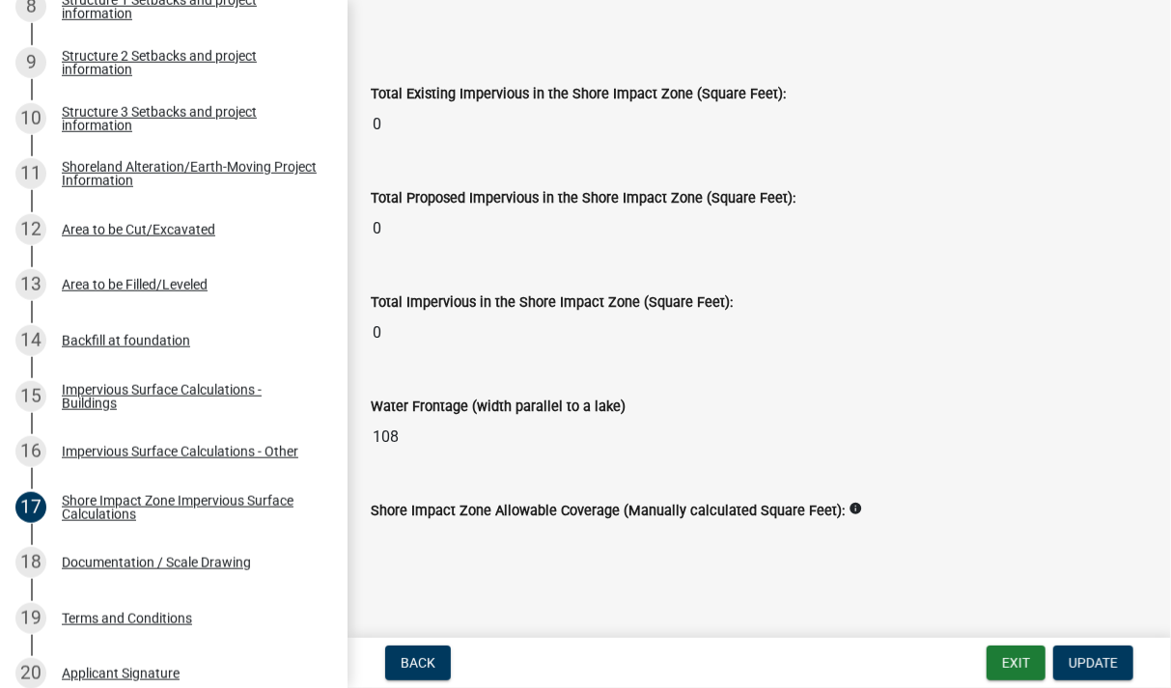
scroll to position [2543, 0]
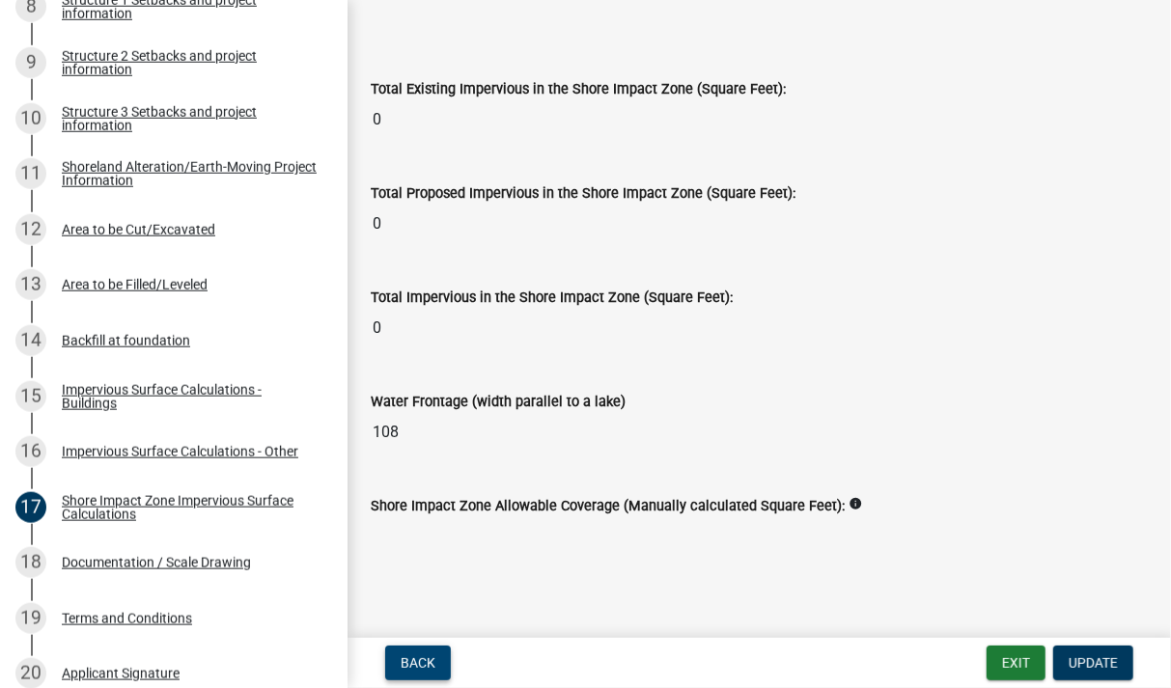
click at [415, 657] on span "Back" at bounding box center [418, 662] width 35 height 15
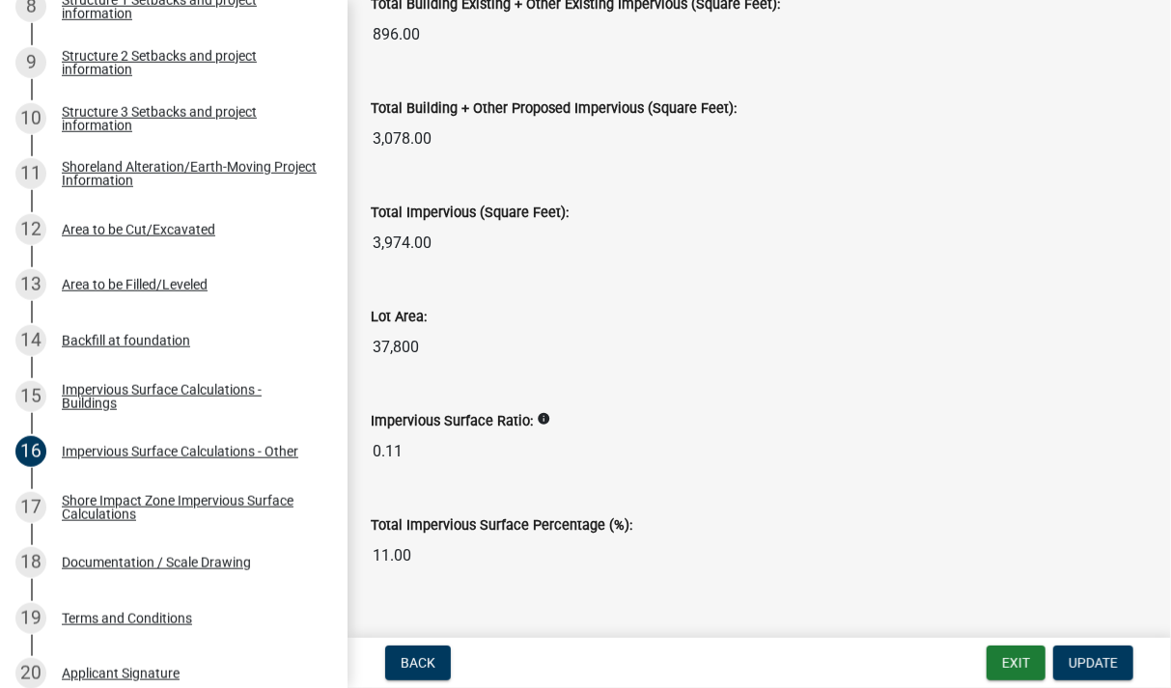
scroll to position [2314, 0]
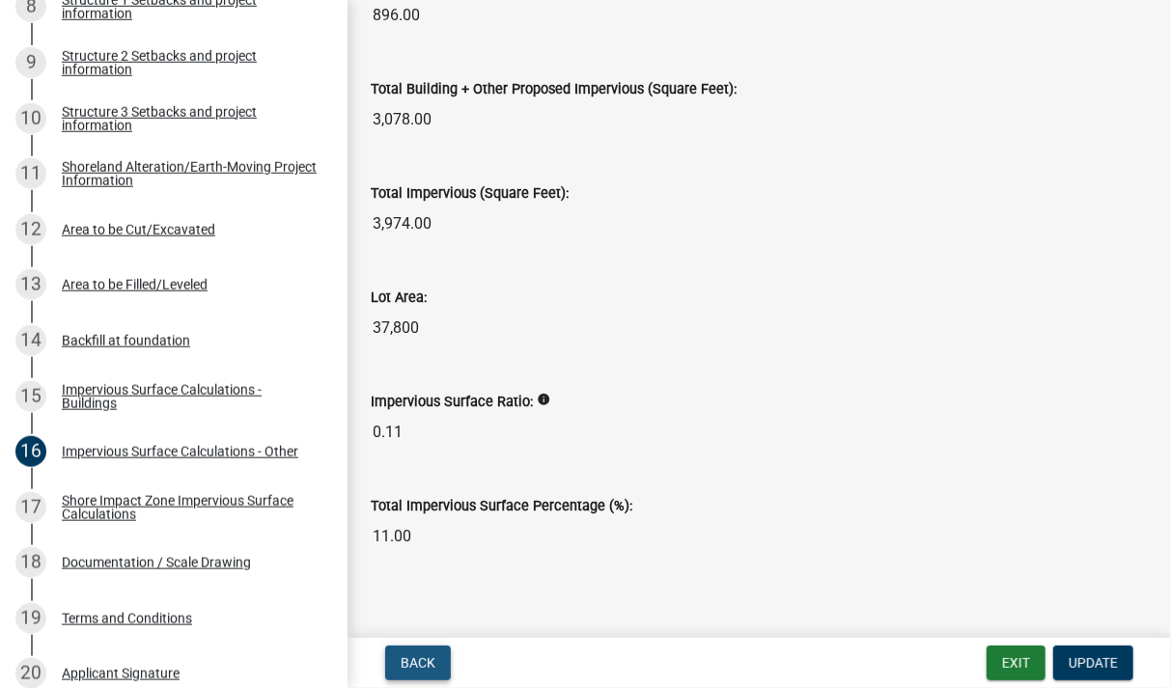
click at [428, 661] on span "Back" at bounding box center [418, 662] width 35 height 15
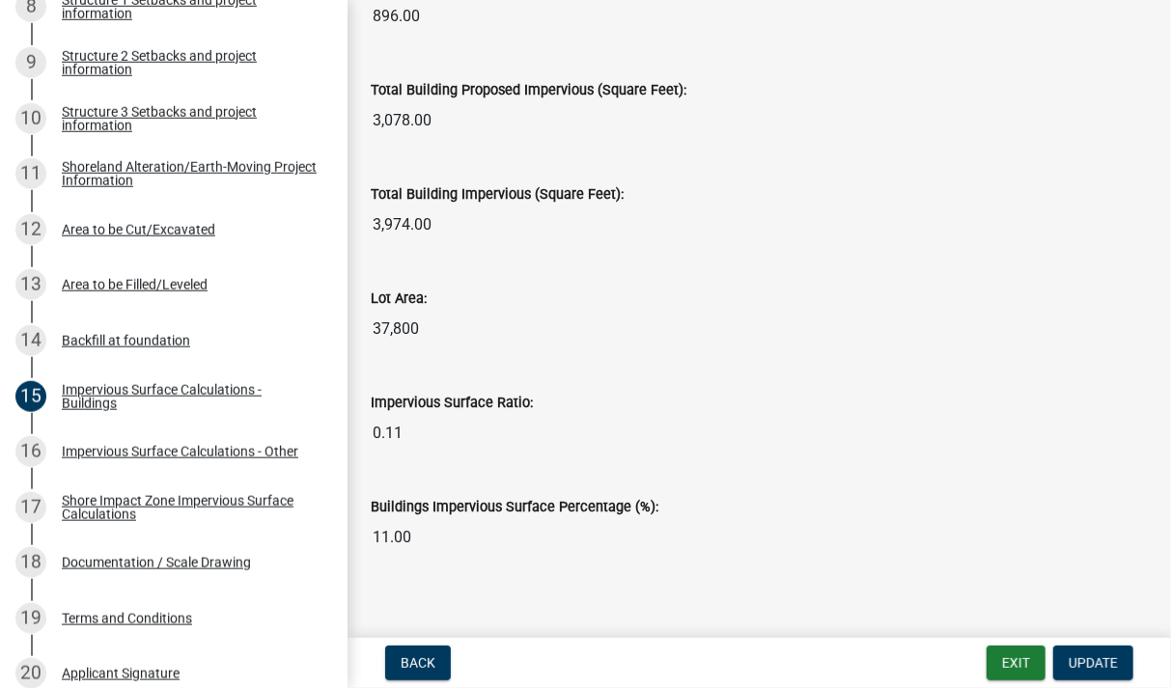
scroll to position [1564, 0]
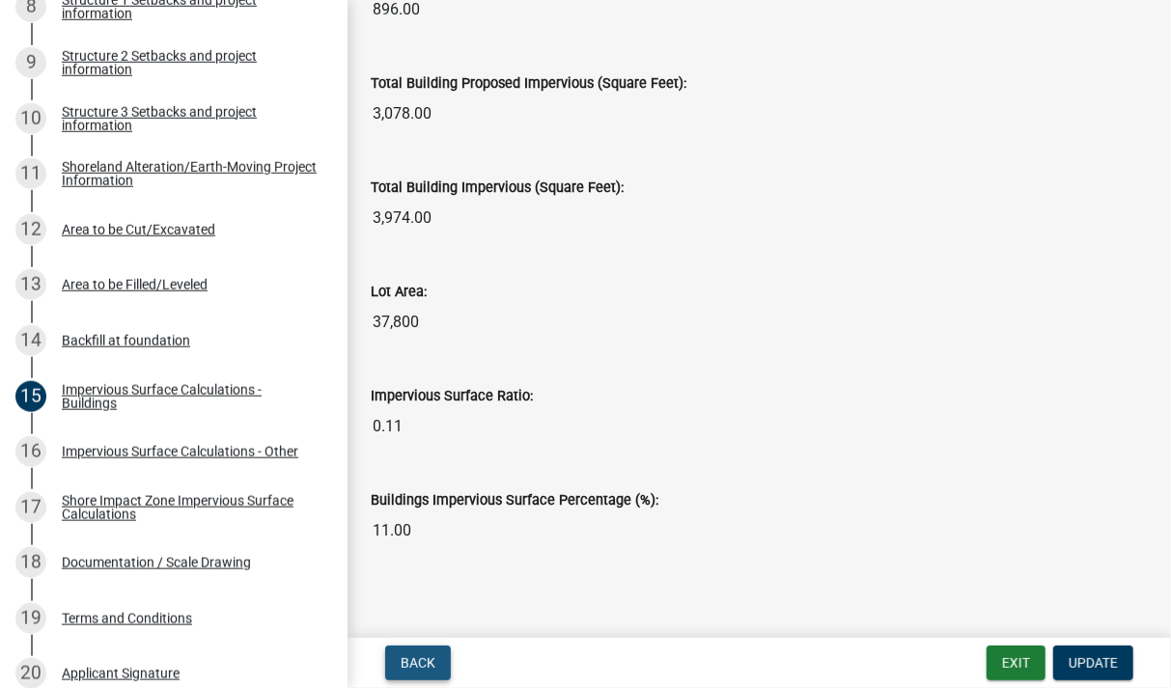
click at [430, 656] on span "Back" at bounding box center [418, 662] width 35 height 15
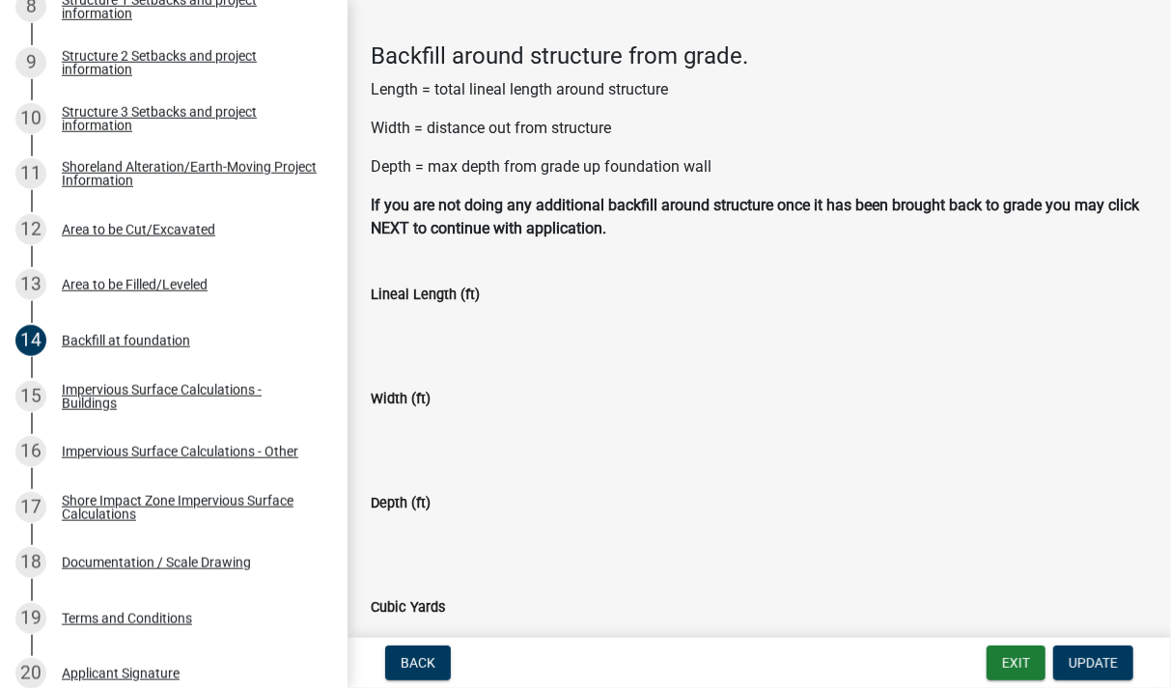
scroll to position [41, 0]
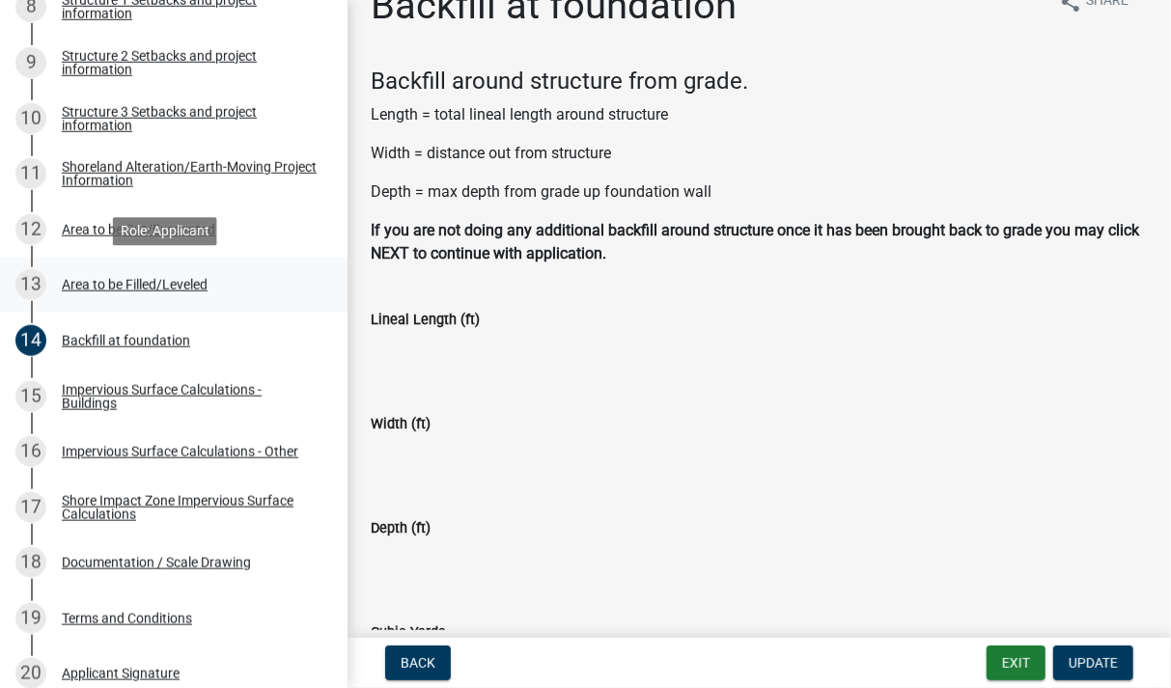
click at [156, 287] on div "Area to be Filled/Leveled" at bounding box center [135, 285] width 146 height 14
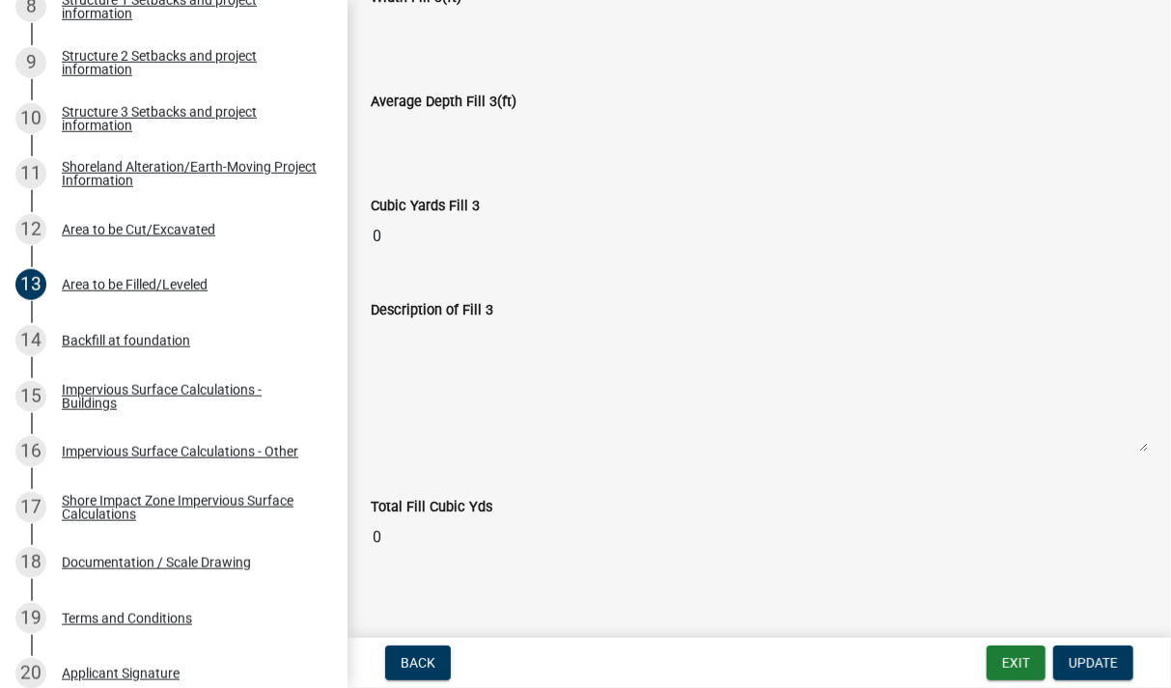
scroll to position [1685, 0]
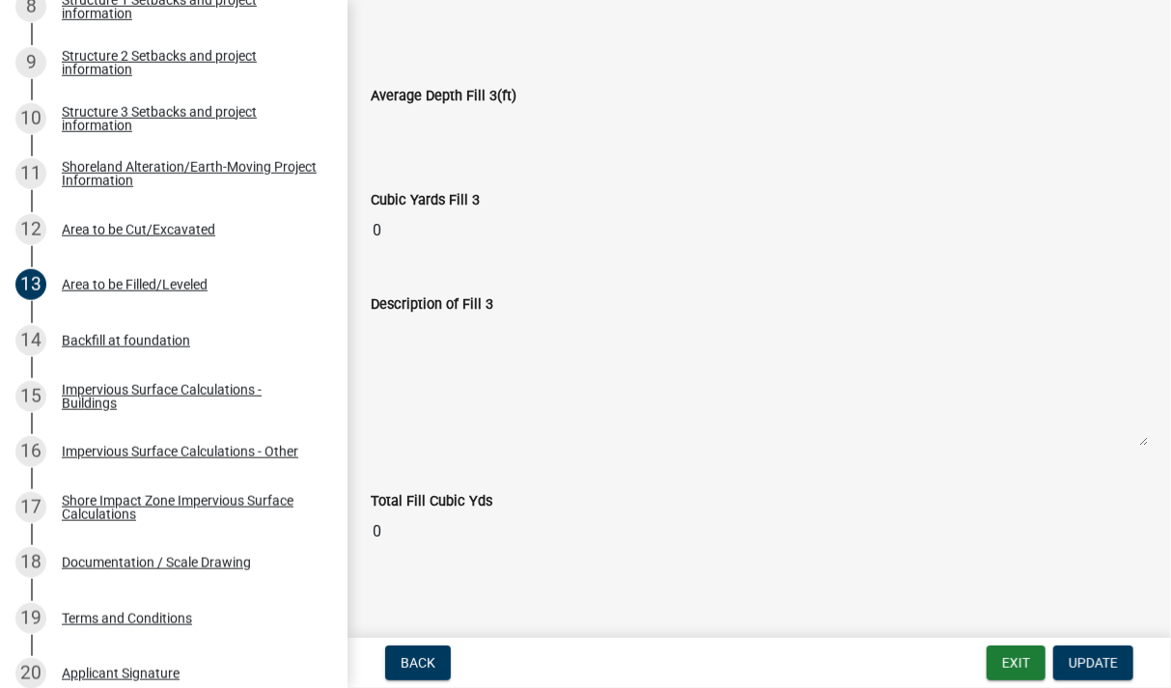
click at [513, 536] on input "0" at bounding box center [759, 532] width 777 height 39
click at [423, 653] on button "Back" at bounding box center [418, 663] width 66 height 35
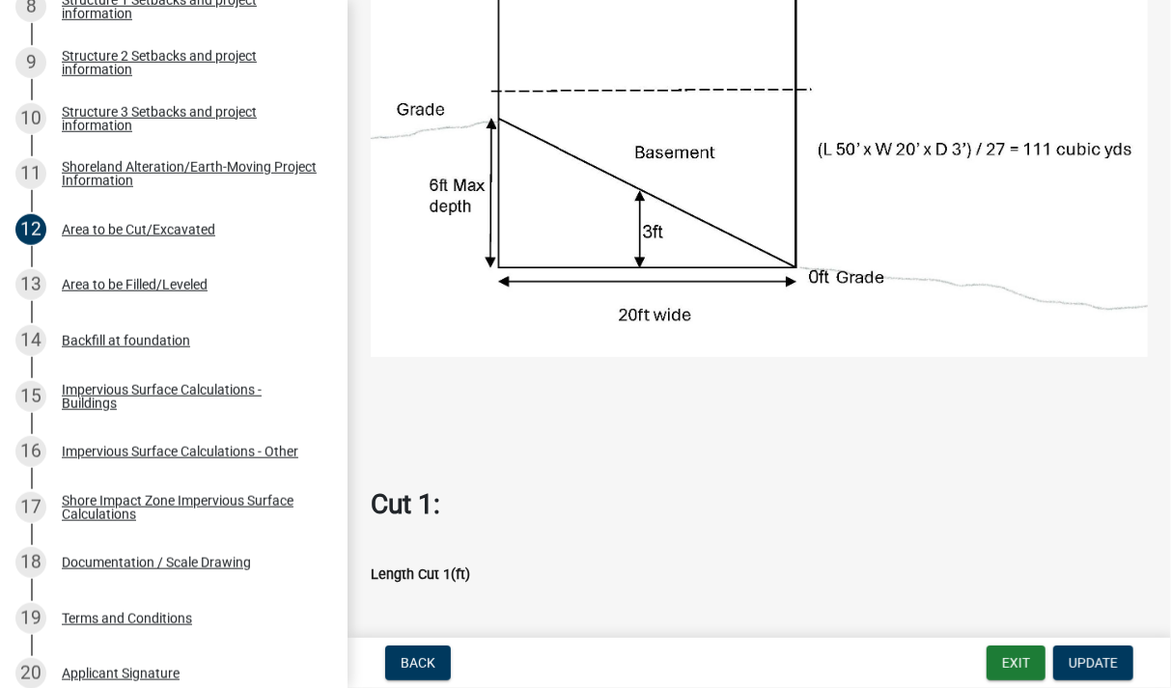
scroll to position [336, 0]
click at [733, 311] on img at bounding box center [759, 110] width 777 height 497
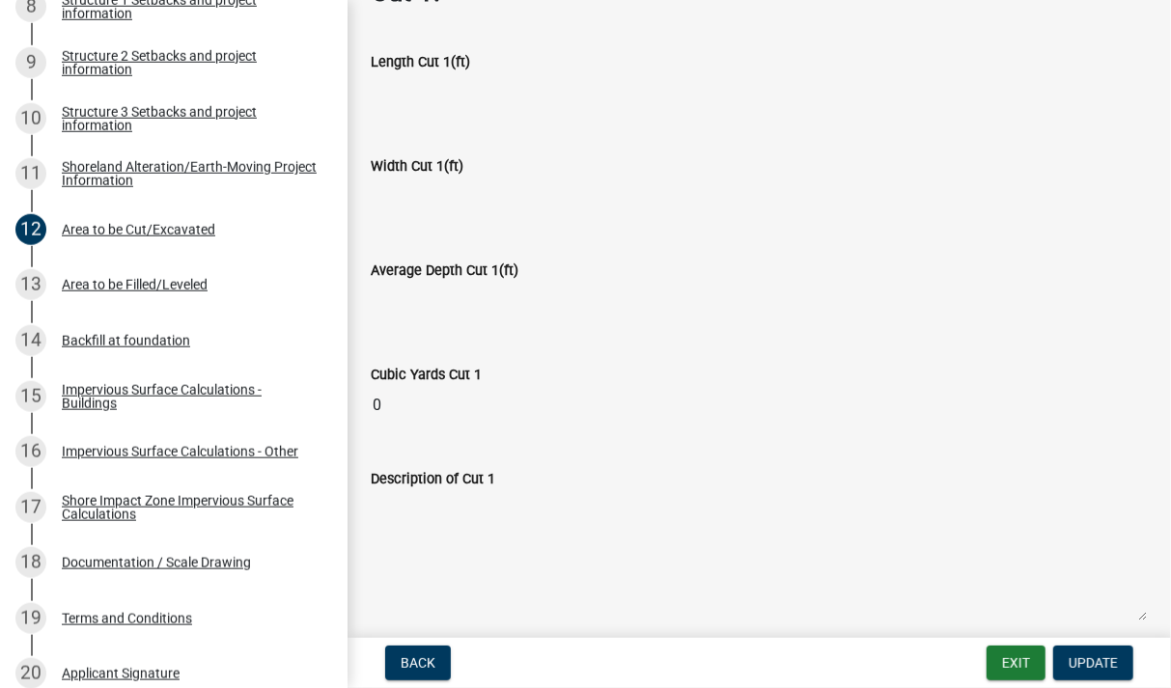
scroll to position [672, 0]
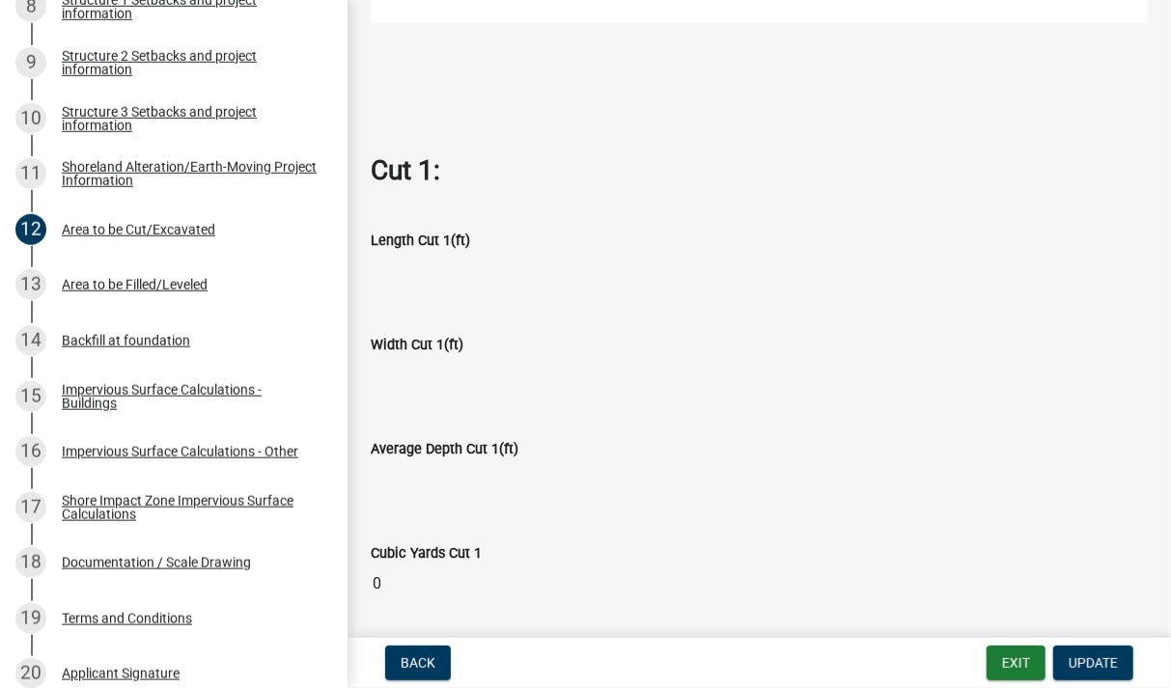
click at [458, 275] on input "Length Cut 1(ft)" at bounding box center [759, 271] width 777 height 39
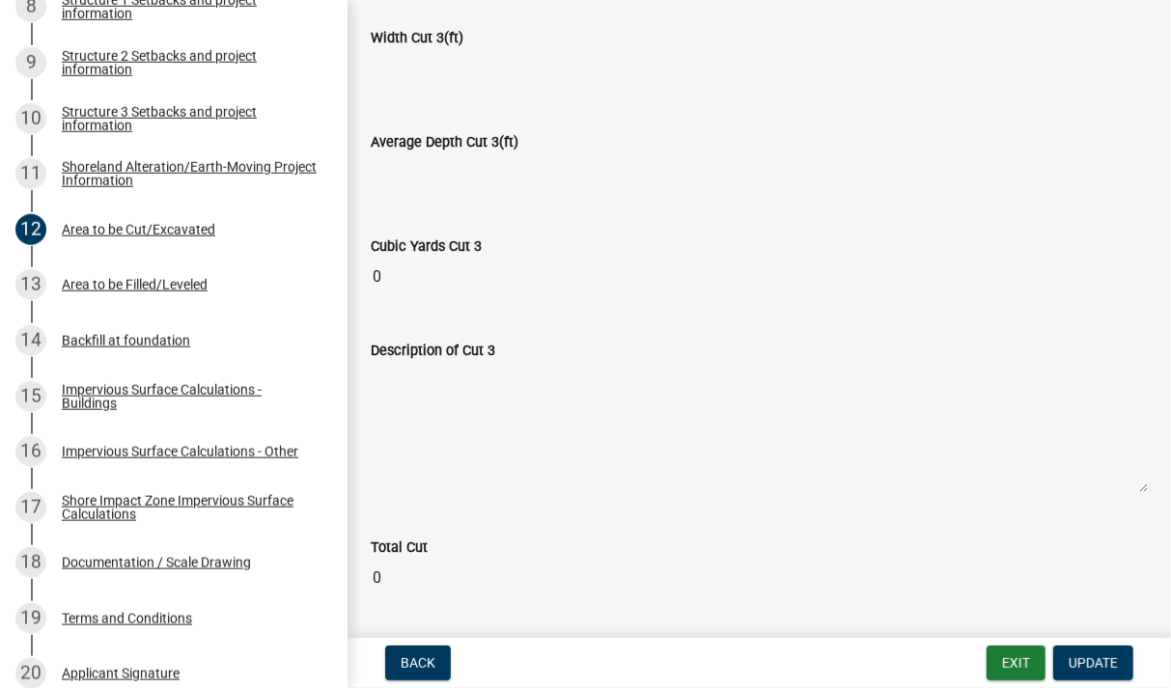
scroll to position [2340, 0]
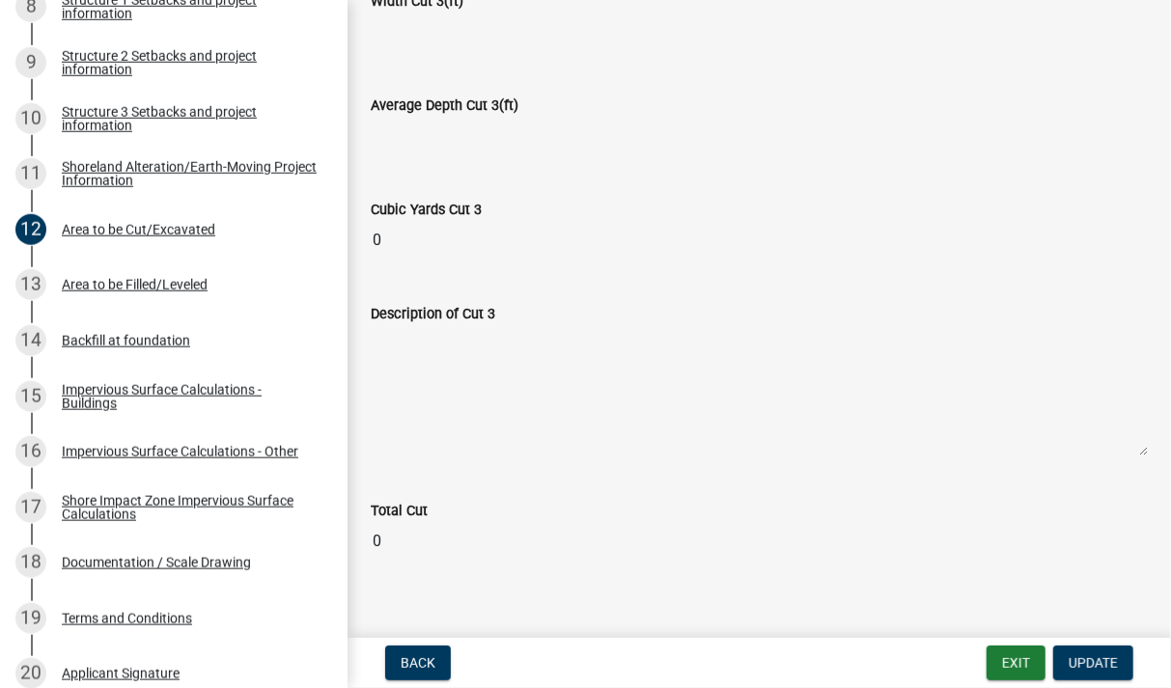
click at [524, 522] on input "0" at bounding box center [759, 541] width 777 height 39
click at [1102, 661] on span "Update" at bounding box center [1093, 662] width 49 height 15
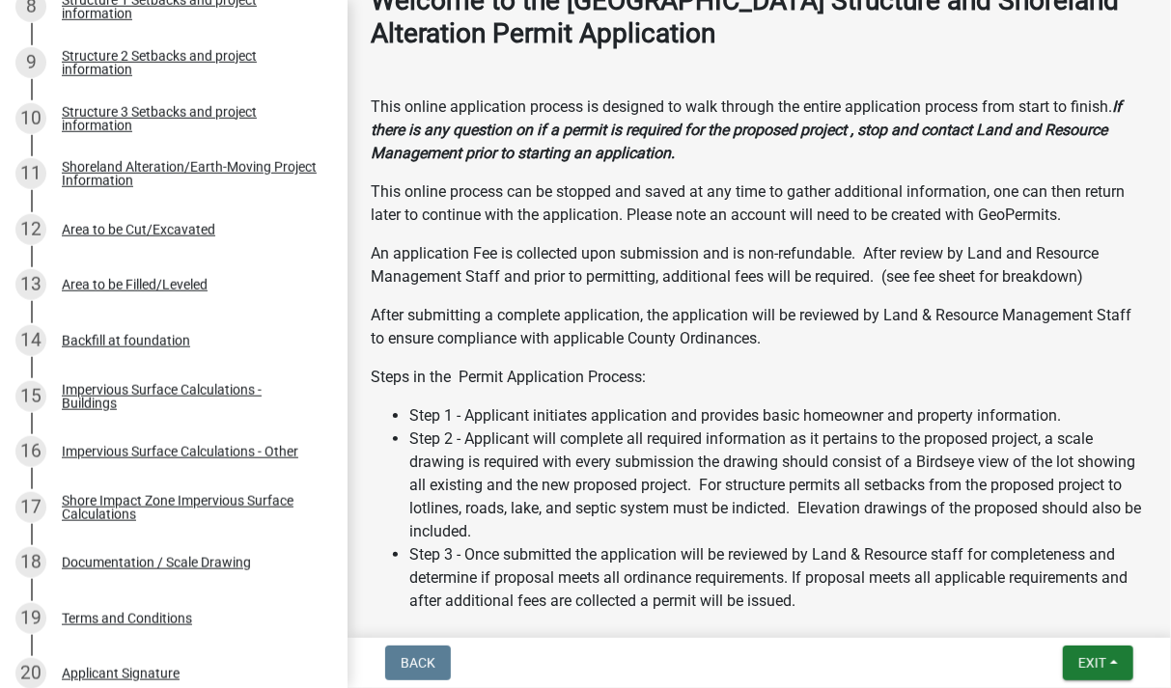
scroll to position [568, 0]
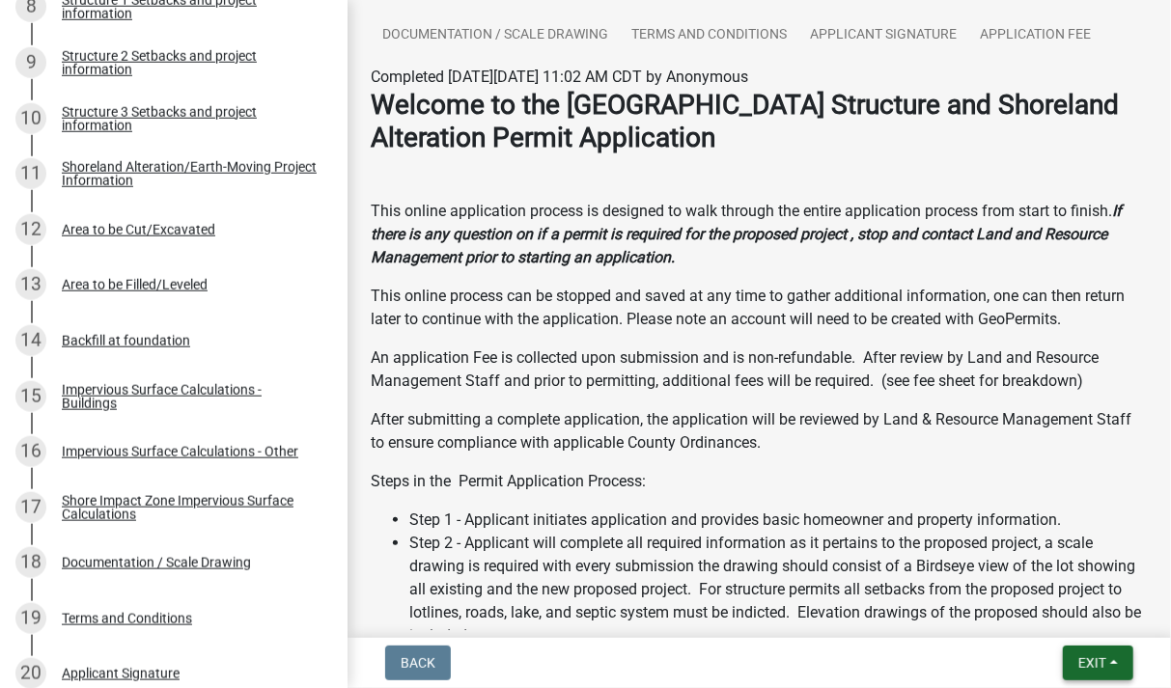
click at [1071, 655] on button "Exit" at bounding box center [1098, 663] width 70 height 35
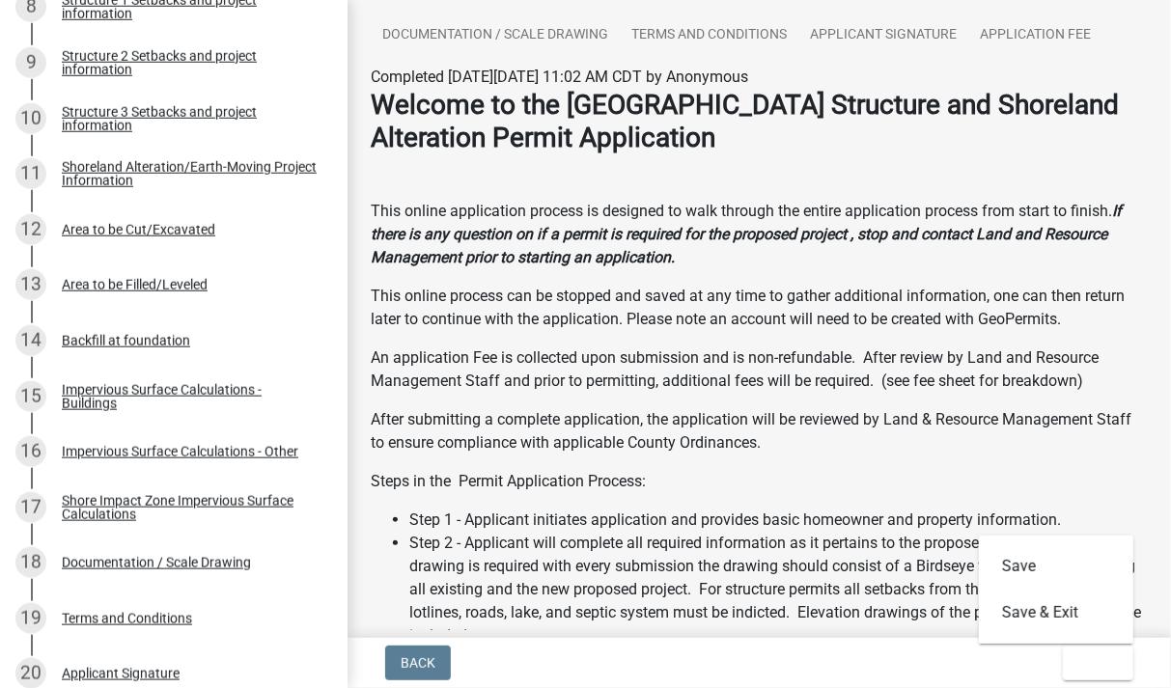
drag, startPoint x: 816, startPoint y: 513, endPoint x: 721, endPoint y: 476, distance: 101.5
click at [816, 513] on li "Step 1 - Applicant initiates application and provides basic homeowner and prope…" at bounding box center [778, 520] width 738 height 23
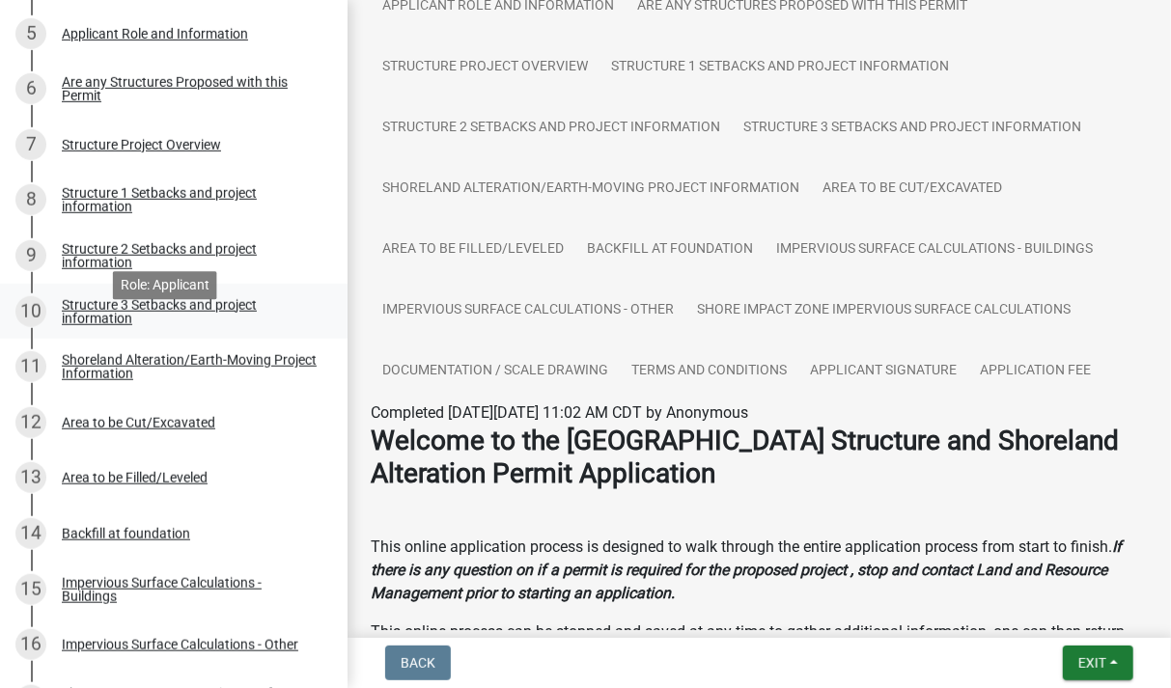
scroll to position [0, 0]
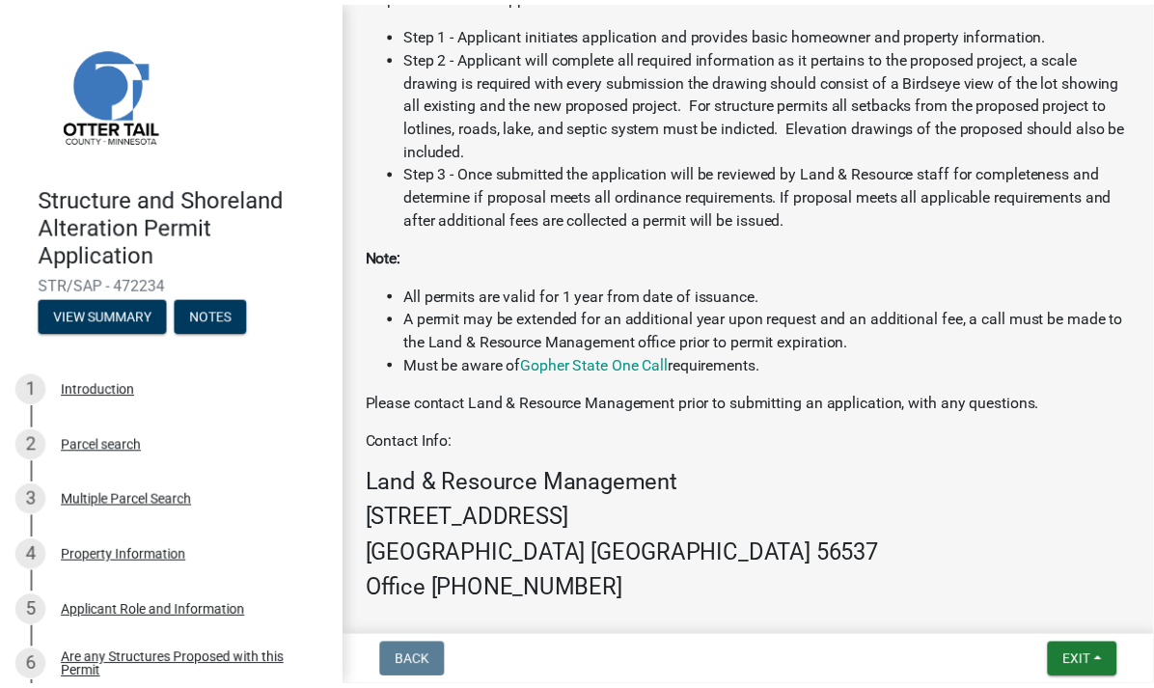
scroll to position [1239, 0]
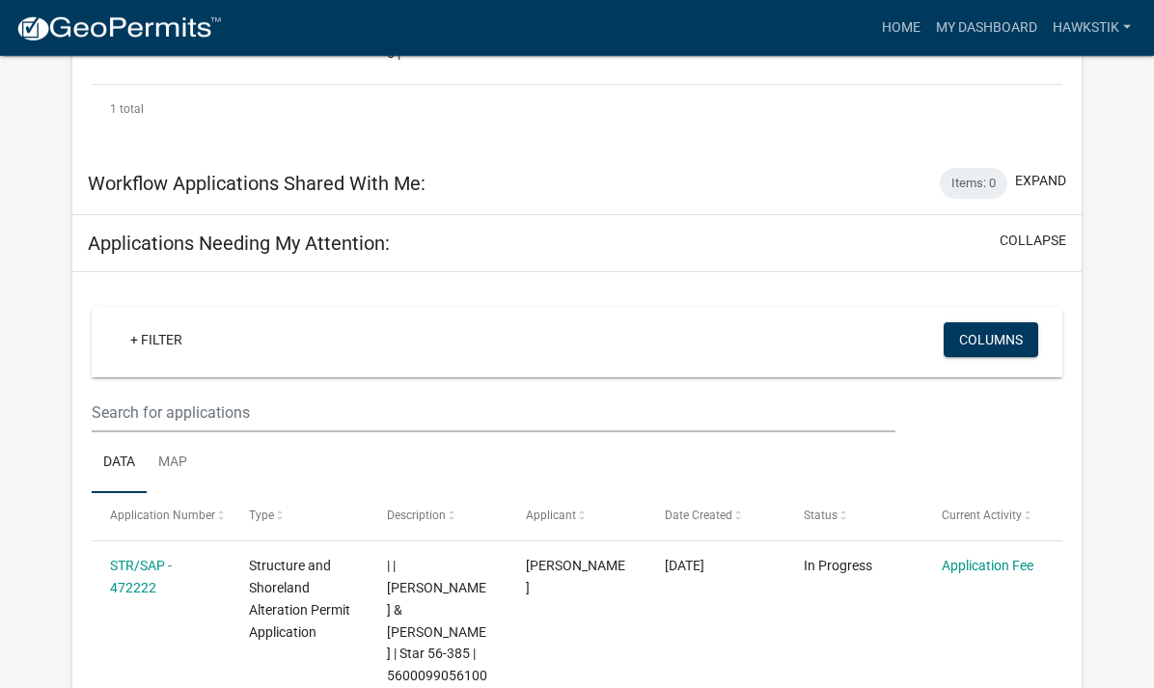
scroll to position [1564, 0]
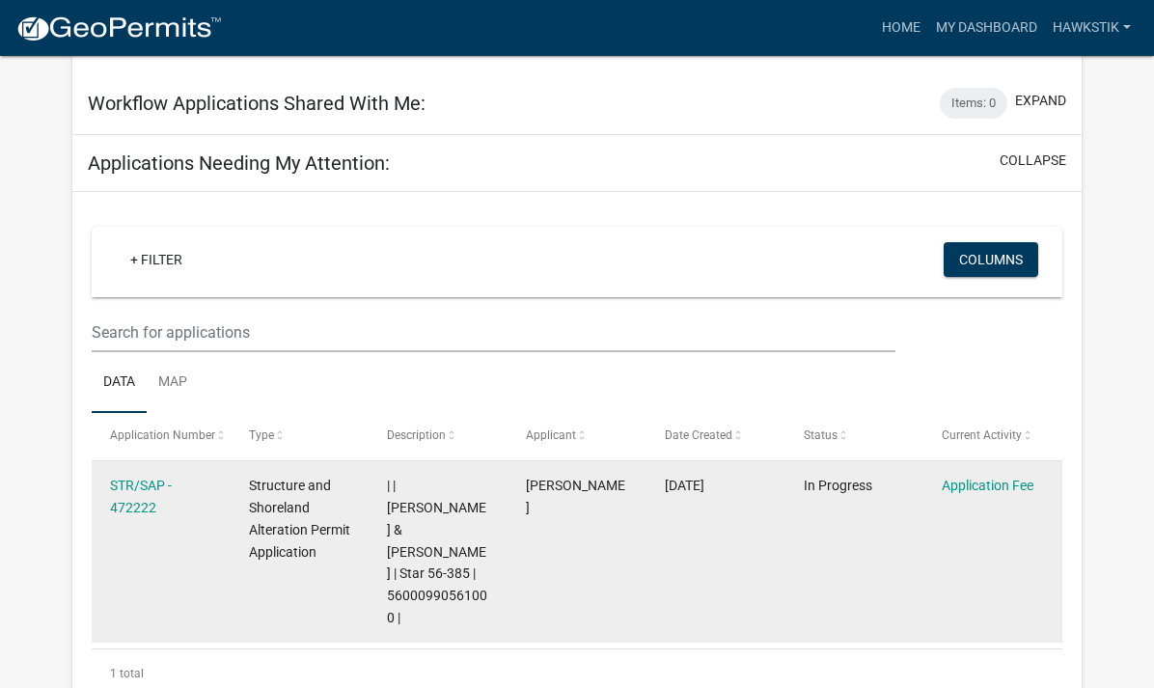
click at [111, 475] on div "STR/SAP - 472222" at bounding box center [160, 497] width 101 height 44
click at [133, 478] on link "STR/SAP - 472222" at bounding box center [141, 497] width 62 height 38
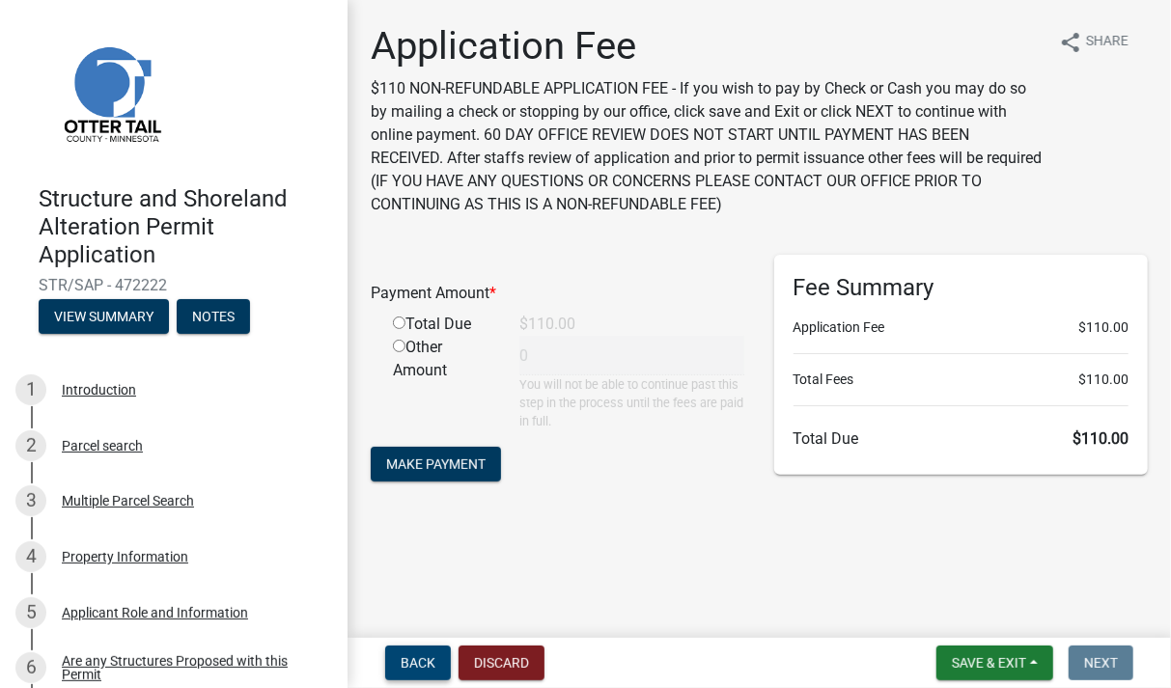
click at [424, 665] on span "Back" at bounding box center [418, 662] width 35 height 15
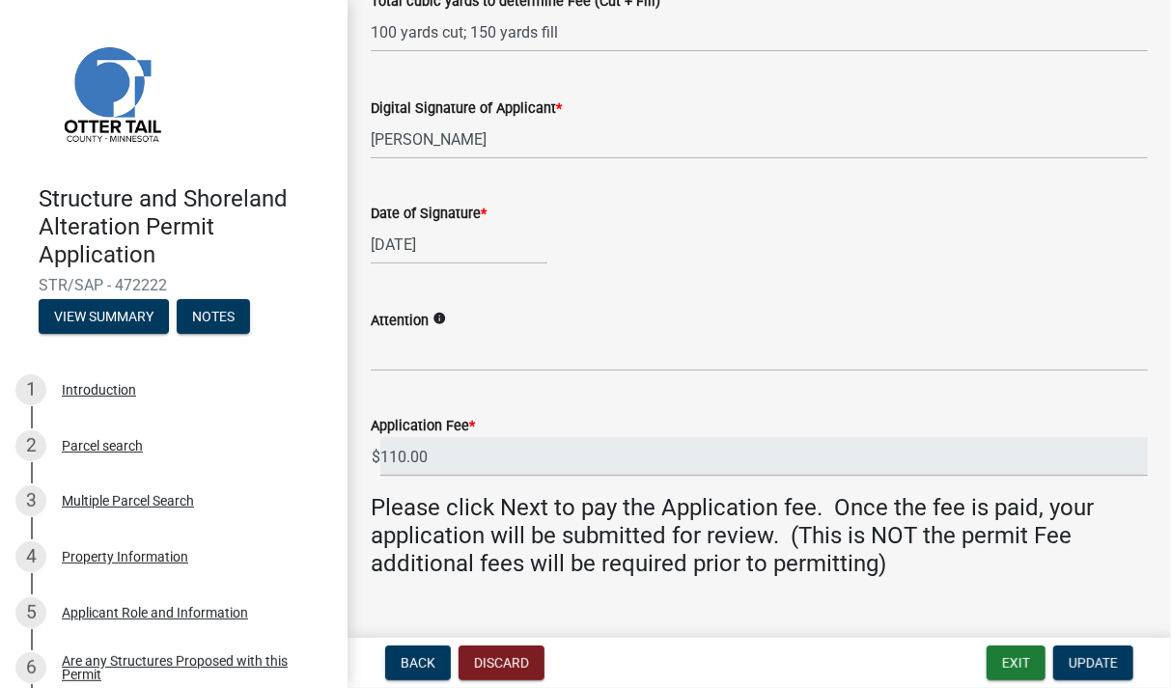
scroll to position [536, 0]
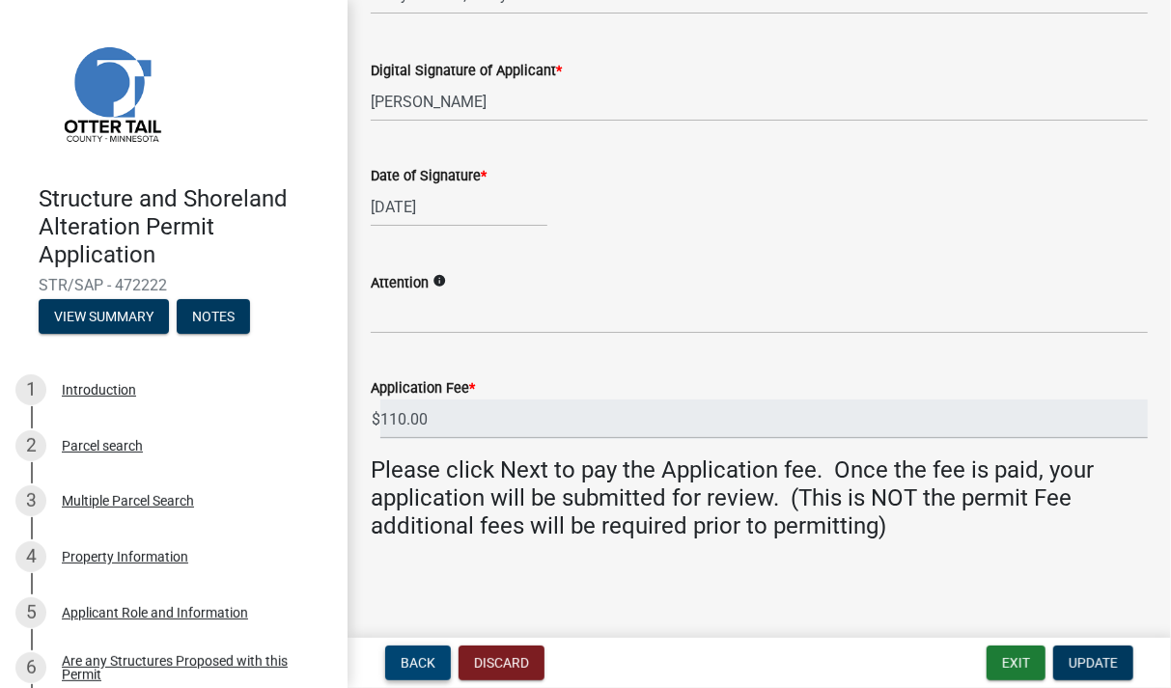
click at [422, 665] on span "Back" at bounding box center [418, 662] width 35 height 15
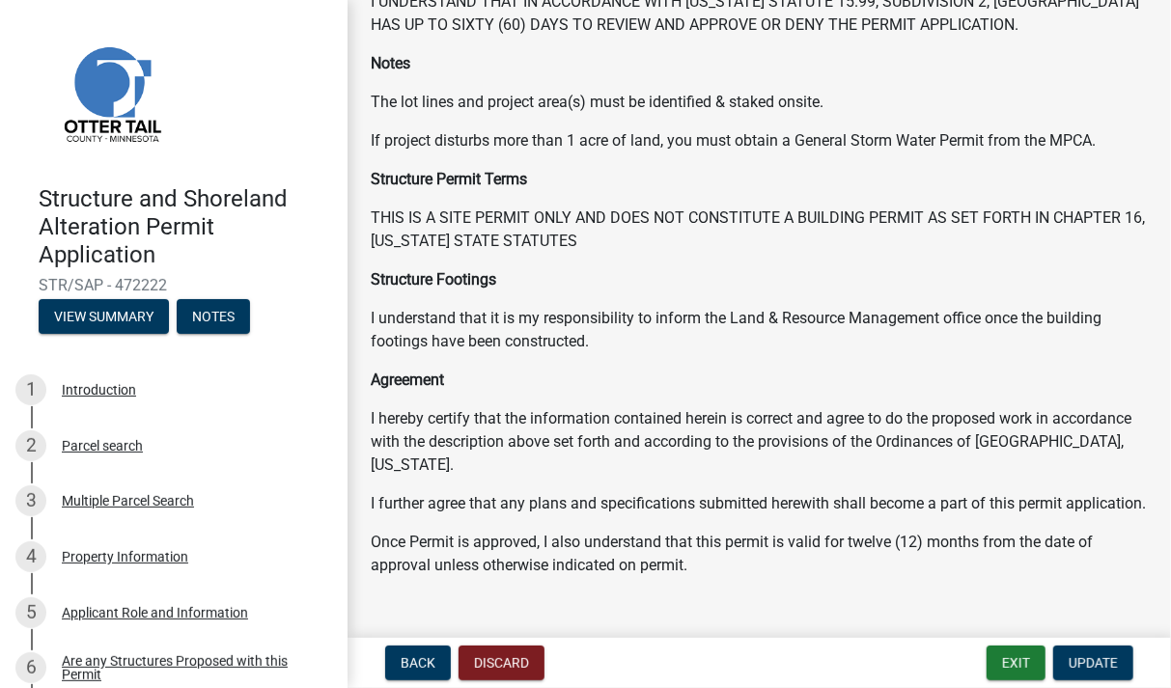
scroll to position [339, 0]
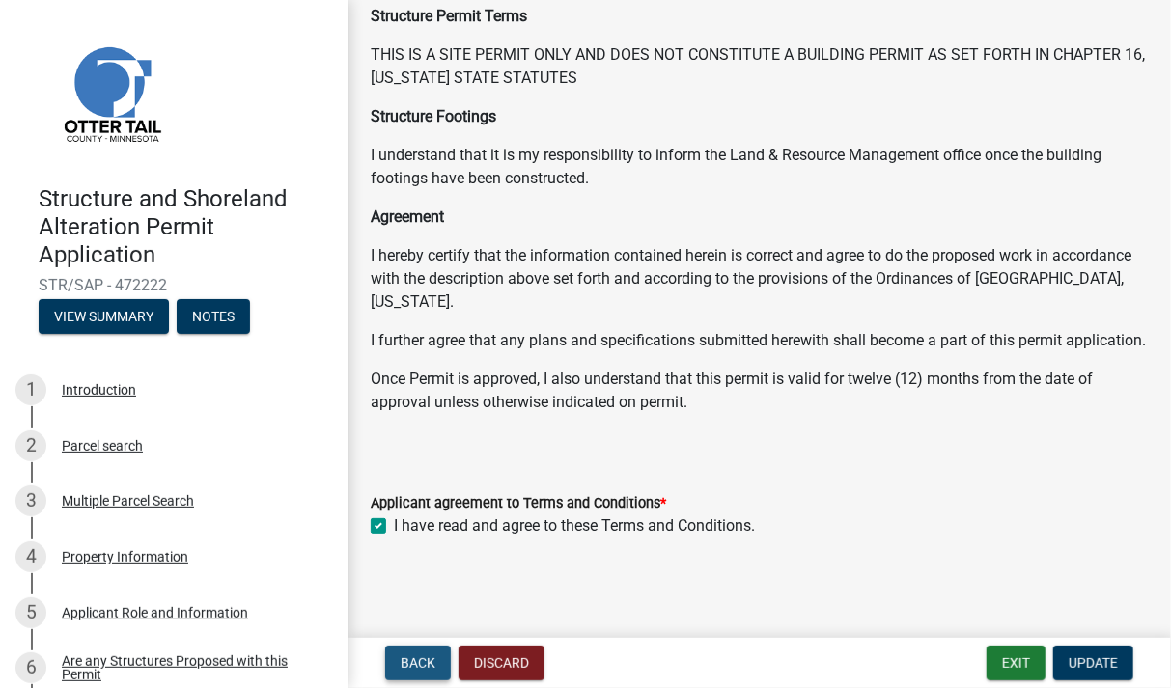
click at [403, 648] on button "Back" at bounding box center [418, 663] width 66 height 35
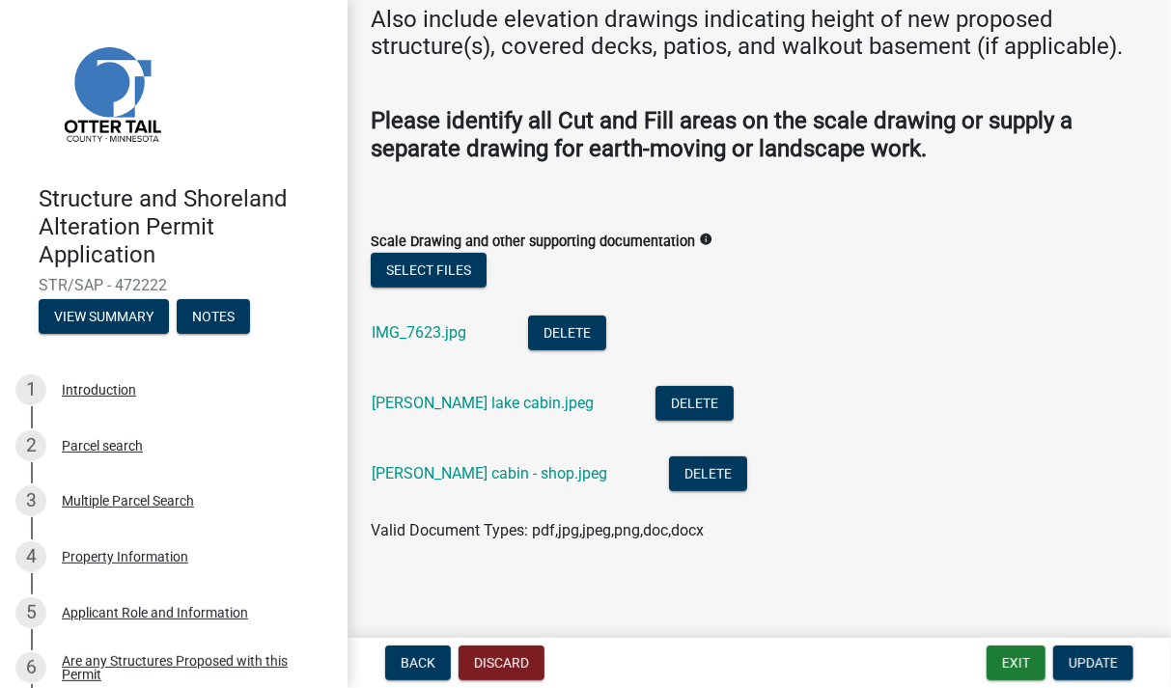
scroll to position [255, 0]
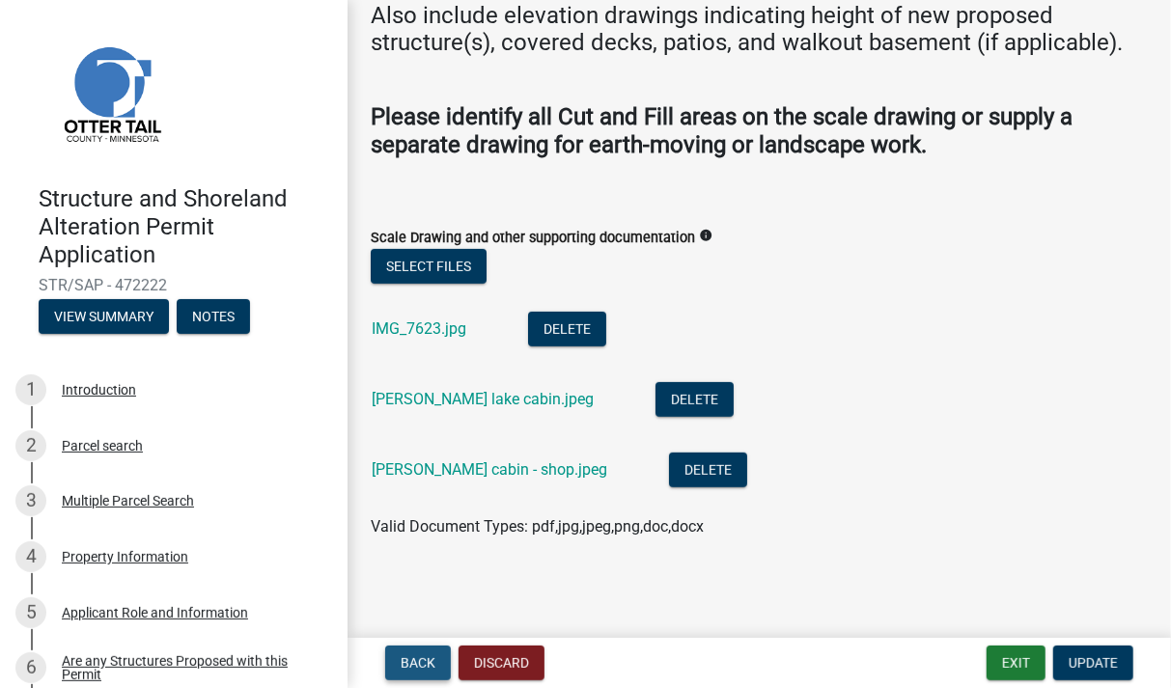
click at [412, 664] on span "Back" at bounding box center [418, 662] width 35 height 15
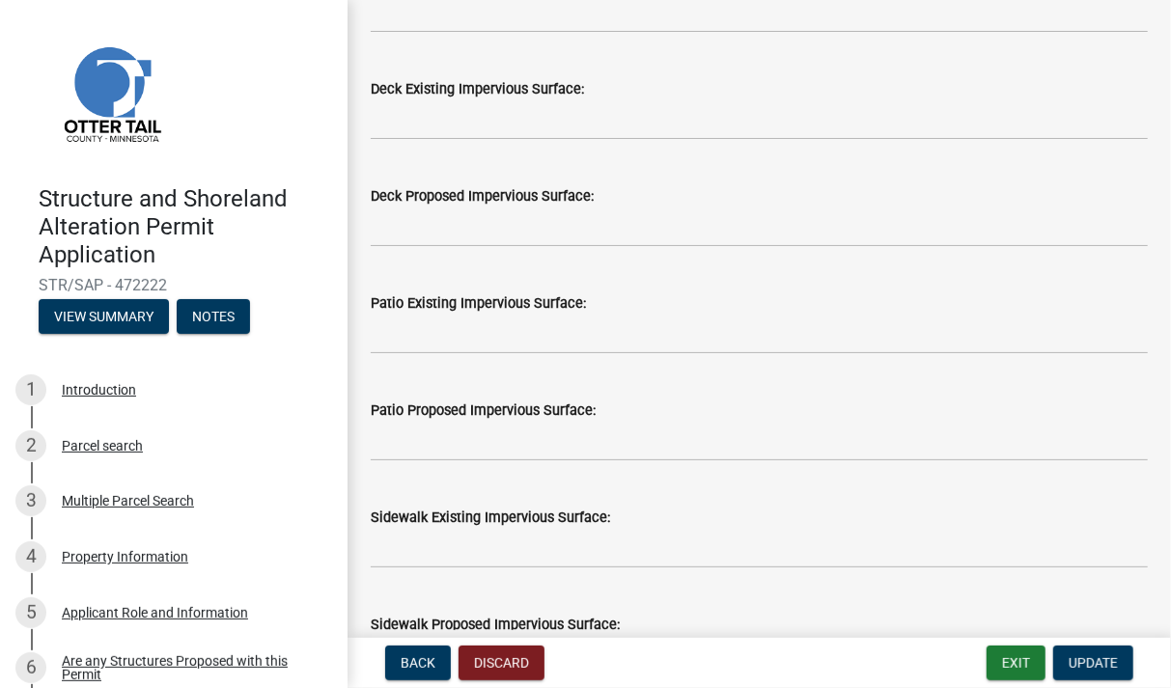
scroll to position [1232, 0]
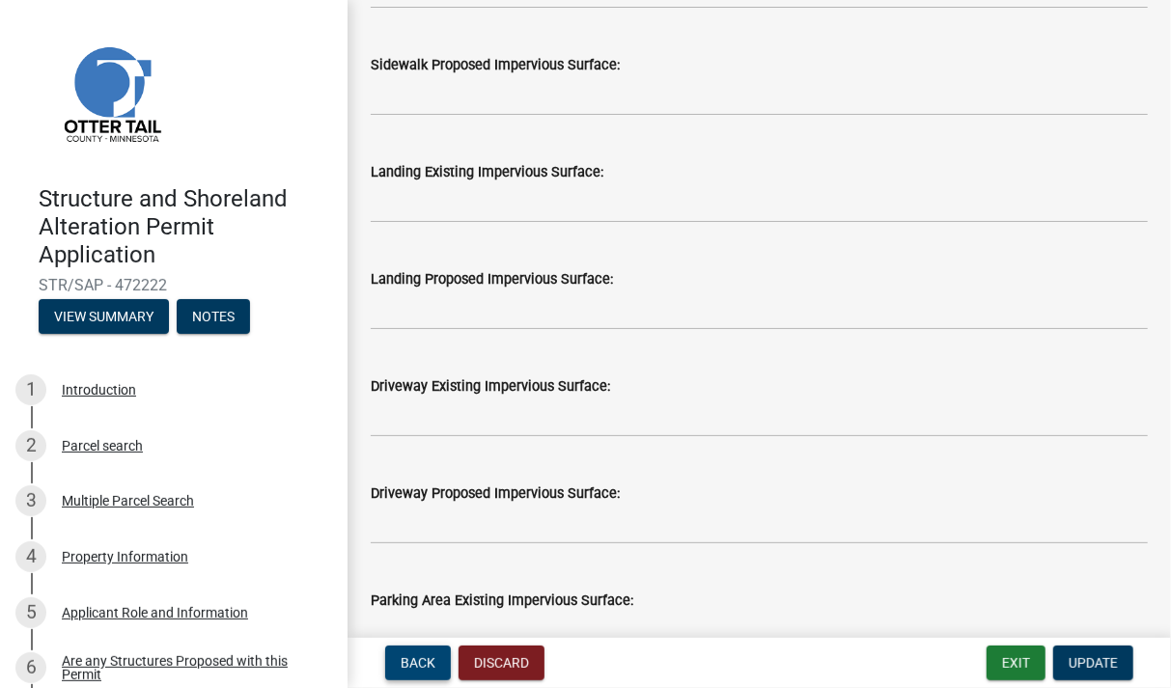
click at [426, 653] on button "Back" at bounding box center [418, 663] width 66 height 35
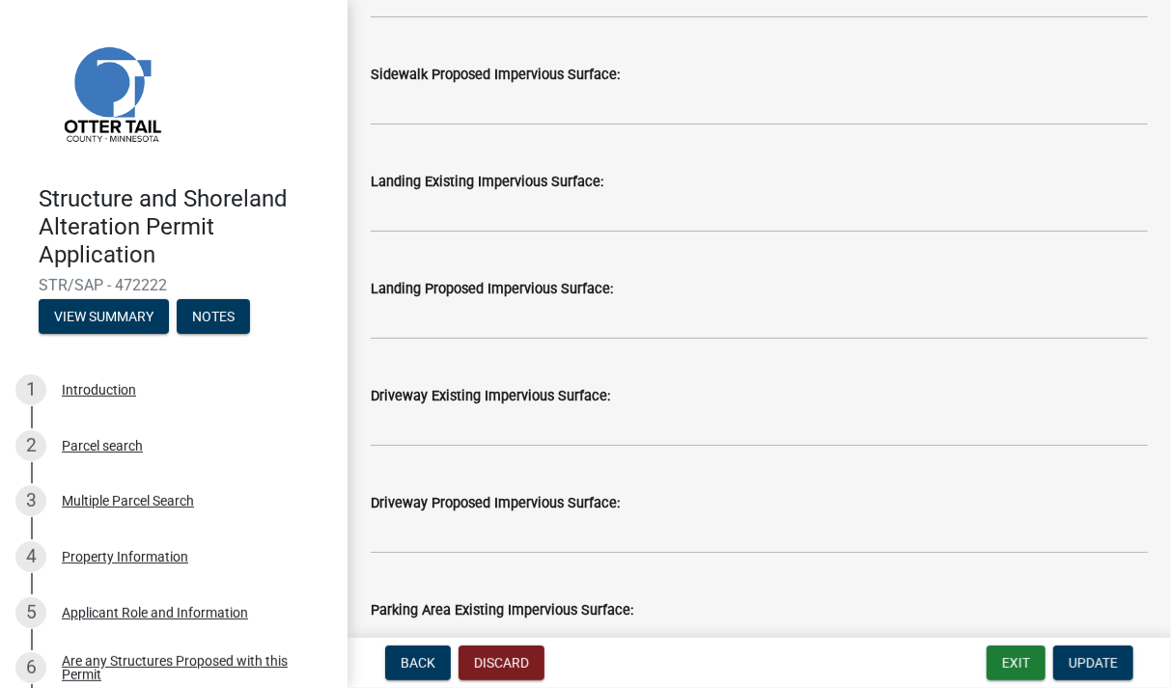
scroll to position [1120, 0]
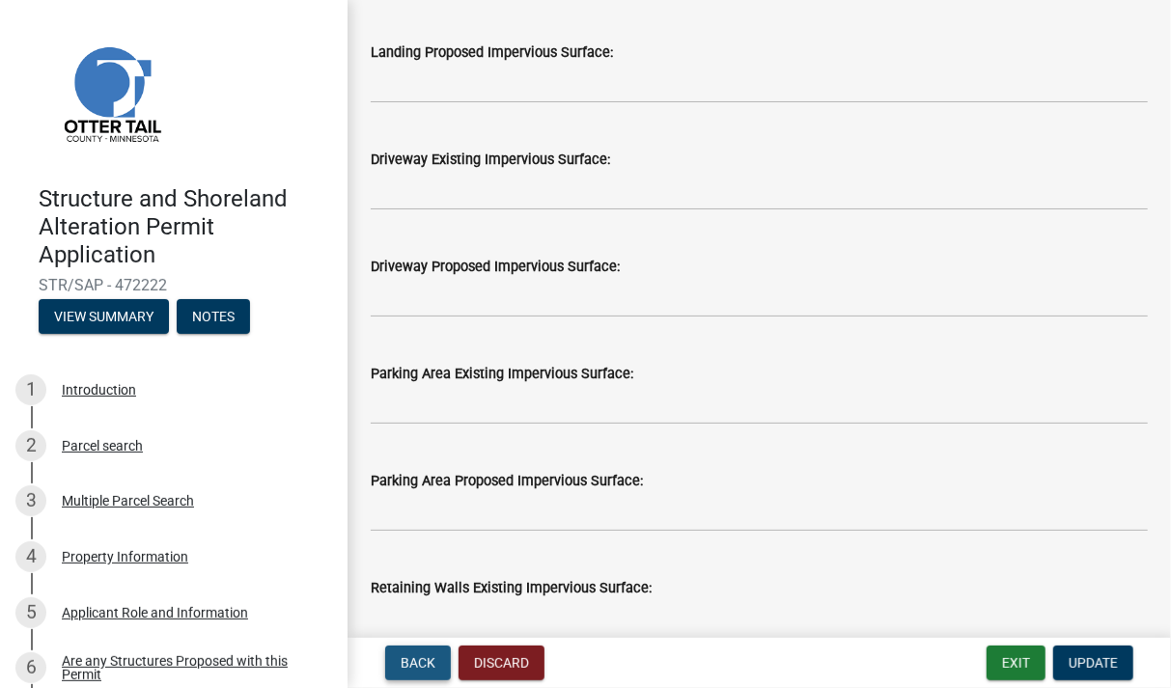
click at [412, 667] on span "Back" at bounding box center [418, 662] width 35 height 15
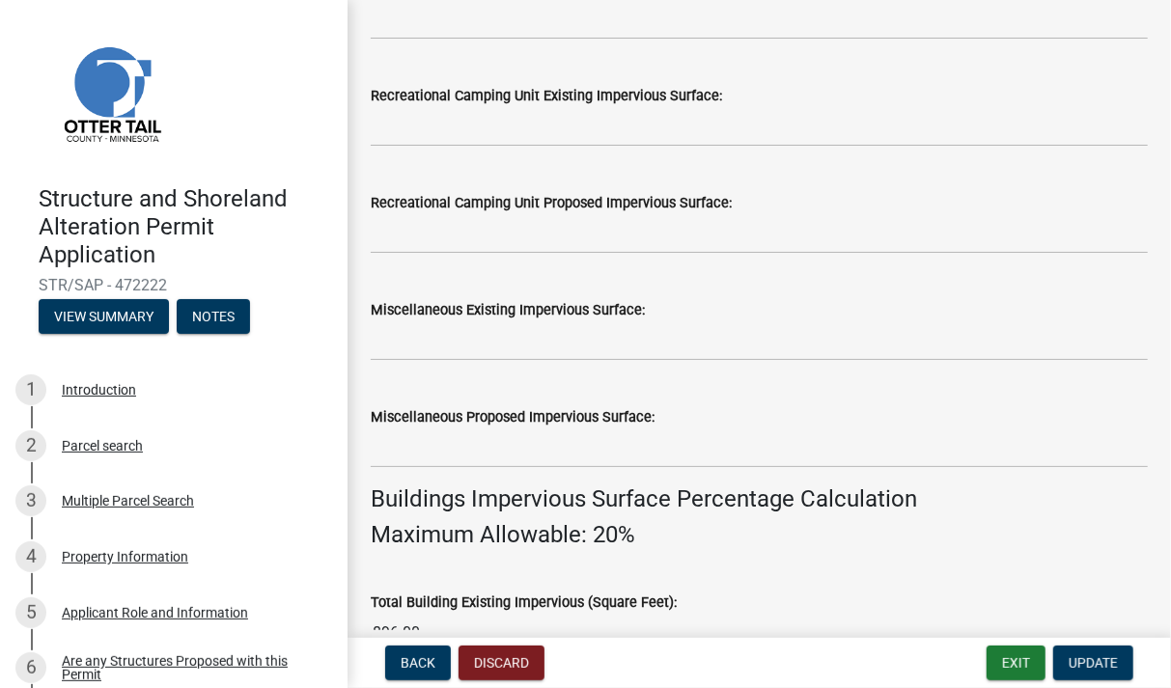
scroll to position [1344, 0]
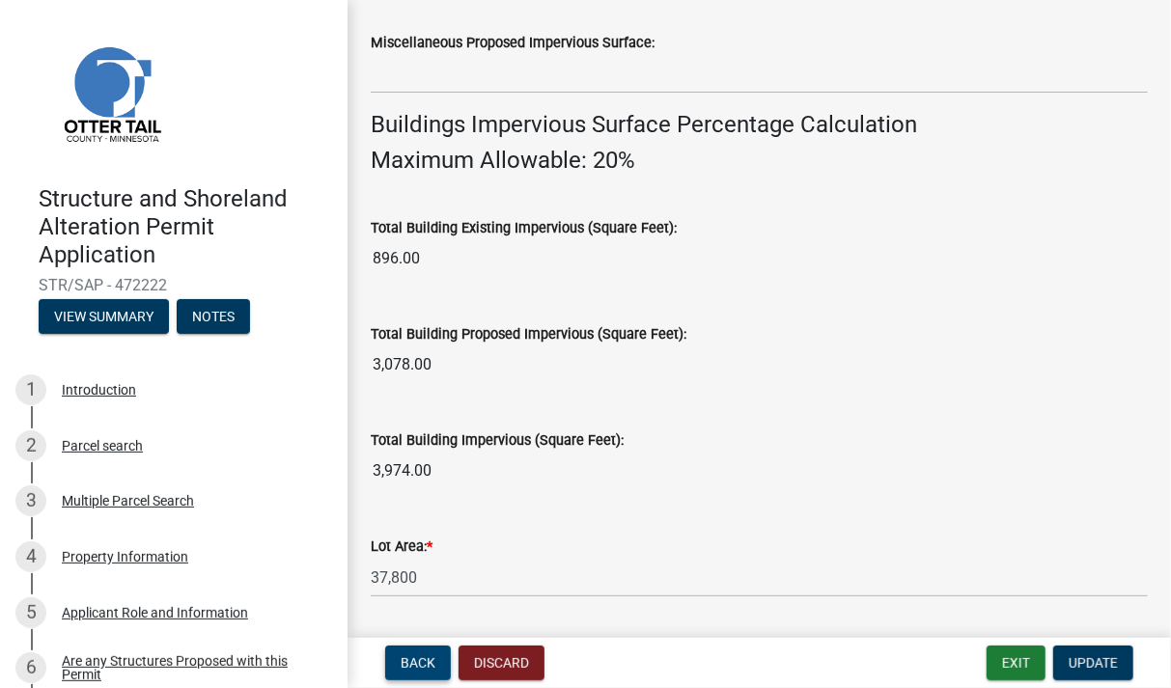
click at [429, 670] on span "Back" at bounding box center [418, 662] width 35 height 15
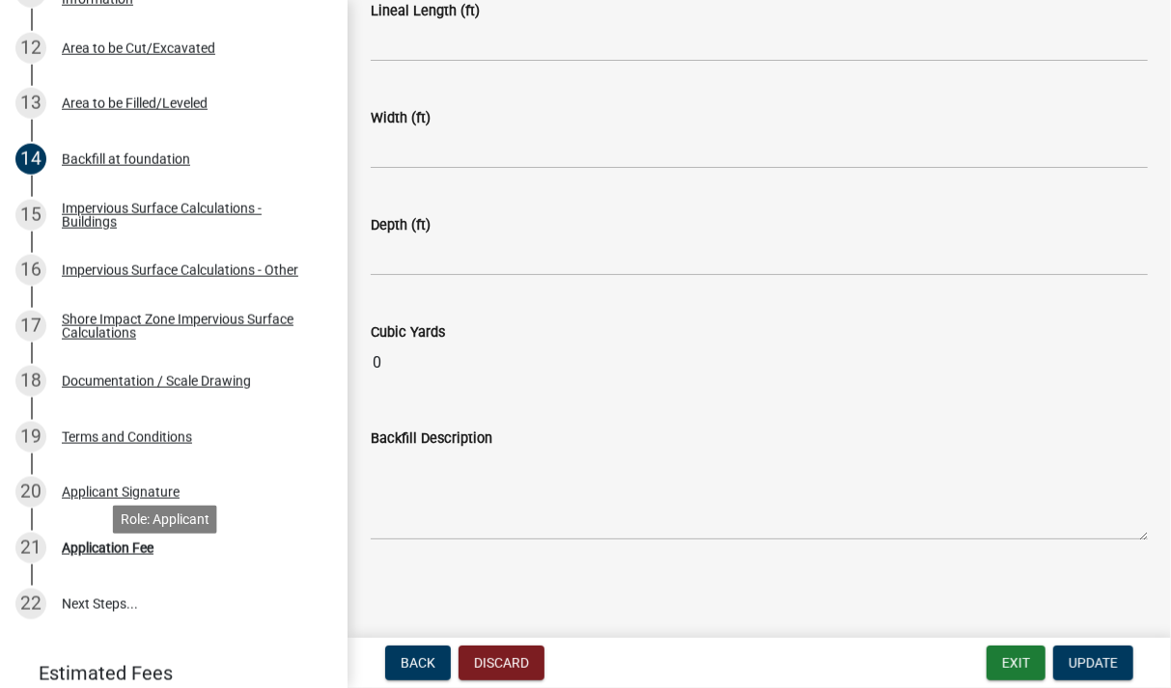
scroll to position [1076, 0]
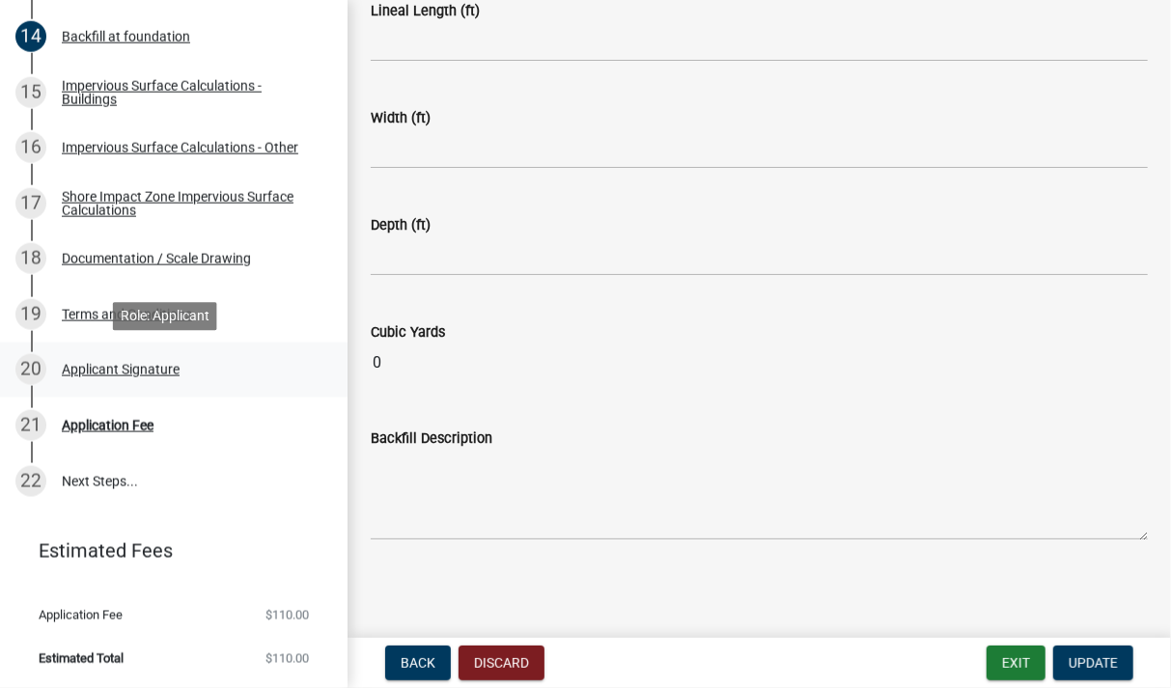
click at [96, 369] on div "Applicant Signature" at bounding box center [121, 370] width 118 height 14
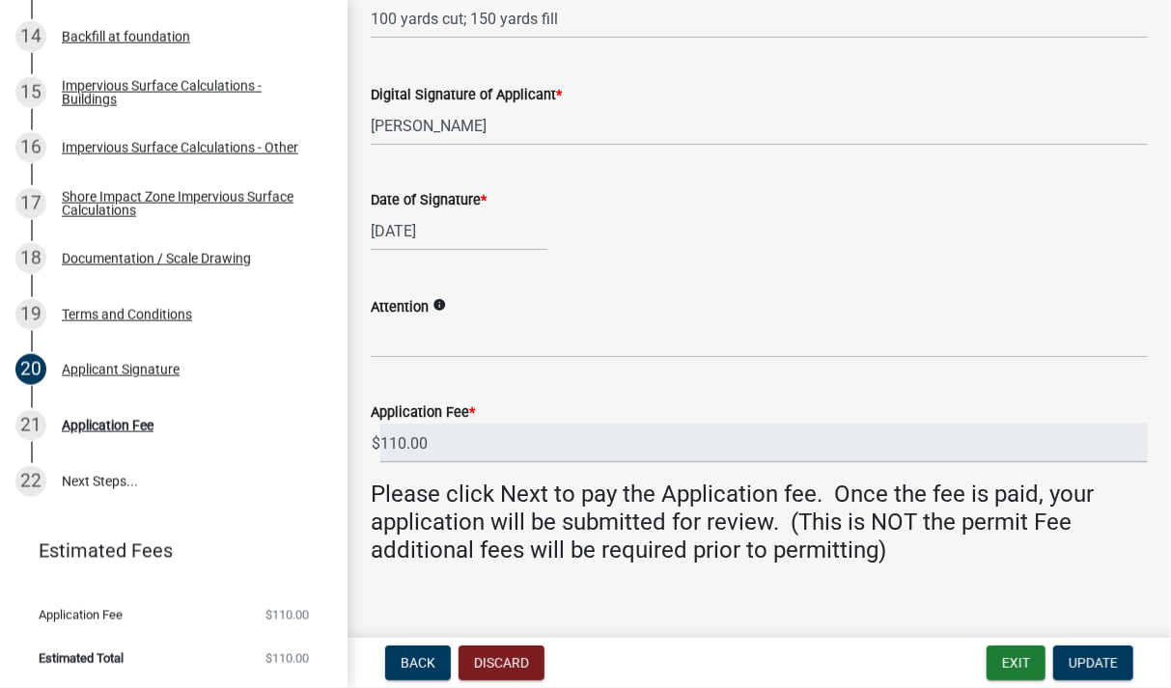
scroll to position [536, 0]
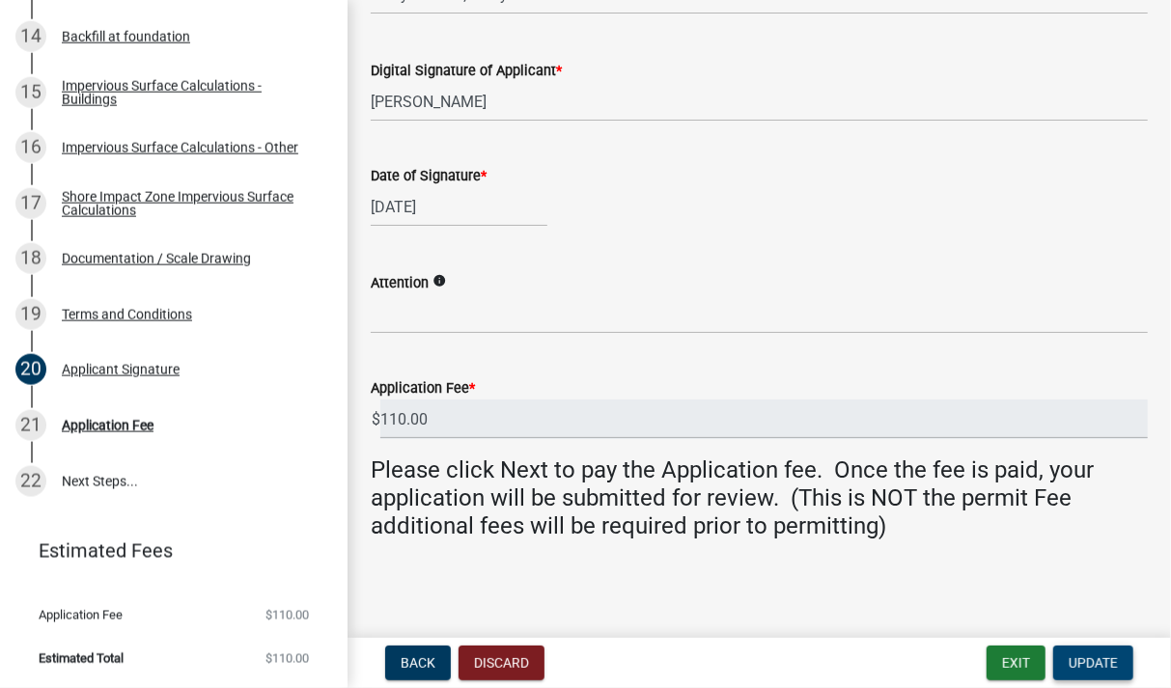
click at [1113, 653] on button "Update" at bounding box center [1093, 663] width 80 height 35
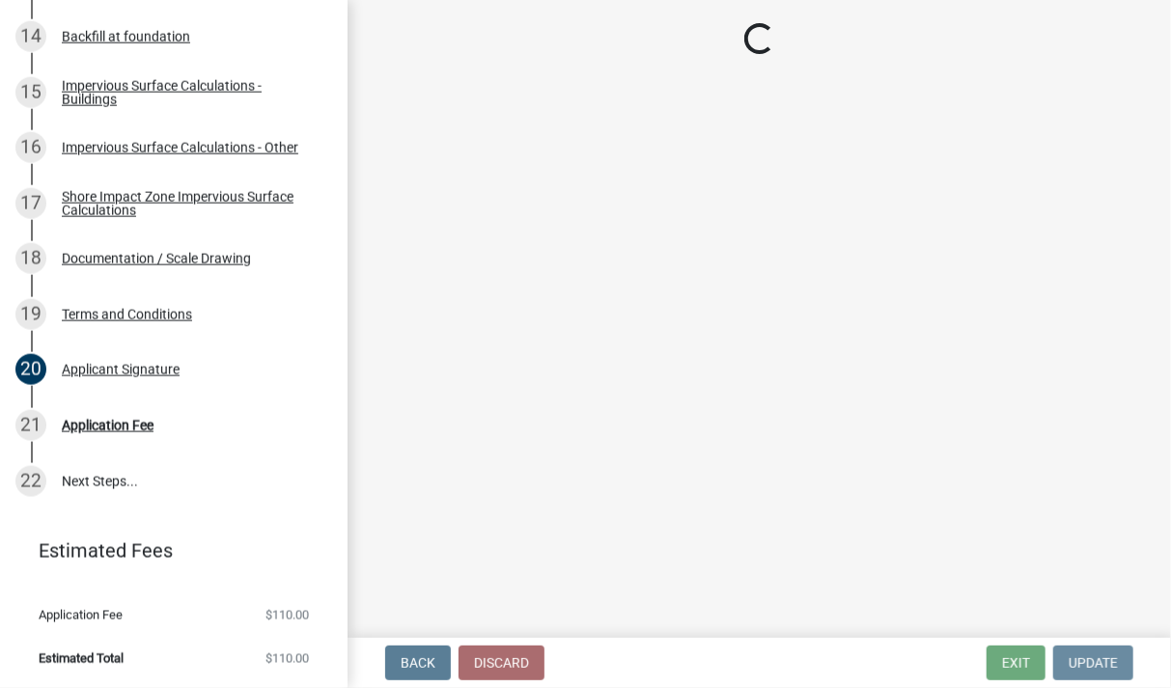
scroll to position [0, 0]
